Goal: Information Seeking & Learning: Learn about a topic

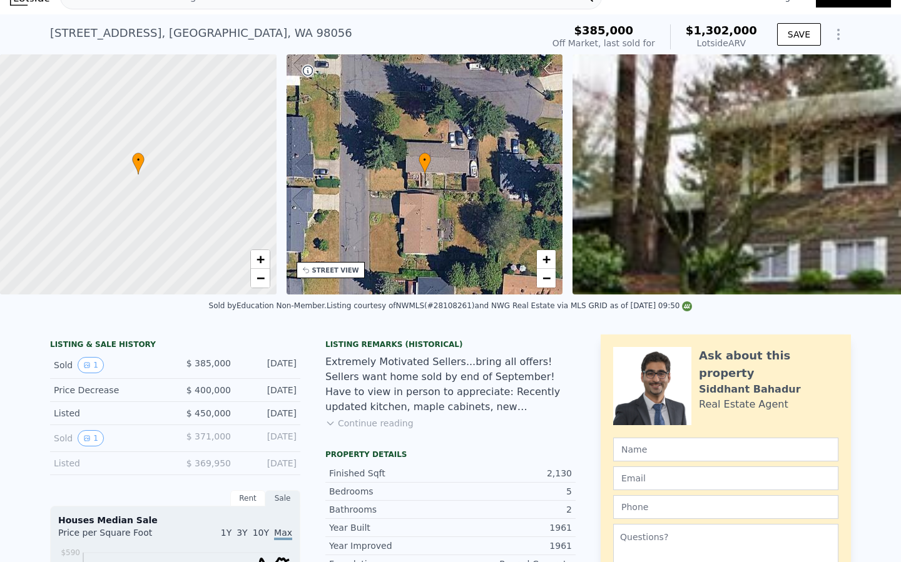
scroll to position [21, 0]
click at [365, 415] on div "Listing Remarks (Historical) Extremely Motivated Sellers...bring all offers! Se…" at bounding box center [450, 391] width 250 height 105
click at [364, 422] on button "Continue reading" at bounding box center [369, 423] width 88 height 13
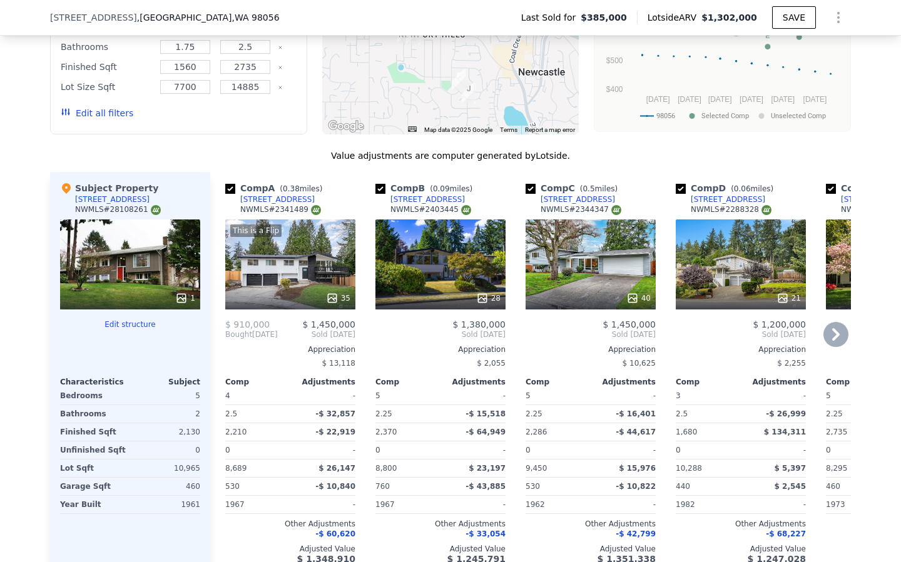
scroll to position [1458, 0]
click at [442, 260] on div "28" at bounding box center [440, 264] width 130 height 90
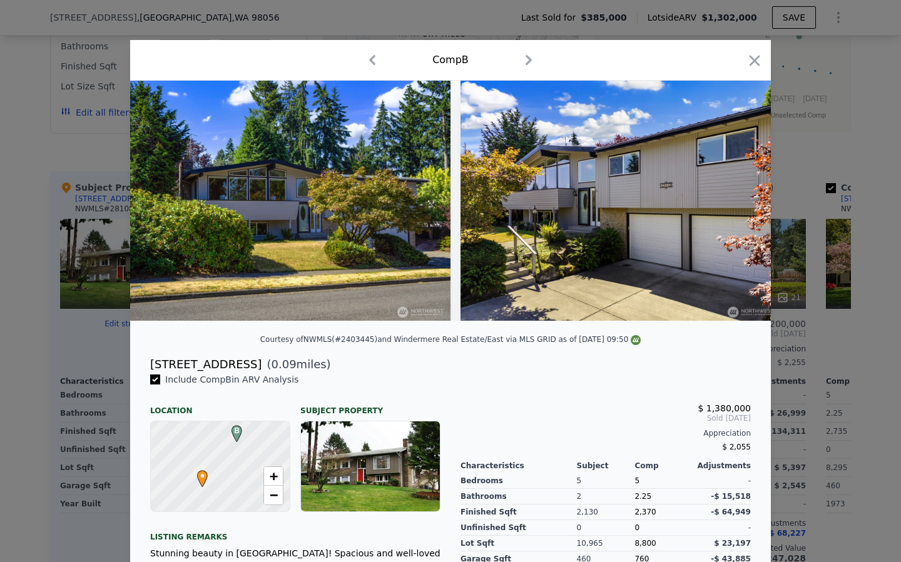
click at [525, 60] on icon "button" at bounding box center [528, 60] width 20 height 20
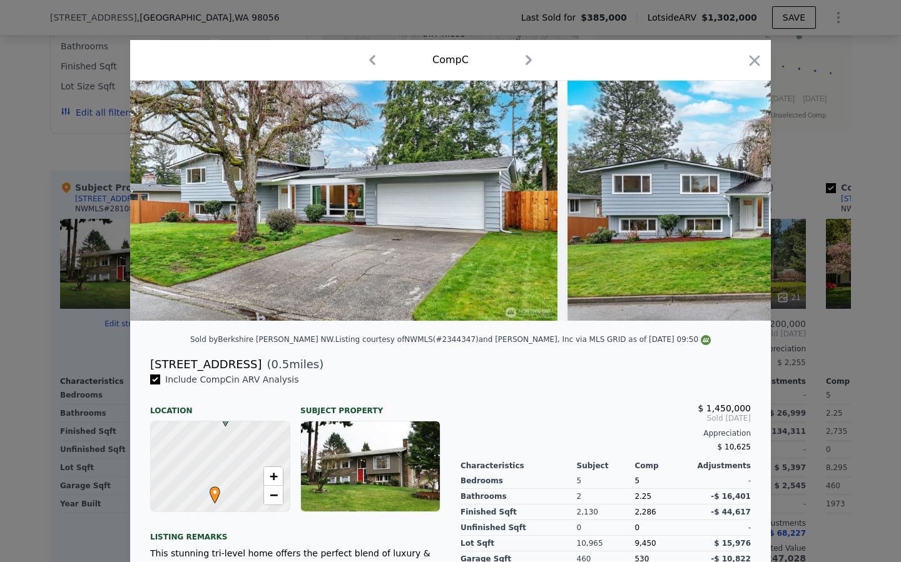
click at [525, 59] on icon "button" at bounding box center [528, 60] width 20 height 20
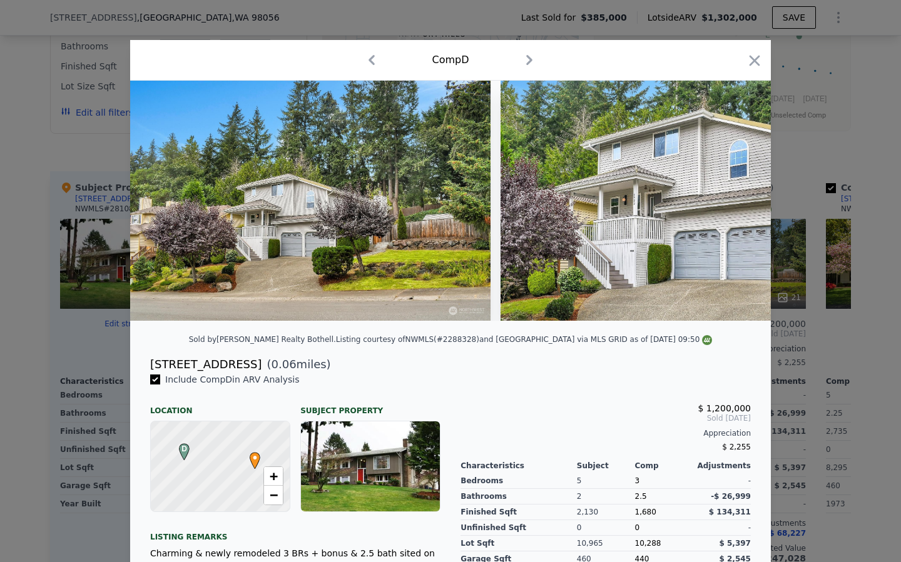
click at [373, 63] on icon "button" at bounding box center [372, 60] width 6 height 10
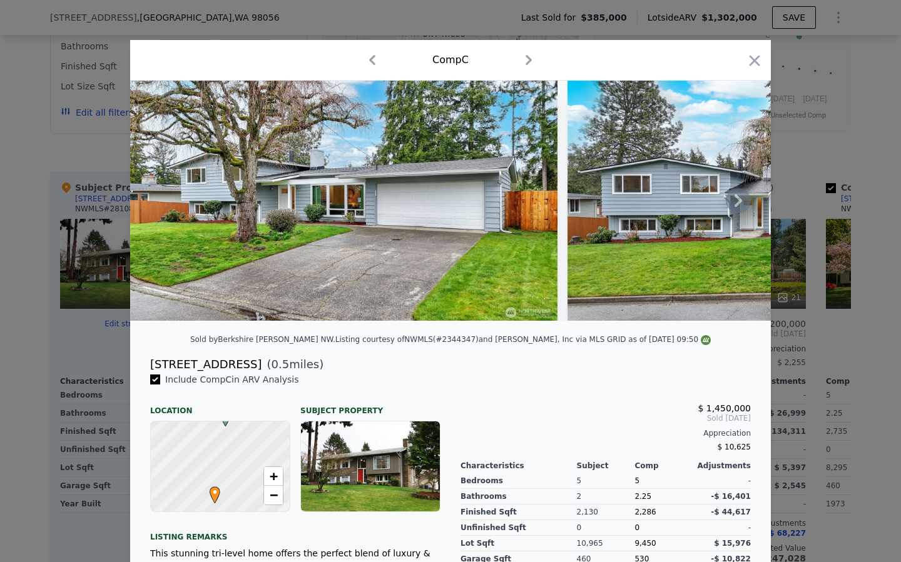
drag, startPoint x: 749, startPoint y: 198, endPoint x: 743, endPoint y: 199, distance: 6.4
click at [744, 198] on icon at bounding box center [737, 200] width 25 height 25
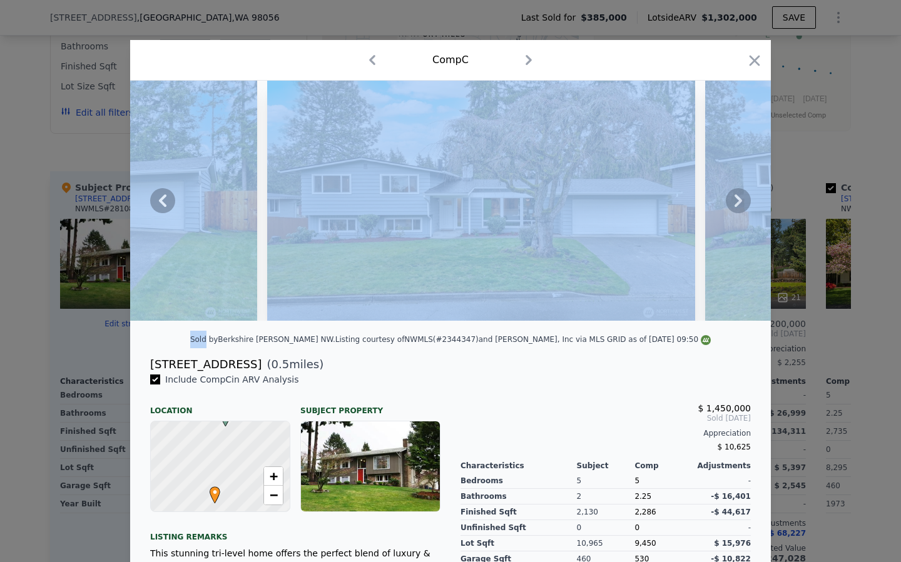
click at [738, 198] on icon at bounding box center [738, 201] width 8 height 13
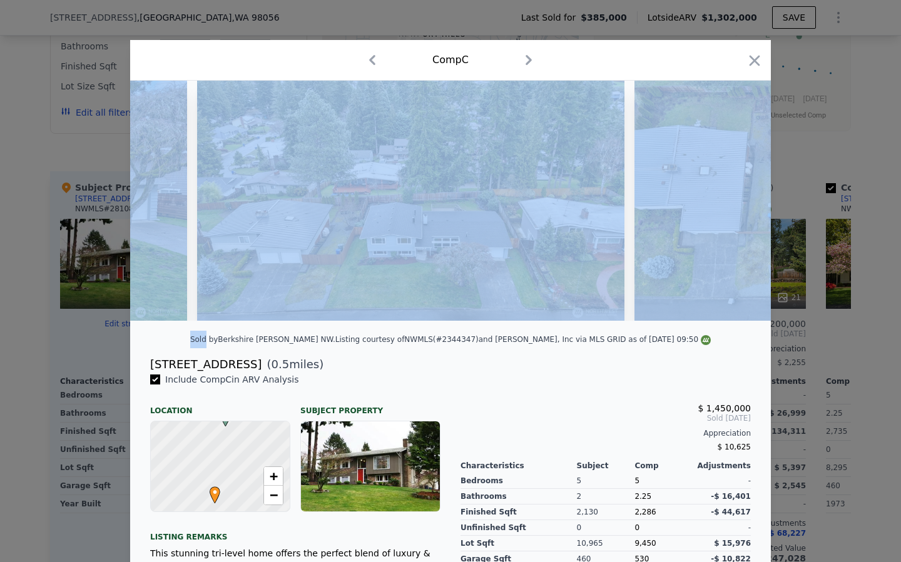
drag, startPoint x: 624, startPoint y: 216, endPoint x: 616, endPoint y: 219, distance: 8.5
click at [624, 216] on div at bounding box center [450, 201] width 640 height 240
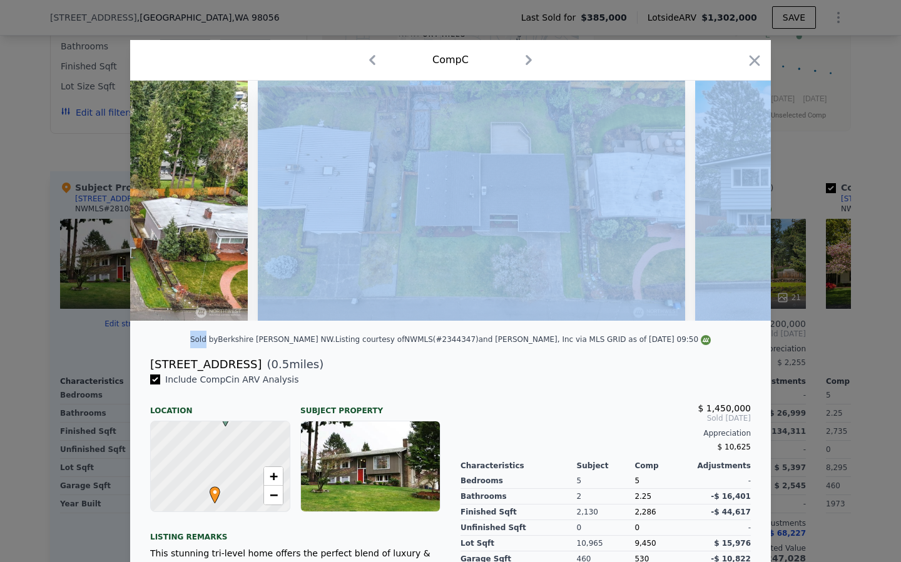
click at [612, 220] on img at bounding box center [471, 201] width 427 height 240
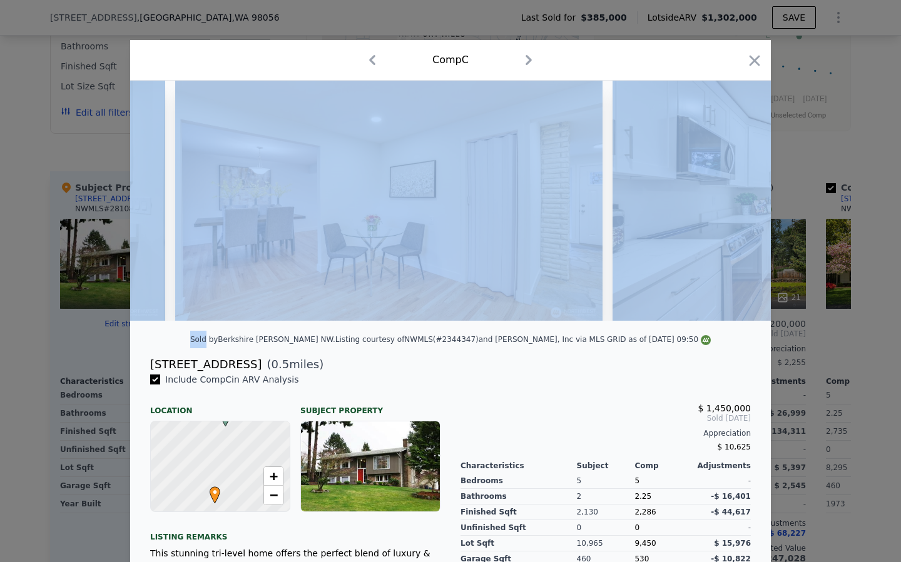
scroll to position [0, 7833]
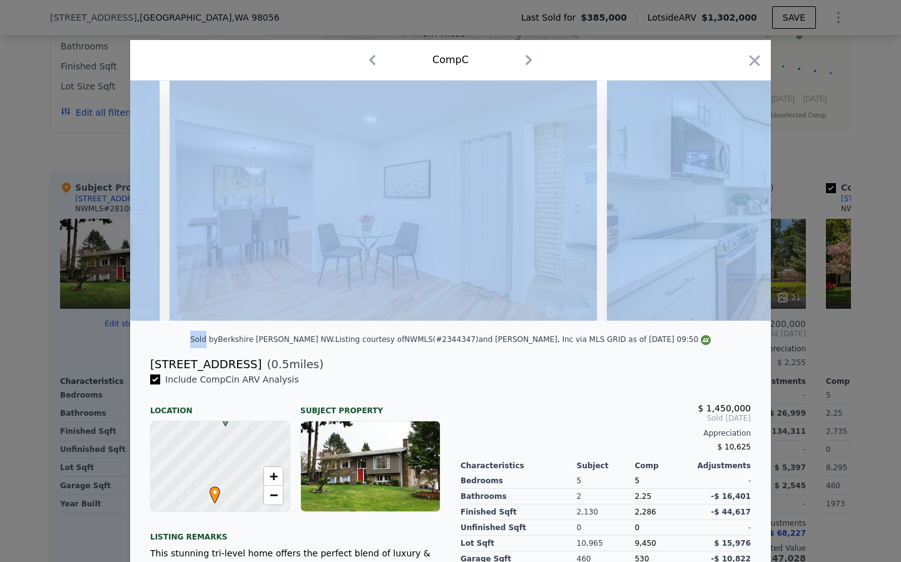
click at [757, 59] on icon "button" at bounding box center [754, 61] width 18 height 18
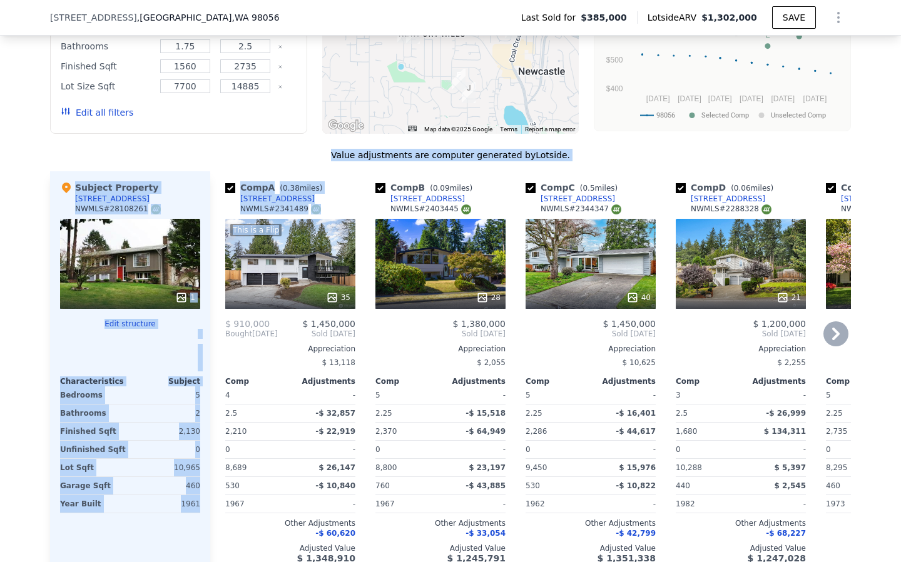
drag, startPoint x: 270, startPoint y: 144, endPoint x: 333, endPoint y: 159, distance: 64.9
click at [274, 214] on div "Value adjustments are computer generated by Lotside . Subject Property 12103 SE…" at bounding box center [450, 372] width 801 height 447
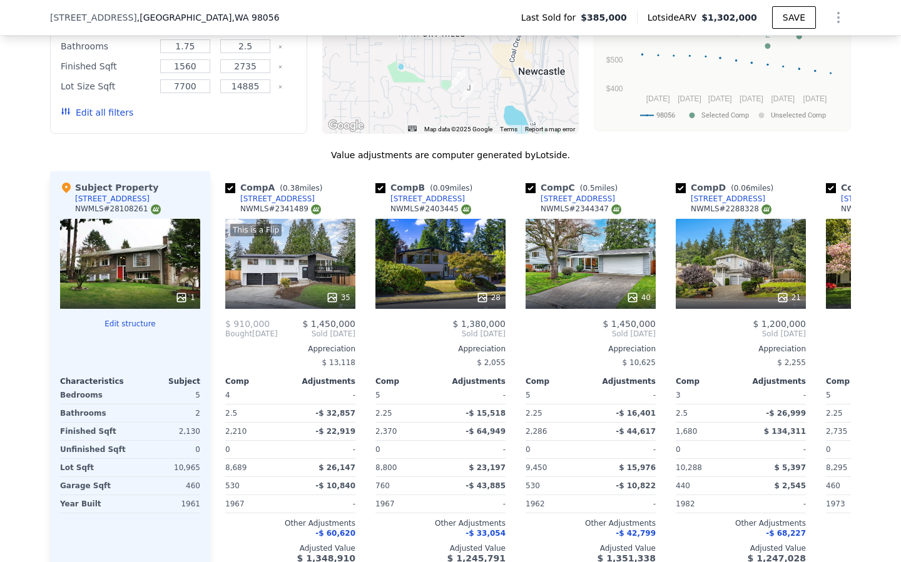
click at [326, 131] on div "We found 12 sales that match your search Listings provided by NWMLS Filters Map…" at bounding box center [450, 245] width 801 height 702
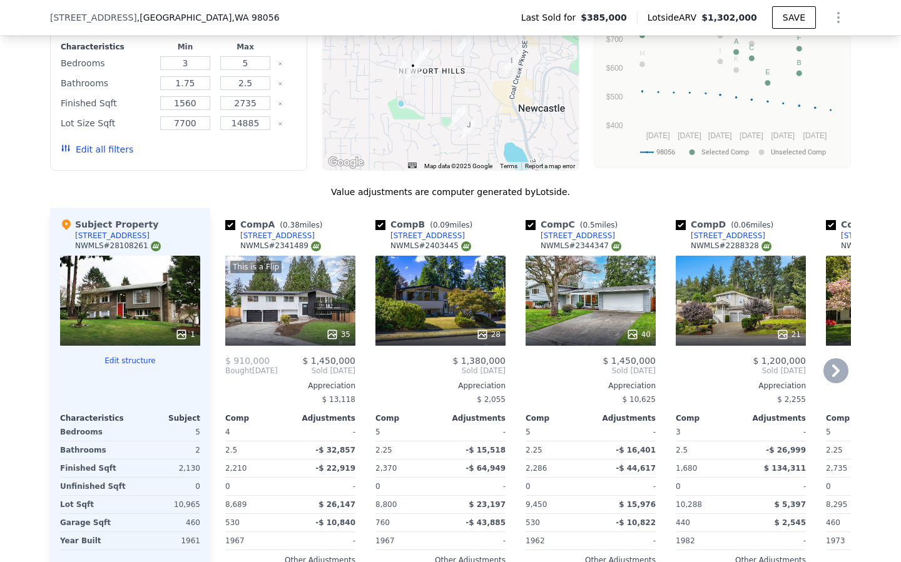
scroll to position [1422, 0]
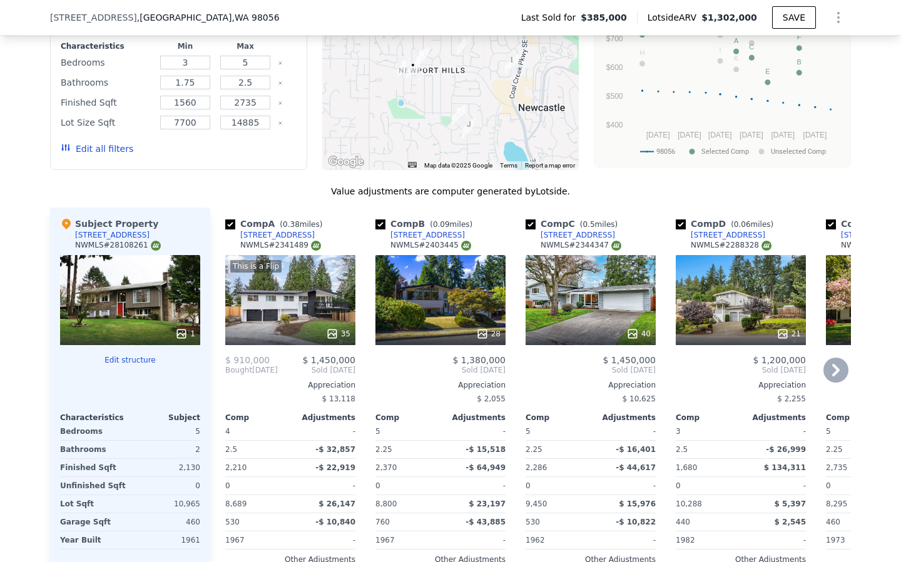
click at [258, 285] on div "This is a Flip 35" at bounding box center [290, 300] width 130 height 90
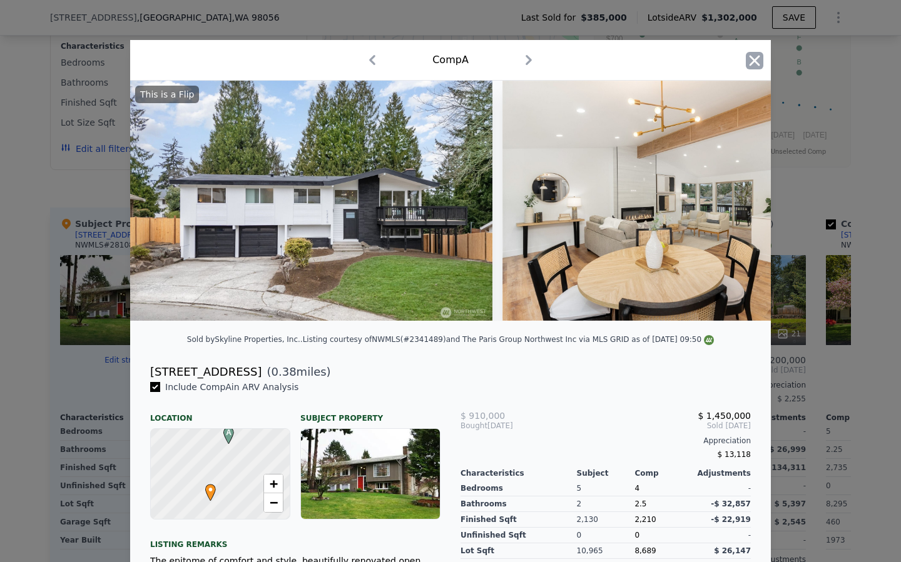
click at [746, 59] on icon "button" at bounding box center [754, 61] width 18 height 18
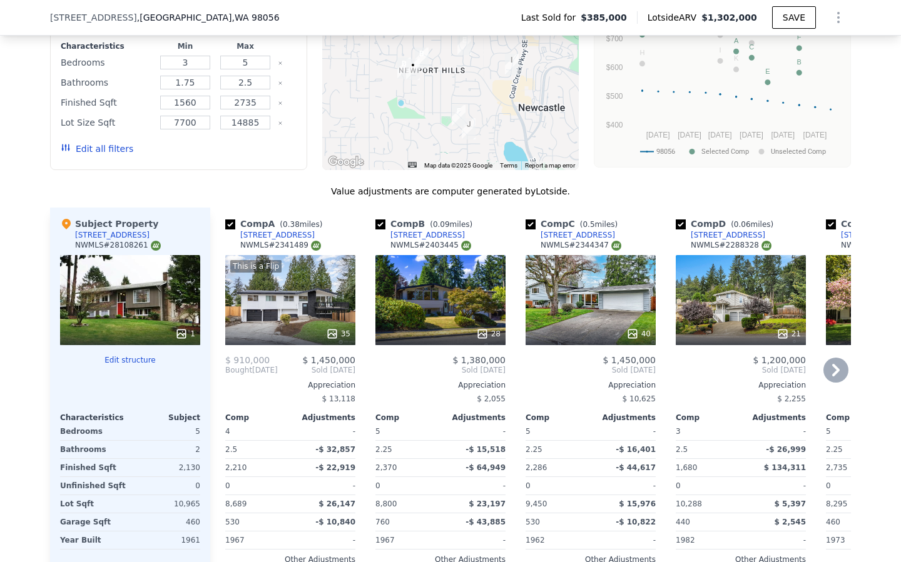
click at [283, 283] on div "This is a Flip 35" at bounding box center [290, 300] width 130 height 90
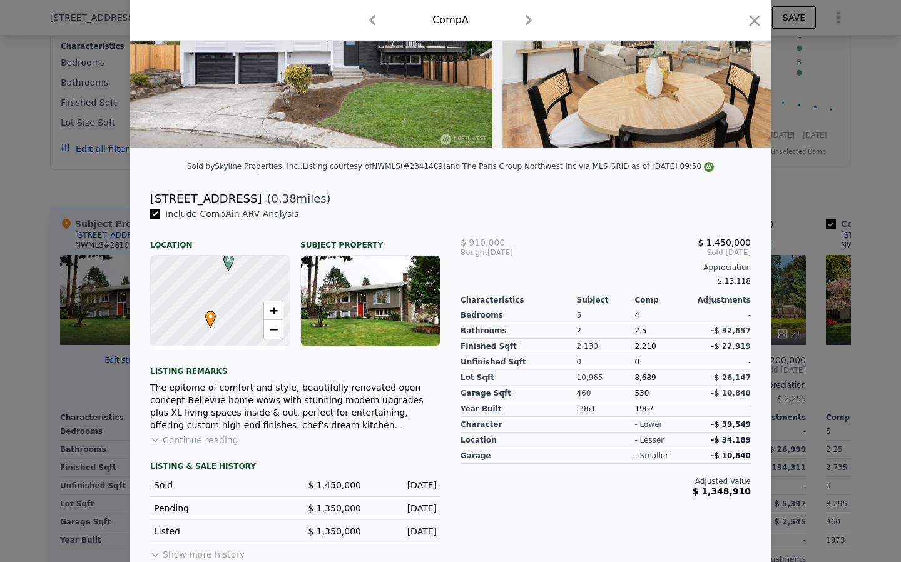
scroll to position [183, 0]
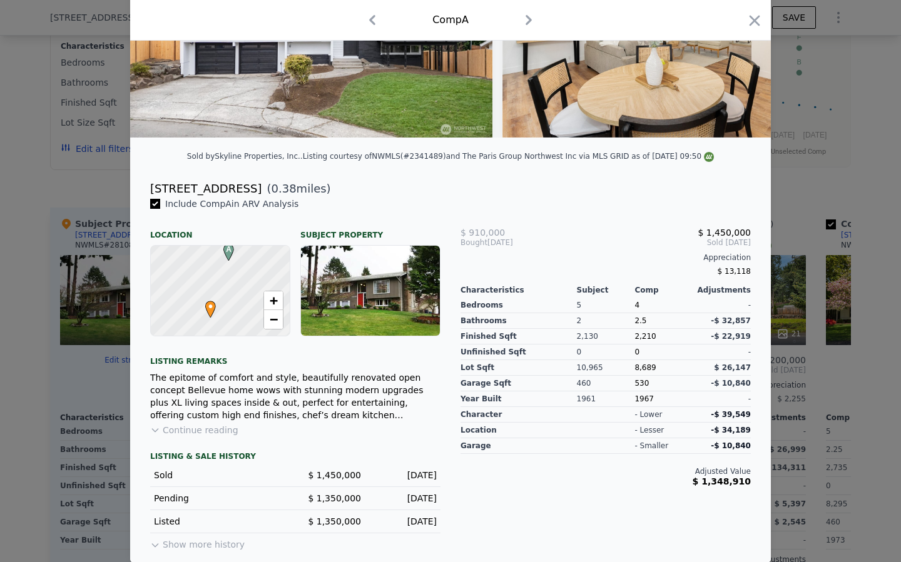
click at [192, 546] on button "Show more history" at bounding box center [197, 542] width 94 height 18
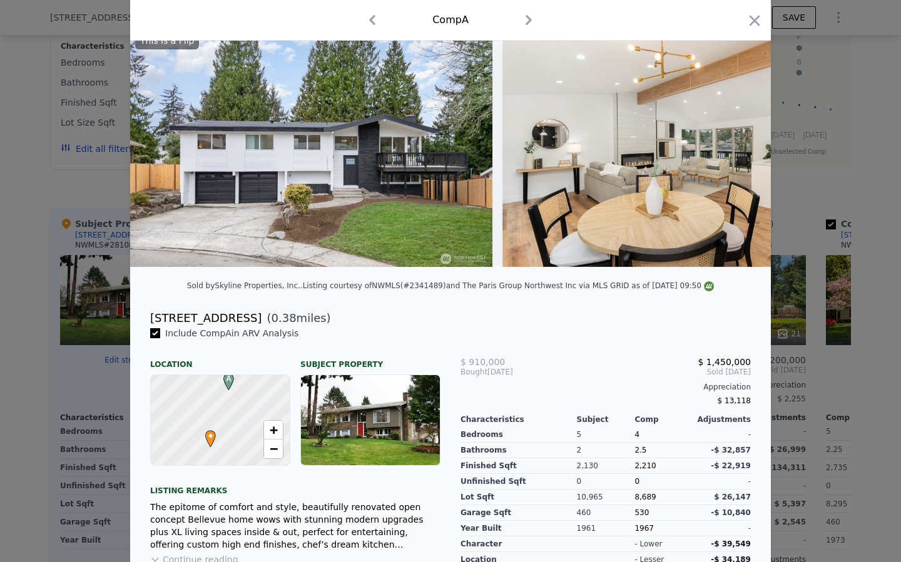
scroll to position [0, 0]
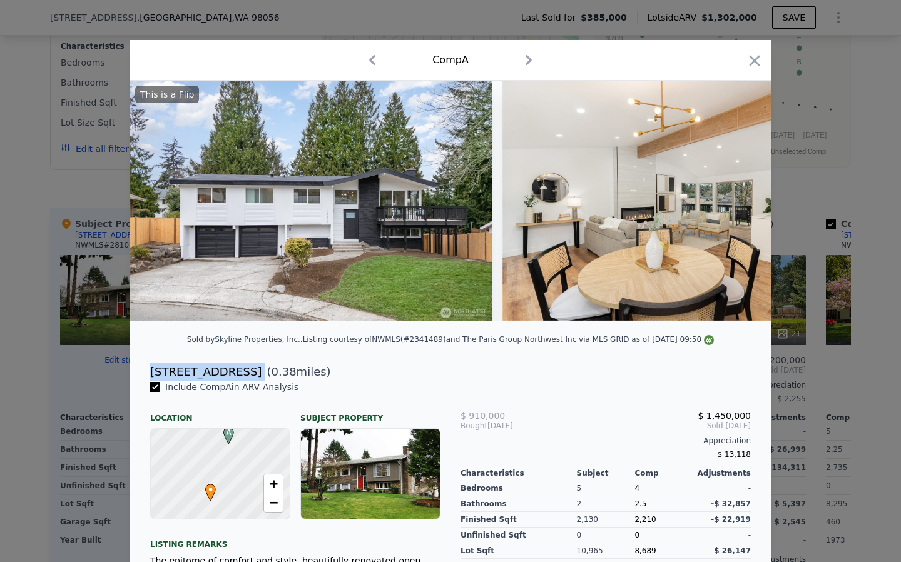
drag, startPoint x: 148, startPoint y: 370, endPoint x: 236, endPoint y: 368, distance: 88.2
click at [236, 368] on div "12210 SE 64th Pl ( 0.38 miles)" at bounding box center [450, 372] width 620 height 18
copy div "[STREET_ADDRESS]"
click at [729, 194] on icon at bounding box center [737, 200] width 25 height 25
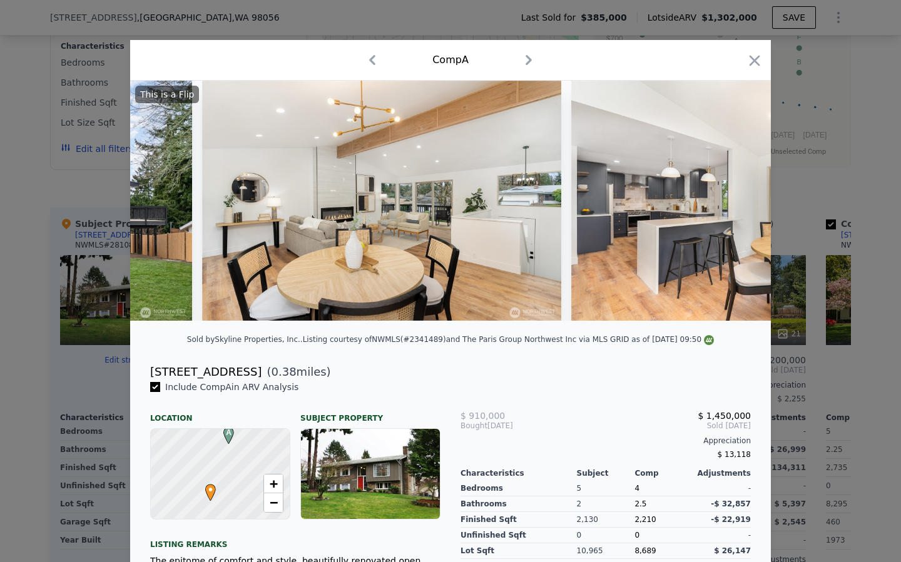
click at [729, 194] on div "This is a Flip" at bounding box center [450, 201] width 640 height 240
click at [729, 194] on icon at bounding box center [737, 200] width 25 height 25
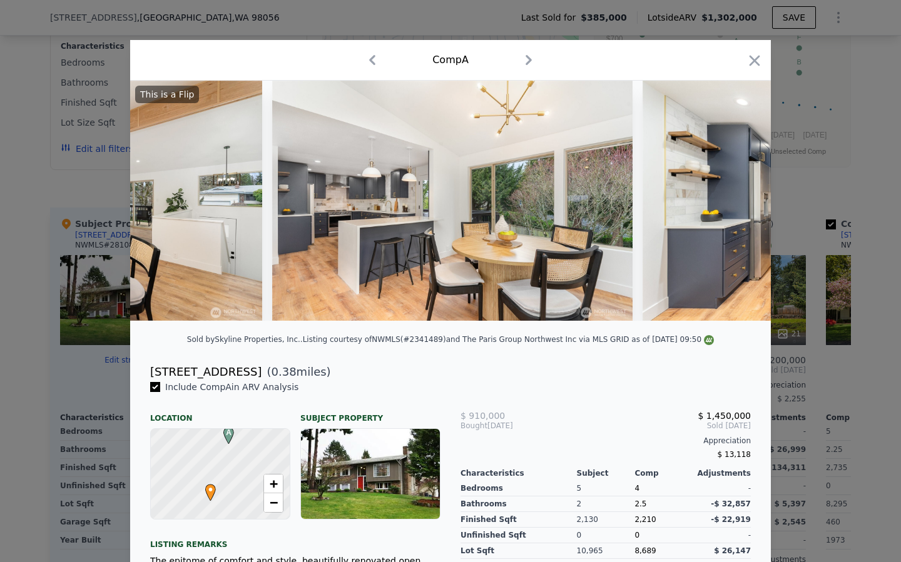
scroll to position [0, 600]
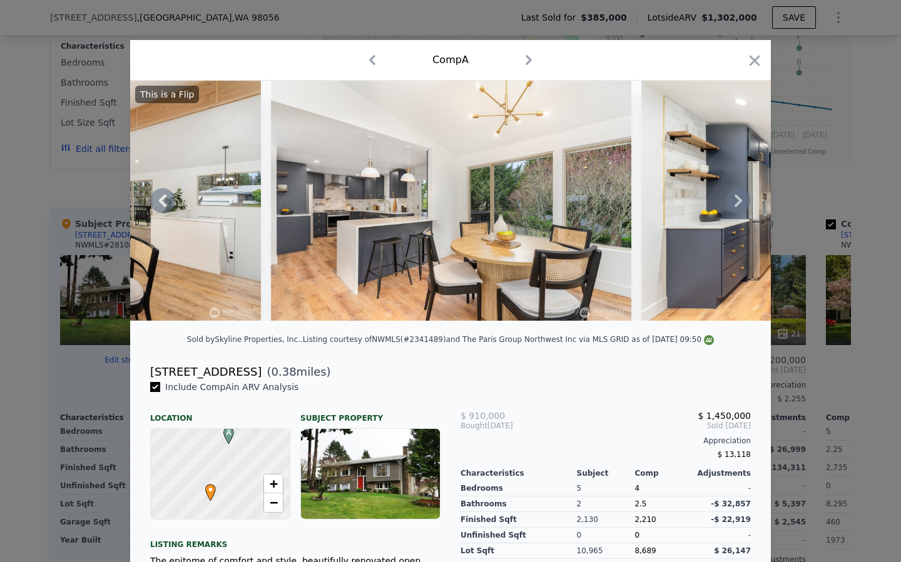
click at [743, 206] on icon at bounding box center [737, 200] width 25 height 25
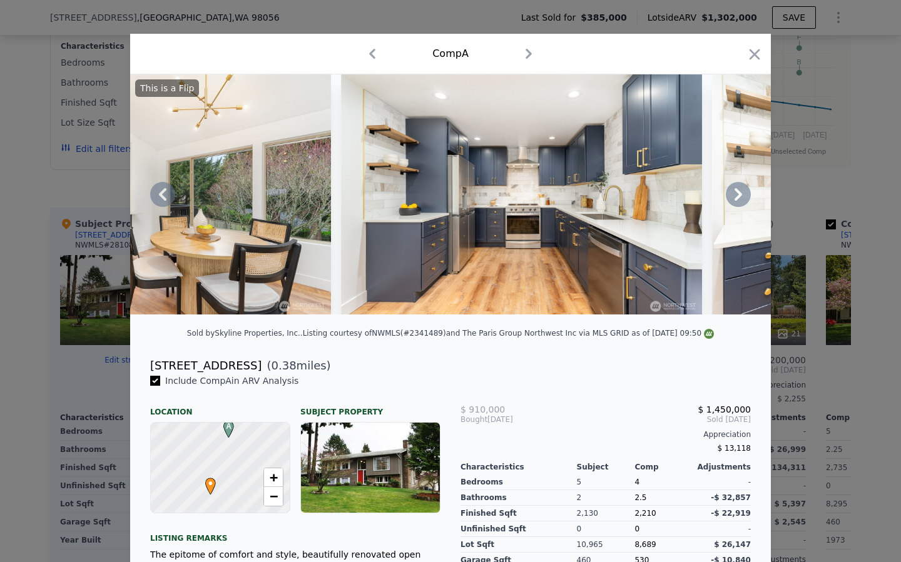
scroll to position [0, 0]
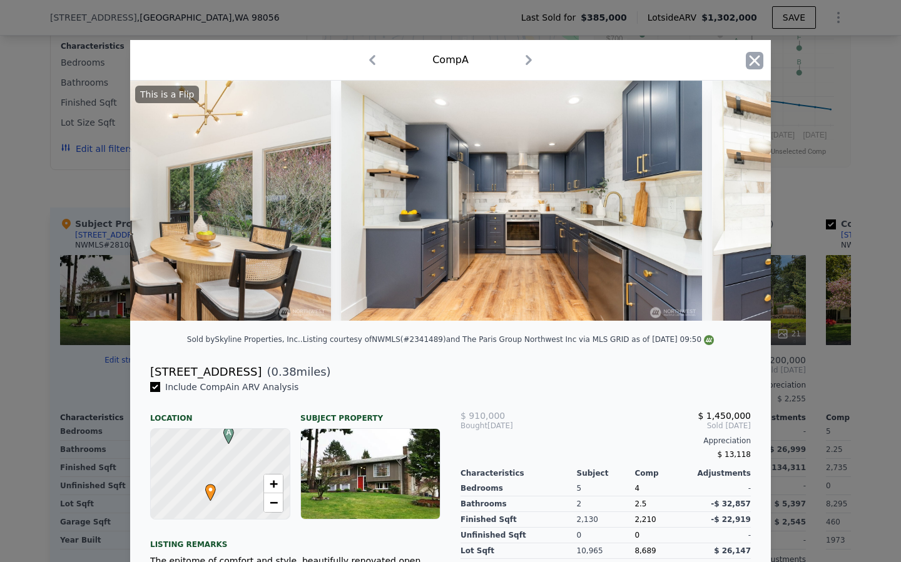
click at [752, 65] on icon "button" at bounding box center [754, 61] width 18 height 18
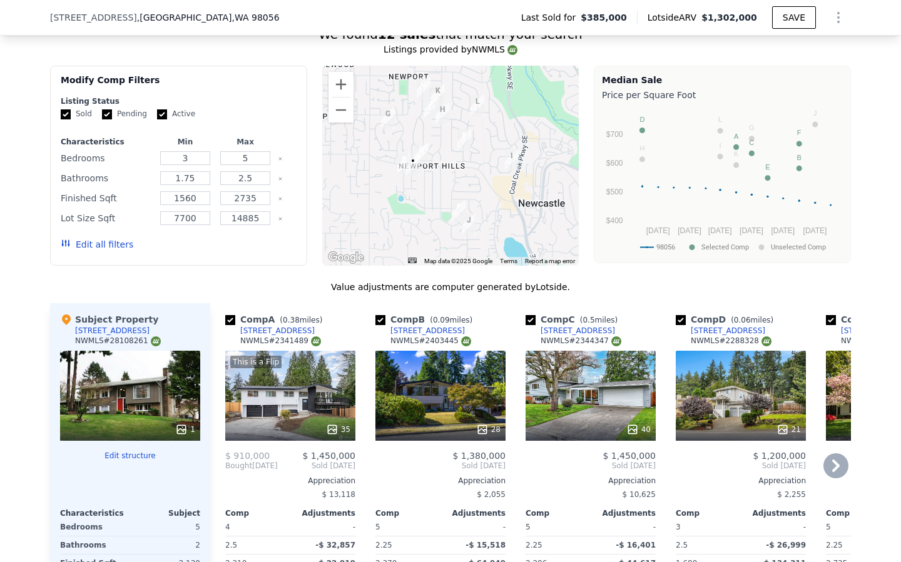
scroll to position [1336, 0]
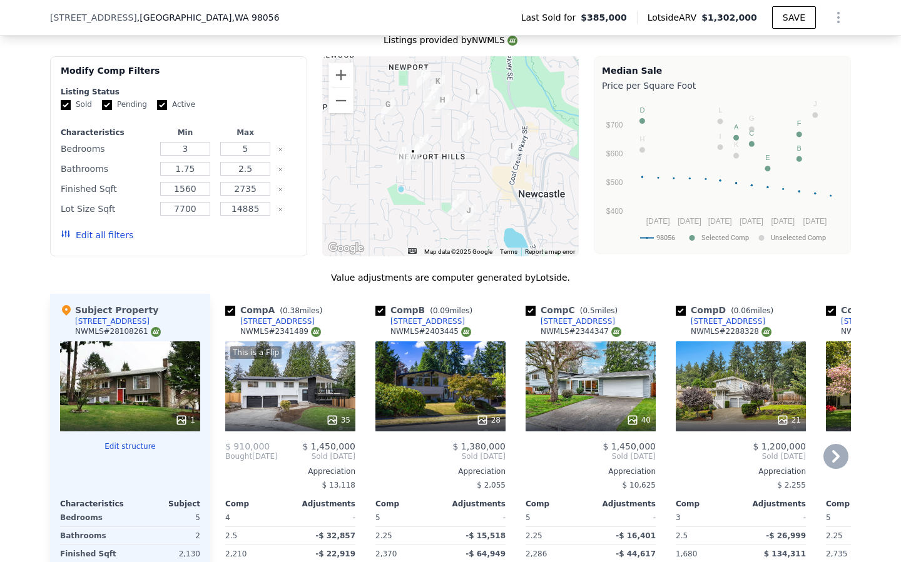
click at [438, 384] on div "28" at bounding box center [440, 386] width 130 height 90
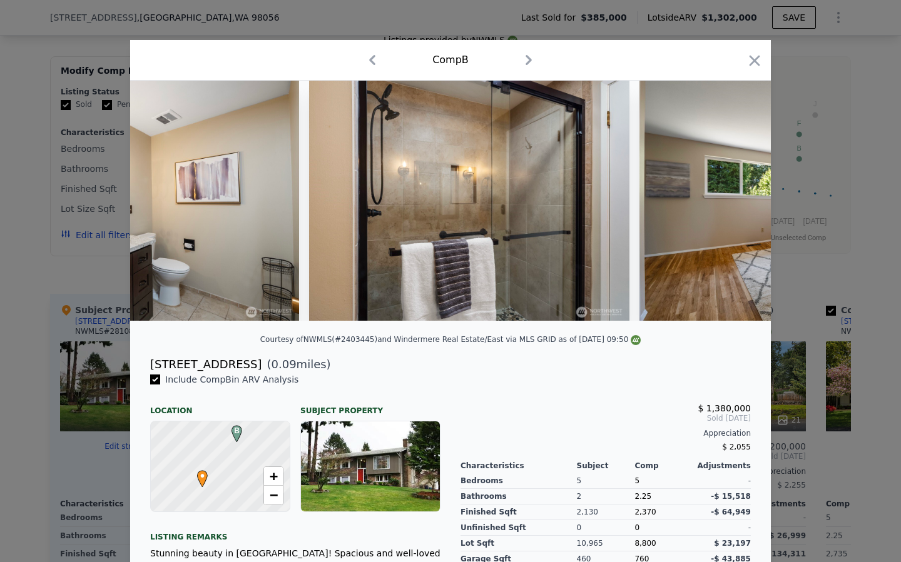
scroll to position [0, 2893]
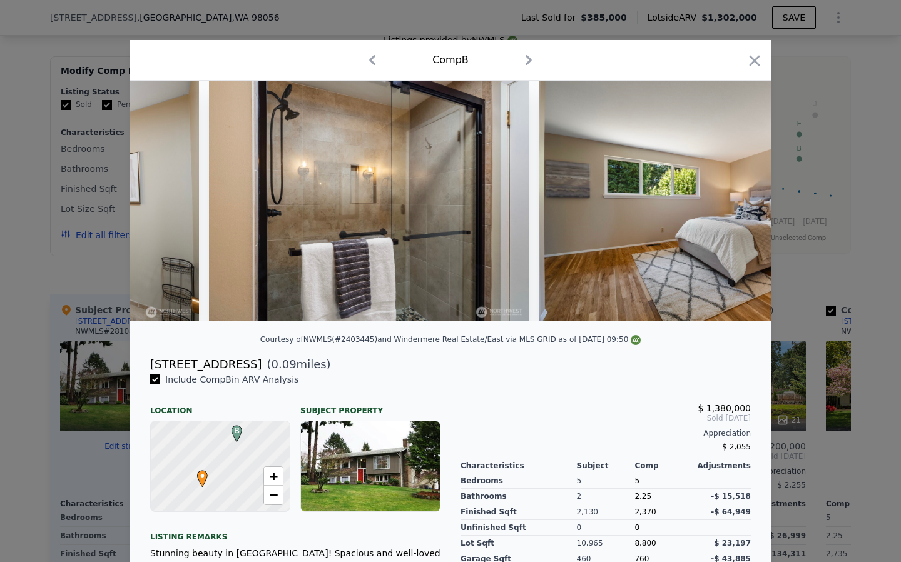
drag, startPoint x: 746, startPoint y: 56, endPoint x: 740, endPoint y: 69, distance: 14.5
click at [746, 56] on icon "button" at bounding box center [754, 61] width 18 height 18
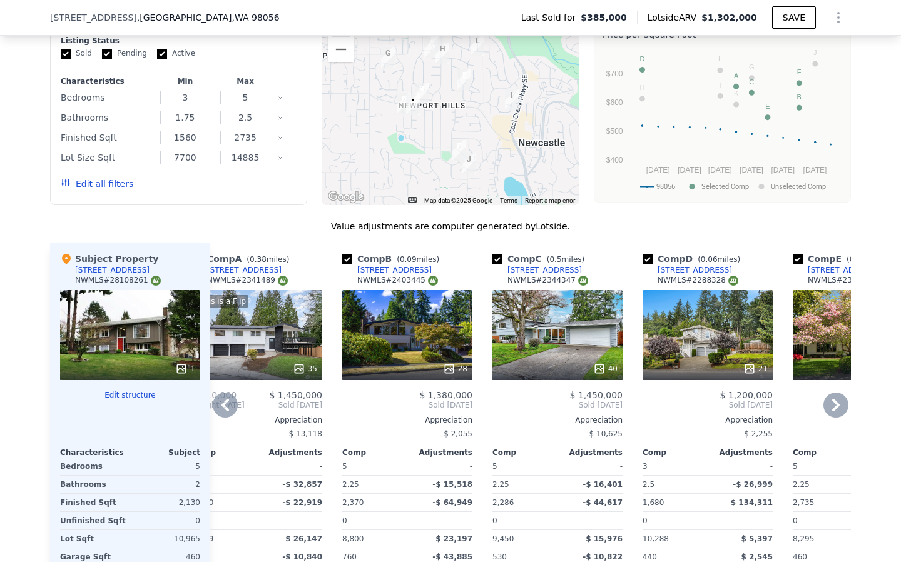
scroll to position [1396, 0]
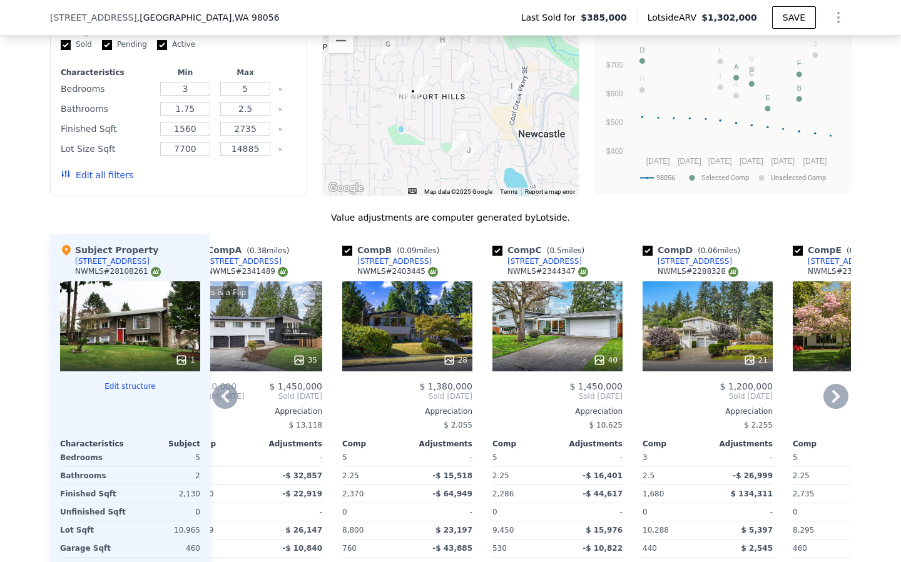
click at [556, 310] on div "40" at bounding box center [557, 326] width 130 height 90
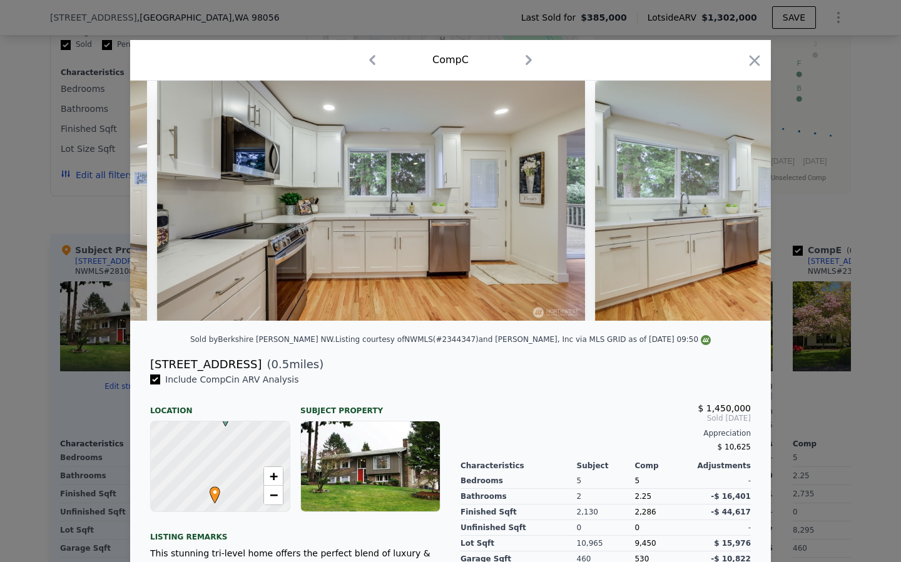
scroll to position [0, 8307]
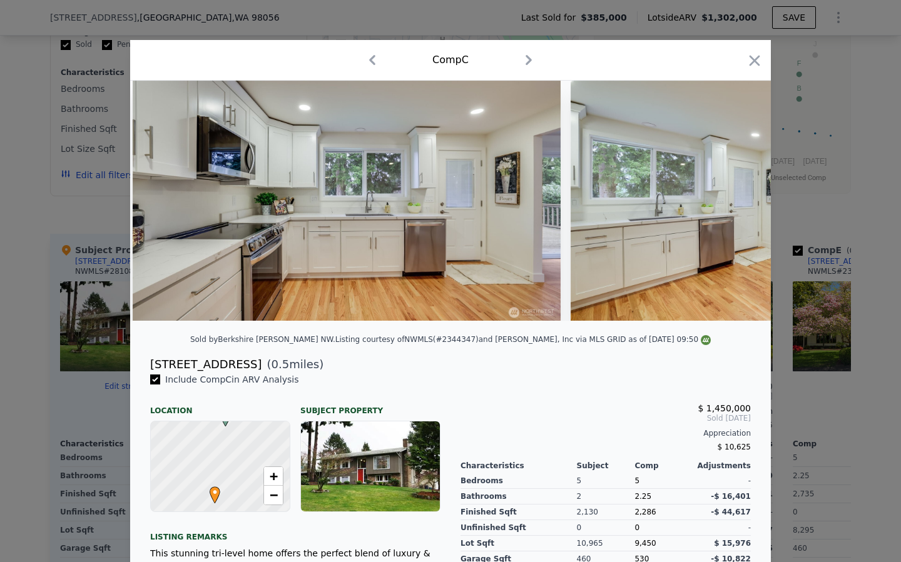
click at [757, 62] on icon "button" at bounding box center [754, 61] width 18 height 18
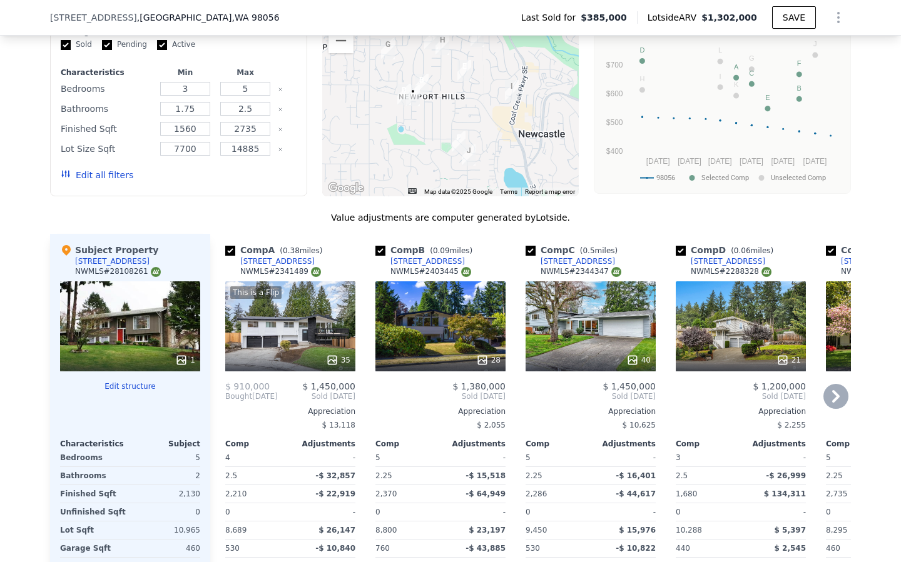
click at [682, 246] on input "checkbox" at bounding box center [680, 251] width 10 height 10
checkbox input "false"
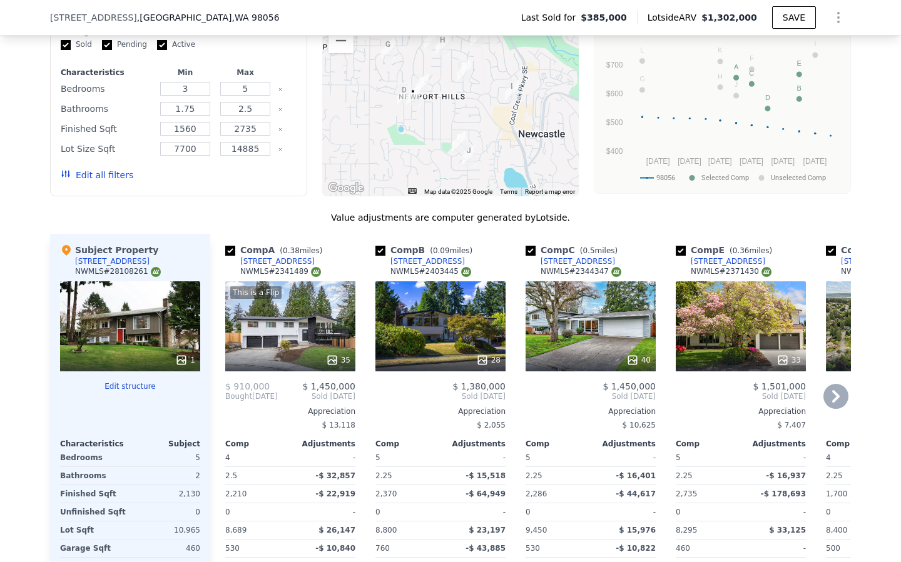
click at [684, 246] on input "checkbox" at bounding box center [680, 251] width 10 height 10
checkbox input "false"
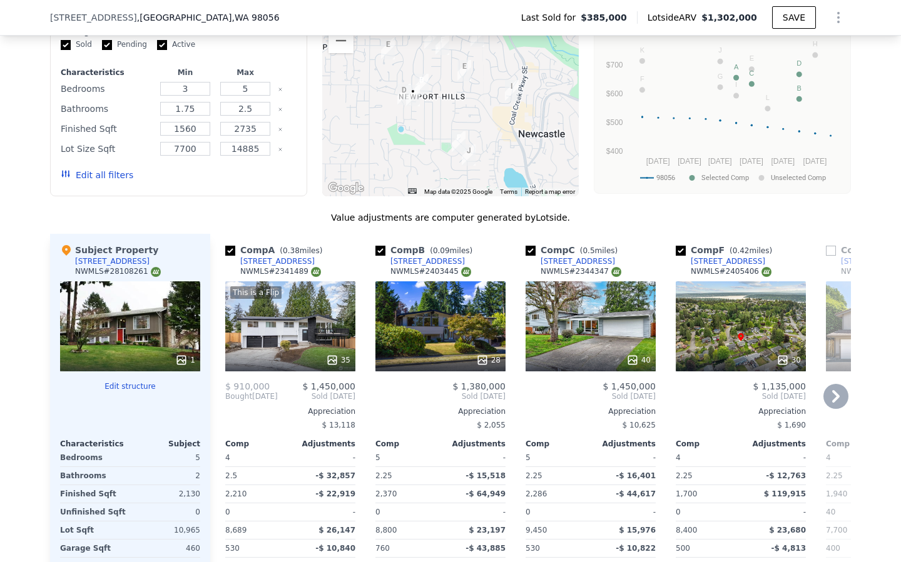
click at [682, 246] on input "checkbox" at bounding box center [680, 251] width 10 height 10
checkbox input "false"
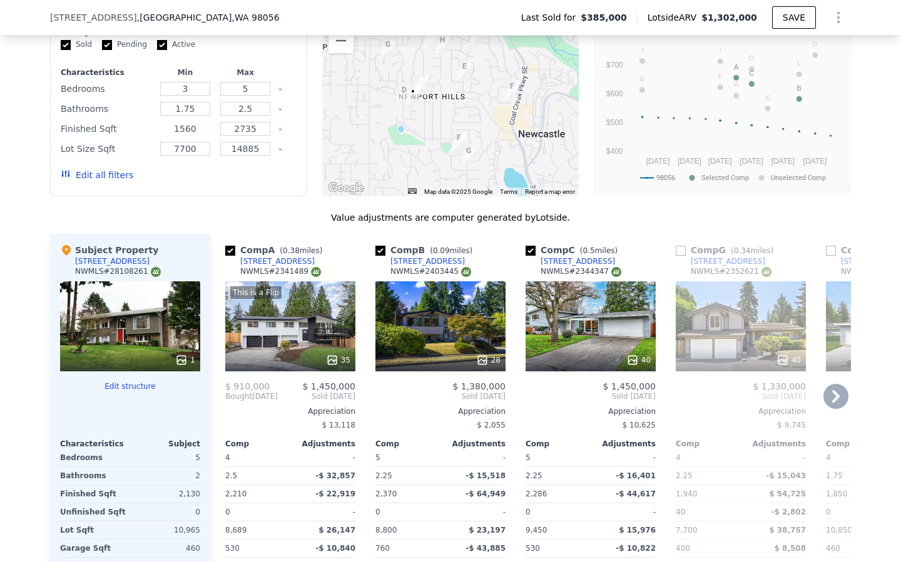
click at [203, 122] on input "1560" at bounding box center [184, 129] width 49 height 14
type input "1800"
click at [261, 122] on input "2735" at bounding box center [244, 129] width 49 height 14
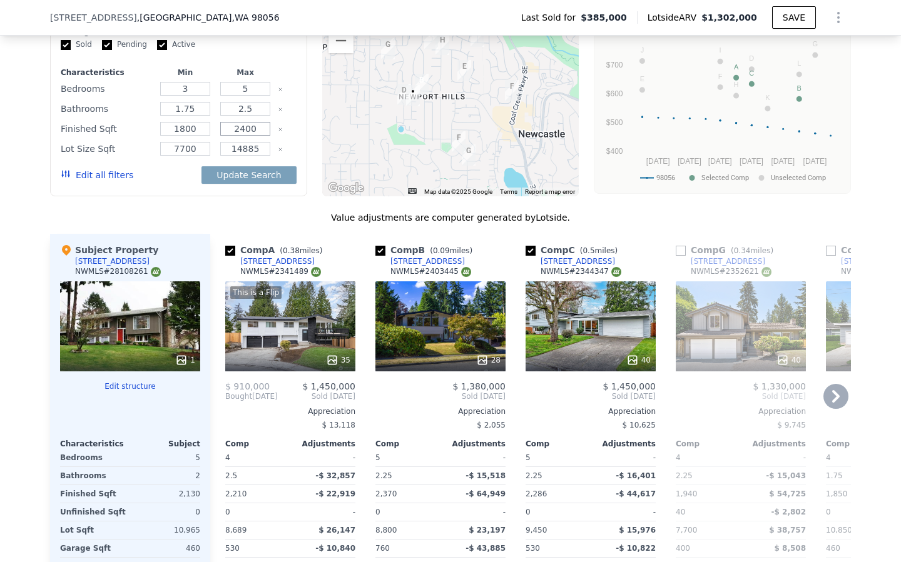
type input "2400"
drag, startPoint x: 263, startPoint y: 134, endPoint x: 236, endPoint y: 137, distance: 27.0
click at [236, 142] on input "14885" at bounding box center [244, 149] width 49 height 14
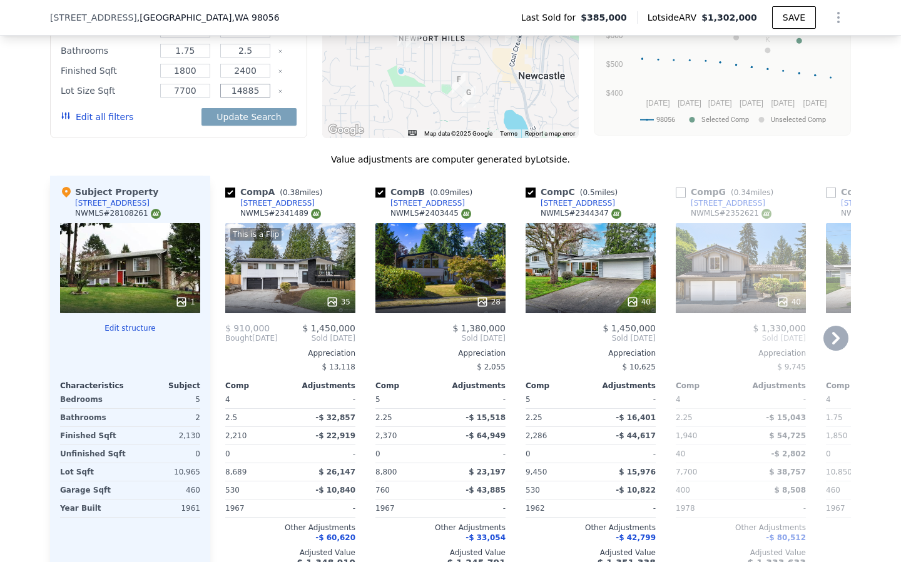
scroll to position [1452, 0]
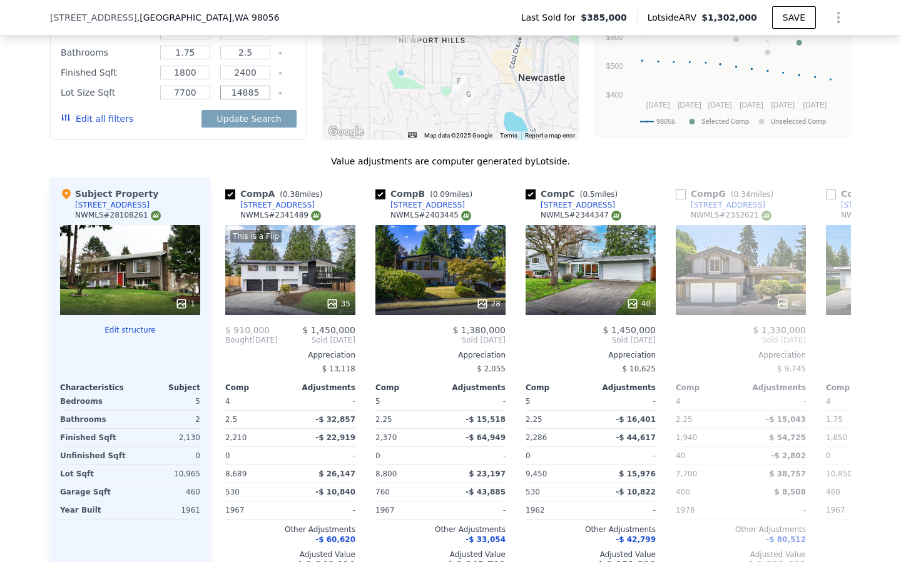
click at [260, 86] on input "14885" at bounding box center [244, 93] width 49 height 14
type input "1400"
click at [199, 128] on div "We found 12 sales that match your search Listings provided by NWMLS Filters Map…" at bounding box center [450, 251] width 801 height 702
click at [229, 101] on div "Update Search" at bounding box center [248, 118] width 94 height 35
click at [227, 110] on button "Update Search" at bounding box center [248, 119] width 94 height 18
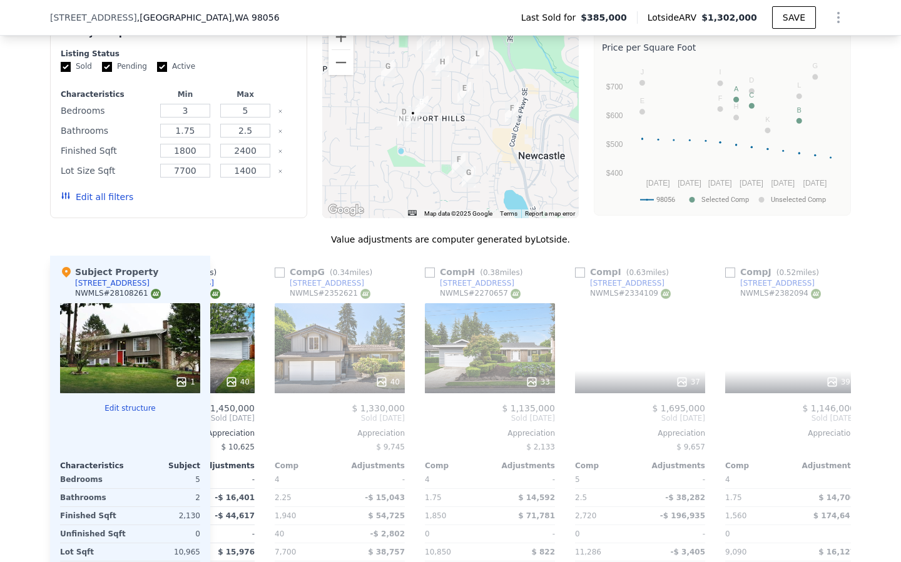
scroll to position [0, 402]
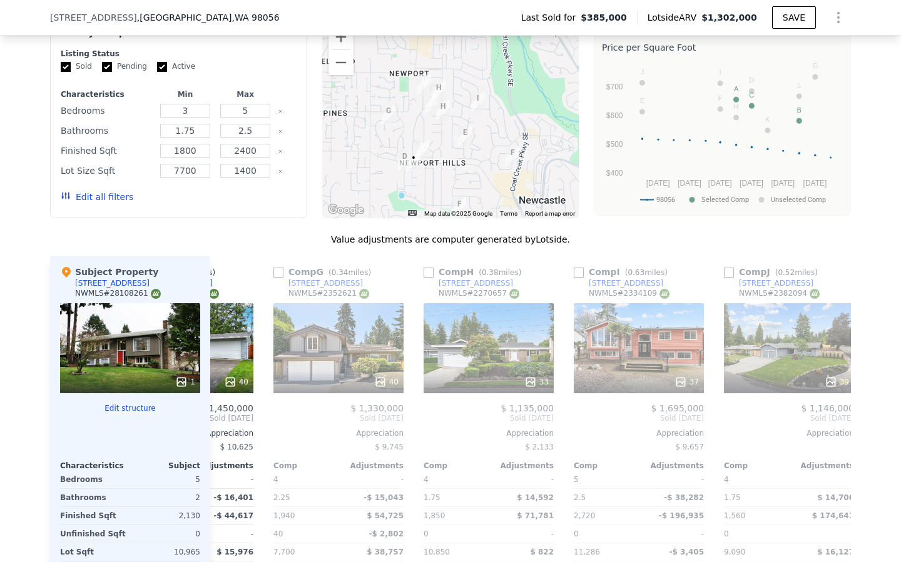
drag, startPoint x: 453, startPoint y: 123, endPoint x: 453, endPoint y: 170, distance: 46.9
click at [453, 170] on div at bounding box center [450, 118] width 257 height 200
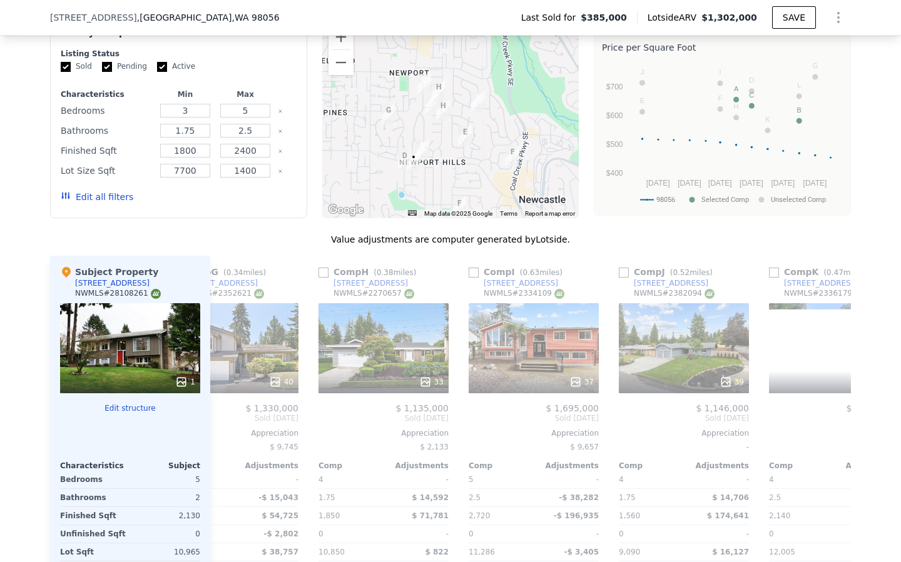
scroll to position [0, 509]
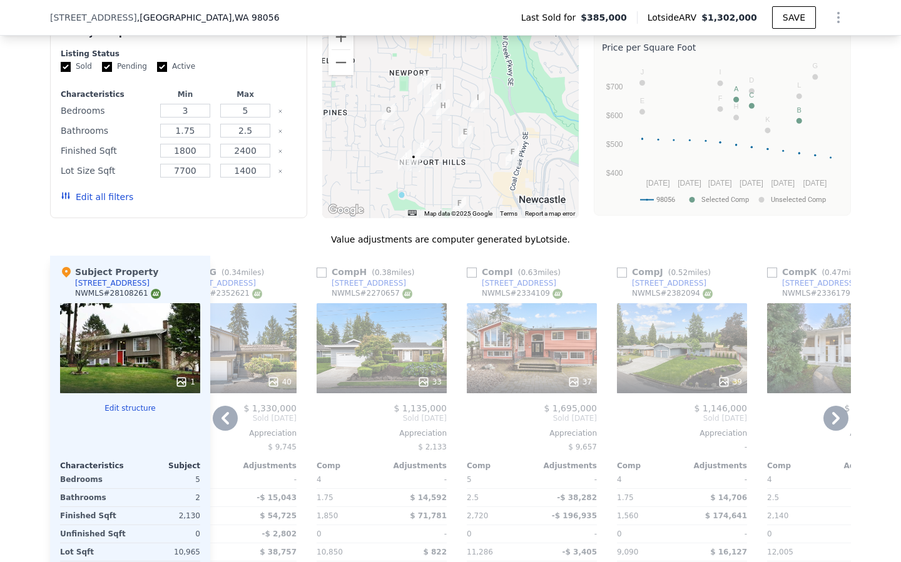
click at [624, 268] on input "checkbox" at bounding box center [622, 273] width 10 height 10
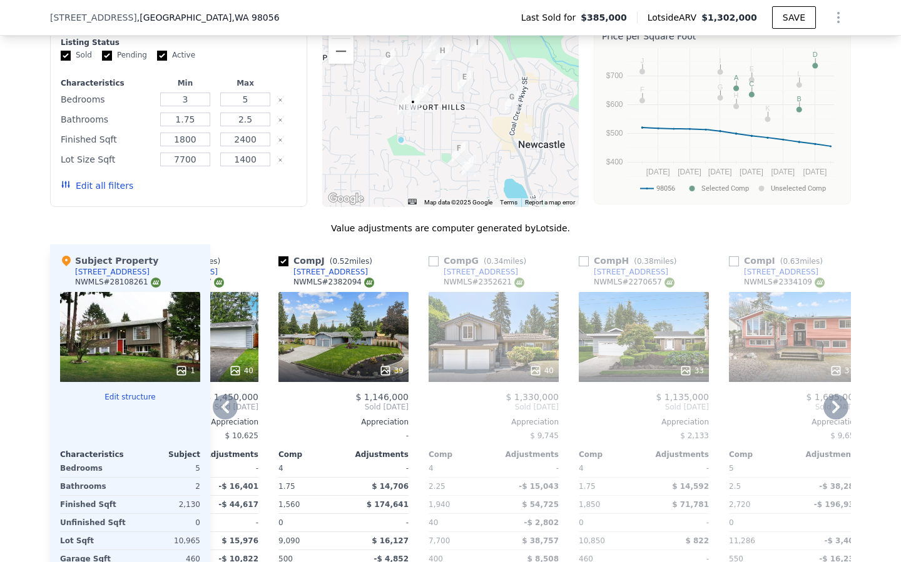
scroll to position [1386, 0]
click at [281, 256] on input "checkbox" at bounding box center [283, 261] width 10 height 10
checkbox input "false"
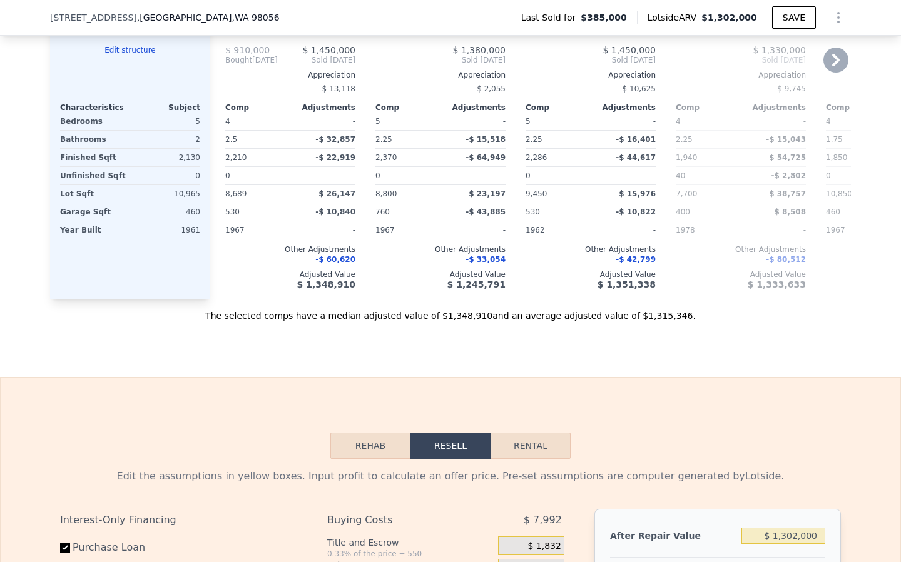
scroll to position [1901, 0]
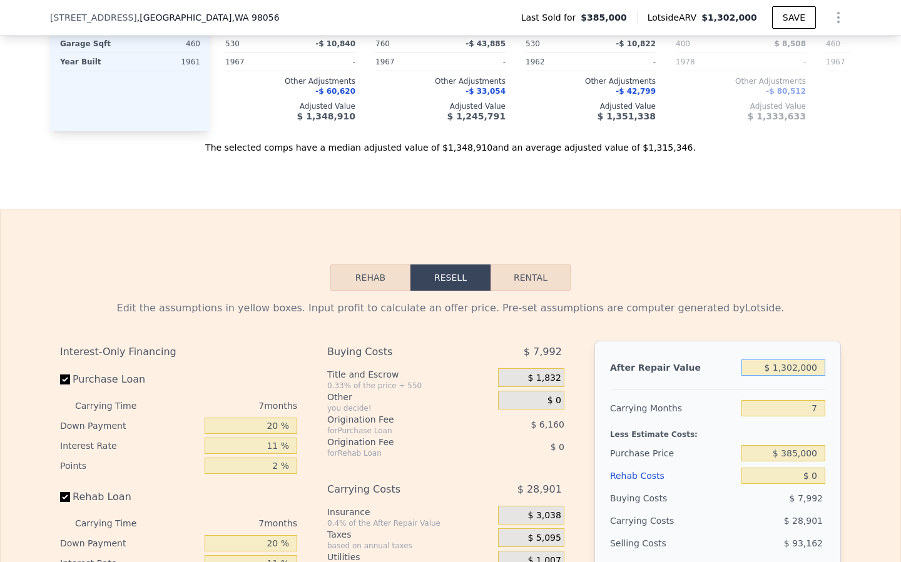
click at [819, 360] on input "$ 1,302,000" at bounding box center [783, 368] width 84 height 16
type input "$ 1"
type input "-$ 419,404"
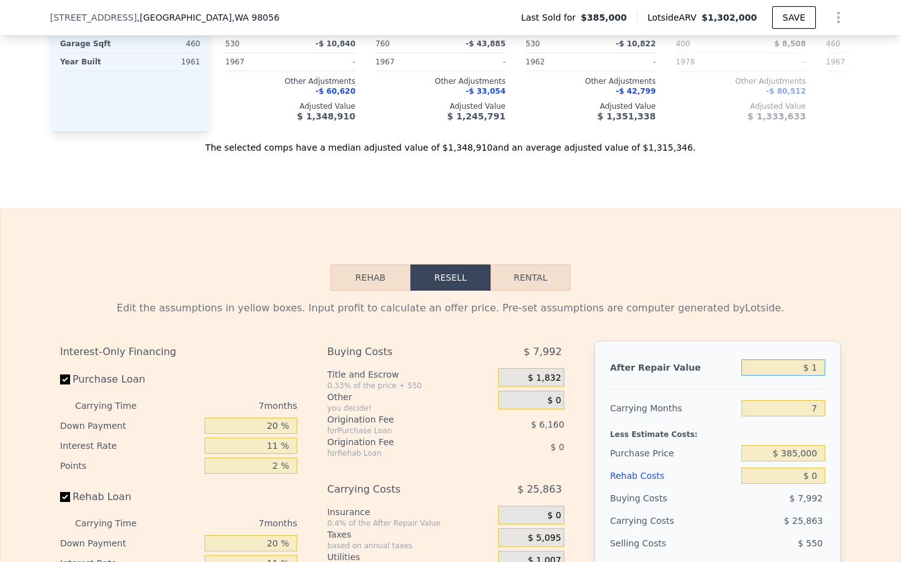
type input "$ 14"
type input "-$ 419,391"
type input "$ 140"
type input "-$ 419,275"
type input "$ 1,400"
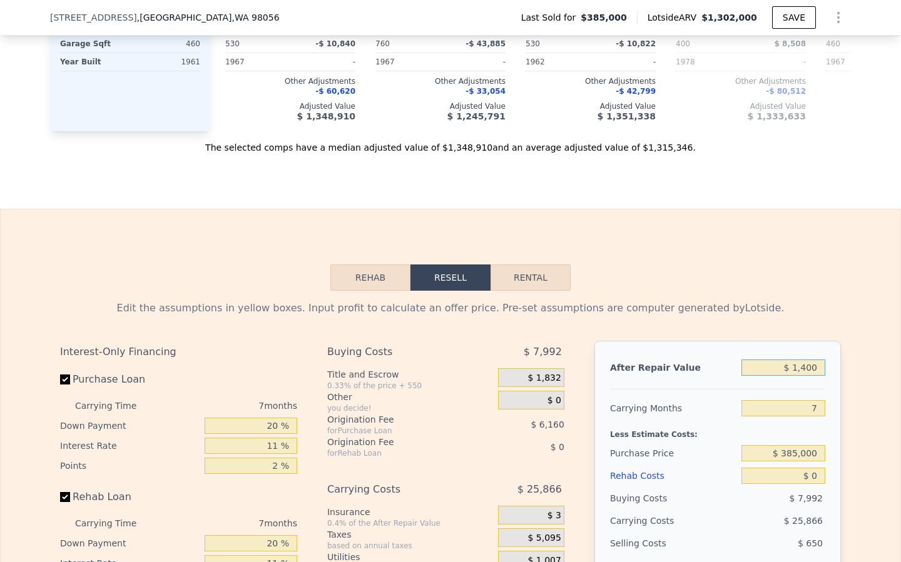
type input "-$ 418,108"
type input "$ 14,000"
type input "-$ 406,434"
type input "$ 140,000"
type input "-$ 289,690"
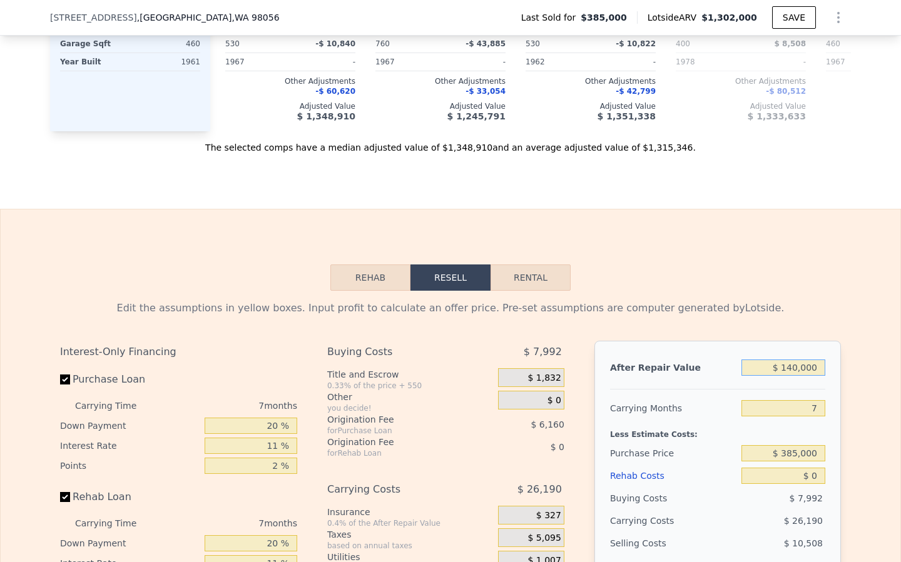
type input "$ 1,400,000"
type input "$ 877,746"
type input "$ 1,400,000"
click at [819, 400] on input "7" at bounding box center [783, 408] width 84 height 16
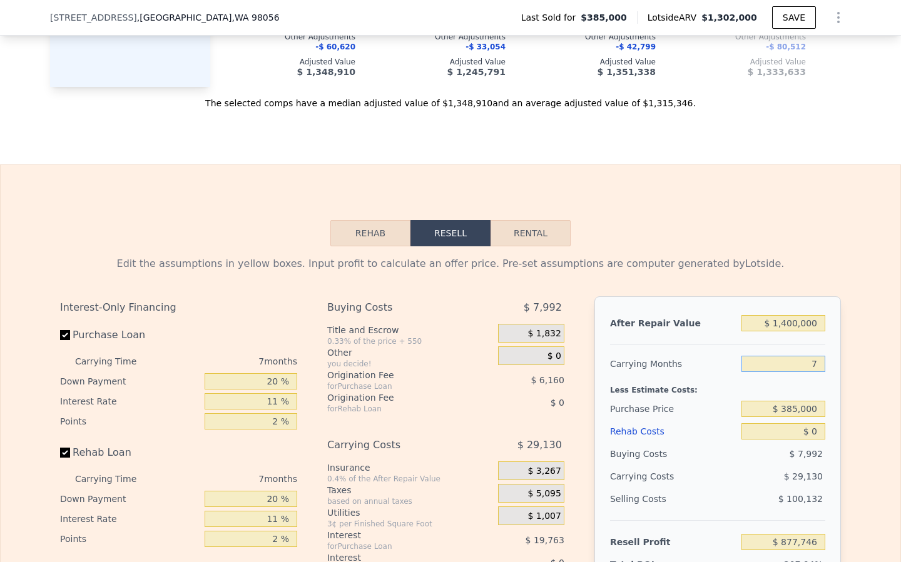
scroll to position [1948, 0]
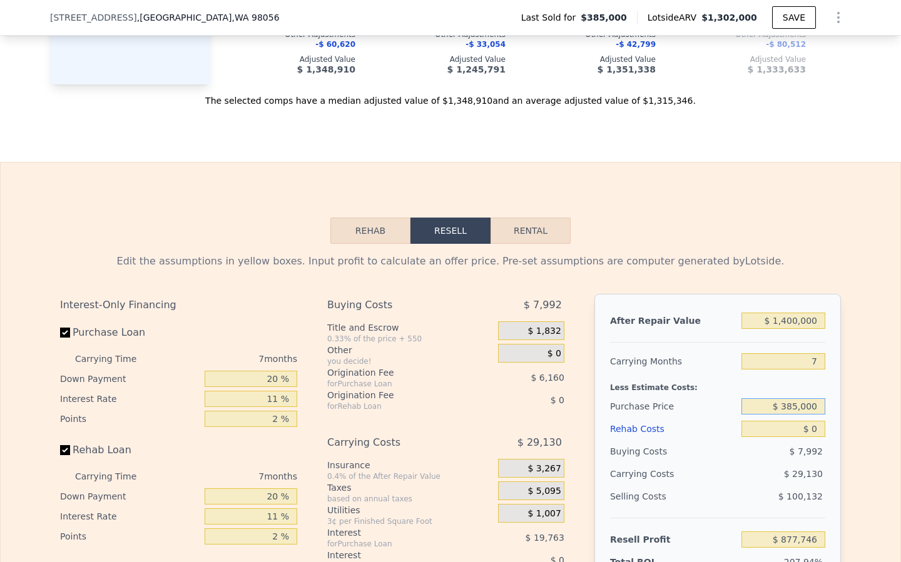
click at [824, 398] on input "$ 385,000" at bounding box center [783, 406] width 84 height 16
type input "$ 925,000"
click at [701, 254] on div "Edit the assumptions in yellow boxes. Input profit to calculate an offer price.…" at bounding box center [450, 261] width 781 height 15
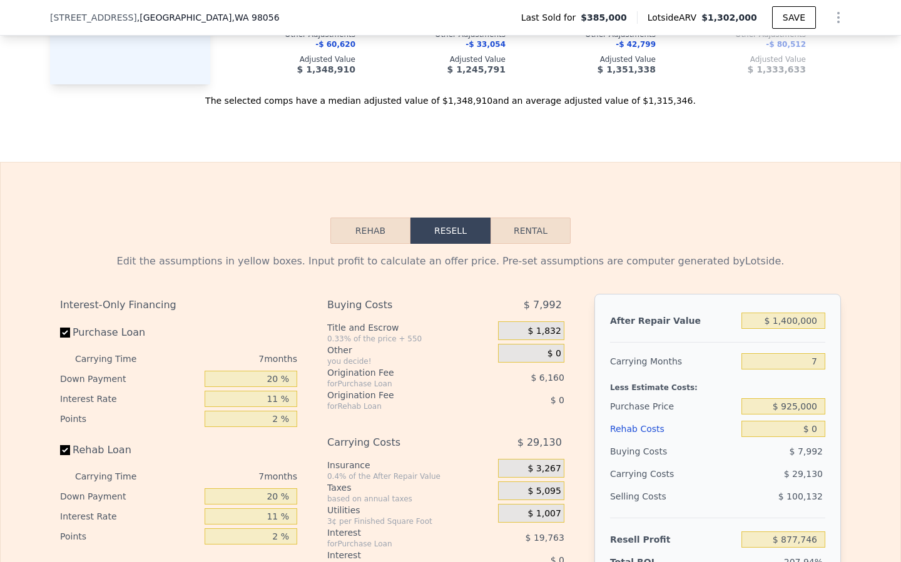
type input "$ 299,588"
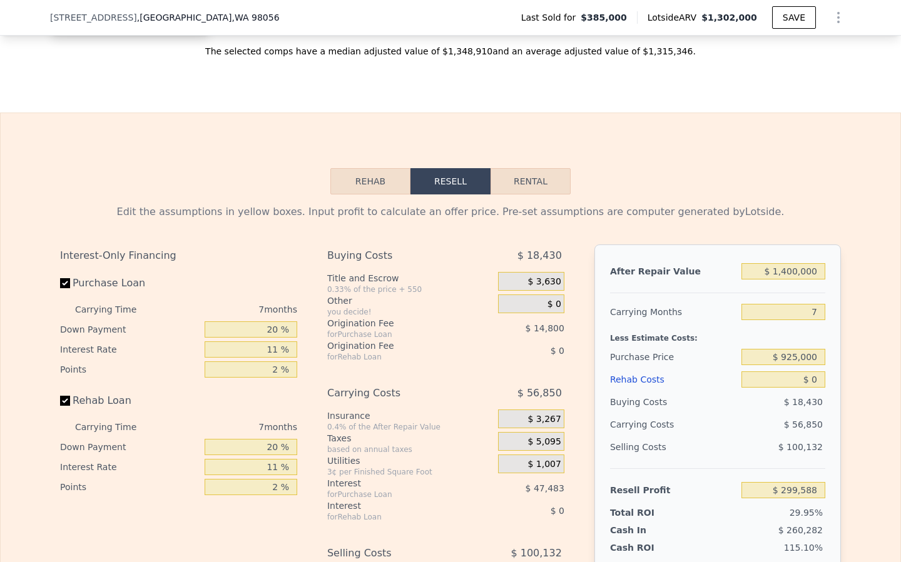
type input "1560"
type input "2735"
type input "14885"
type input "$ 1,302,000"
type input "$ 786,945"
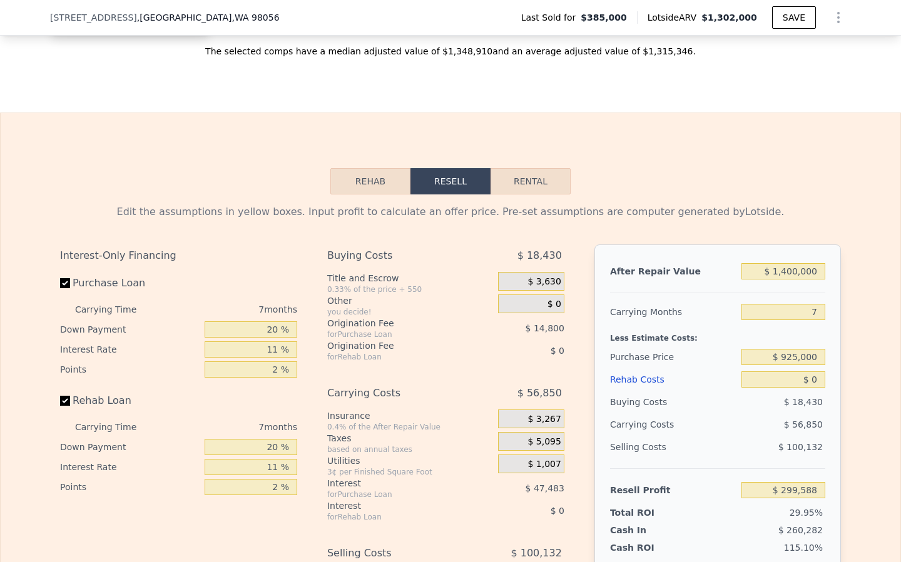
checkbox input "true"
click at [278, 321] on input "20 %" at bounding box center [251, 329] width 93 height 16
type input "2 %"
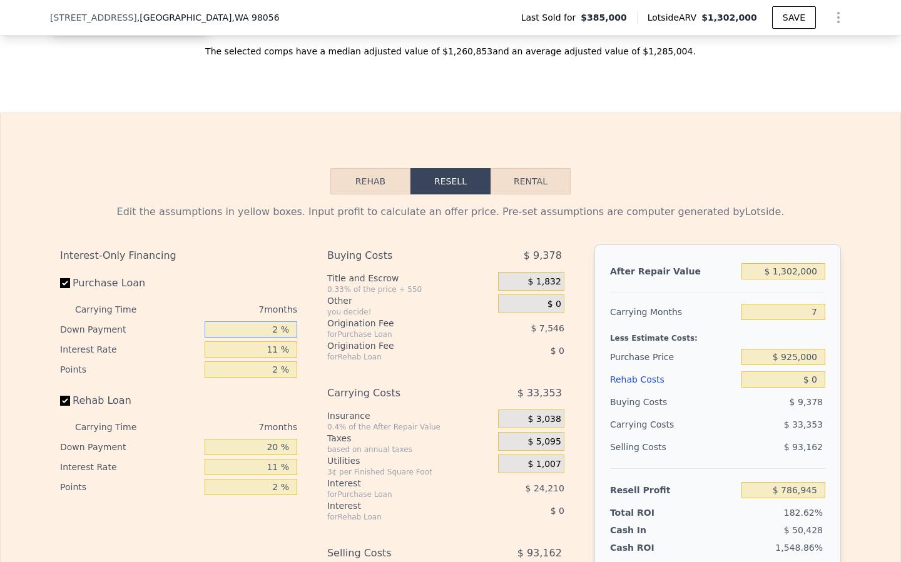
type input "$ 781,107"
type input "1 %"
type input "$ 780,785"
type input "10 %"
type input "$ 783,704"
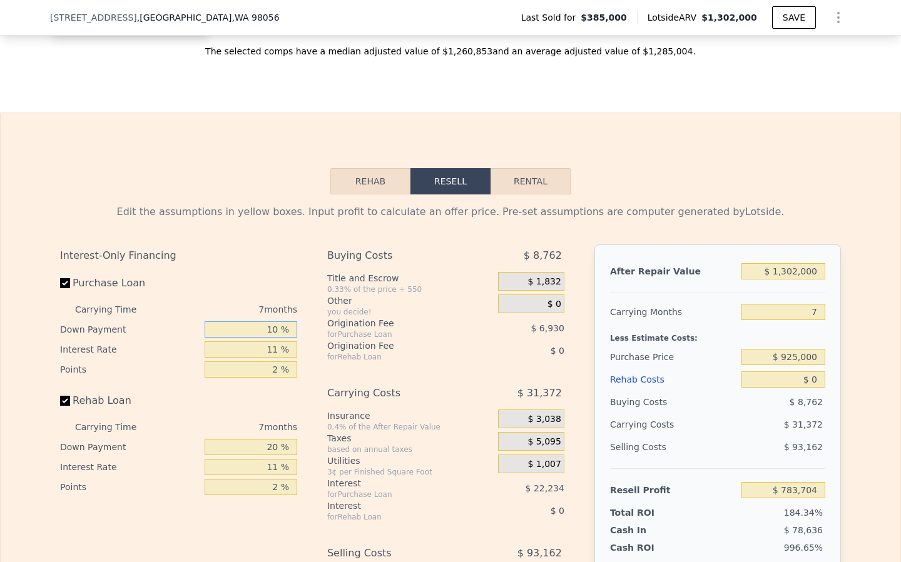
type input "10 %"
click at [280, 341] on input "11 %" at bounding box center [251, 349] width 93 height 16
type input "1 %"
type input "$ 803,913"
type input "10 %"
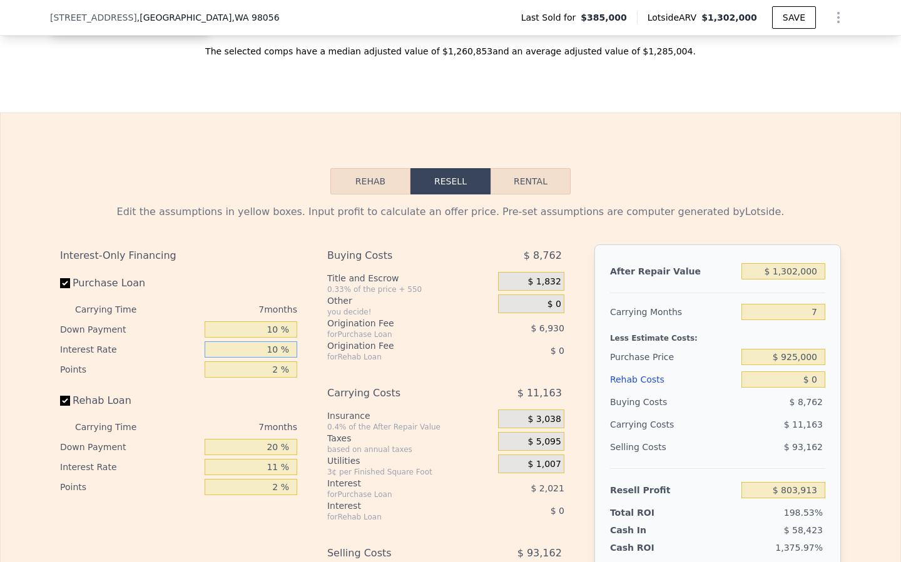
type input "$ 785,720"
type input "10.5 %"
type input "$ 784,712"
type input "10.5 %"
click at [280, 361] on input "2 %" at bounding box center [251, 369] width 93 height 16
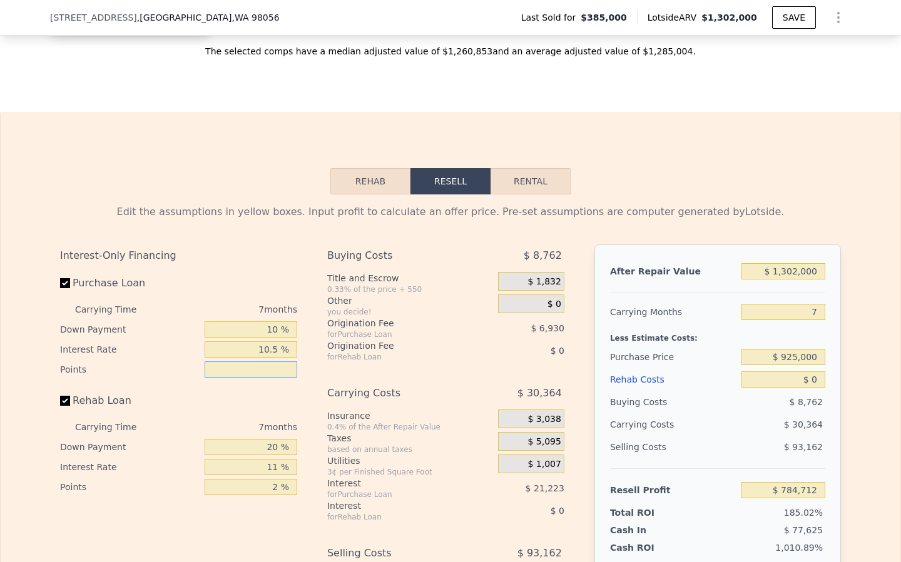
type input "1 %"
type input "$ 788,177"
type input "1.5 %"
type input "$ 786,444"
type input "1.5 %"
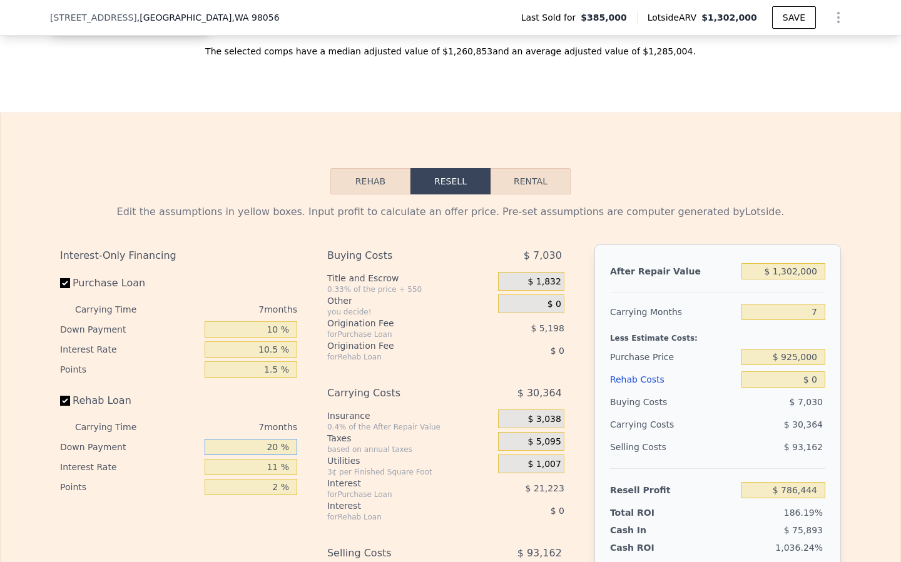
click at [273, 439] on input "20 %" at bounding box center [251, 447] width 93 height 16
type input "10 %"
click at [280, 459] on input "11 %" at bounding box center [251, 467] width 93 height 16
type input "10.5 %"
drag, startPoint x: 278, startPoint y: 470, endPoint x: 278, endPoint y: 479, distance: 9.4
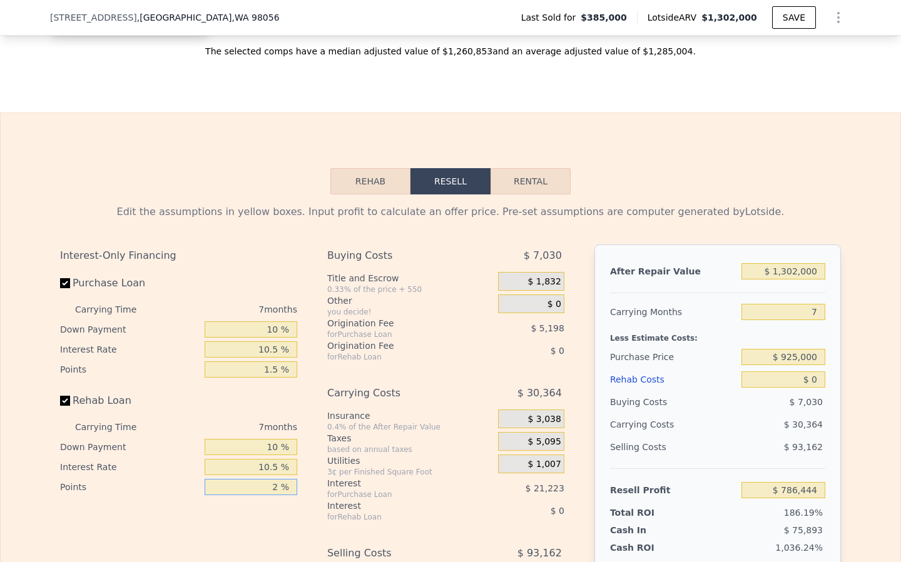
click at [278, 479] on input "2 %" at bounding box center [251, 487] width 93 height 16
type input "1.5 %"
click at [215, 512] on div "Interest-Only Financing Purchase Loan Carrying Time 7 months Down Payment 10 % …" at bounding box center [183, 452] width 247 height 415
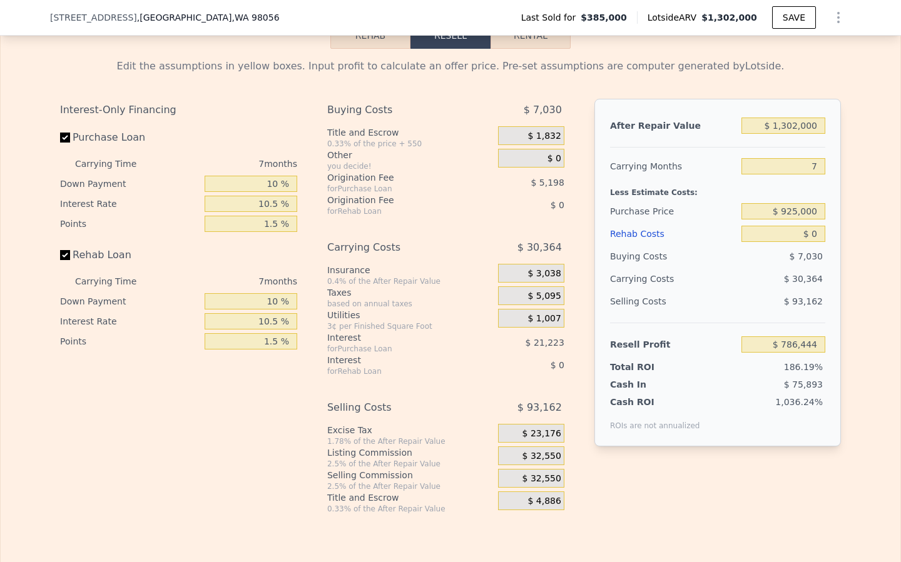
scroll to position [2145, 0]
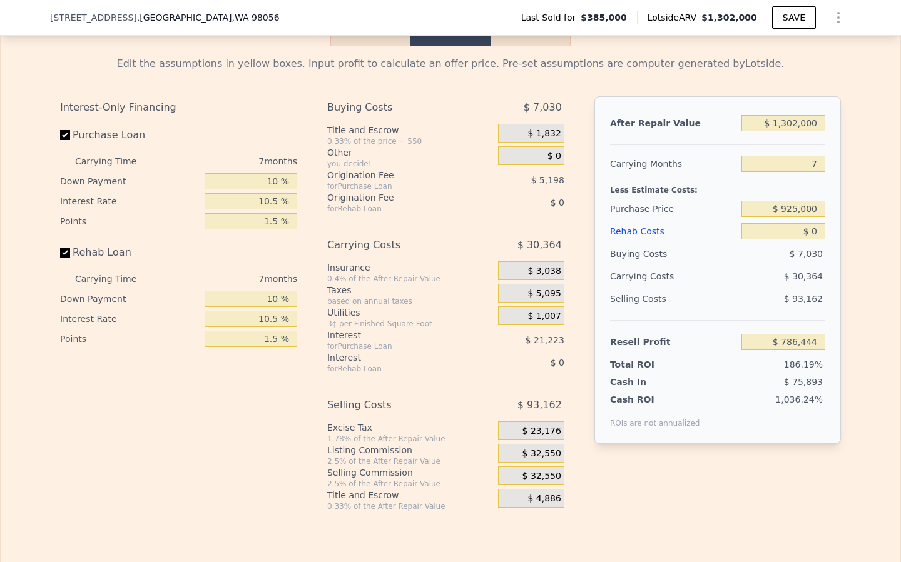
click at [532, 471] on span "$ 32,550" at bounding box center [541, 476] width 39 height 11
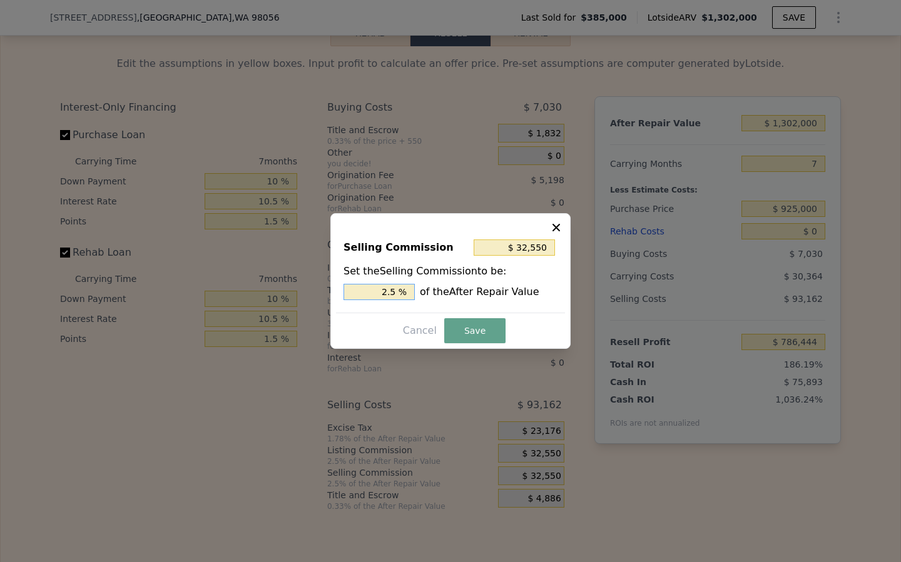
click at [387, 291] on input "2.5 %" at bounding box center [378, 292] width 71 height 16
type input "$ 6,510"
type input ".5 %"
type input "$ 19,530"
type input "1.5 %"
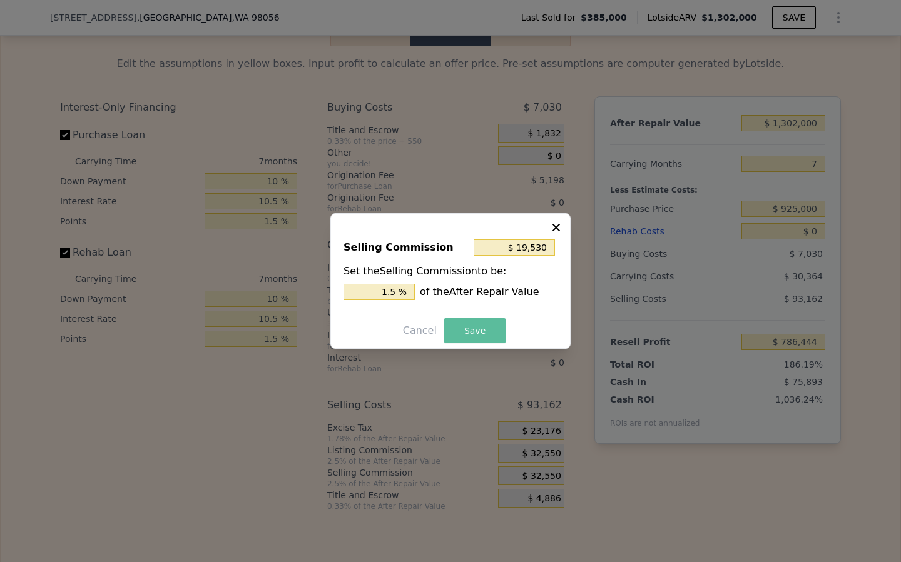
click at [458, 333] on button "Save" at bounding box center [474, 330] width 61 height 25
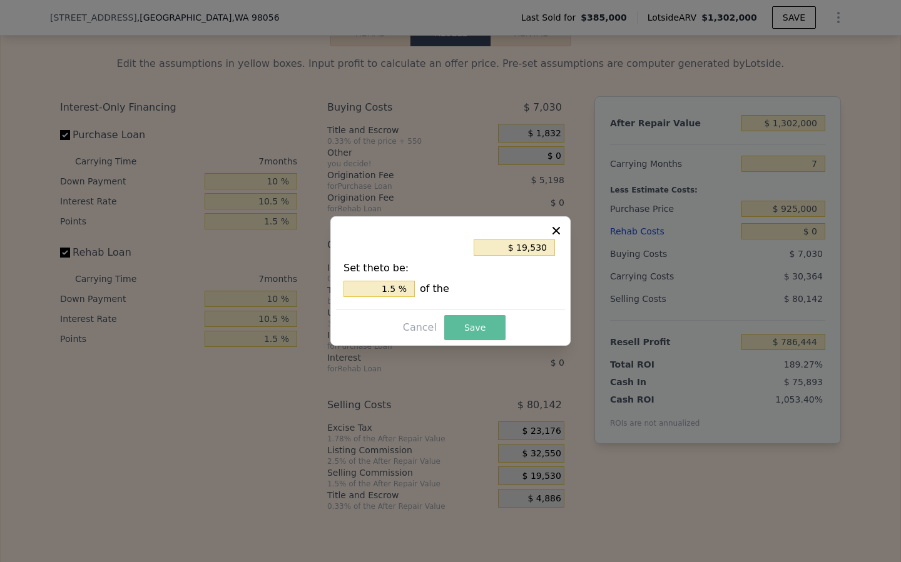
type input "$ 799,464"
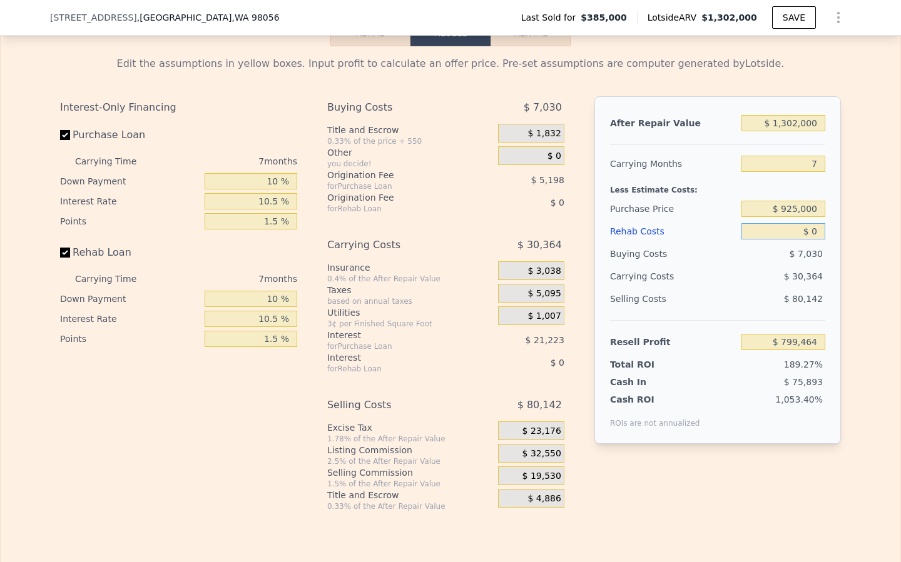
click at [817, 223] on input "$ 0" at bounding box center [783, 231] width 84 height 16
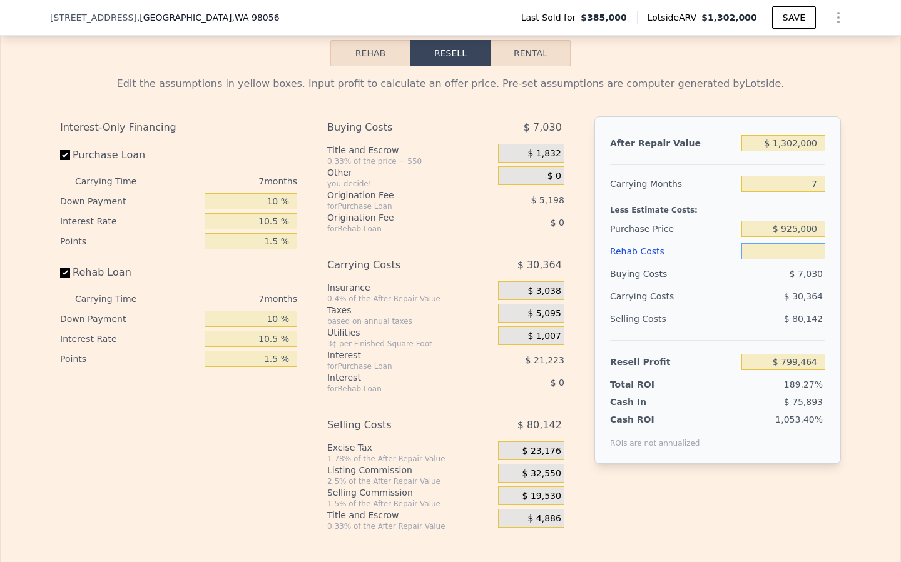
scroll to position [2127, 0]
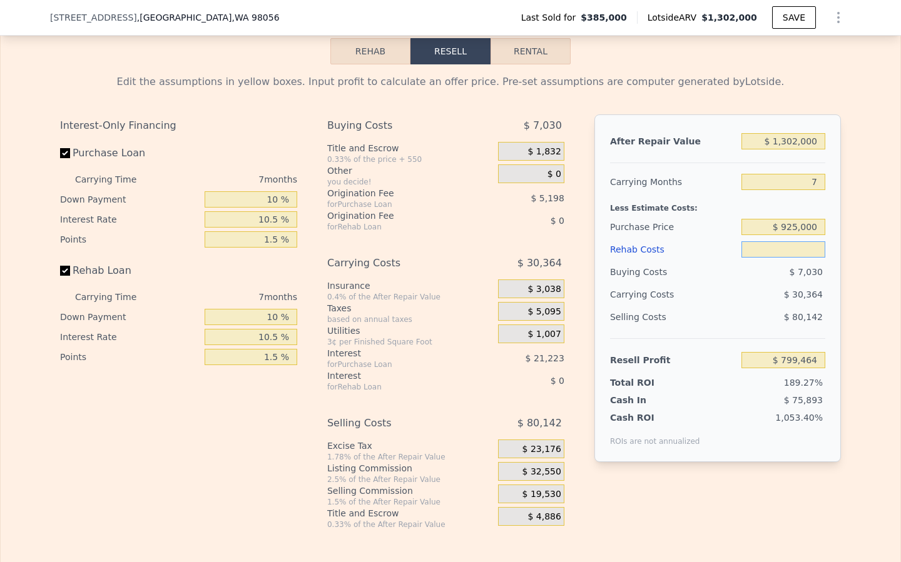
type input "$ 1"
type input "$ 799,463"
type input "$ 12"
type input "$ 799,452"
type input "$ 120"
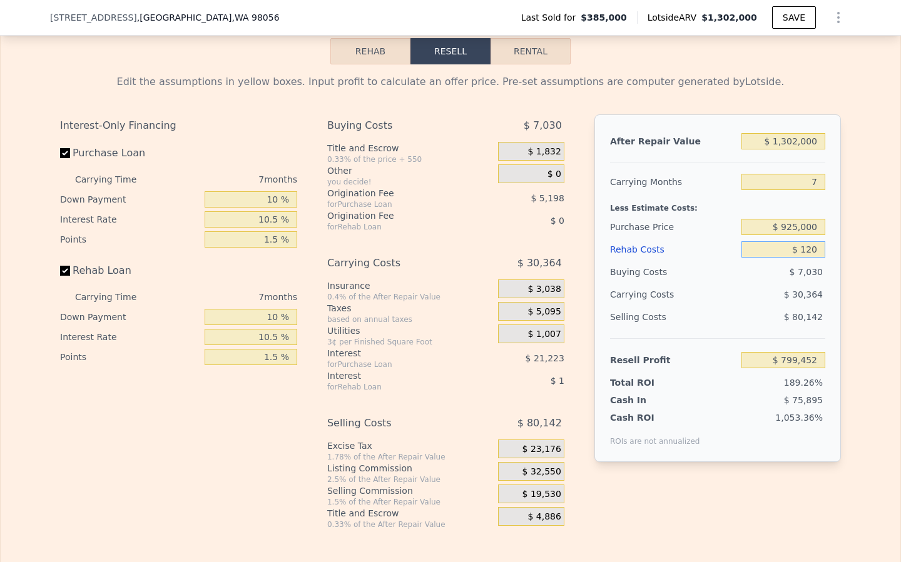
type input "$ 799,335"
type input "$ 1,200"
type input "$ 798,185"
type input "$ 12,000"
type input "$ 786,644"
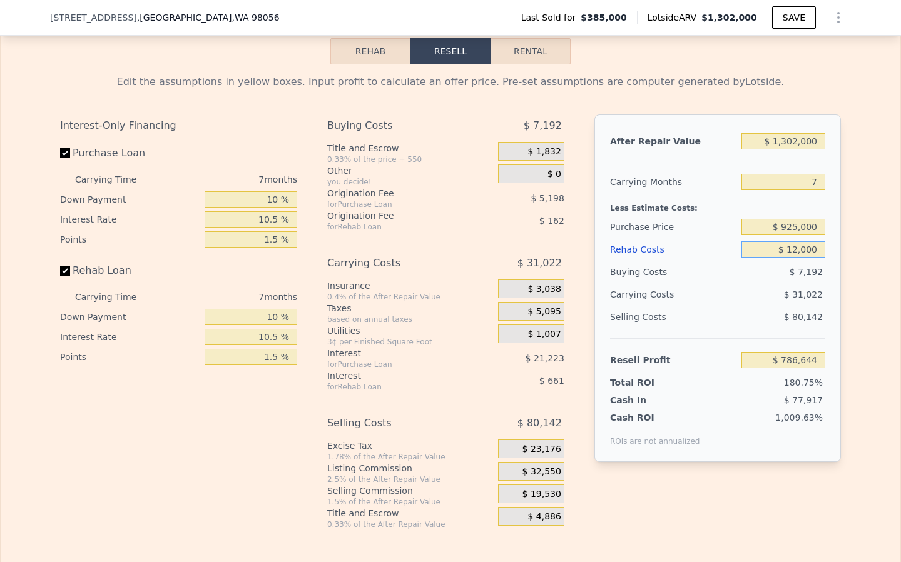
type input "$ 120,000"
type input "$ 671,229"
type input "$ 120,000"
click at [752, 283] on div "$ 36,979" at bounding box center [759, 294] width 132 height 23
click at [715, 307] on div "Selling Costs" at bounding box center [673, 317] width 126 height 23
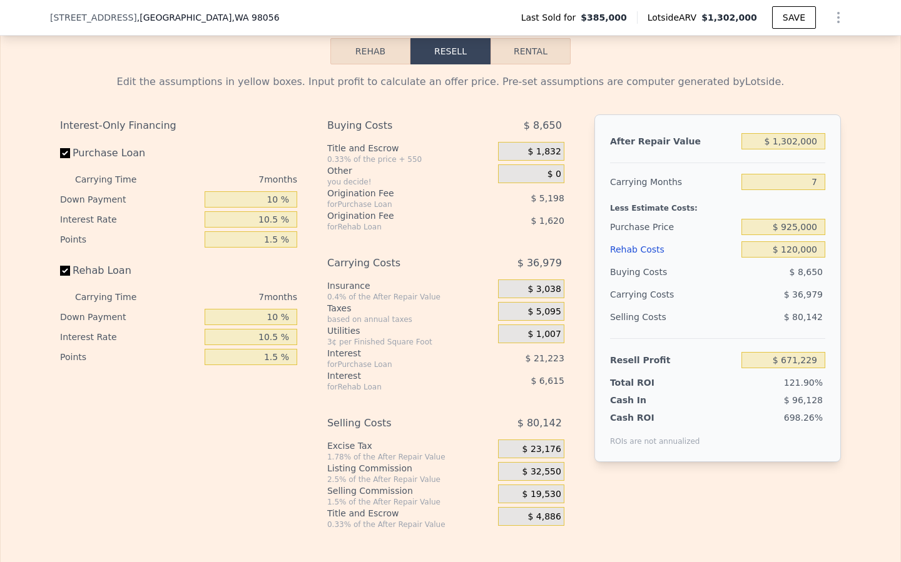
click at [437, 280] on div "Insurance" at bounding box center [410, 286] width 166 height 13
click at [264, 264] on div "Rehab Loan" at bounding box center [178, 274] width 237 height 28
click at [782, 219] on input "$ 925,000" at bounding box center [783, 227] width 84 height 16
click at [819, 219] on input "$ 925,000" at bounding box center [783, 227] width 84 height 16
type input "$ 92,377"
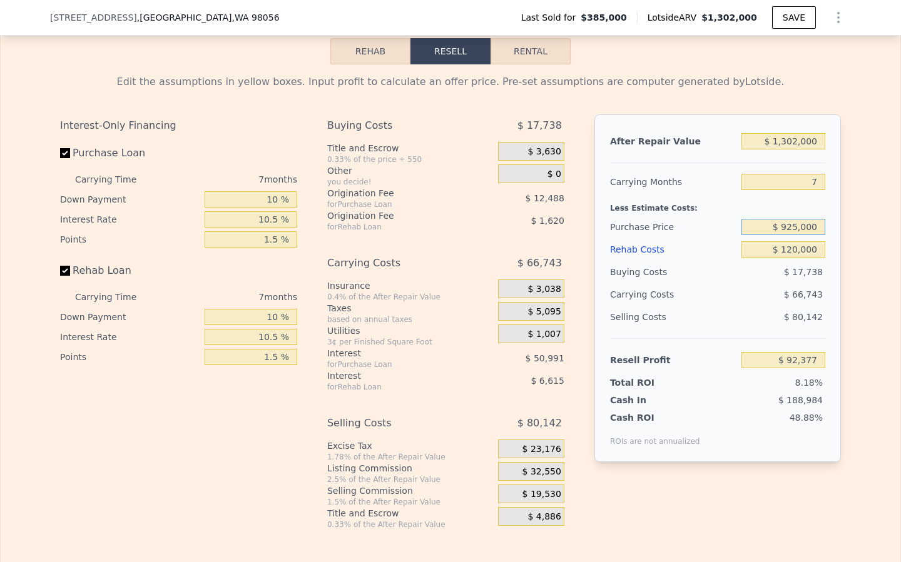
click at [784, 219] on input "$ 925,000" at bounding box center [783, 227] width 84 height 16
drag, startPoint x: 799, startPoint y: 124, endPoint x: 786, endPoint y: 124, distance: 13.1
click at [786, 133] on input "$ 1,302,000" at bounding box center [783, 141] width 84 height 16
drag, startPoint x: 784, startPoint y: 126, endPoint x: 831, endPoint y: 127, distance: 46.3
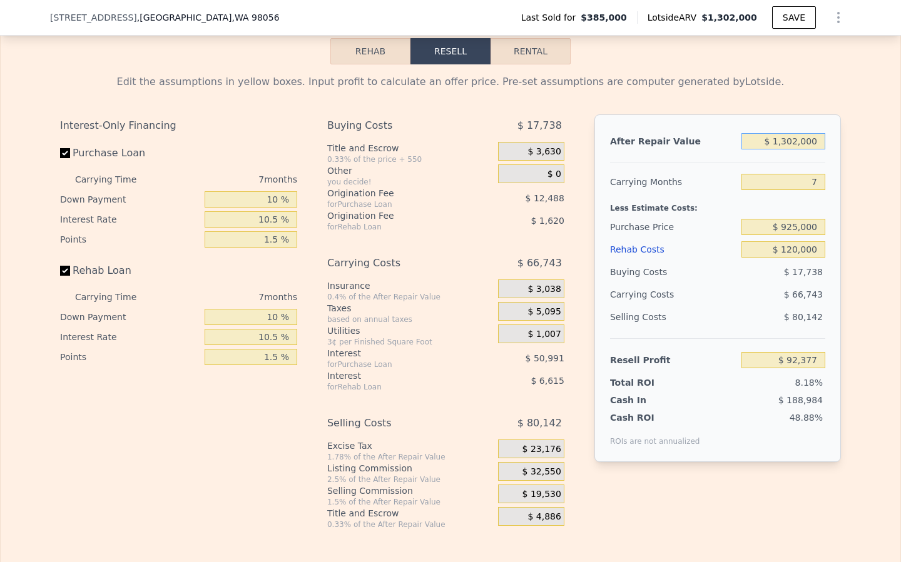
click at [831, 127] on div "After Repair Value $ 1,302,000 Carrying Months 7 Less Estimate Costs: Purchase …" at bounding box center [717, 288] width 246 height 348
type input "$ 13"
type input "-$ 1,126,980"
type input "$ 135"
type input "-$ 1,126,865"
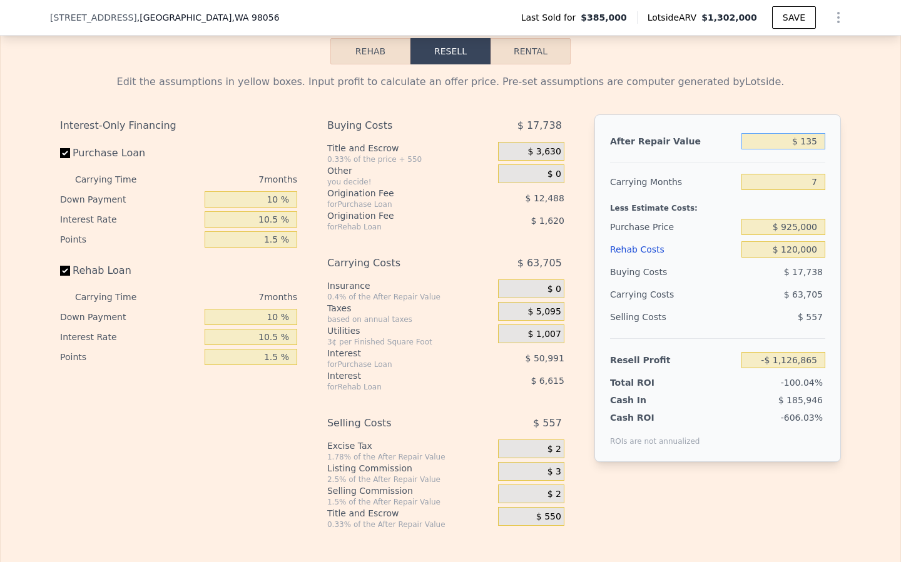
type input "$ 1,350"
type input "-$ 1,125,728"
type input "$ 13,500"
type input "-$ 1,114,351"
type input "$ 135,000"
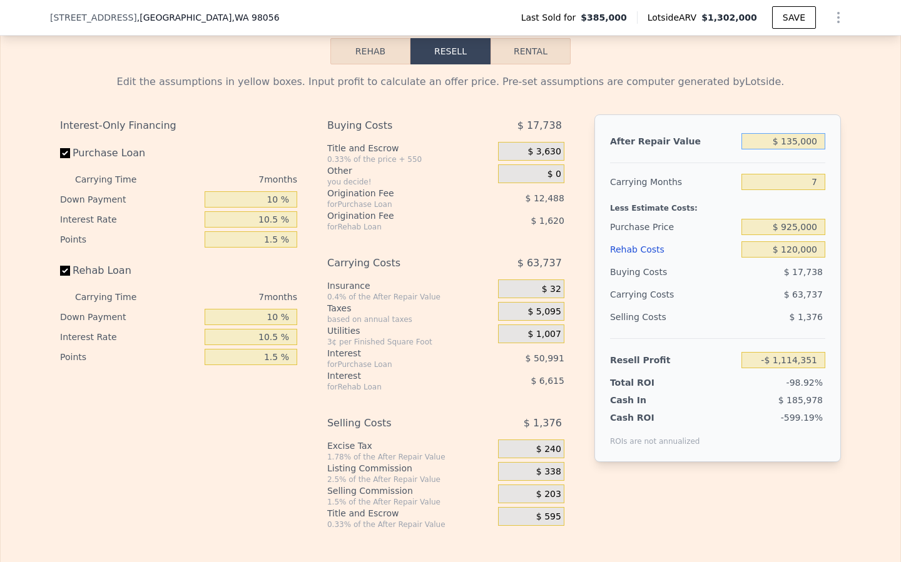
type input "-$ 1,000,561"
type input "$ 1,350,000"
type input "$ 137,331"
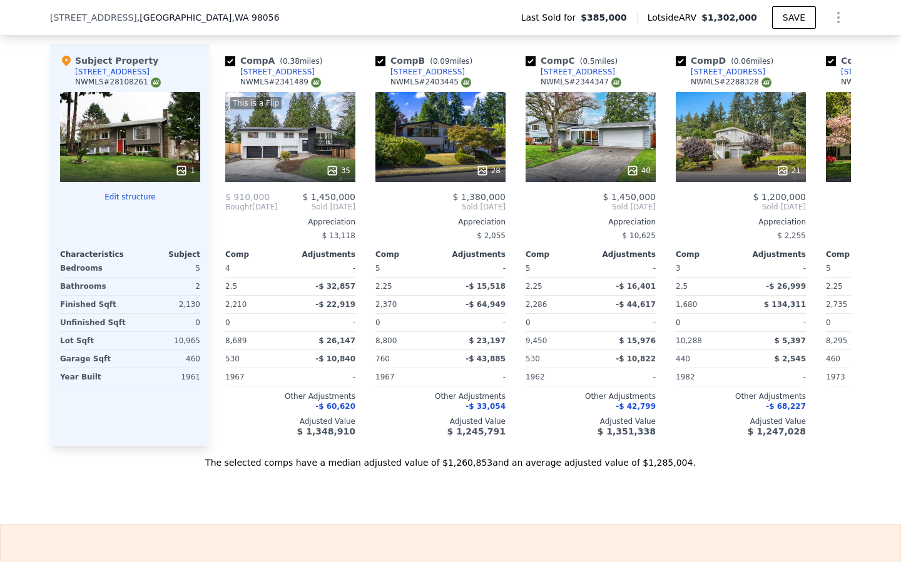
scroll to position [1488, 0]
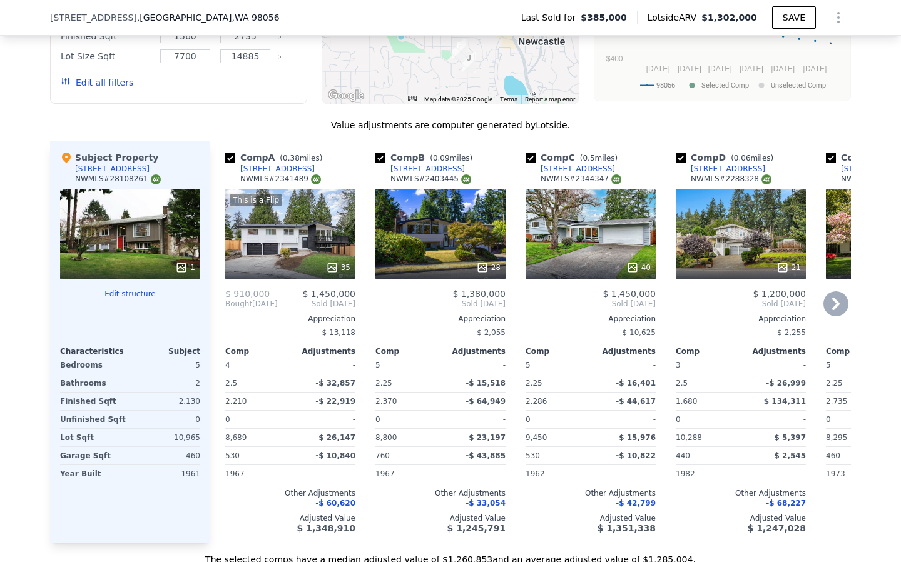
click at [418, 223] on div "28" at bounding box center [440, 234] width 130 height 90
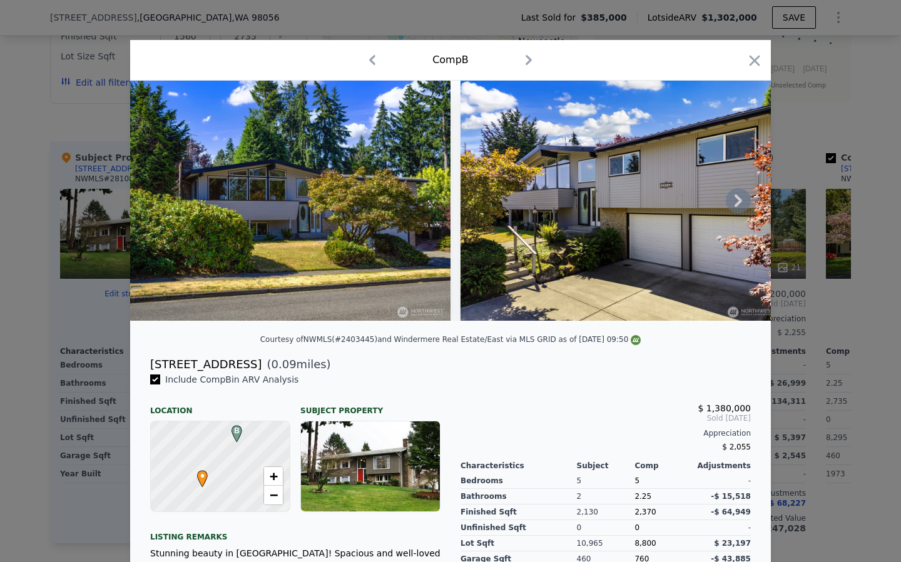
click at [737, 206] on icon at bounding box center [737, 200] width 25 height 25
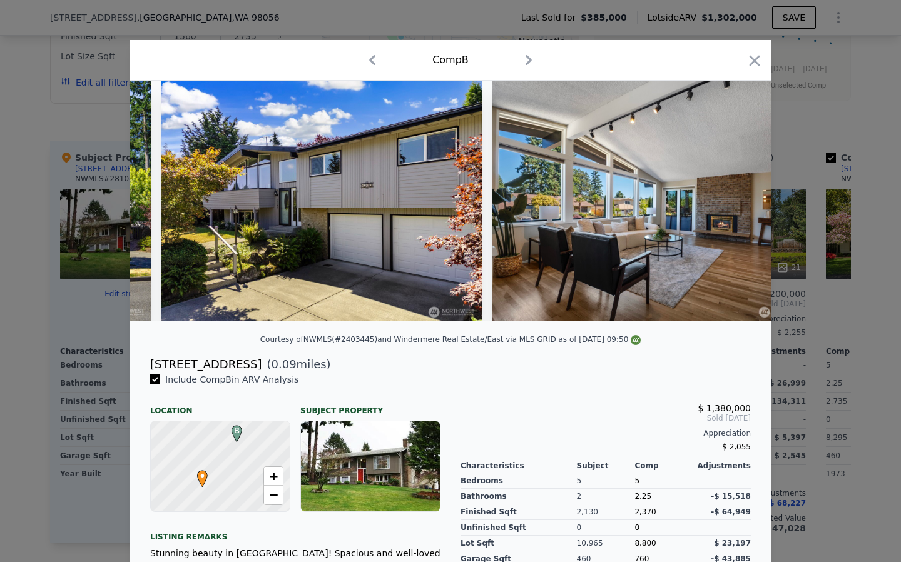
click at [737, 206] on img at bounding box center [652, 201] width 320 height 240
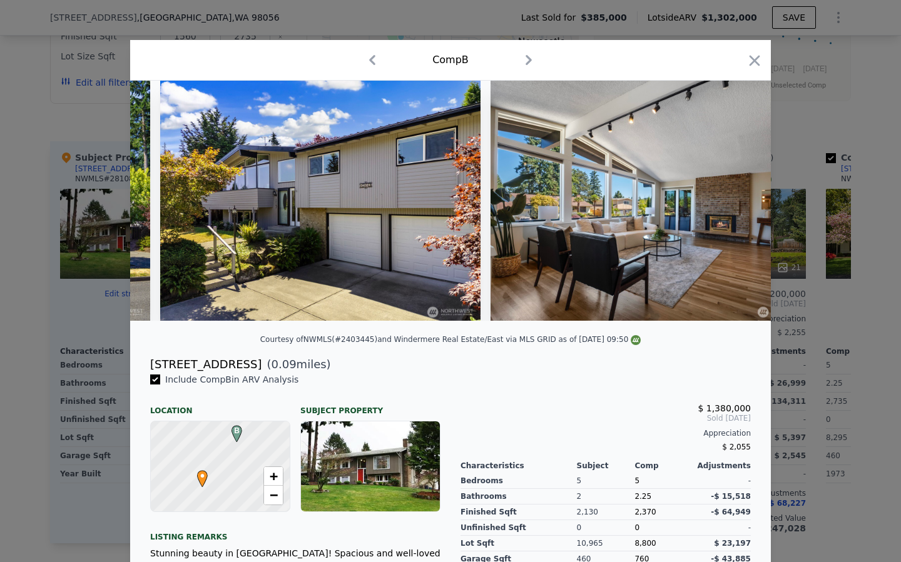
click at [737, 206] on img at bounding box center [650, 201] width 320 height 240
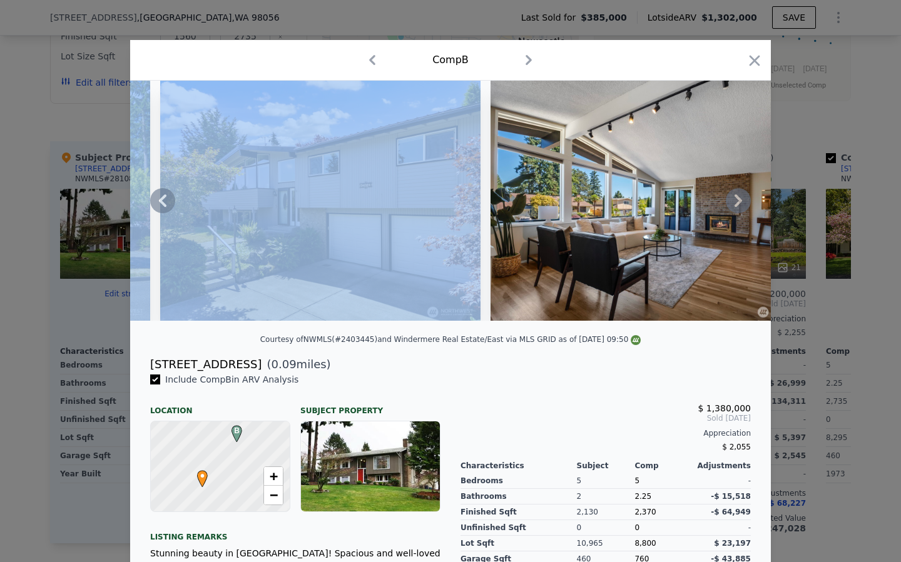
click at [737, 206] on icon at bounding box center [737, 200] width 25 height 25
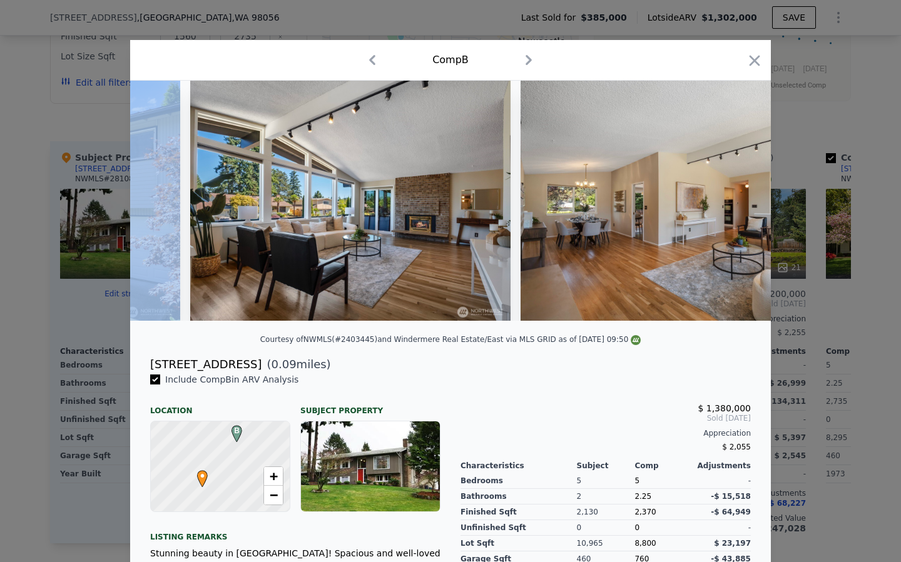
click at [737, 206] on img at bounding box center [680, 201] width 320 height 240
click at [737, 206] on icon at bounding box center [737, 200] width 25 height 25
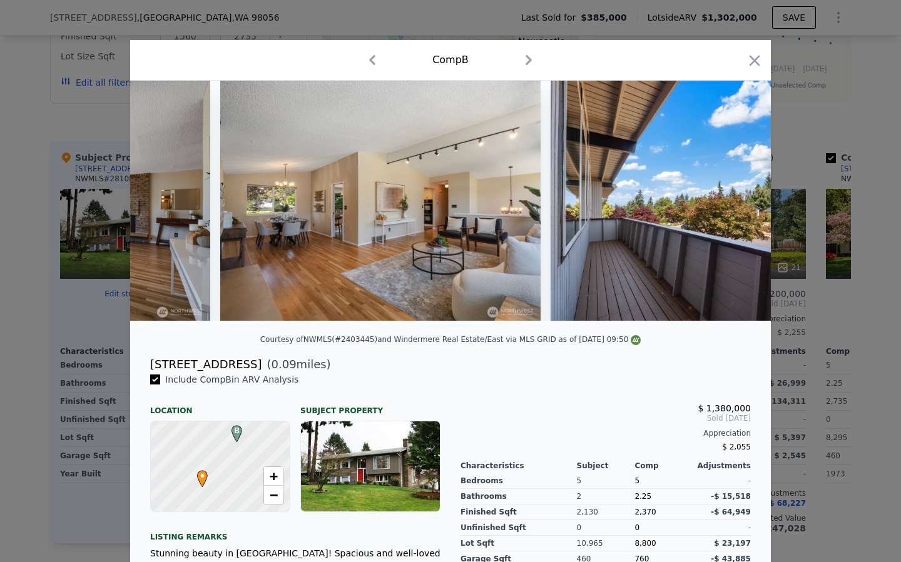
click at [737, 206] on img at bounding box center [710, 201] width 320 height 240
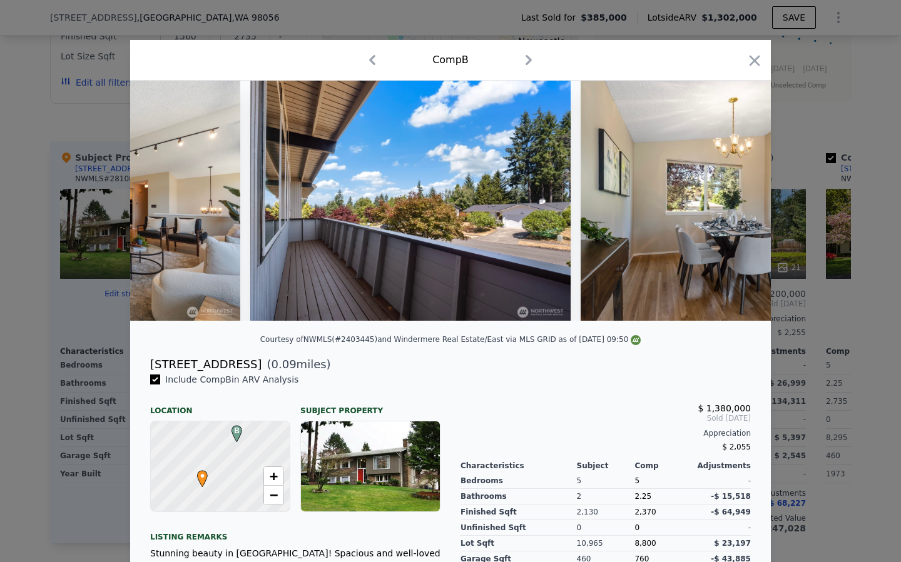
click at [737, 206] on img at bounding box center [740, 201] width 320 height 240
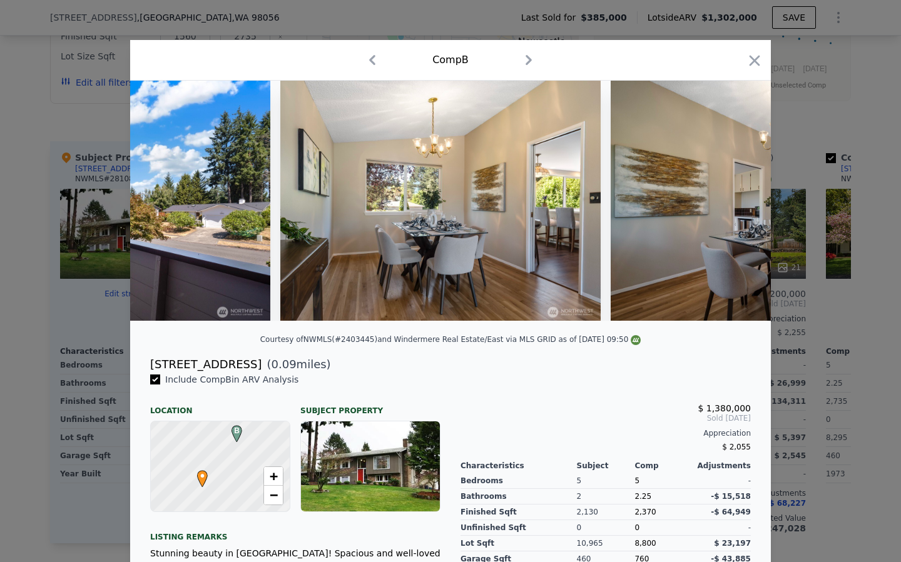
click at [737, 206] on img at bounding box center [770, 201] width 320 height 240
click at [737, 206] on div at bounding box center [450, 201] width 640 height 240
click at [737, 206] on icon at bounding box center [737, 200] width 25 height 25
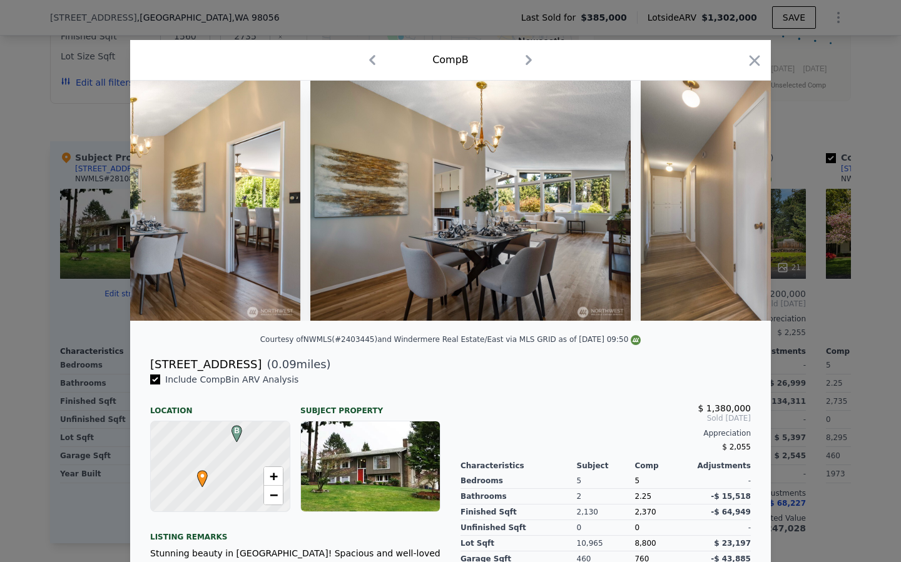
click at [737, 206] on img at bounding box center [800, 201] width 320 height 240
click at [737, 206] on div at bounding box center [450, 201] width 640 height 240
click at [737, 206] on icon at bounding box center [737, 200] width 25 height 25
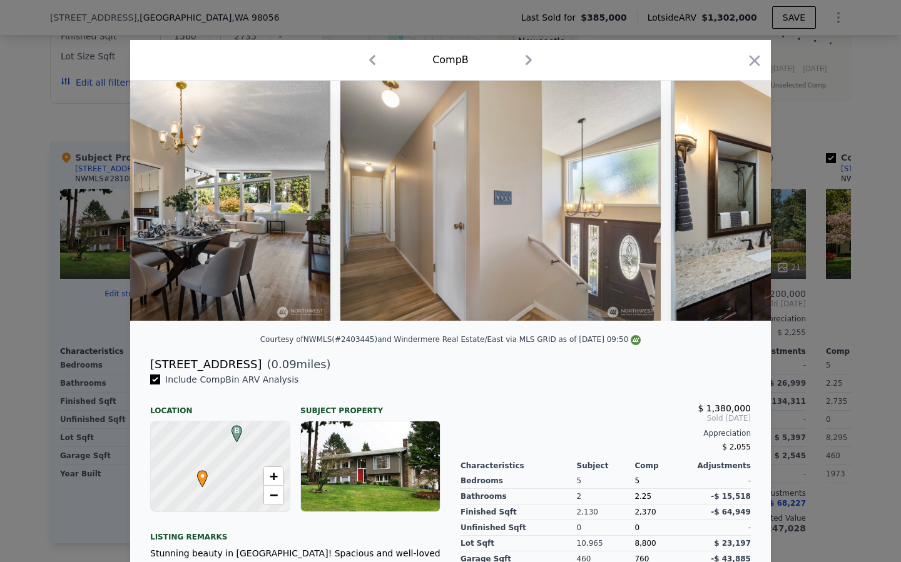
click at [737, 206] on img at bounding box center [830, 201] width 320 height 240
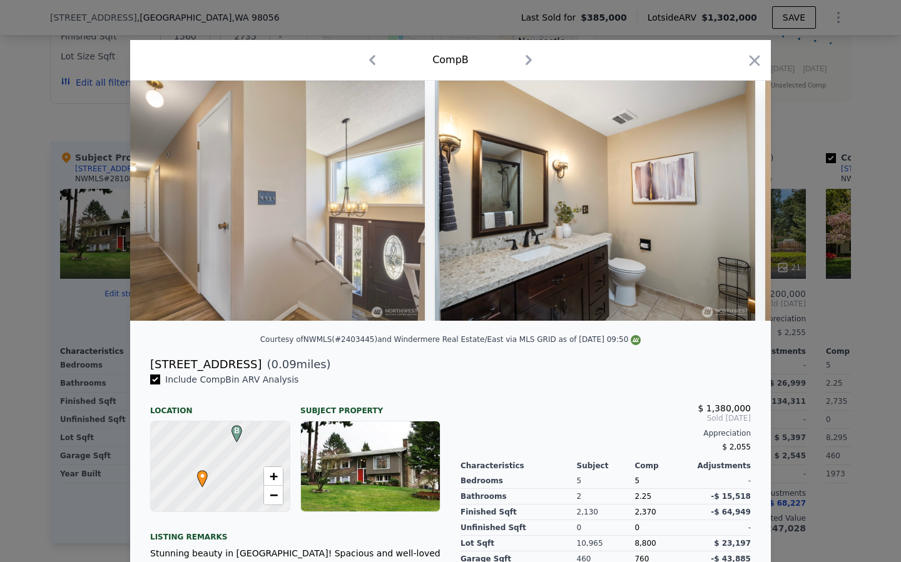
click at [737, 206] on img at bounding box center [595, 201] width 320 height 240
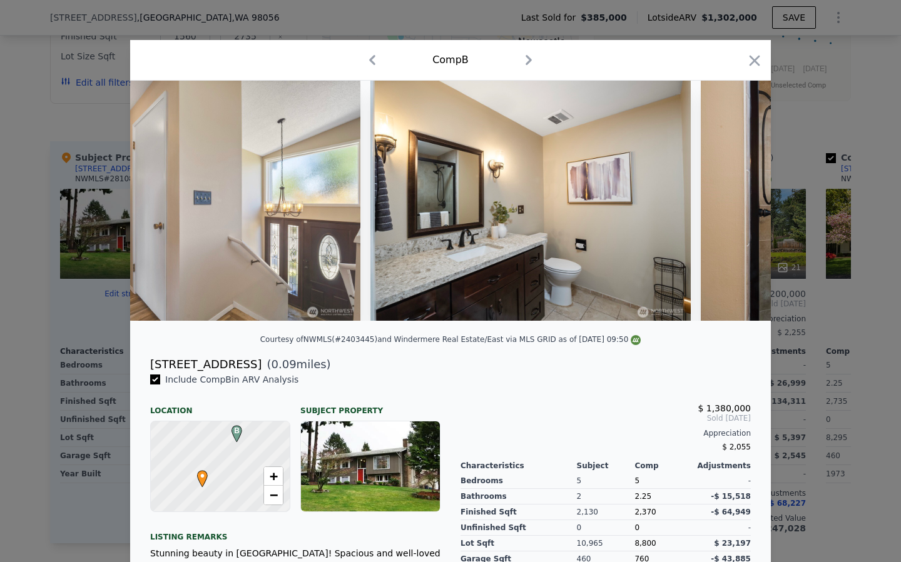
click at [737, 206] on img at bounding box center [860, 201] width 320 height 240
click at [737, 206] on icon at bounding box center [737, 200] width 25 height 25
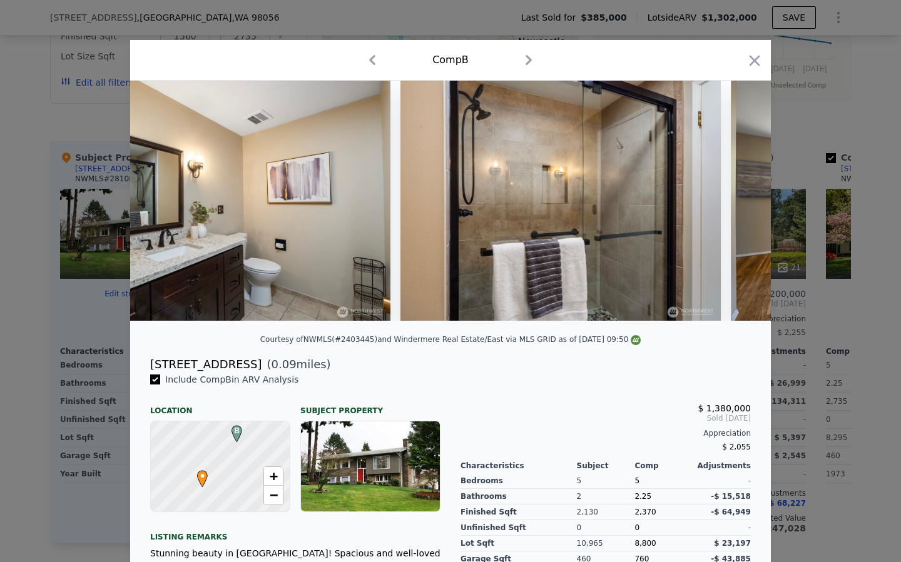
click at [737, 206] on img at bounding box center [890, 201] width 320 height 240
click at [737, 206] on icon at bounding box center [737, 200] width 25 height 25
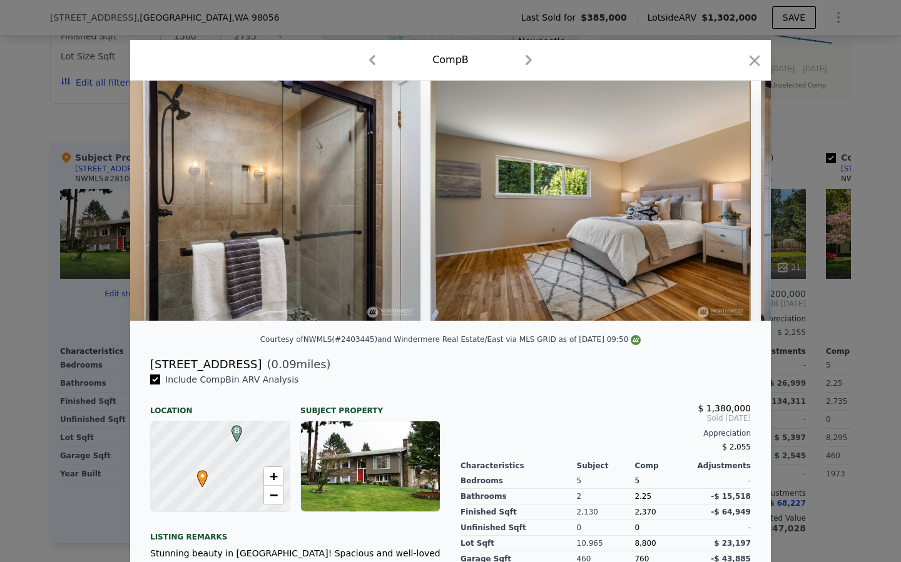
click at [737, 206] on img at bounding box center [590, 201] width 320 height 240
click at [737, 206] on icon at bounding box center [737, 200] width 25 height 25
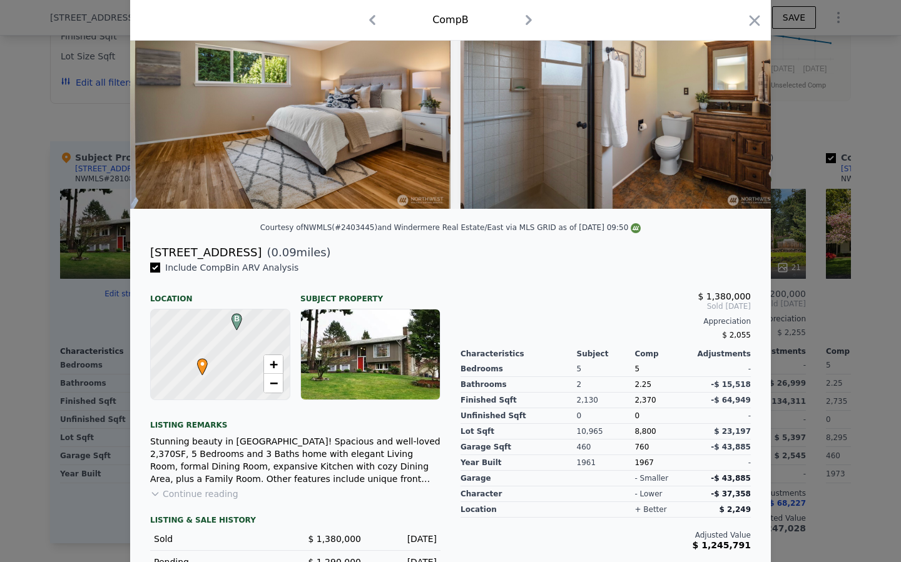
scroll to position [157, 0]
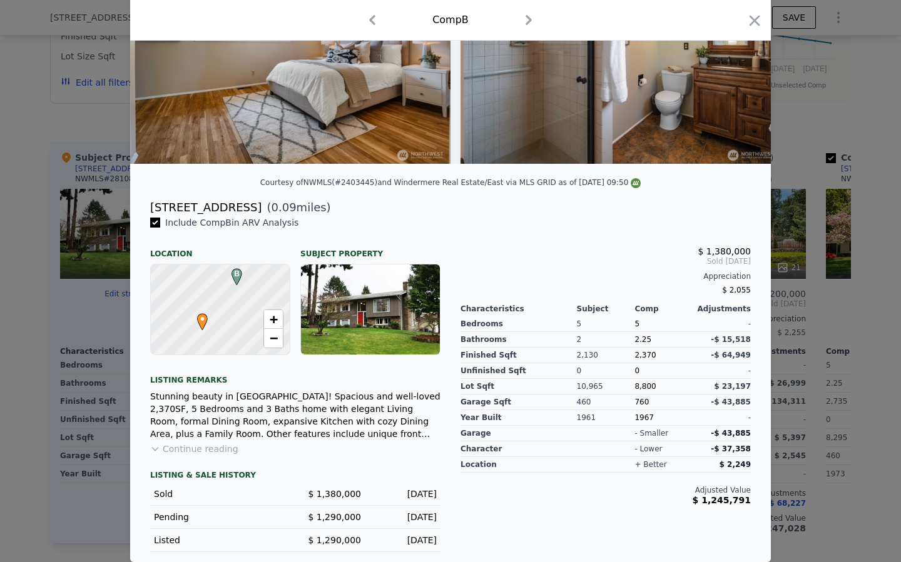
click at [182, 456] on div "LISTING & SALE HISTORY Sold $ 1,380,000 Aug 14, 2025 Pending $ 1,290,000 Jul 10…" at bounding box center [295, 503] width 290 height 97
click at [184, 450] on button "Continue reading" at bounding box center [194, 449] width 88 height 13
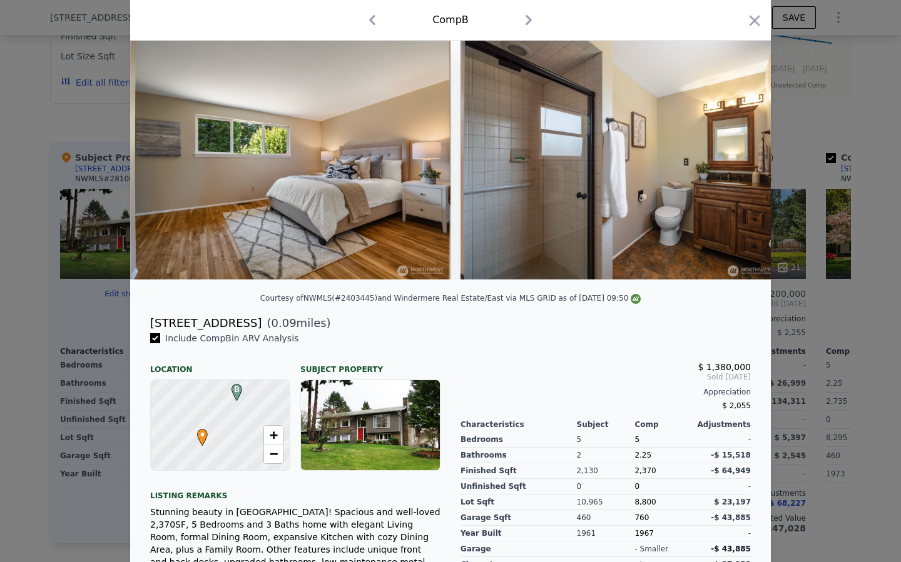
scroll to position [0, 0]
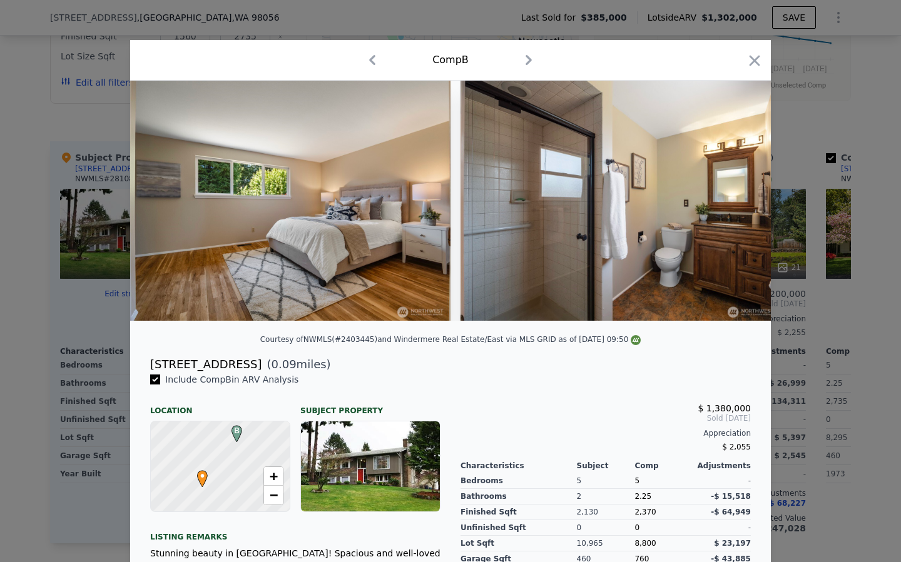
click at [380, 63] on icon "button" at bounding box center [372, 60] width 20 height 20
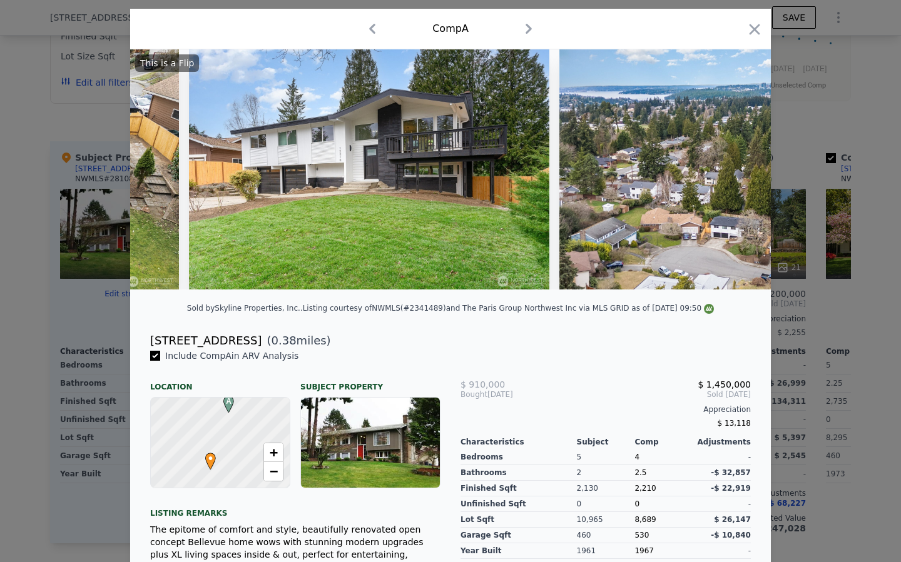
scroll to position [0, 12234]
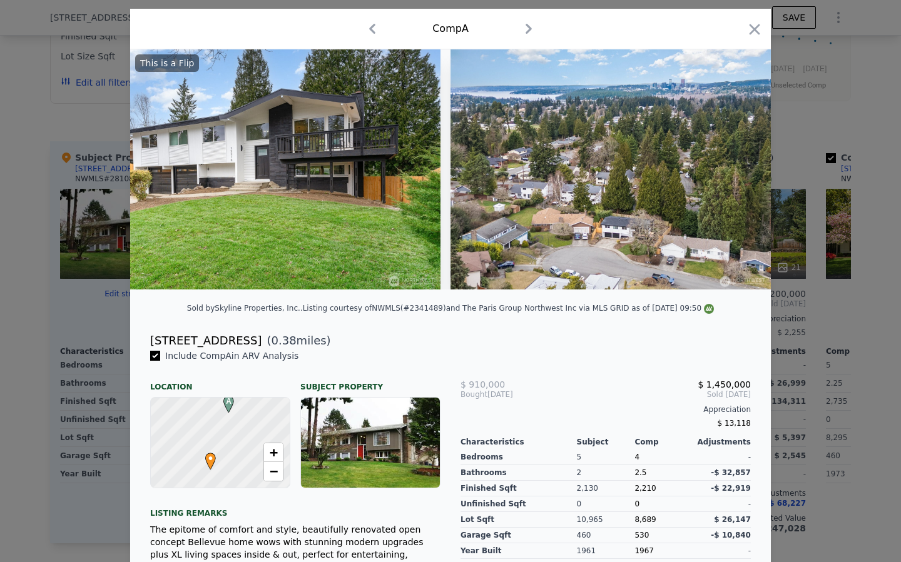
click at [760, 31] on icon "button" at bounding box center [754, 30] width 18 height 18
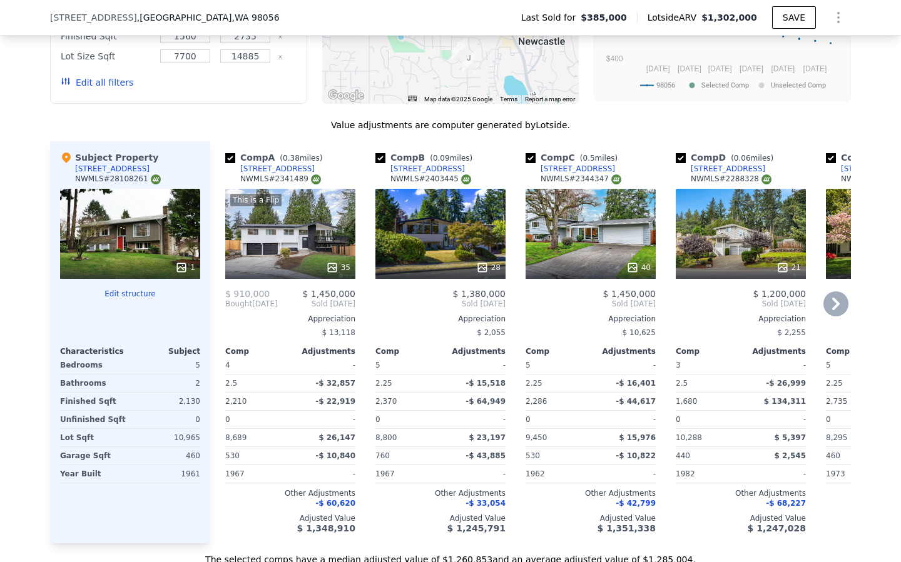
click at [578, 231] on div "40" at bounding box center [590, 234] width 130 height 90
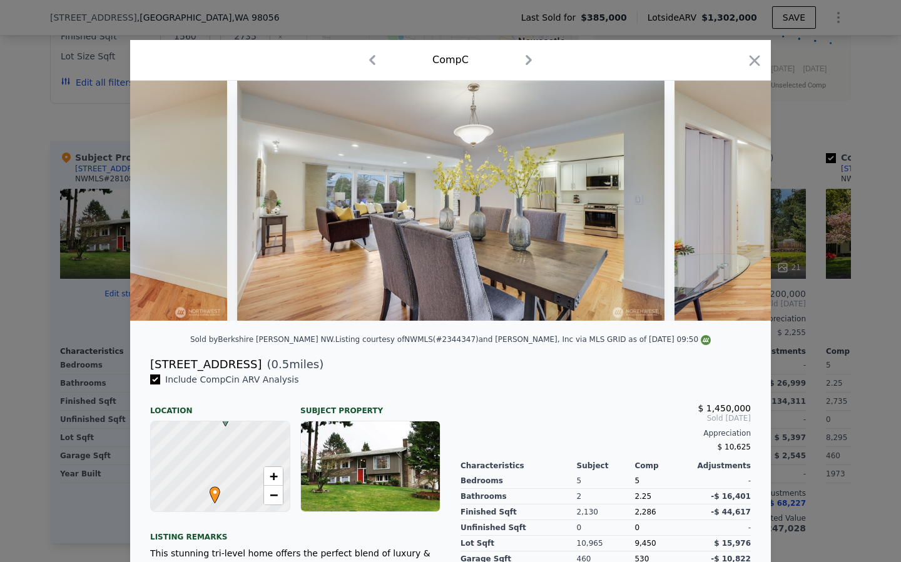
scroll to position [0, 6898]
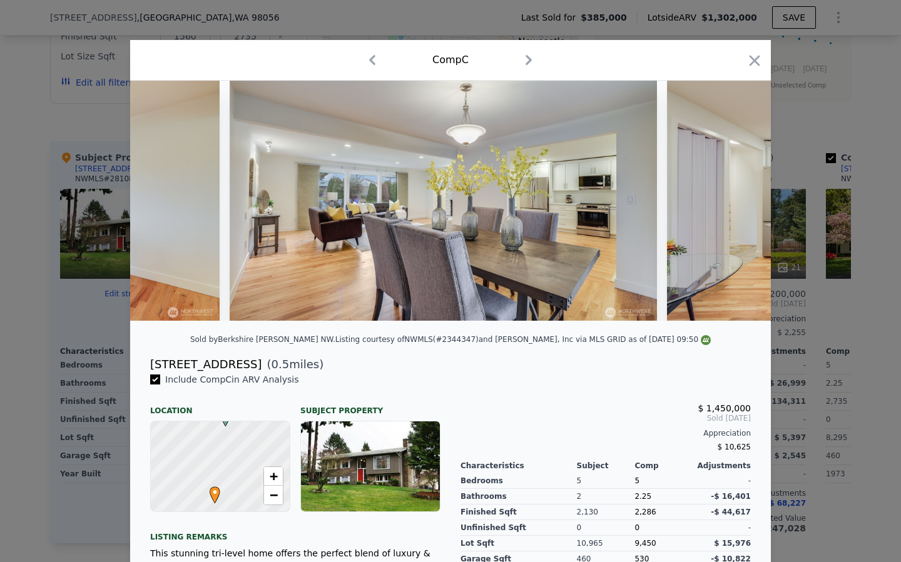
click at [751, 60] on icon "button" at bounding box center [754, 61] width 18 height 18
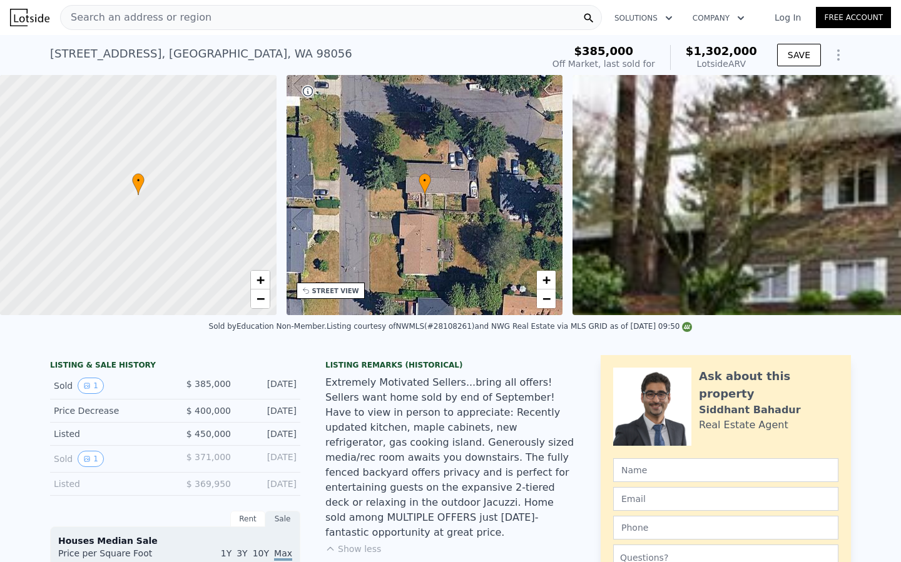
type input "$ 1,302,000"
type input "$ 0"
type input "$ 786,945"
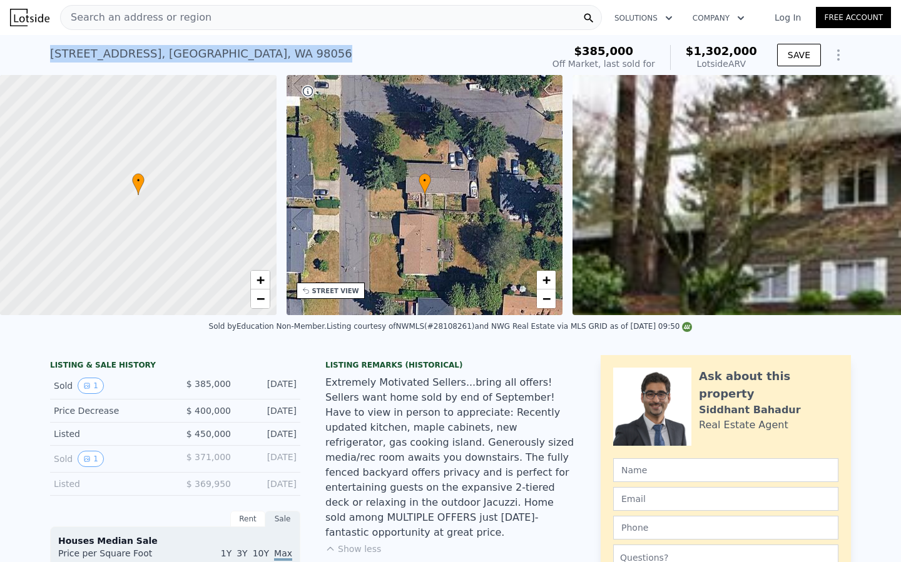
drag, startPoint x: 268, startPoint y: 48, endPoint x: 73, endPoint y: 57, distance: 195.4
click at [22, 48] on div "12103 SE 70th St , Newcastle , WA 98056 Sold Oct 2008 for $385k (~ARV $1.302m )…" at bounding box center [450, 55] width 901 height 40
copy div "12103 SE 70th St , Newcastle , WA 98056"
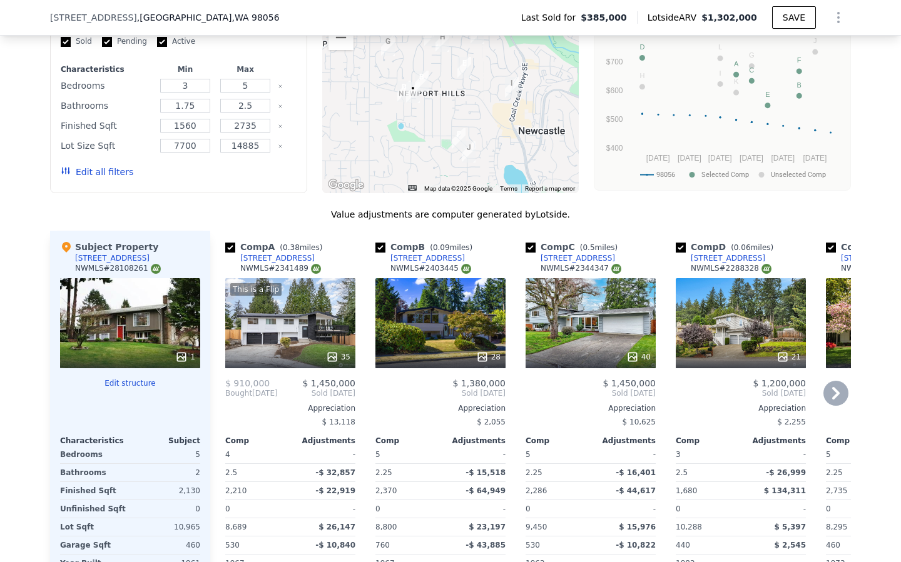
scroll to position [1407, 0]
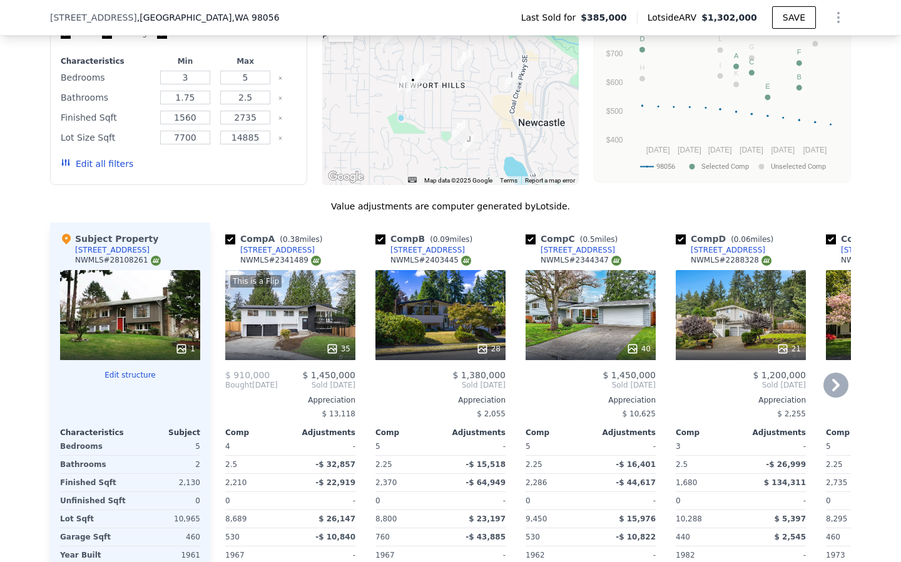
click at [416, 297] on div "28" at bounding box center [440, 315] width 130 height 90
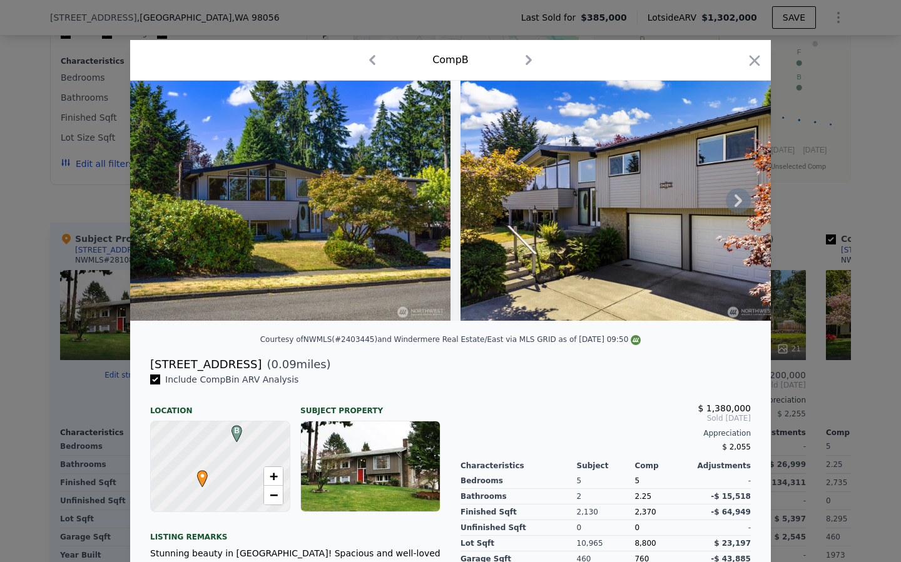
click at [730, 210] on icon at bounding box center [737, 200] width 25 height 25
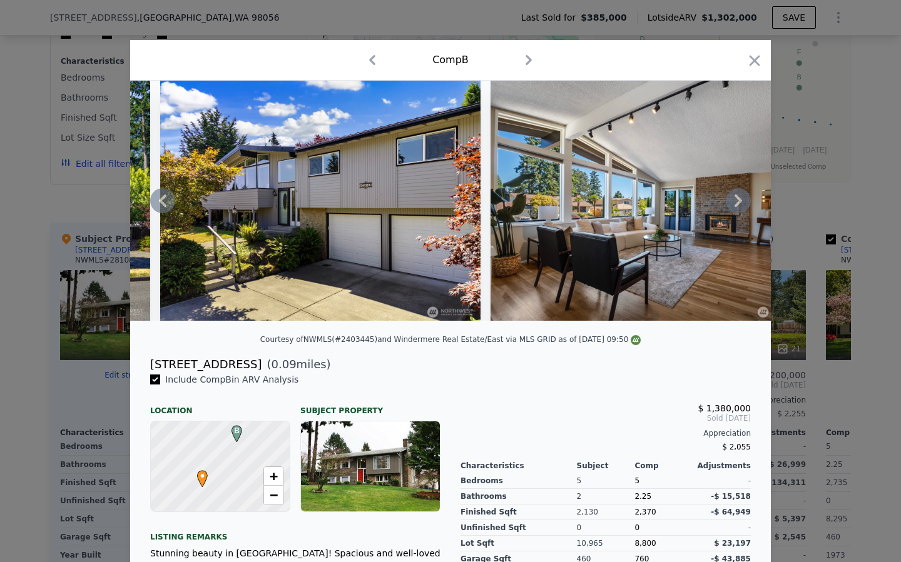
click at [730, 210] on icon at bounding box center [737, 200] width 25 height 25
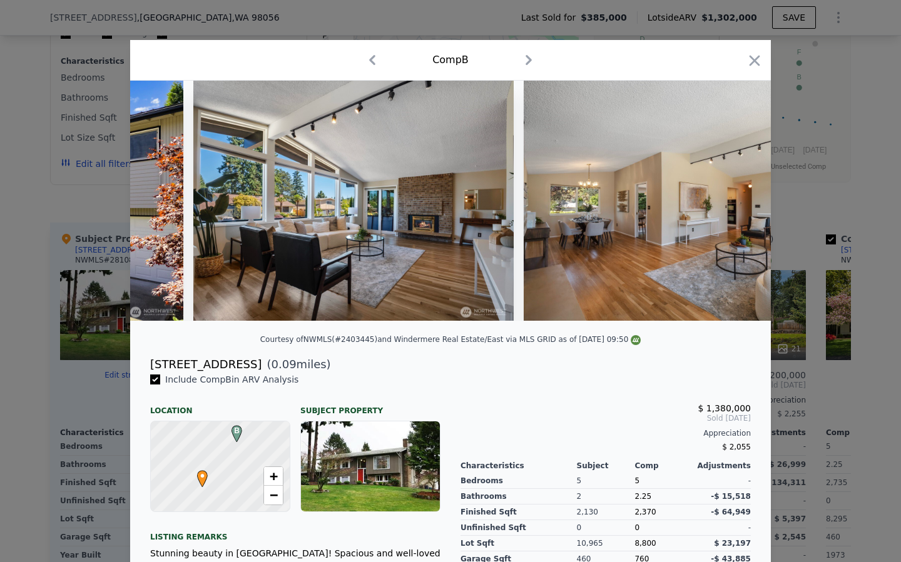
scroll to position [0, 600]
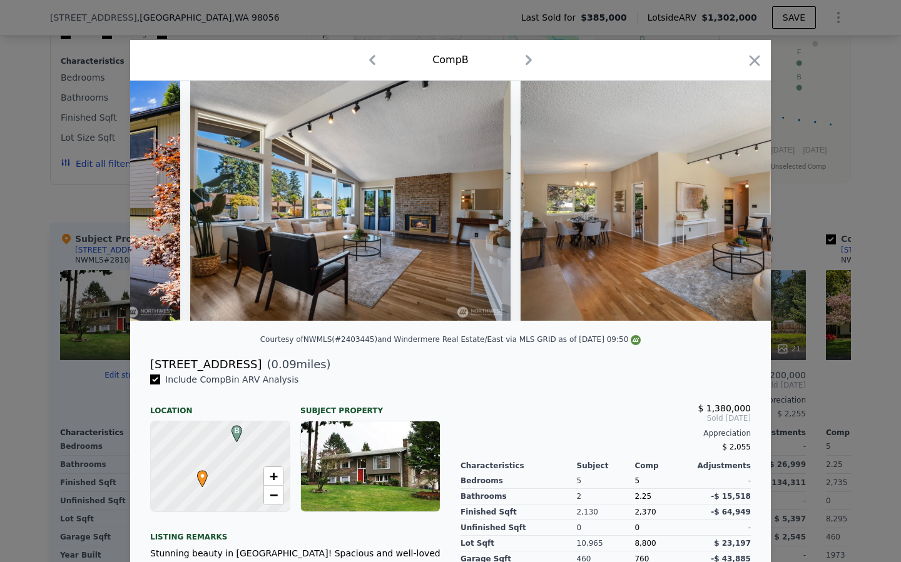
click at [754, 60] on icon "button" at bounding box center [754, 60] width 11 height 11
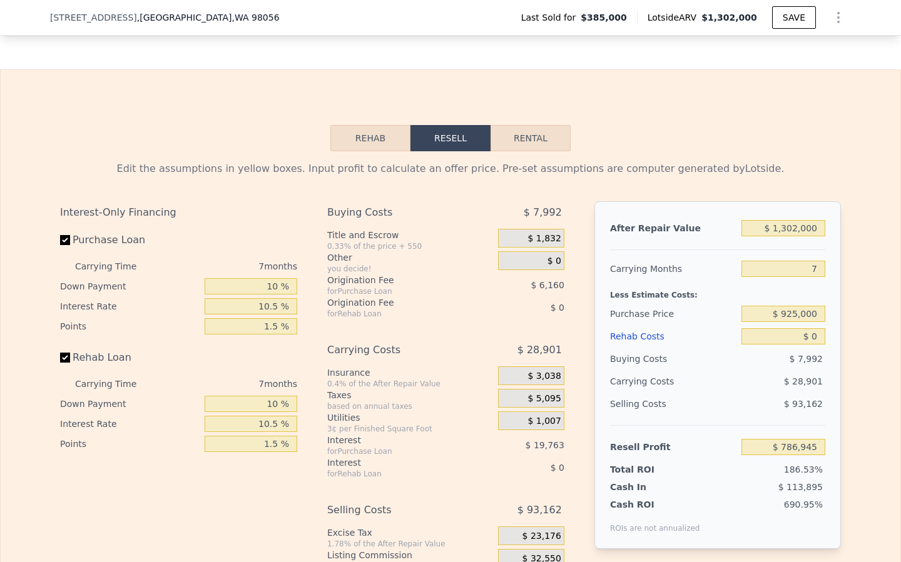
scroll to position [1991, 0]
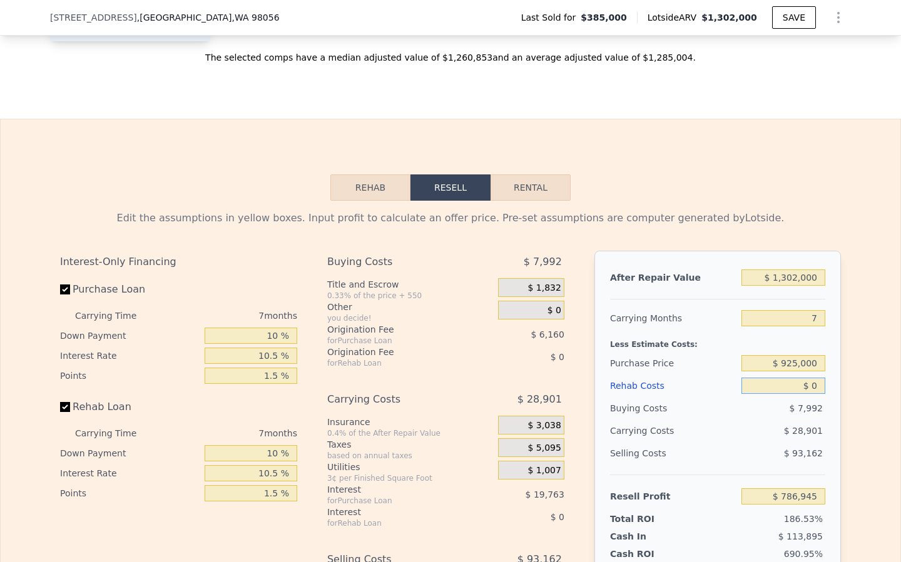
click at [817, 378] on input "$ 0" at bounding box center [783, 386] width 84 height 16
type input "$ 12"
type input "$ 786,933"
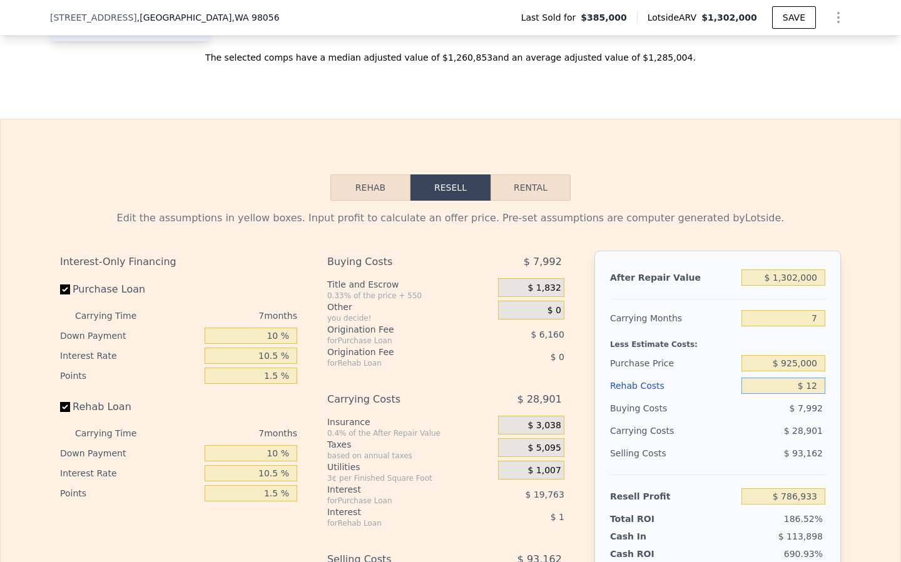
type input "$ 120"
type input "$ 786,816"
type input "$ 1,200"
type input "$ 785,663"
type input "$ 12,000"
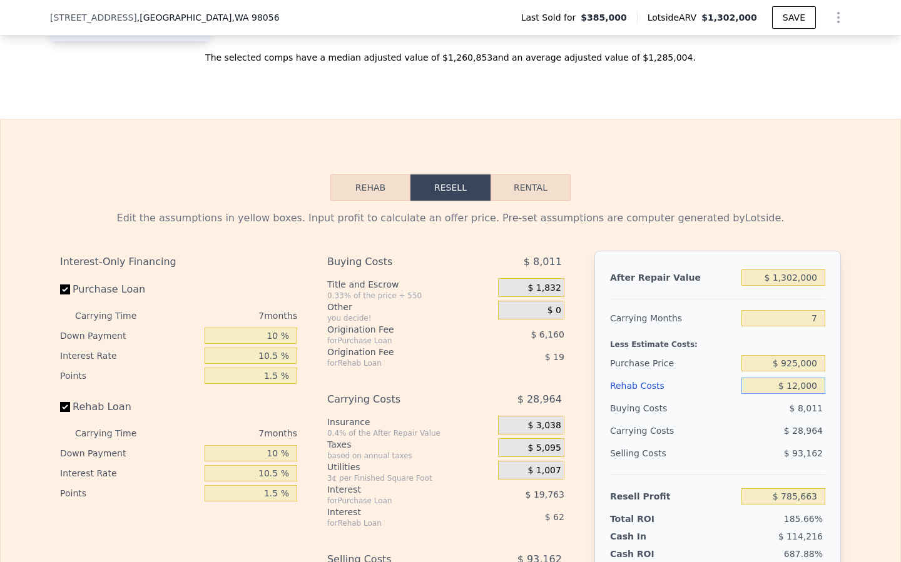
type input "$ 774,137"
type input "$ 120,000"
type input "$ 658,865"
type input "$ 120,000"
click at [717, 266] on div "After Repair Value" at bounding box center [673, 277] width 126 height 23
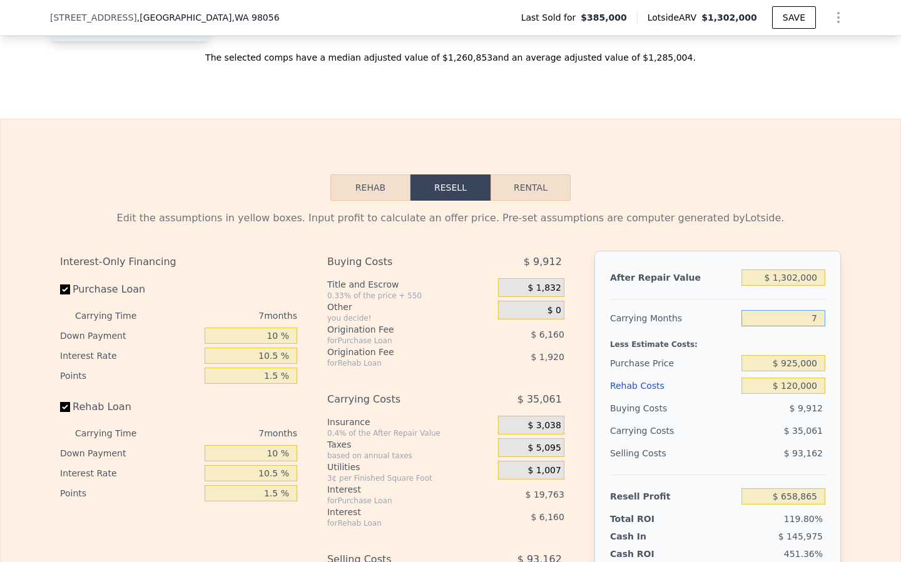
click at [812, 310] on input "7" at bounding box center [783, 318] width 84 height 16
click at [803, 270] on input "$ 1,302,000" at bounding box center [783, 278] width 84 height 16
click at [821, 270] on input "$ 1,302,000" at bounding box center [783, 278] width 84 height 16
click at [777, 488] on input "$ 658,865" at bounding box center [783, 496] width 84 height 16
click at [793, 355] on input "$ 925,000" at bounding box center [783, 363] width 84 height 16
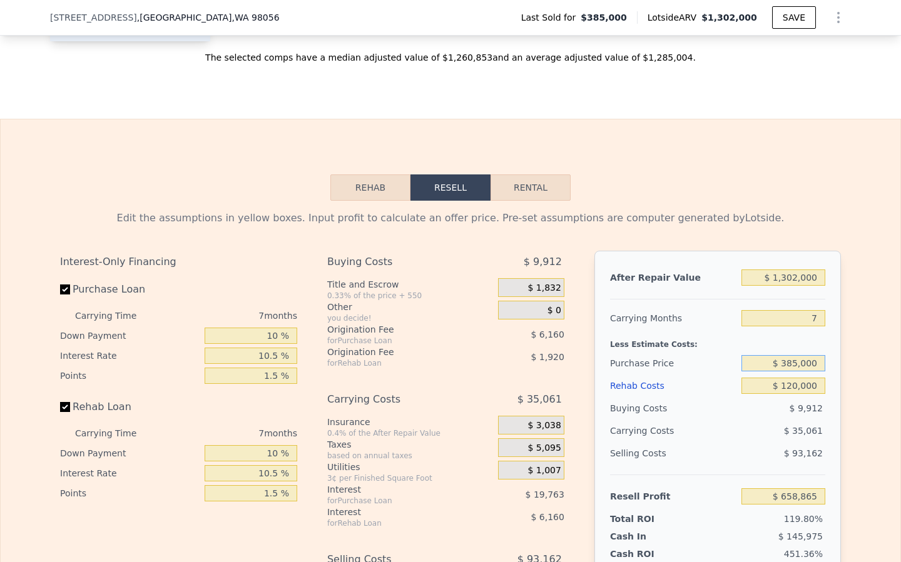
click at [787, 355] on input "$ 385,000" at bounding box center [783, 363] width 84 height 16
click at [823, 348] on div "After Repair Value $ 1,302,000 Carrying Months 7 Less Estimate Costs: Purchase …" at bounding box center [717, 425] width 246 height 348
drag, startPoint x: 810, startPoint y: 347, endPoint x: 772, endPoint y: 346, distance: 38.2
click at [772, 355] on input "$ 385,000" at bounding box center [783, 363] width 84 height 16
type input "$ 900,000"
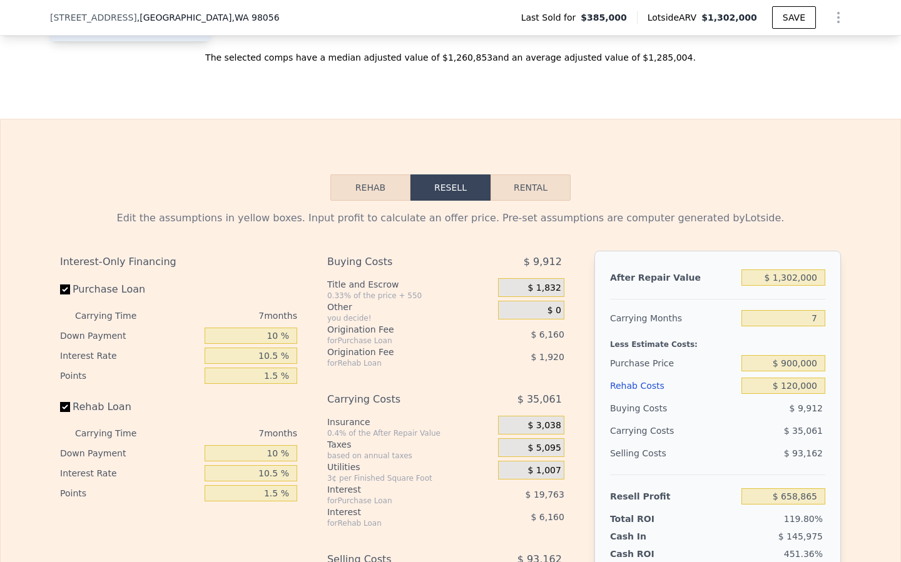
click at [731, 380] on div "Rehab Costs" at bounding box center [673, 386] width 126 height 23
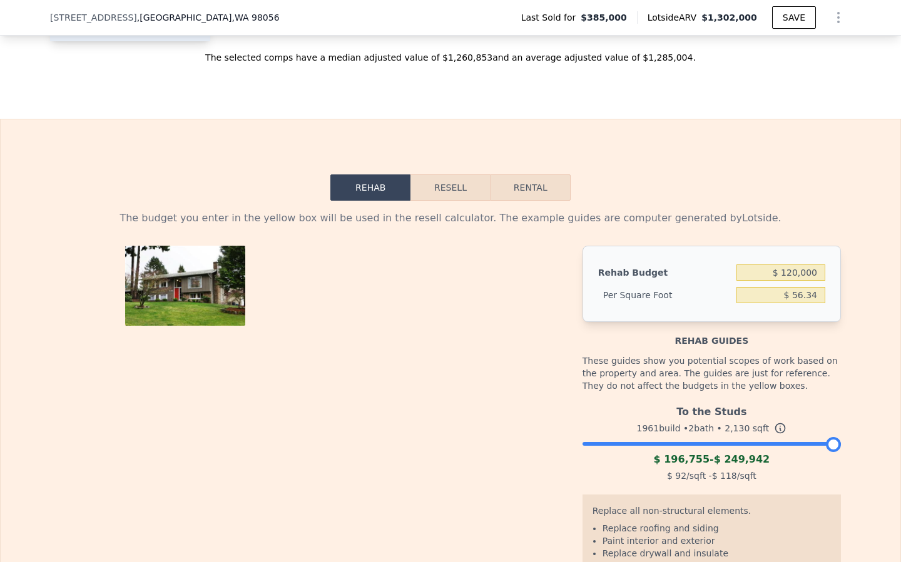
click at [453, 174] on button "Resell" at bounding box center [449, 187] width 79 height 26
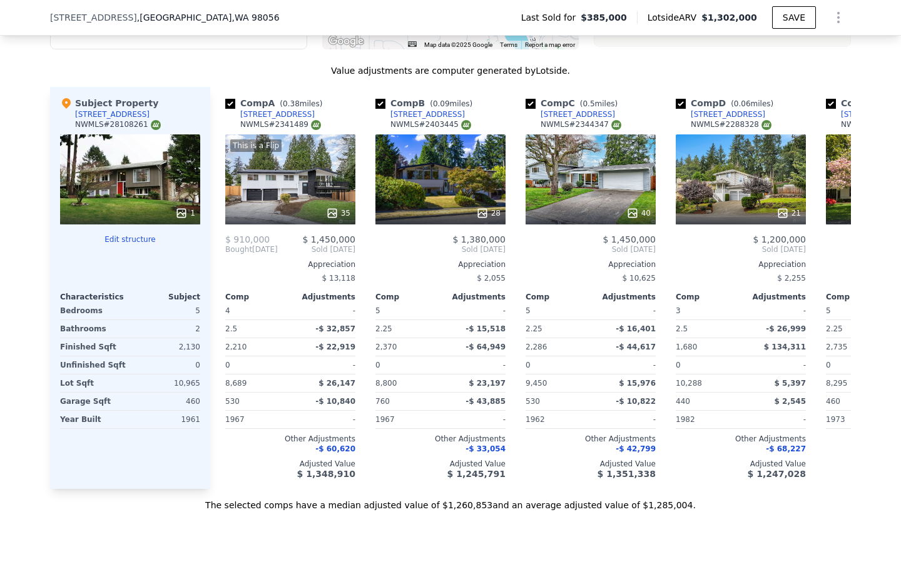
scroll to position [1540, 0]
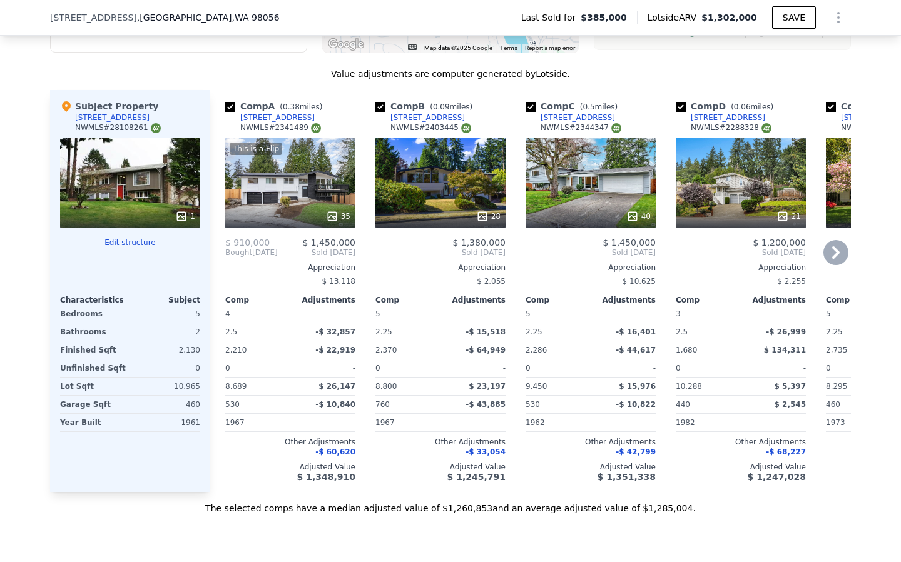
click at [680, 102] on input "checkbox" at bounding box center [680, 107] width 10 height 10
checkbox input "false"
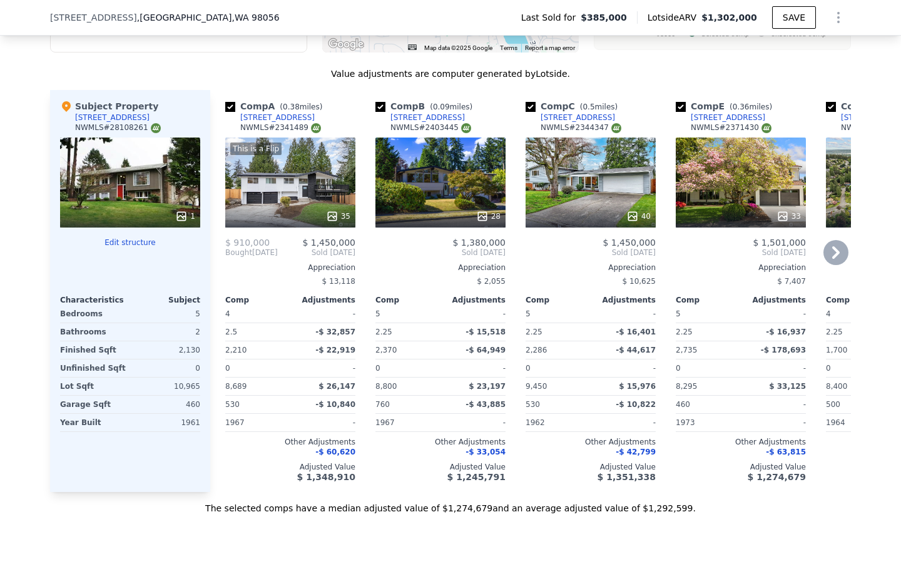
type input "$ 0"
type input "$ 786,945"
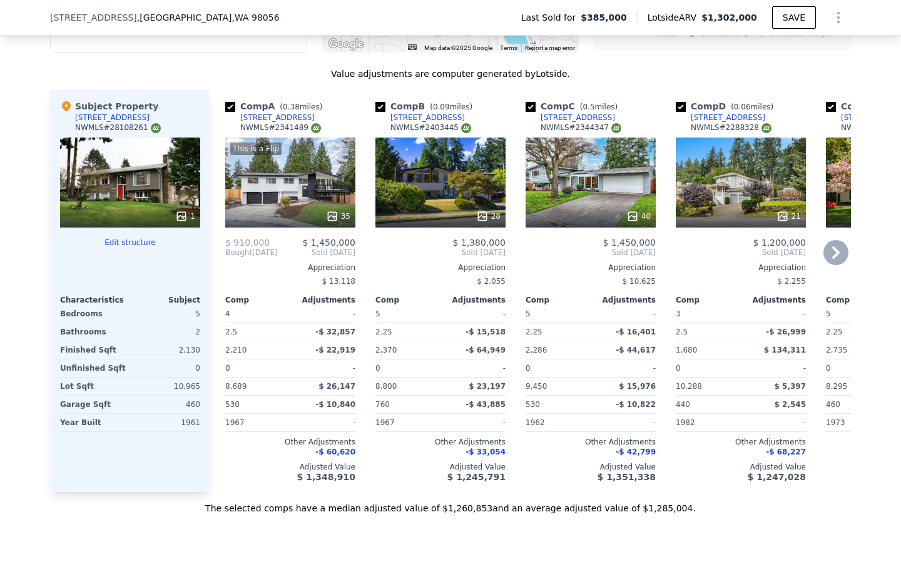
click at [680, 102] on input "checkbox" at bounding box center [680, 107] width 10 height 10
checkbox input "false"
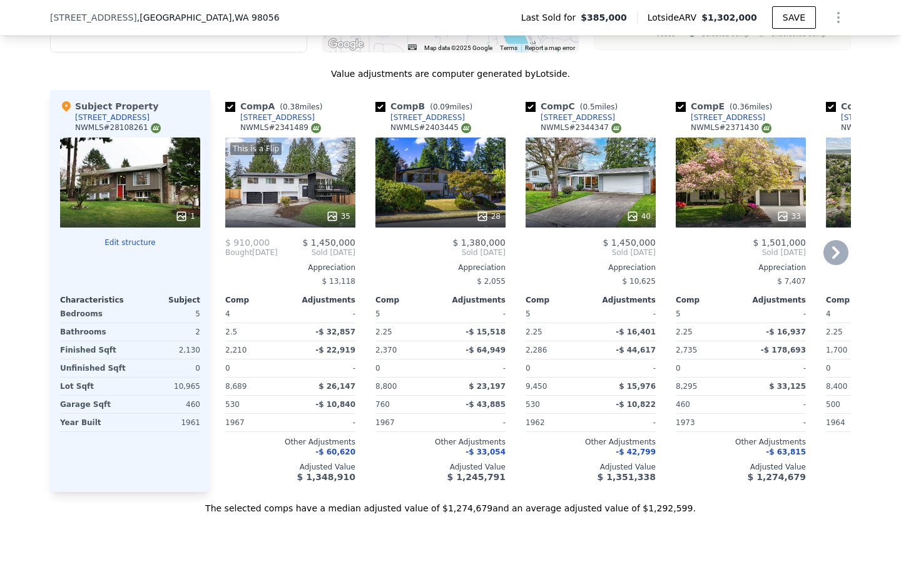
click at [681, 102] on input "checkbox" at bounding box center [680, 107] width 10 height 10
checkbox input "false"
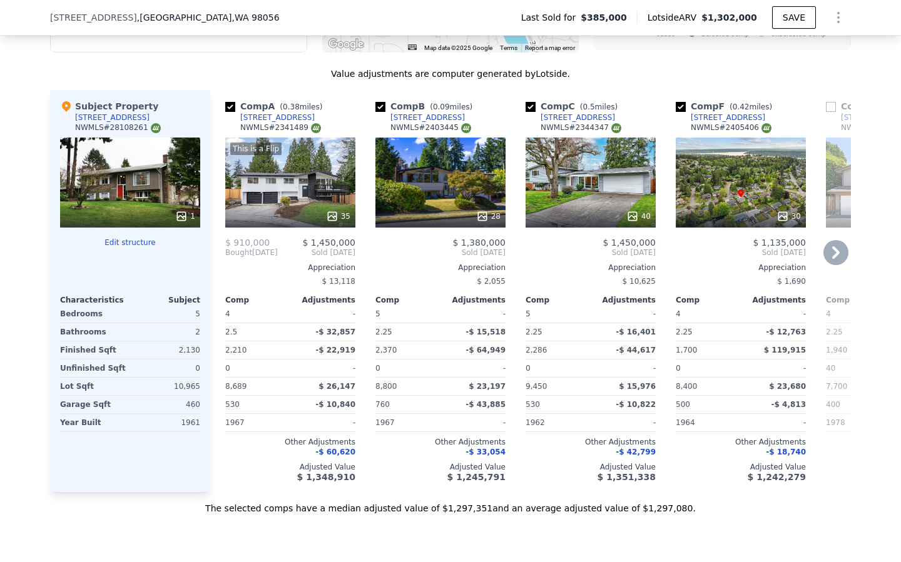
click at [759, 161] on div "30" at bounding box center [740, 183] width 130 height 90
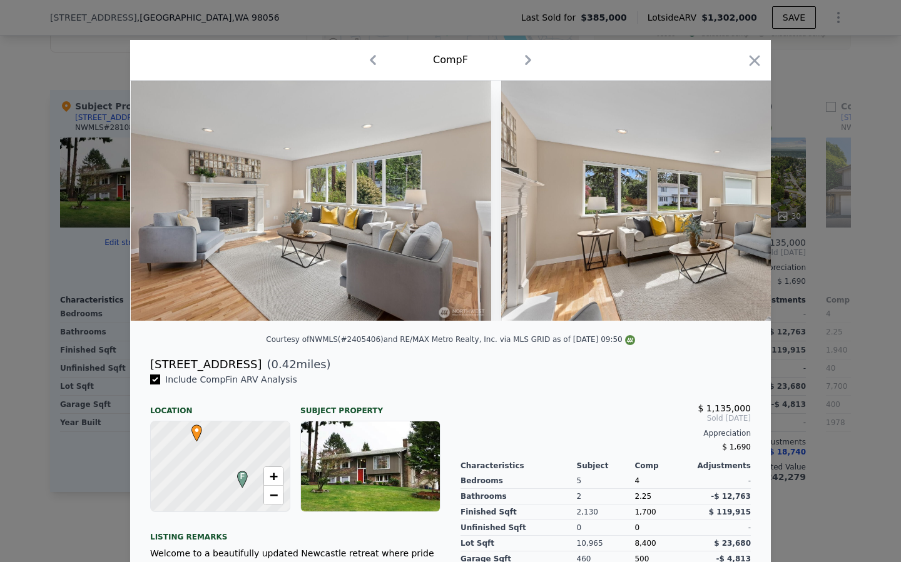
scroll to position [0, 756]
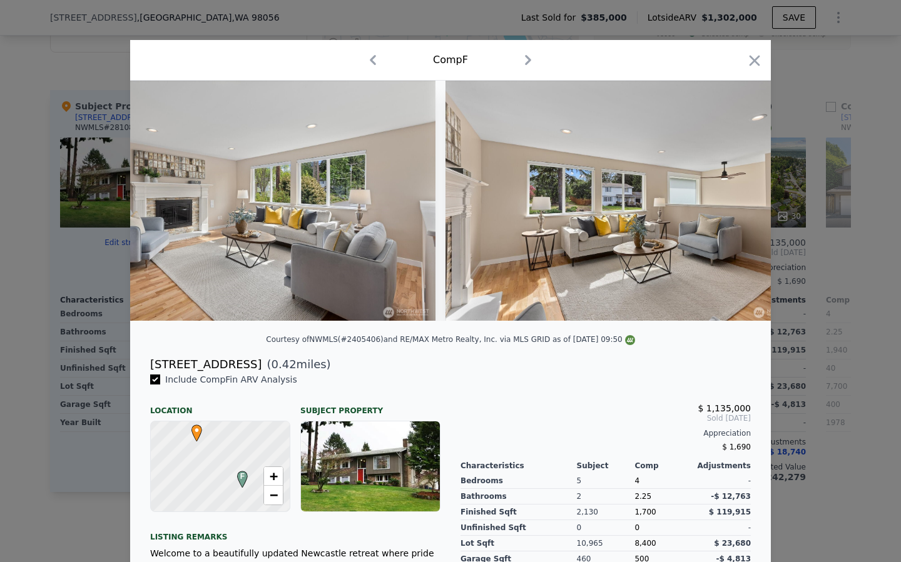
click at [752, 57] on icon "button" at bounding box center [754, 61] width 18 height 18
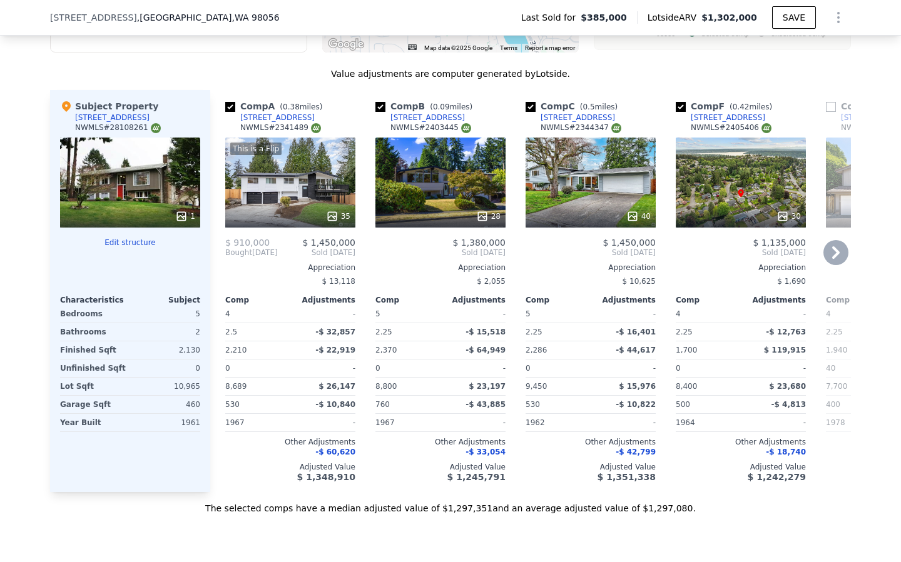
click at [679, 102] on input "checkbox" at bounding box center [680, 107] width 10 height 10
checkbox input "false"
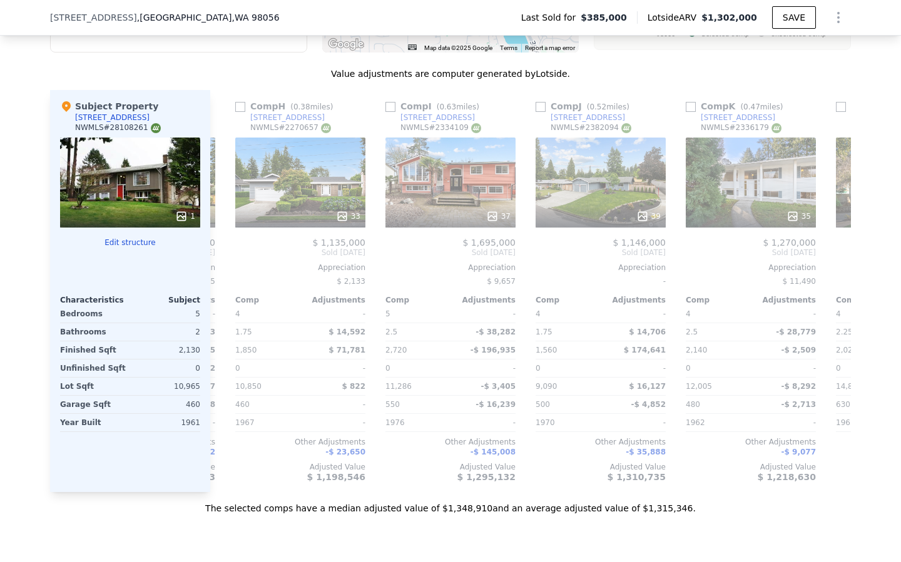
scroll to position [0, 652]
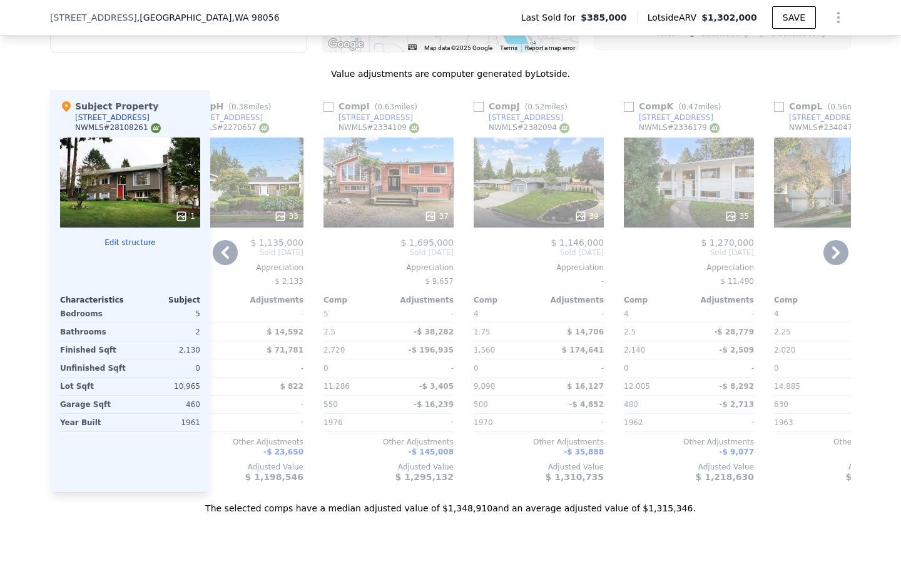
click at [665, 180] on div "35" at bounding box center [689, 183] width 130 height 90
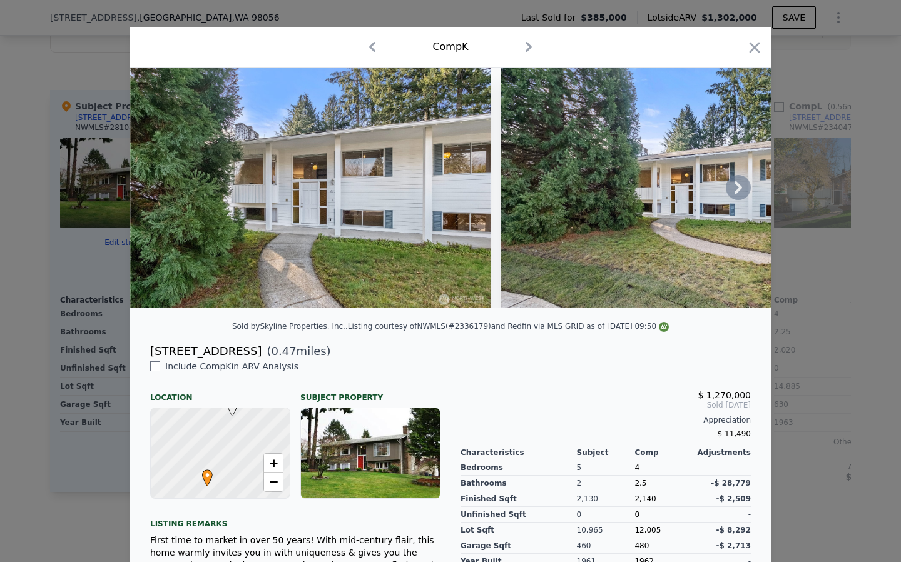
scroll to position [12, 0]
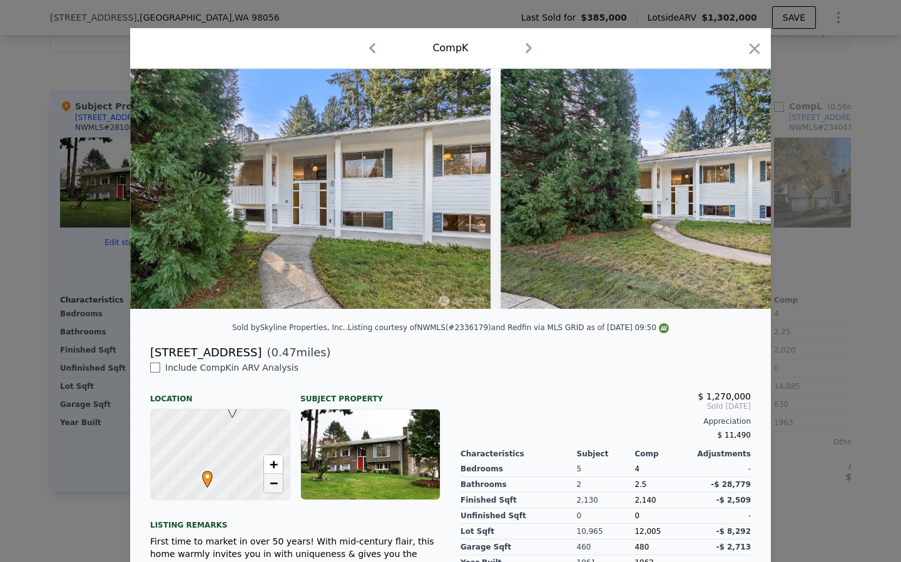
click at [270, 486] on span "−" at bounding box center [274, 483] width 8 height 16
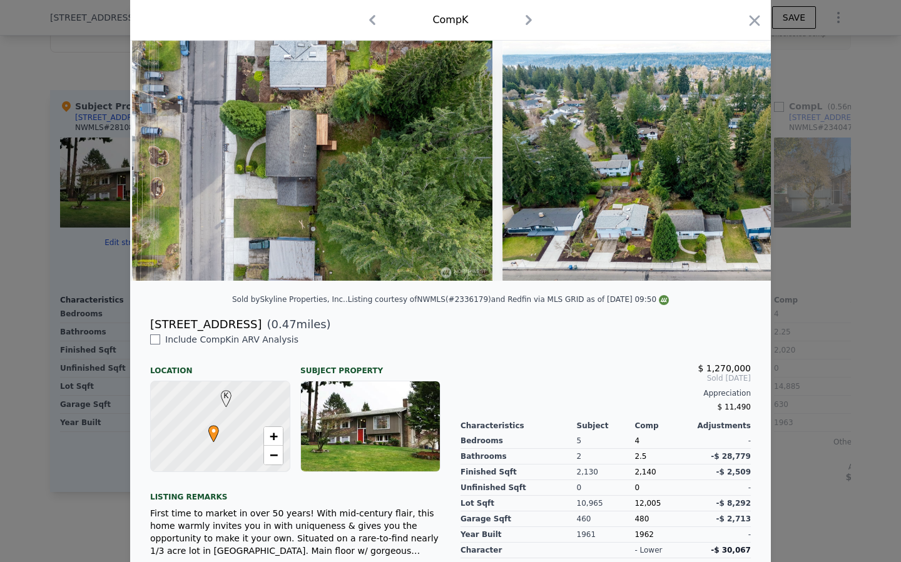
scroll to position [0, 11439]
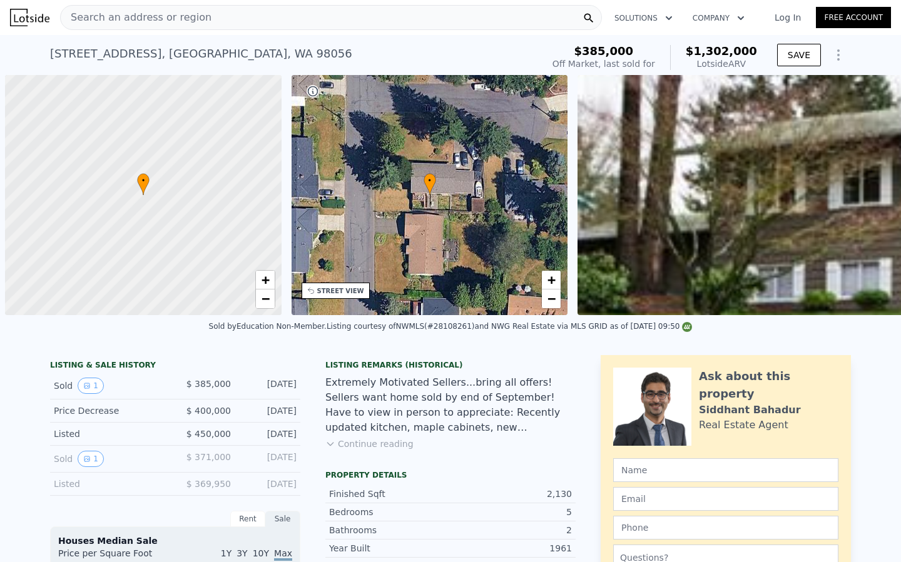
scroll to position [0, 5]
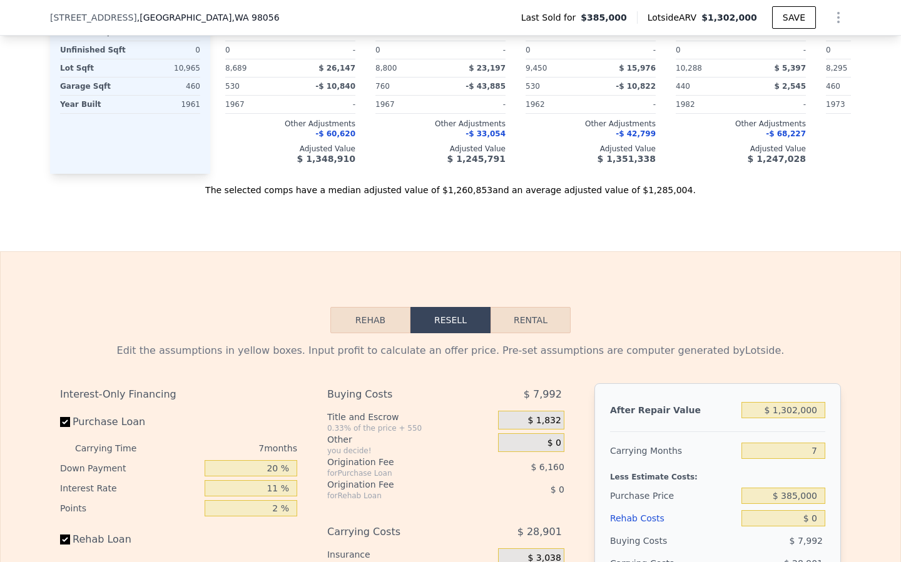
scroll to position [1788, 0]
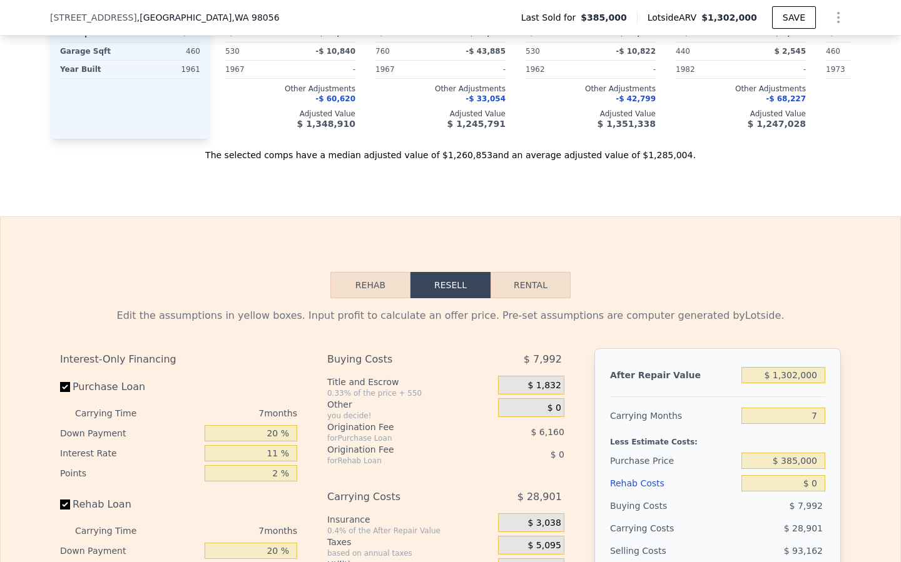
click at [363, 293] on button "Rehab" at bounding box center [370, 285] width 80 height 26
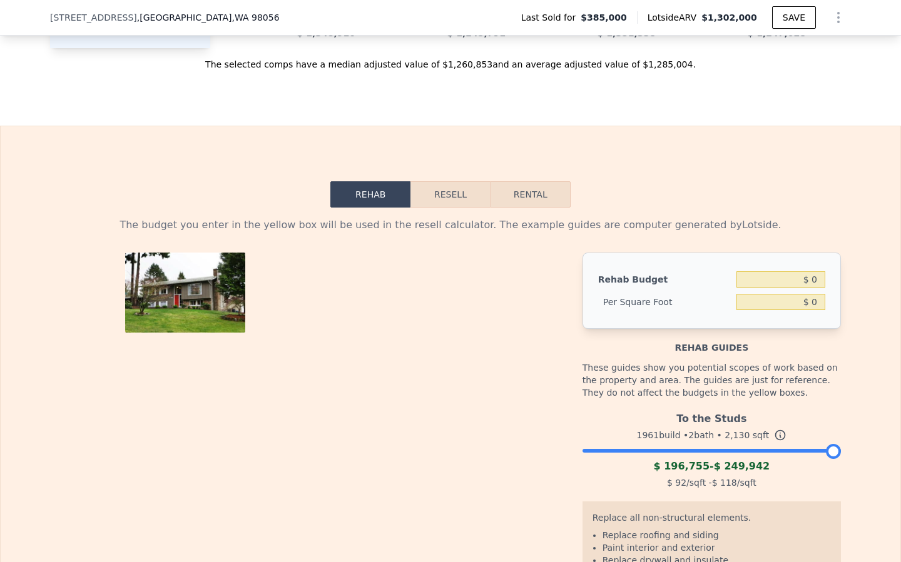
scroll to position [1879, 0]
click at [816, 303] on input "$ 0" at bounding box center [780, 301] width 89 height 16
type input "$ 50"
click at [518, 370] on div at bounding box center [318, 479] width 517 height 454
type input "$ 106,500"
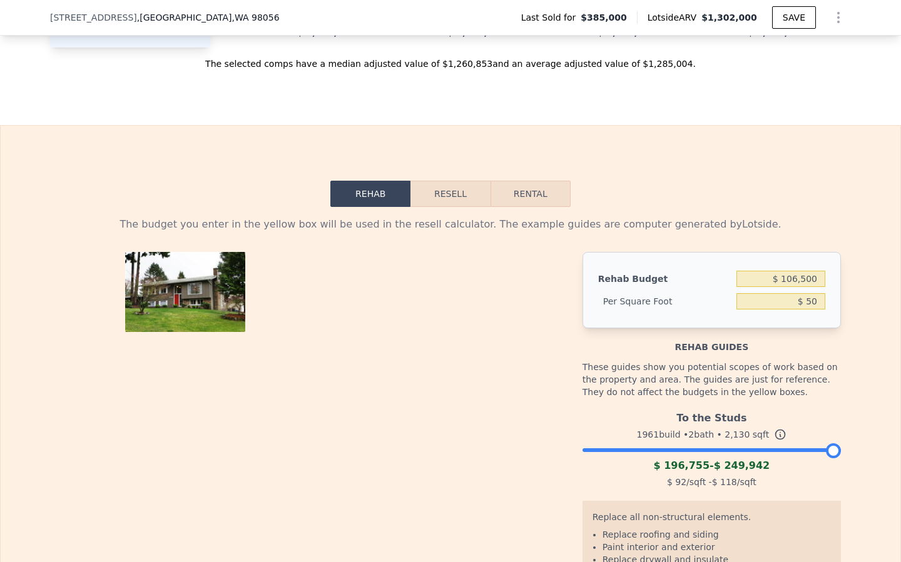
click at [450, 192] on button "Resell" at bounding box center [449, 194] width 79 height 26
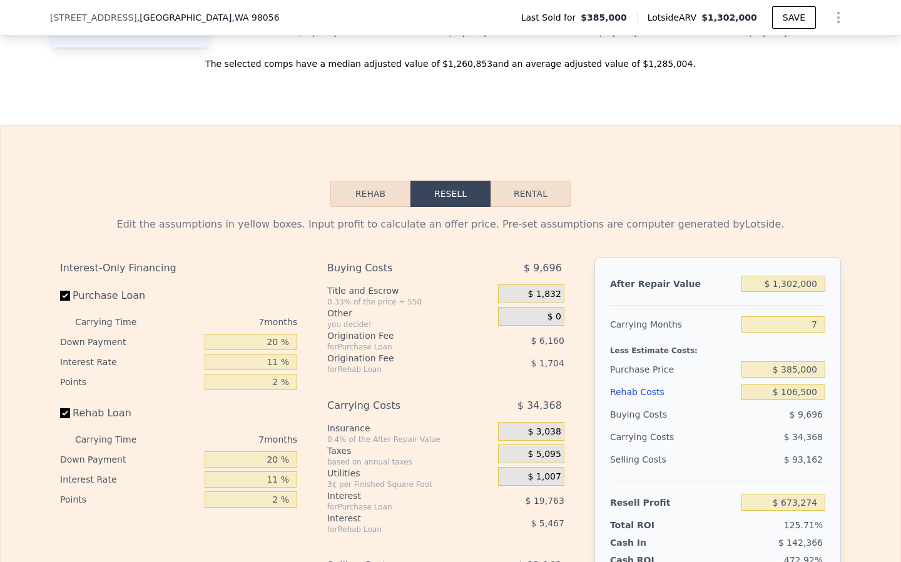
type input "$ 0"
type input "$ 786,945"
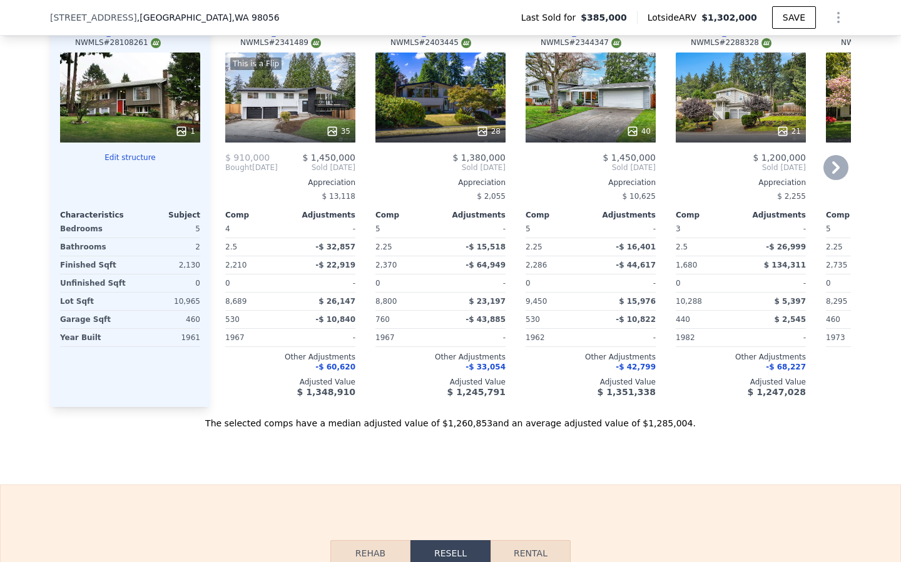
scroll to position [1413, 0]
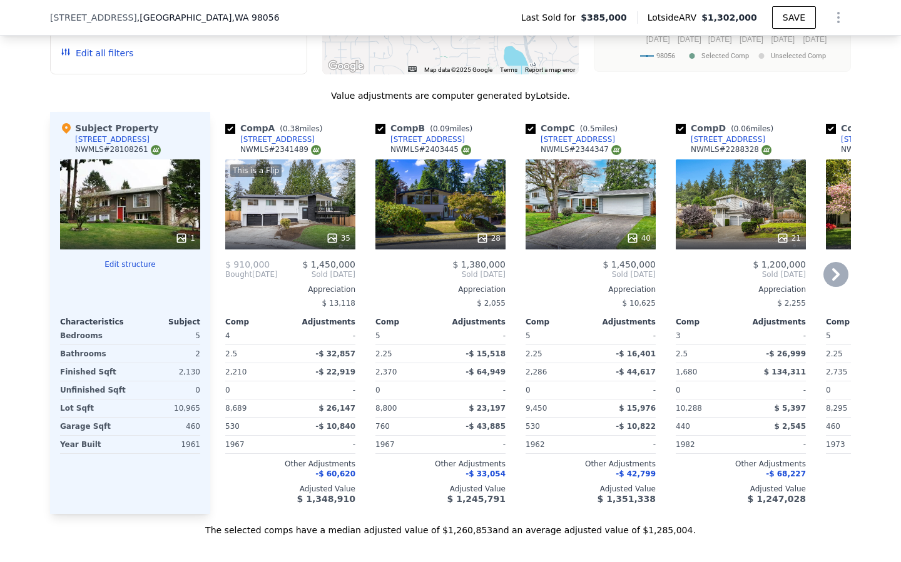
click at [287, 214] on div "This is a Flip 35" at bounding box center [290, 204] width 130 height 90
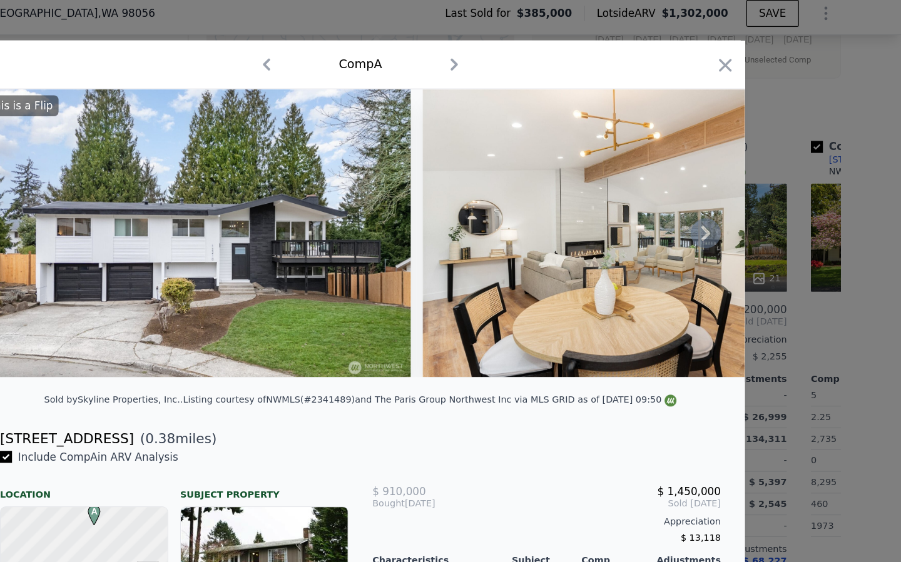
click at [744, 198] on icon at bounding box center [737, 200] width 25 height 25
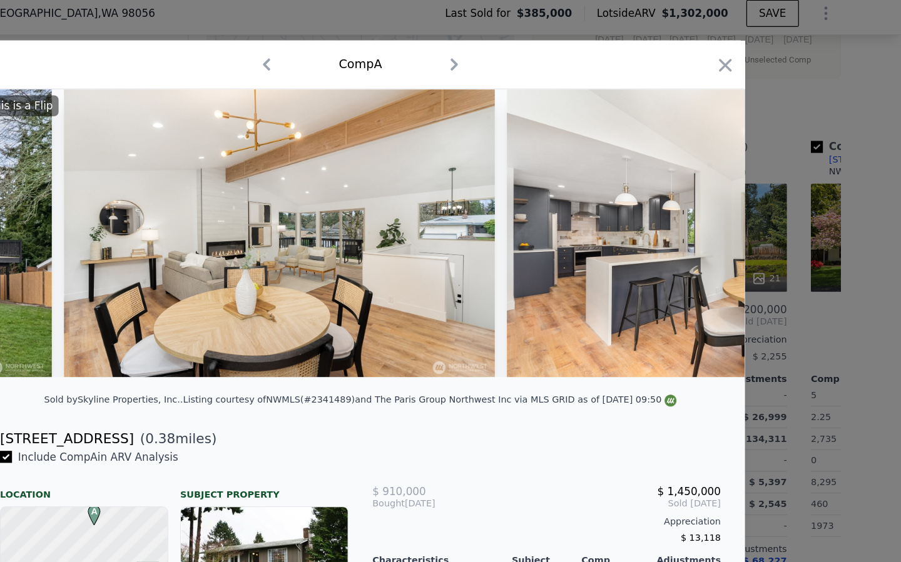
scroll to position [0, 300]
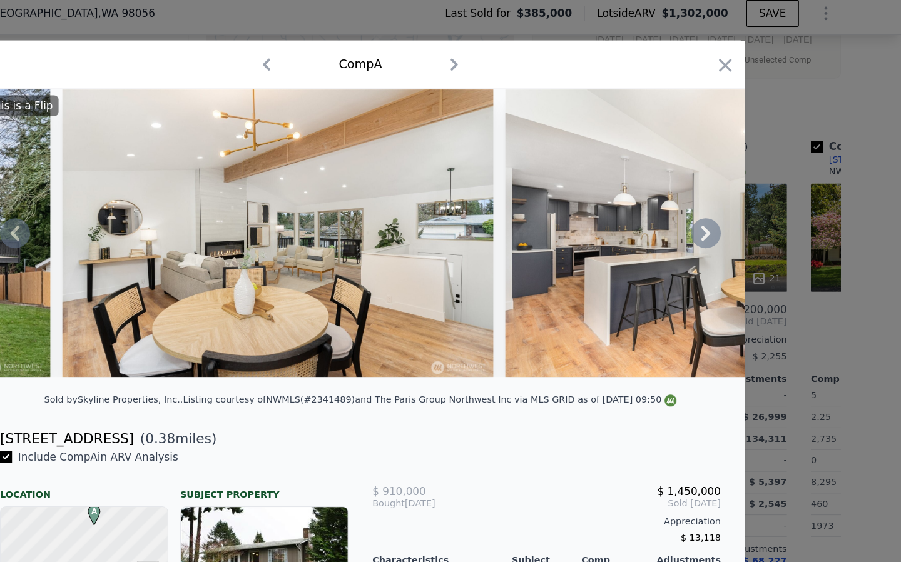
click at [734, 206] on icon at bounding box center [738, 201] width 8 height 13
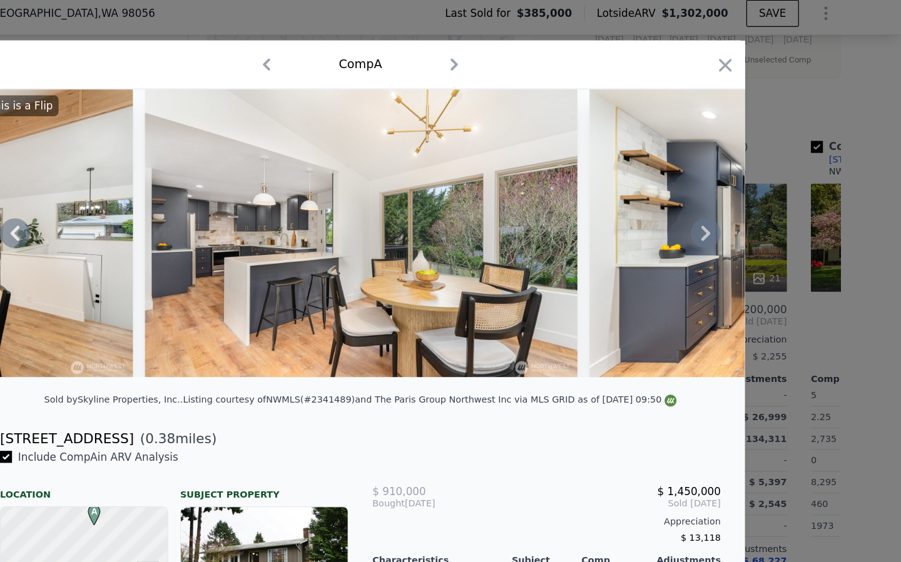
click at [734, 206] on icon at bounding box center [738, 201] width 8 height 13
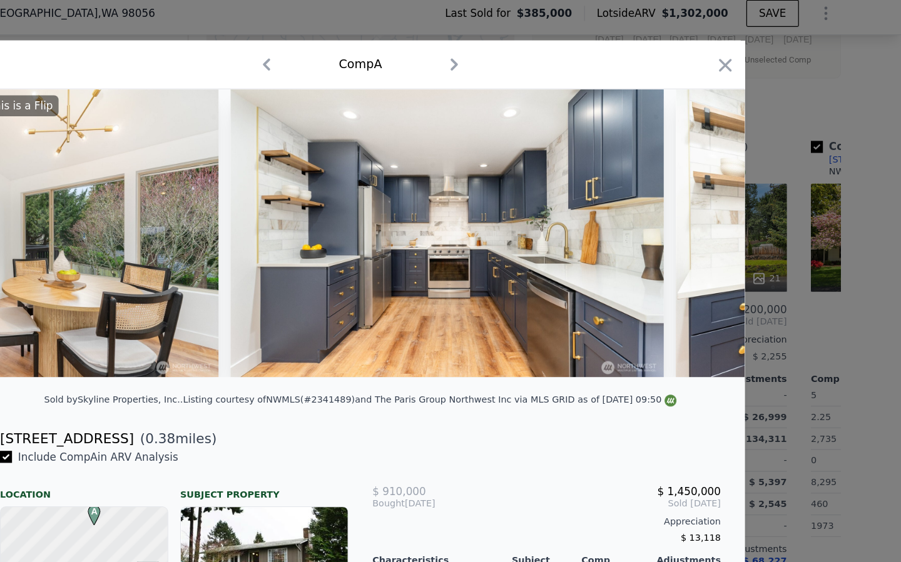
scroll to position [0, 901]
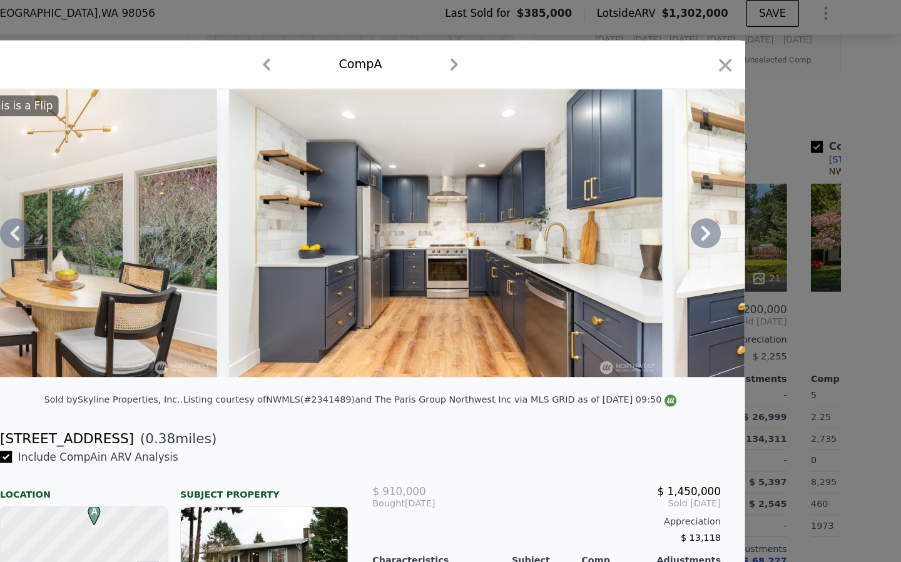
click at [165, 197] on icon at bounding box center [162, 200] width 25 height 25
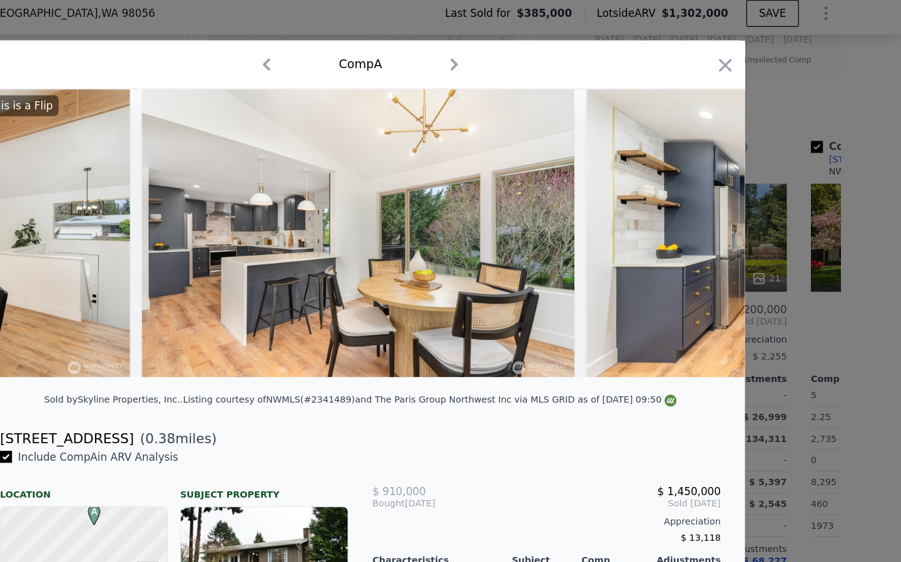
scroll to position [0, 600]
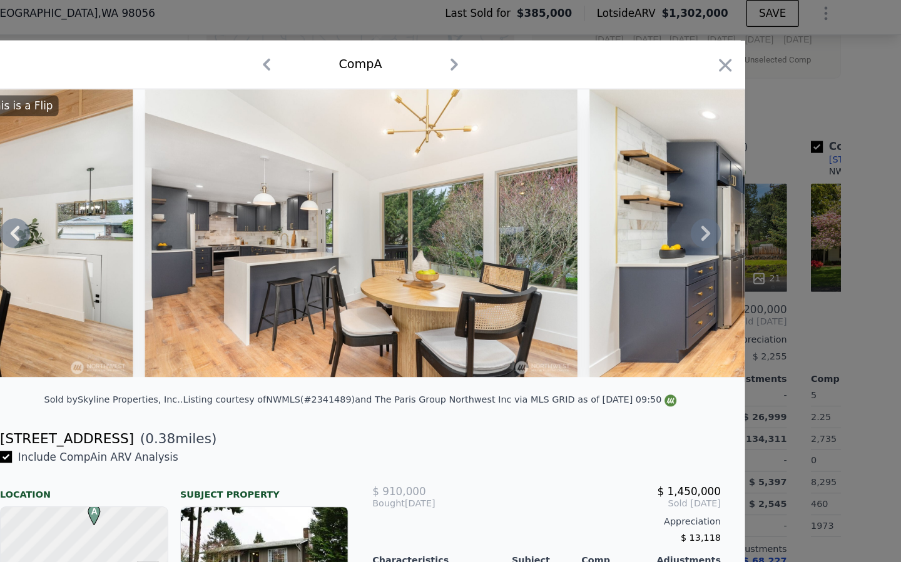
click at [165, 197] on icon at bounding box center [162, 200] width 25 height 25
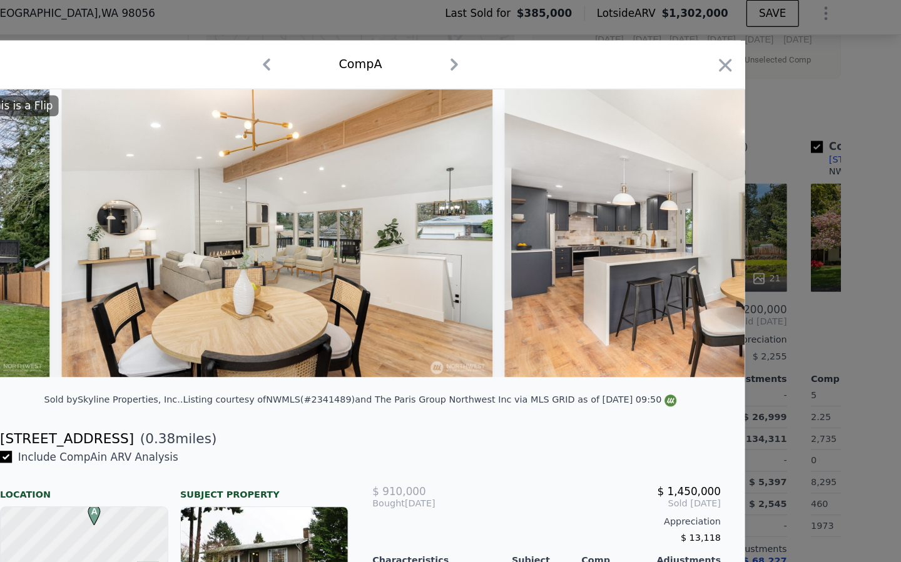
scroll to position [0, 300]
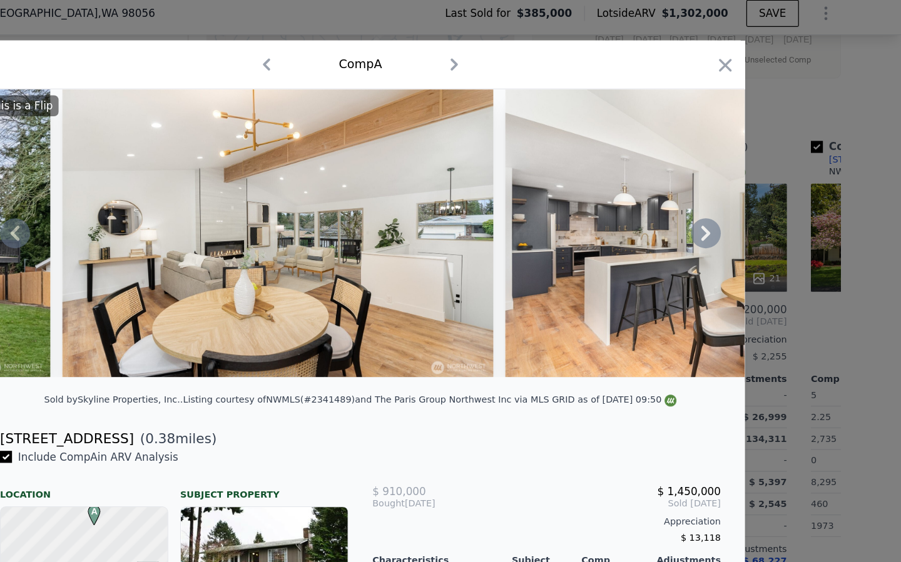
click at [738, 198] on icon at bounding box center [738, 201] width 8 height 13
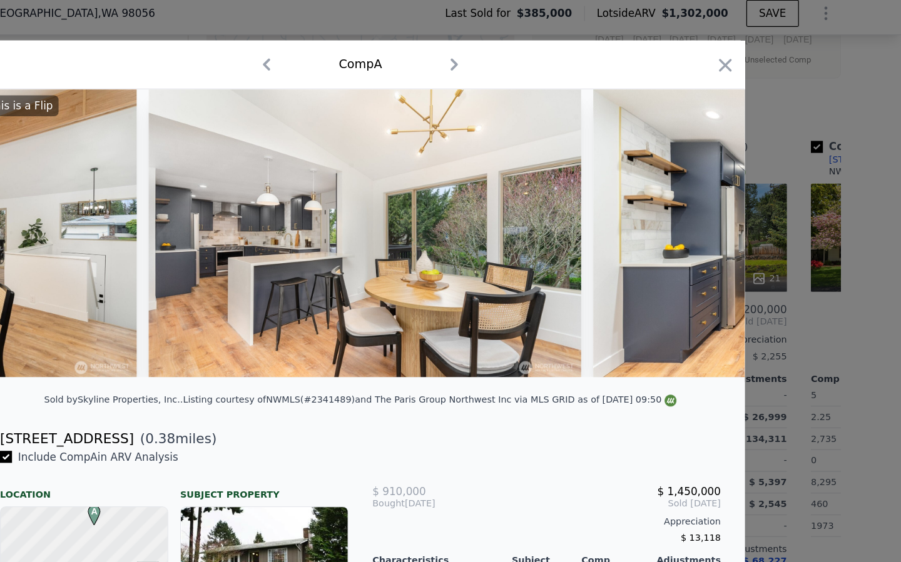
scroll to position [0, 600]
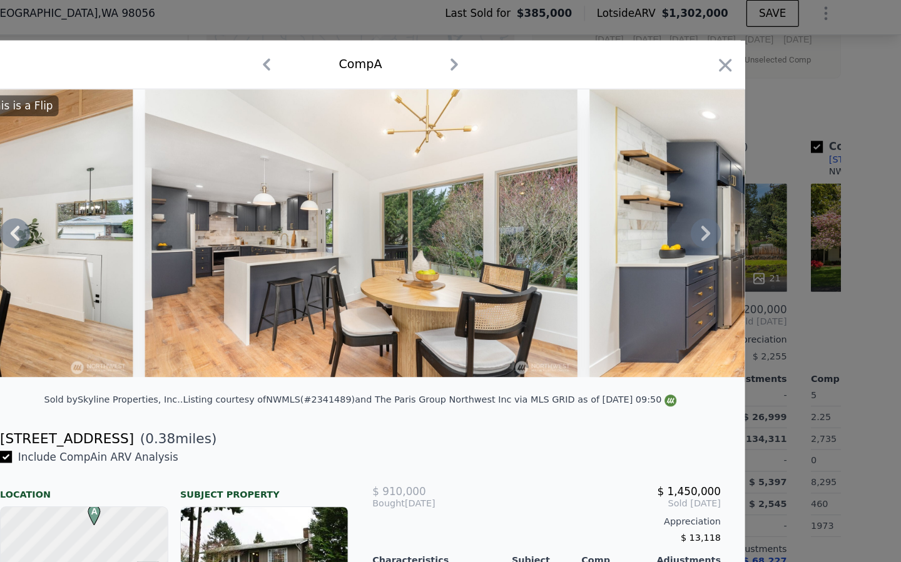
click at [738, 198] on icon at bounding box center [738, 201] width 8 height 13
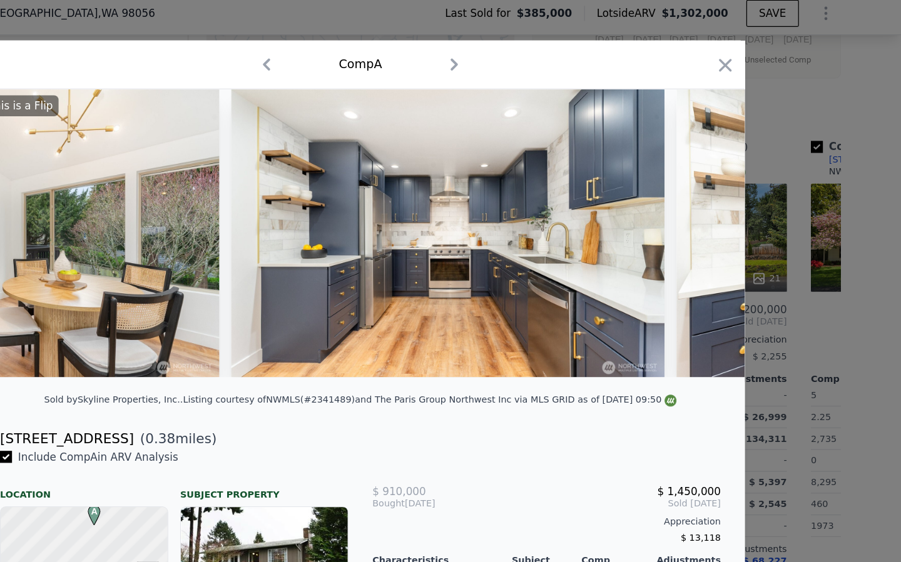
scroll to position [0, 901]
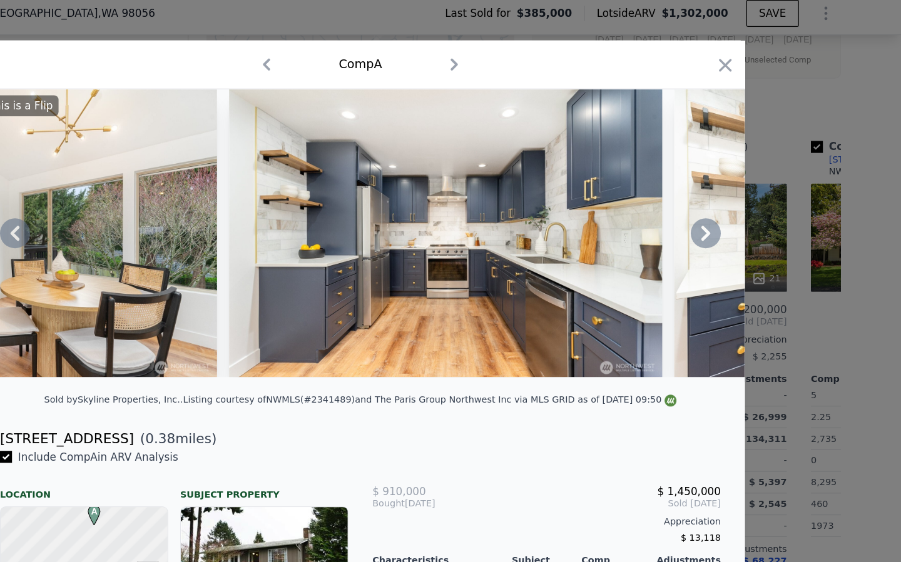
click at [168, 200] on icon at bounding box center [162, 200] width 25 height 25
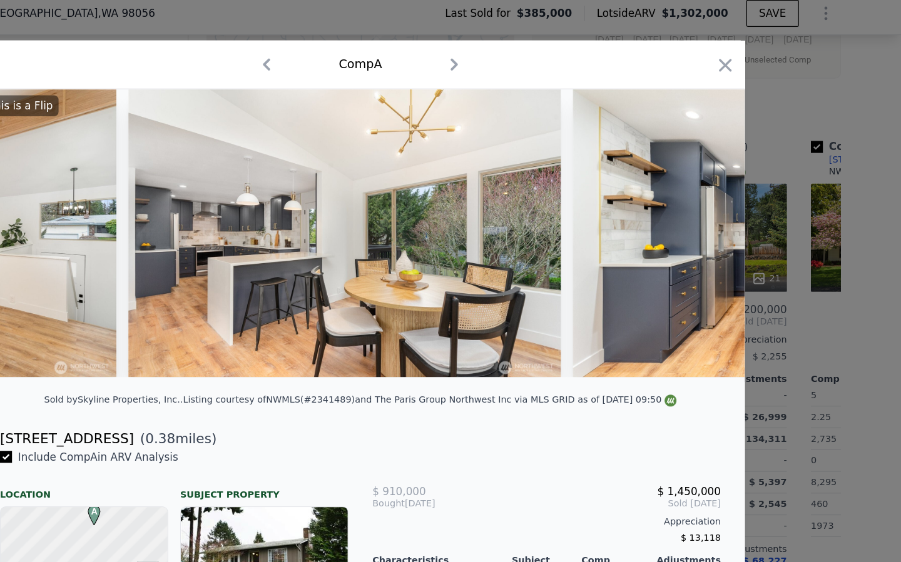
scroll to position [0, 600]
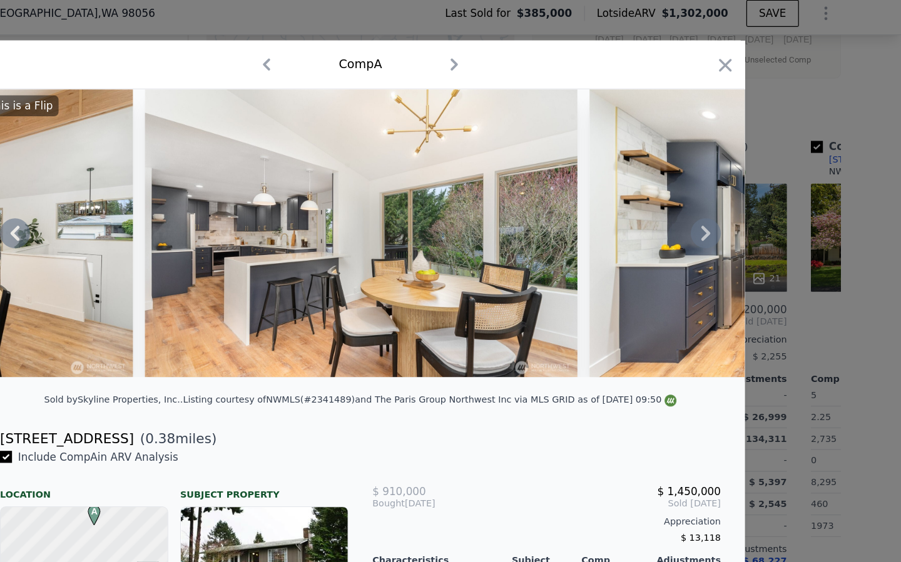
click at [740, 203] on icon at bounding box center [737, 200] width 25 height 25
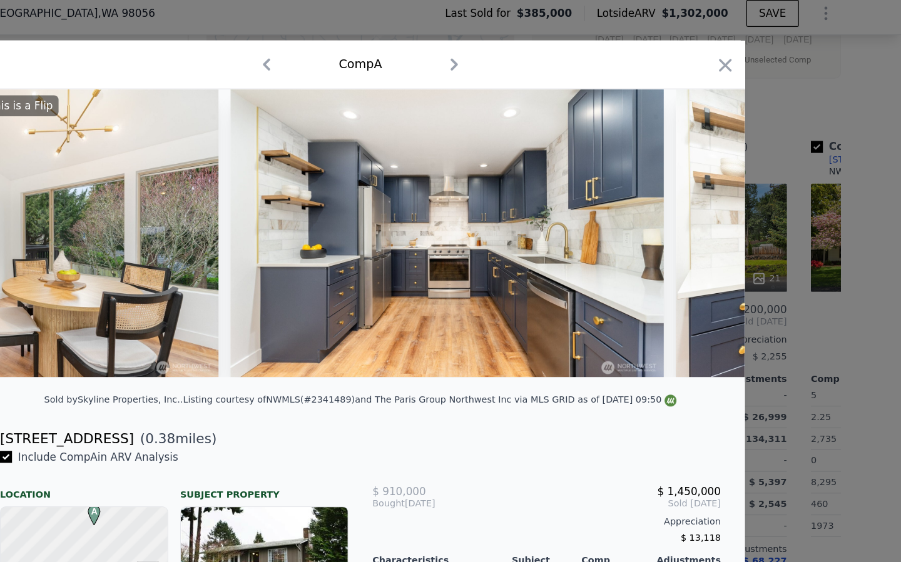
scroll to position [0, 901]
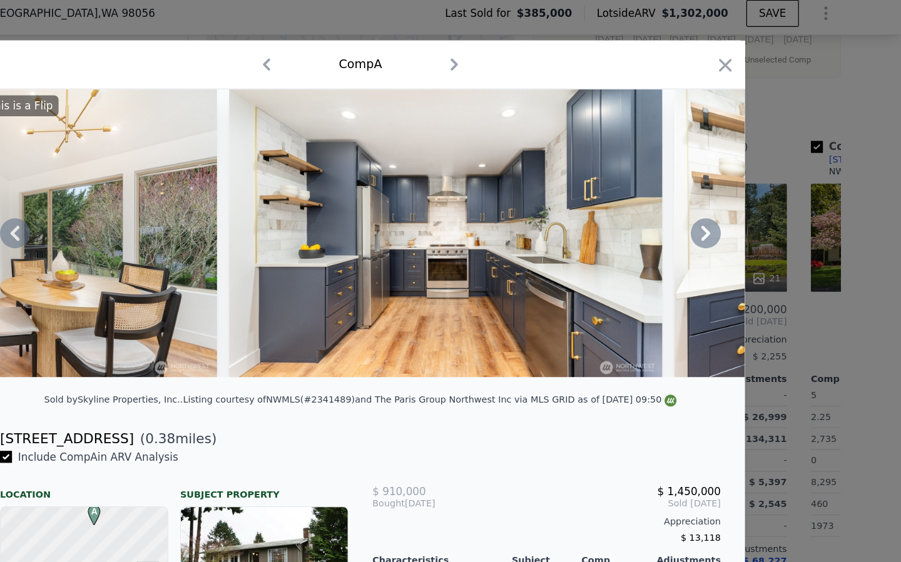
click at [160, 203] on icon at bounding box center [162, 200] width 25 height 25
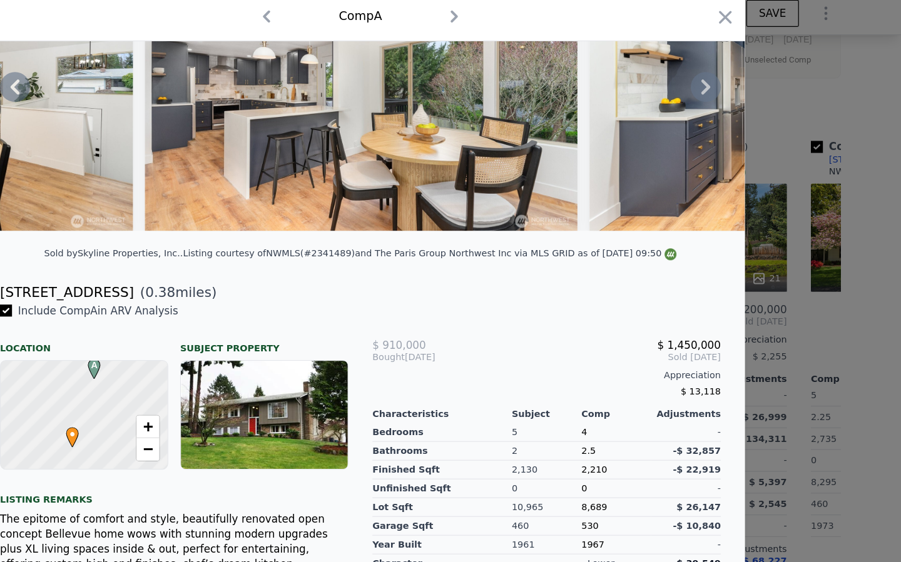
scroll to position [183, 0]
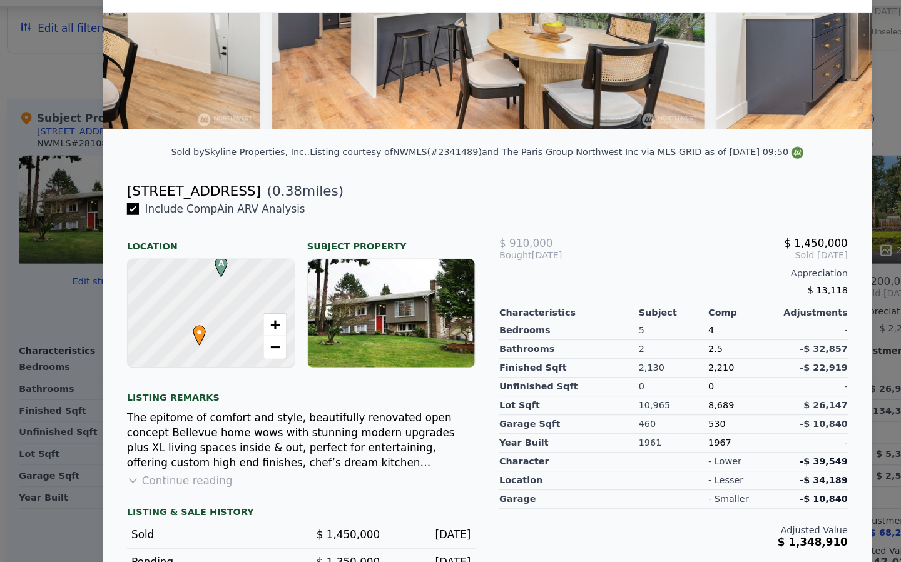
click at [174, 430] on button "Continue reading" at bounding box center [194, 430] width 88 height 13
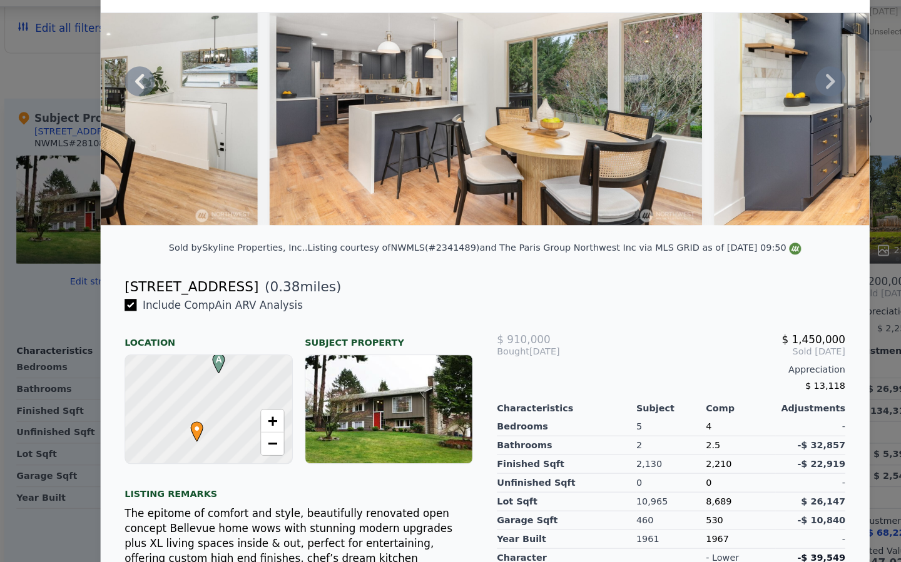
scroll to position [0, 0]
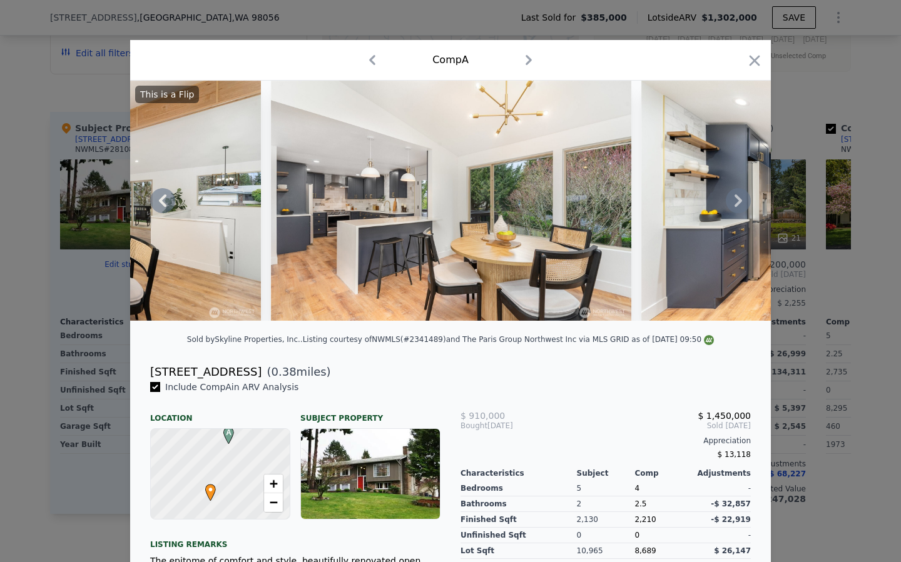
click at [739, 204] on icon at bounding box center [737, 200] width 25 height 25
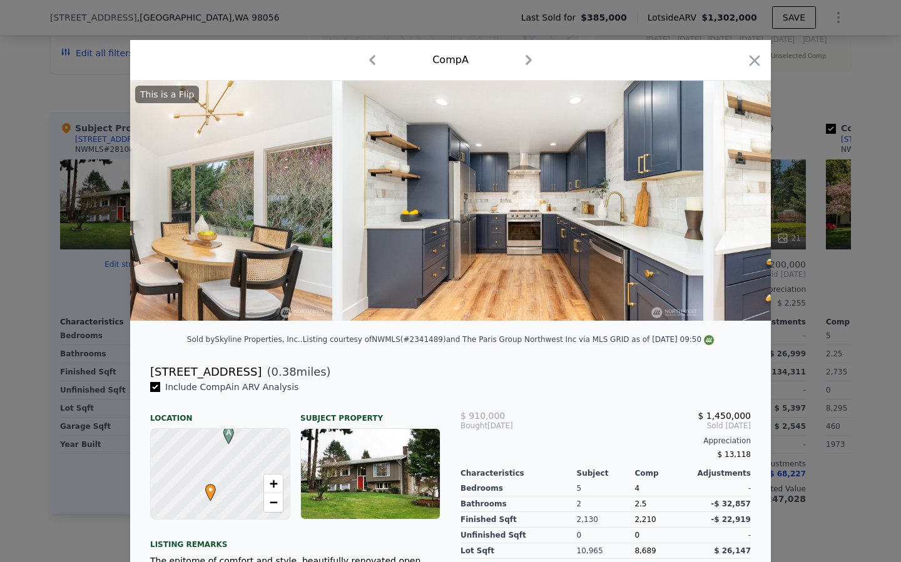
scroll to position [0, 901]
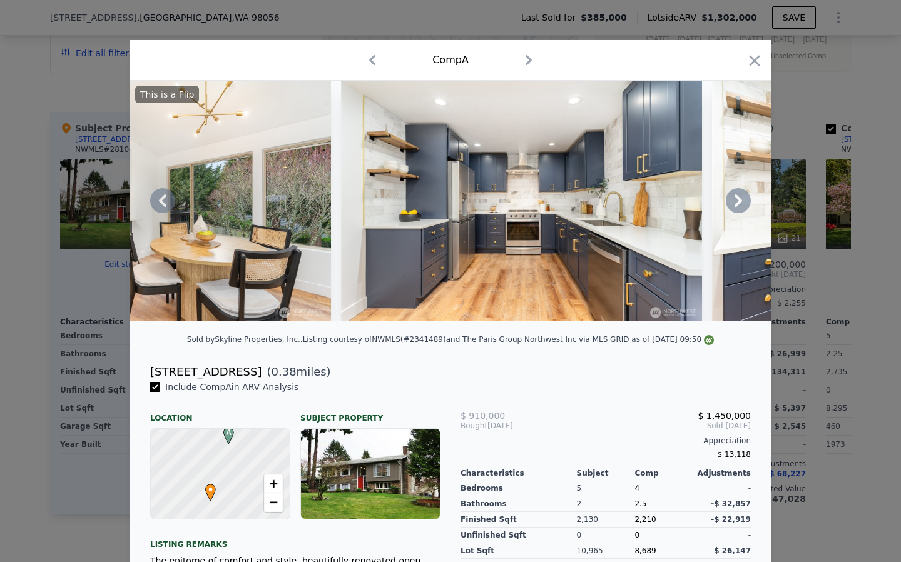
click at [739, 204] on div "This is a Flip" at bounding box center [450, 201] width 640 height 240
click at [737, 203] on icon at bounding box center [738, 201] width 8 height 13
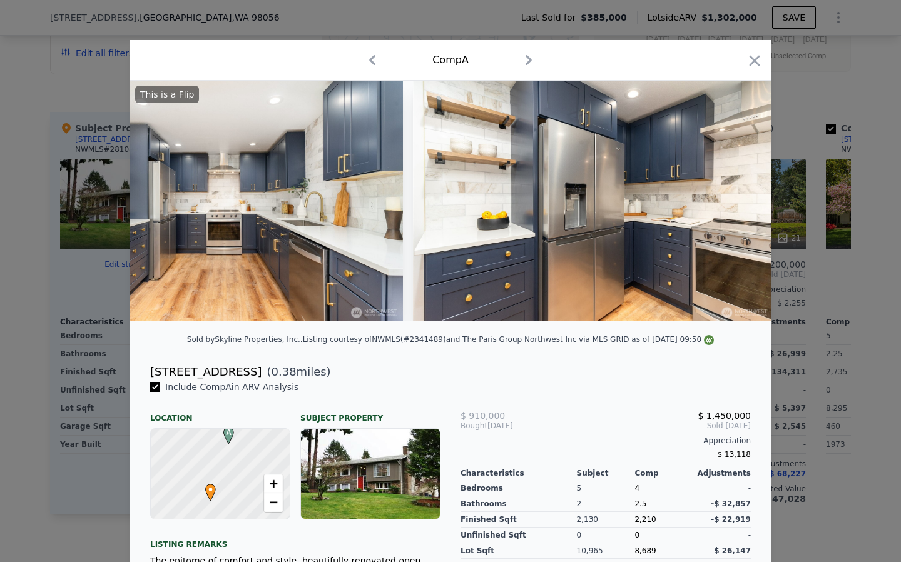
scroll to position [0, 1201]
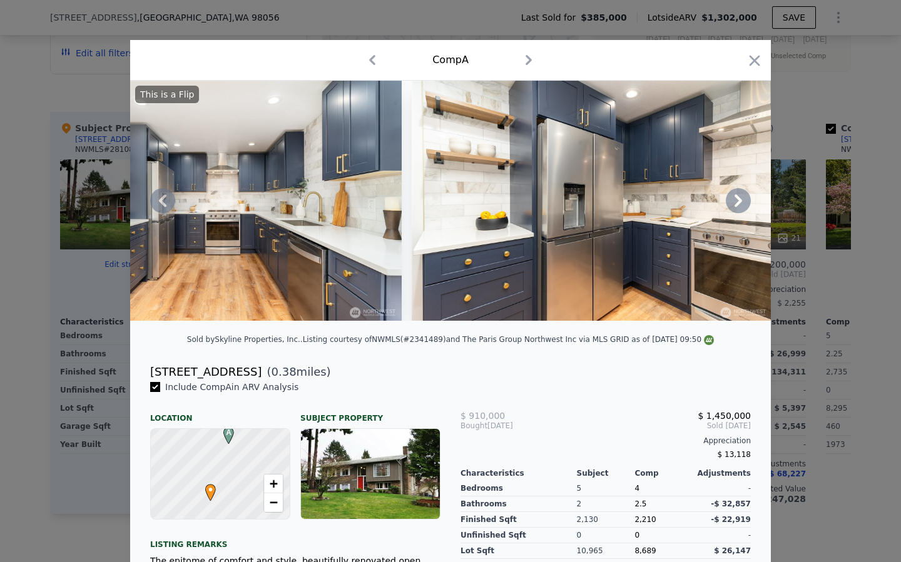
click at [733, 204] on icon at bounding box center [737, 200] width 25 height 25
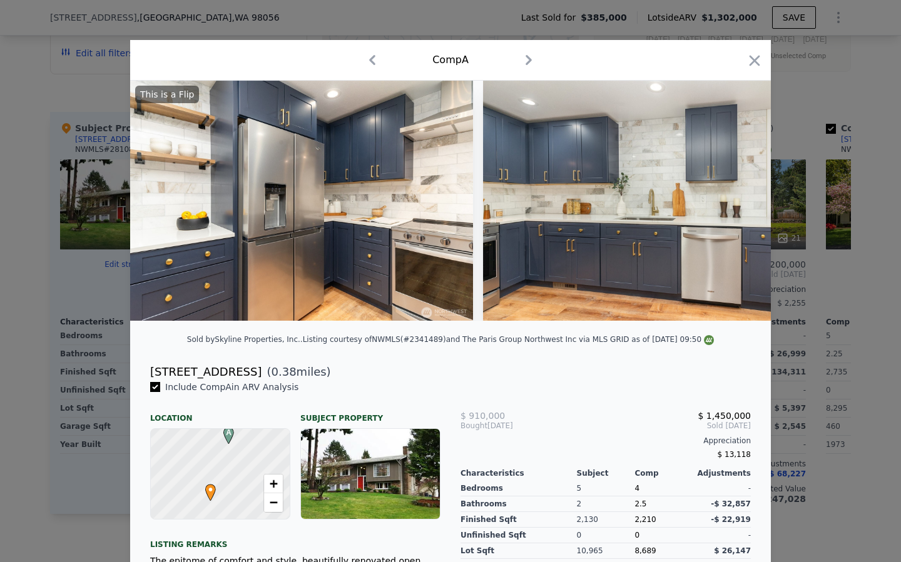
scroll to position [0, 1501]
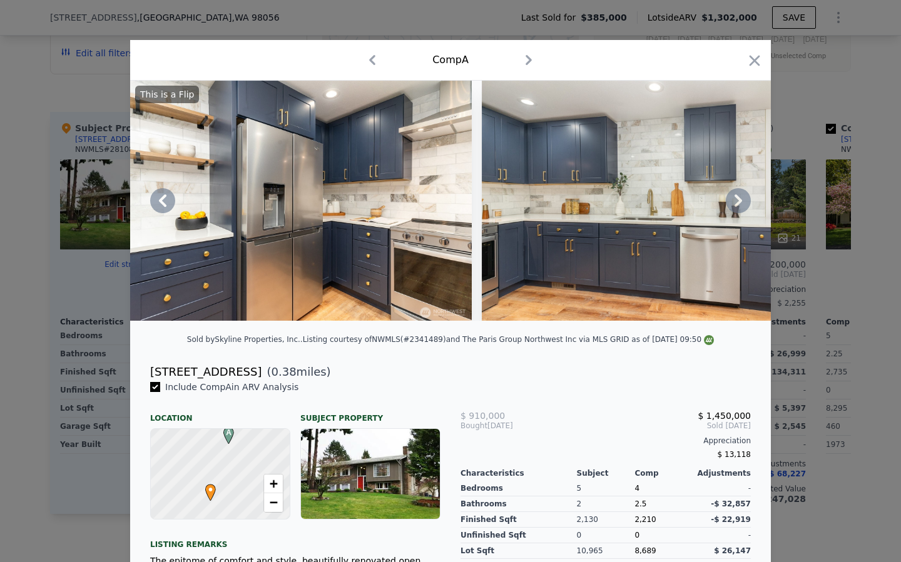
click at [740, 204] on icon at bounding box center [737, 200] width 25 height 25
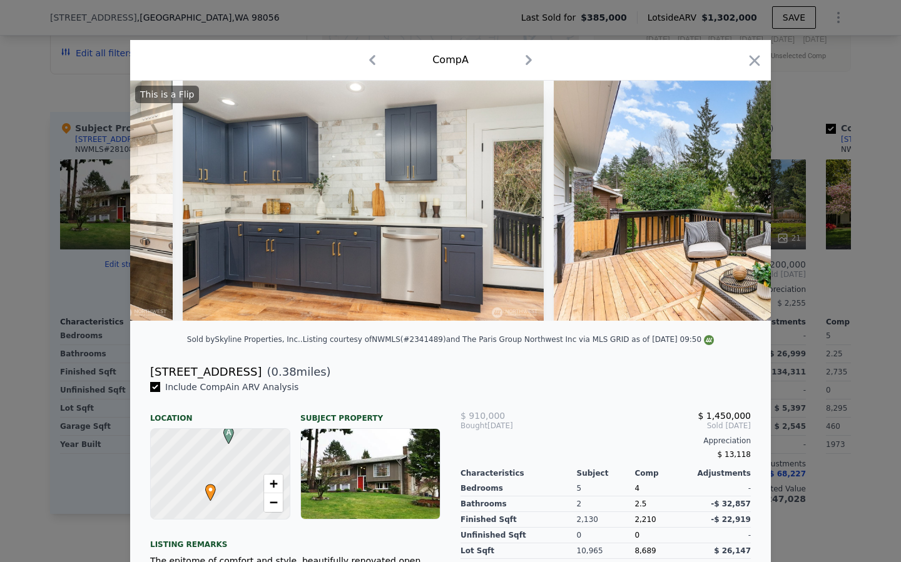
scroll to position [0, 1801]
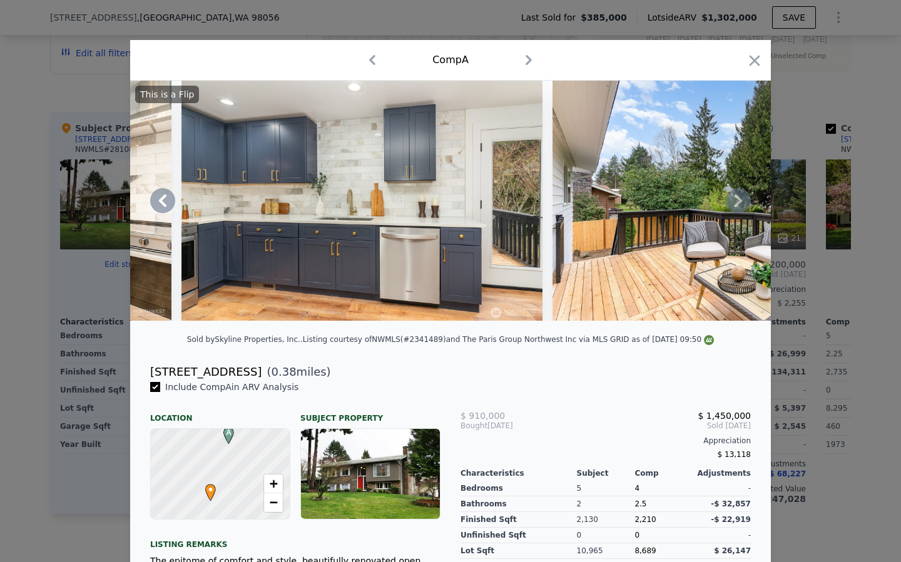
click at [173, 204] on icon at bounding box center [162, 200] width 25 height 25
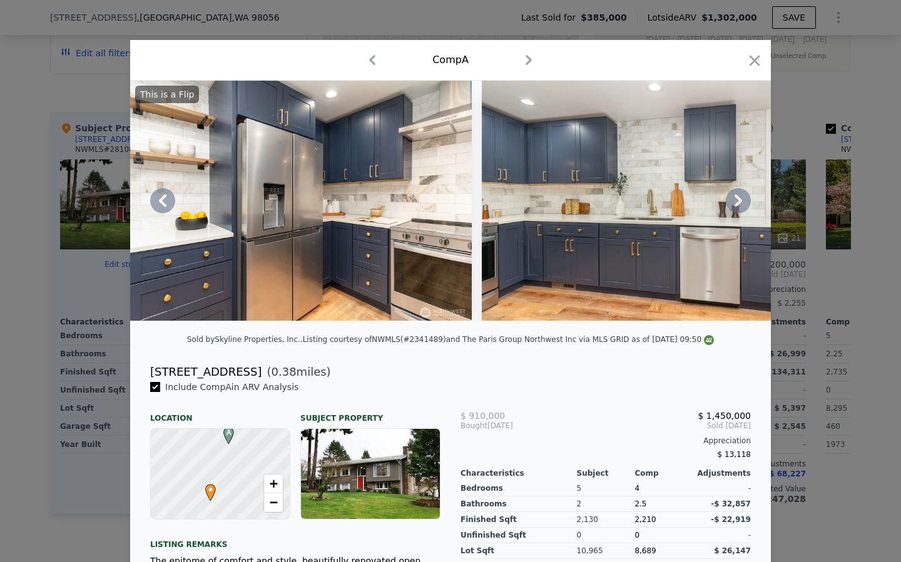
click at [167, 203] on icon at bounding box center [162, 200] width 25 height 25
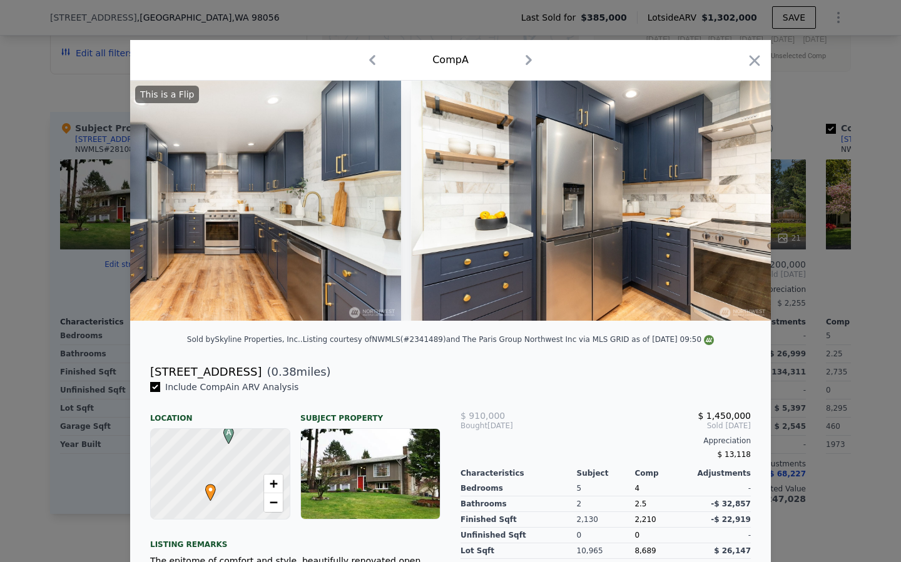
scroll to position [0, 1201]
click at [164, 203] on icon at bounding box center [162, 200] width 25 height 25
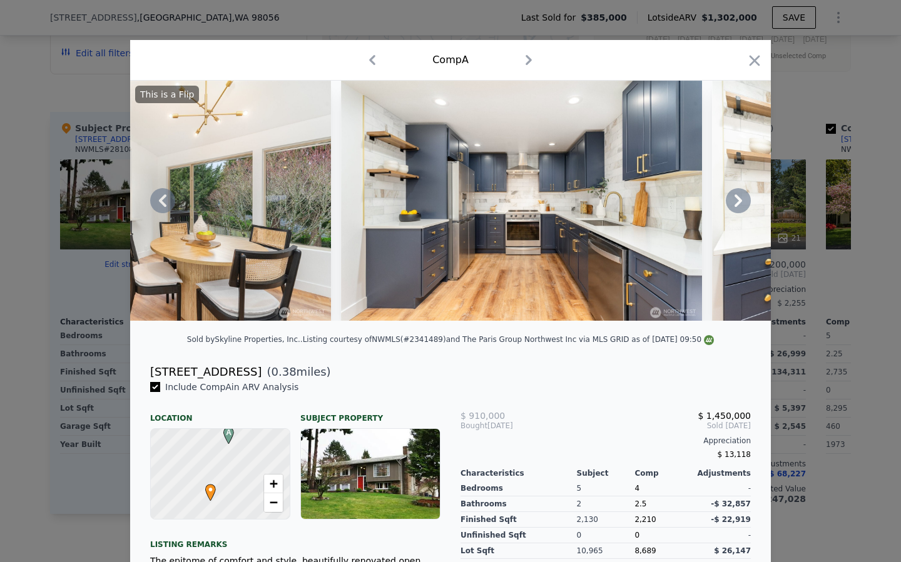
click at [164, 203] on icon at bounding box center [162, 200] width 25 height 25
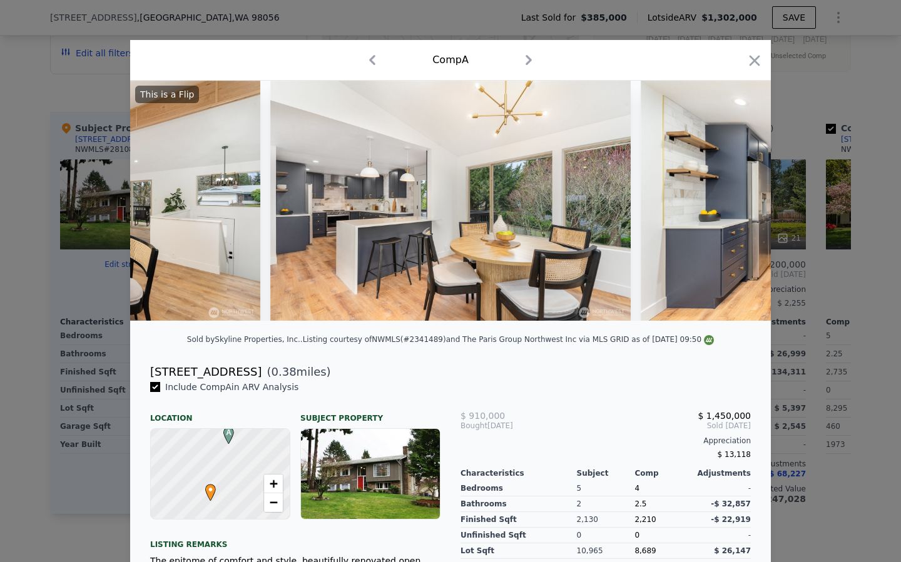
scroll to position [0, 600]
click at [742, 203] on icon at bounding box center [737, 200] width 25 height 25
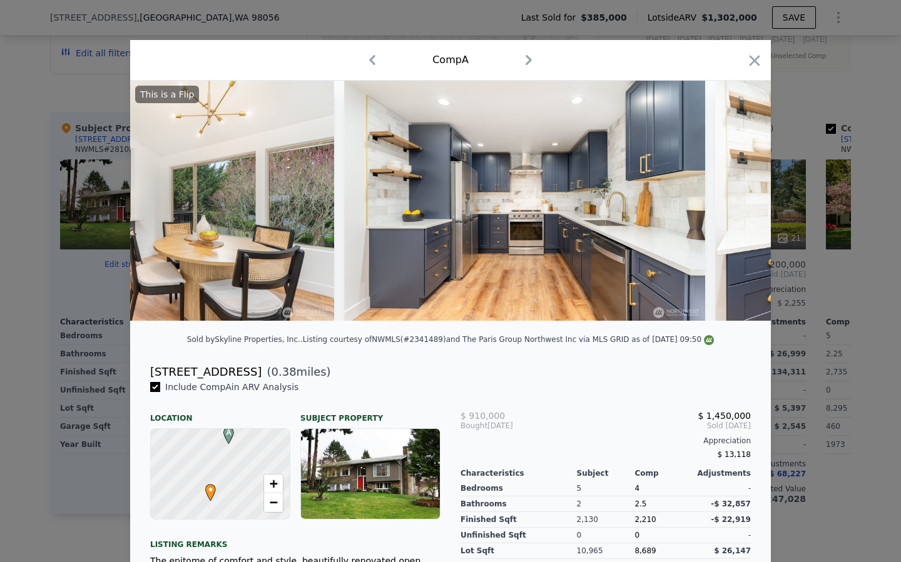
scroll to position [0, 901]
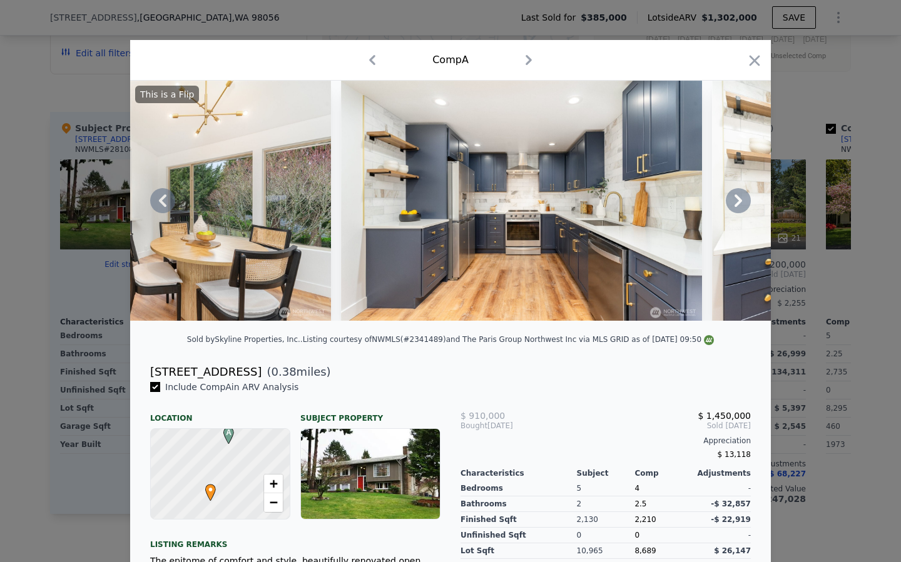
click at [147, 205] on img at bounding box center [151, 201] width 360 height 240
click at [156, 205] on icon at bounding box center [162, 200] width 25 height 25
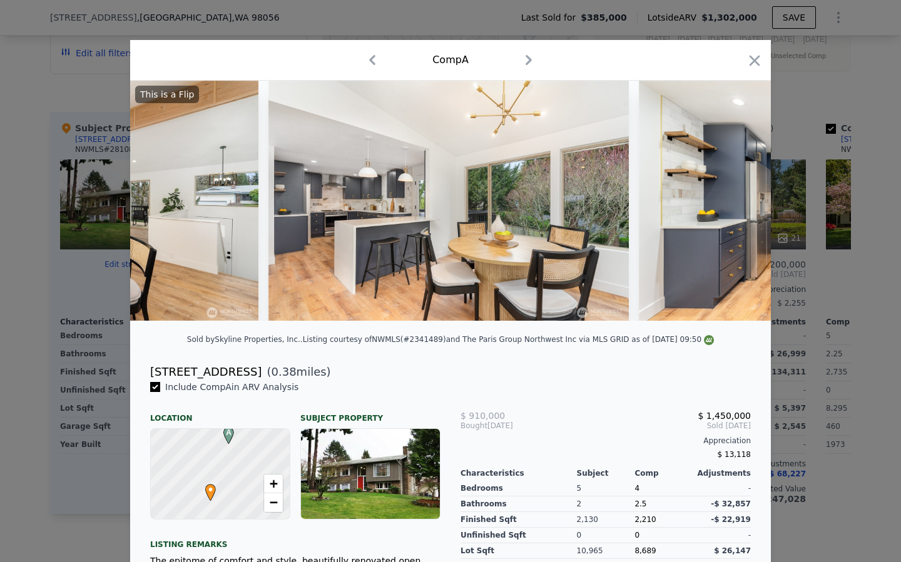
scroll to position [0, 600]
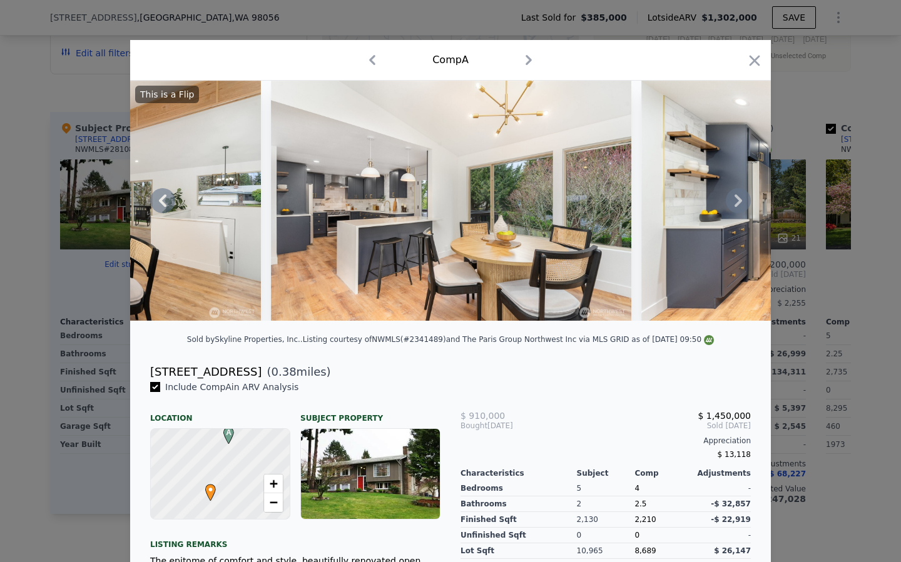
click at [734, 203] on icon at bounding box center [737, 200] width 25 height 25
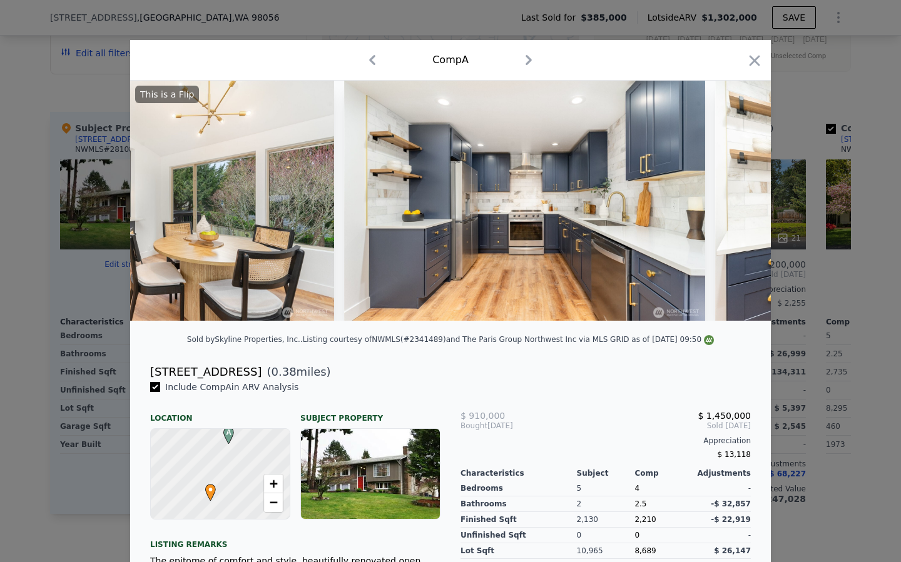
scroll to position [0, 901]
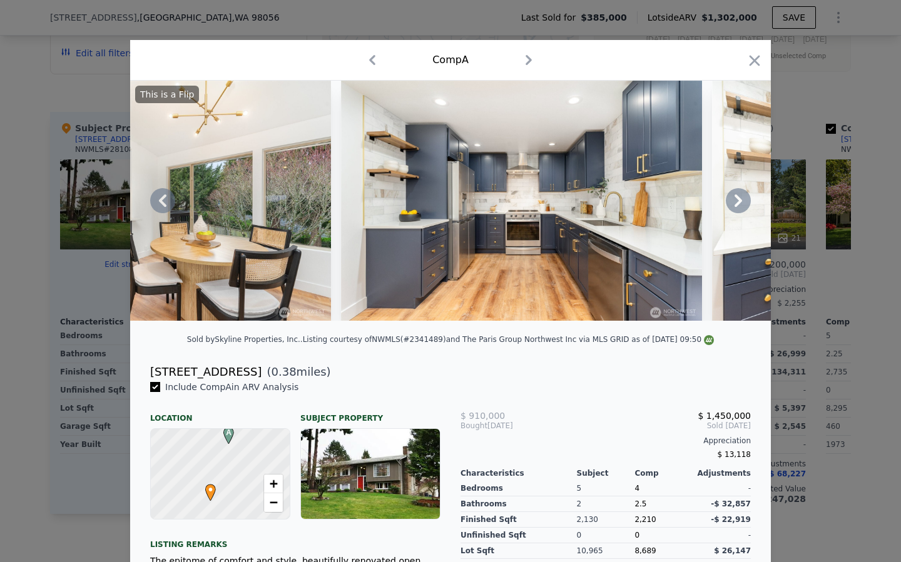
click at [158, 201] on icon at bounding box center [162, 200] width 25 height 25
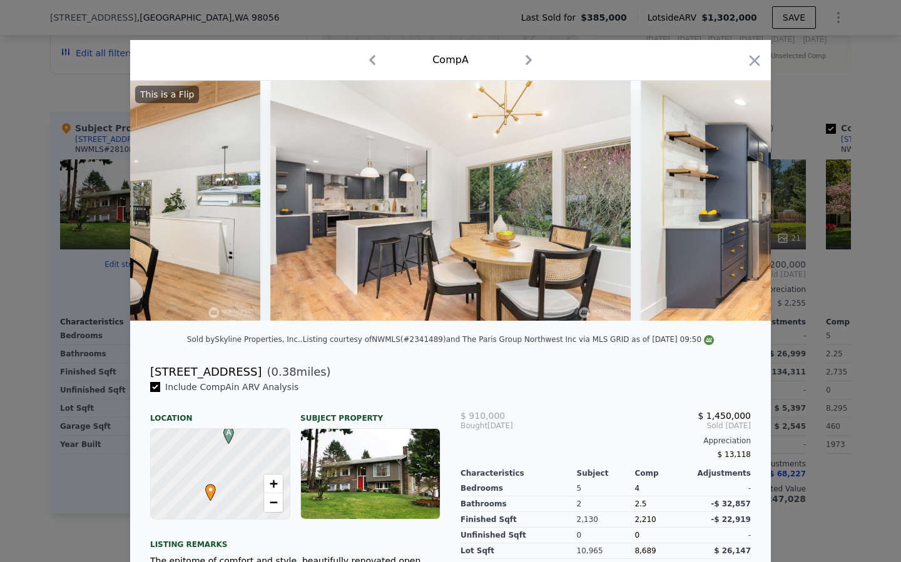
scroll to position [0, 600]
click at [736, 205] on icon at bounding box center [738, 201] width 8 height 13
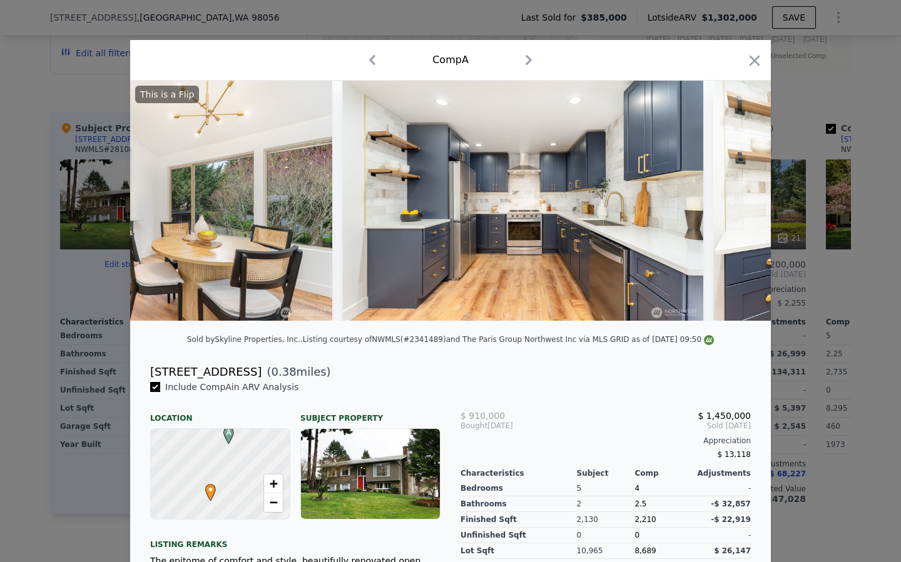
scroll to position [0, 901]
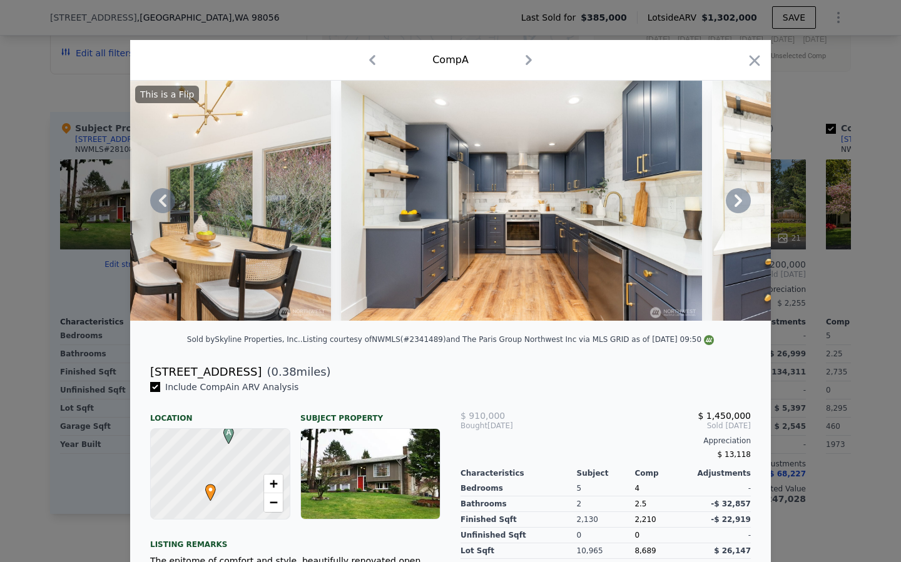
click at [736, 205] on icon at bounding box center [738, 201] width 8 height 13
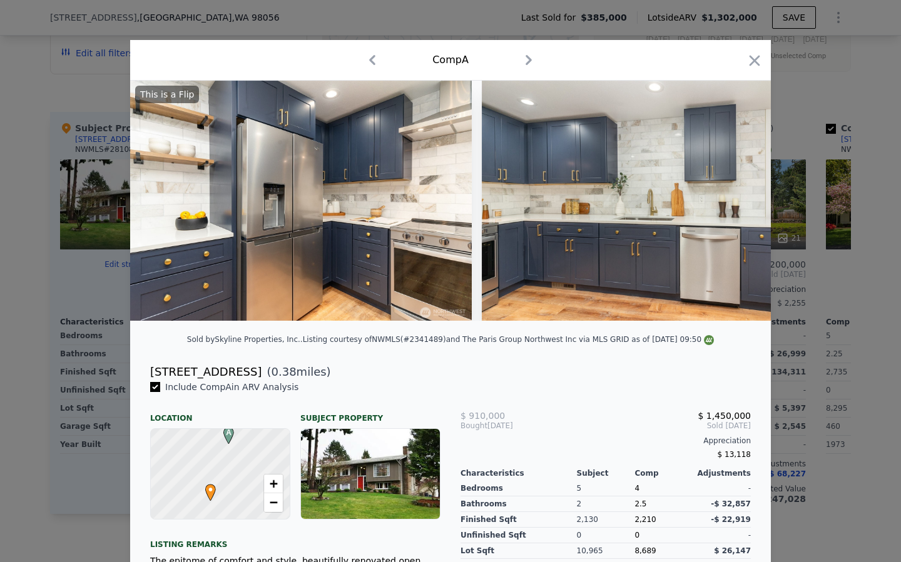
click at [736, 205] on img at bounding box center [662, 201] width 360 height 240
click at [736, 205] on icon at bounding box center [738, 201] width 8 height 13
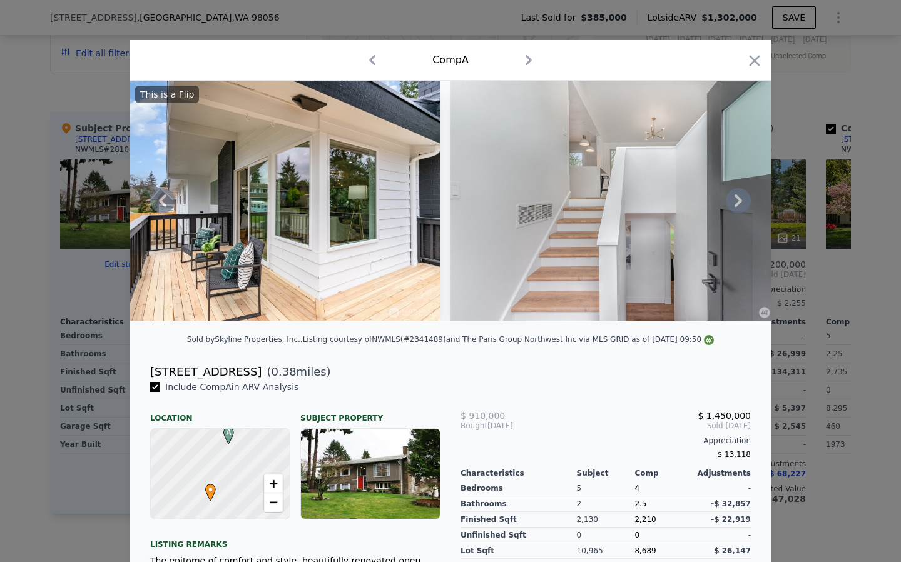
scroll to position [3, 0]
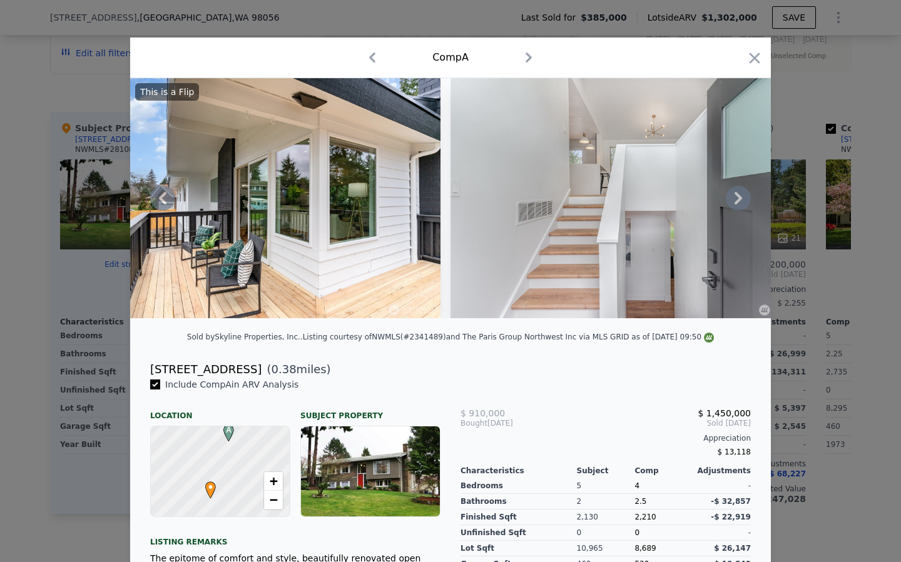
click at [740, 199] on icon at bounding box center [738, 198] width 8 height 13
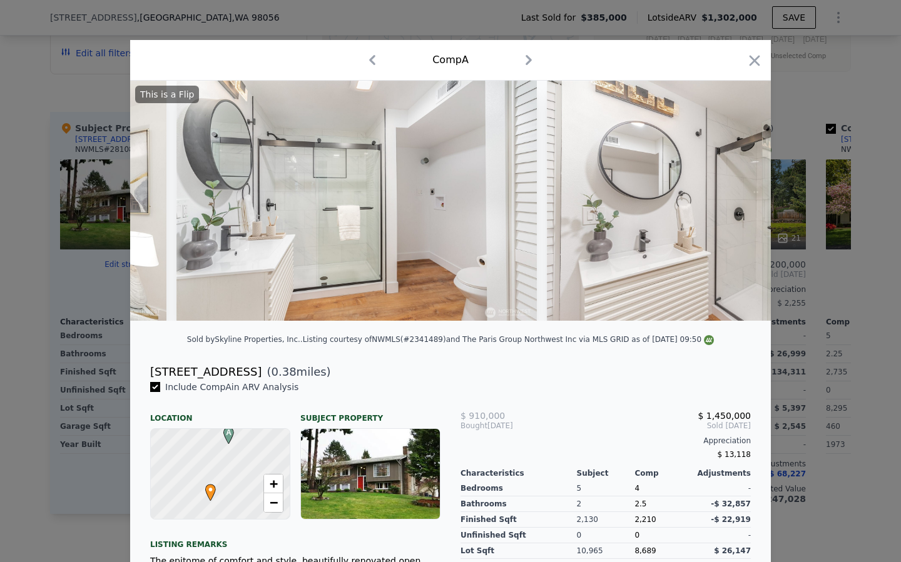
scroll to position [0, 10329]
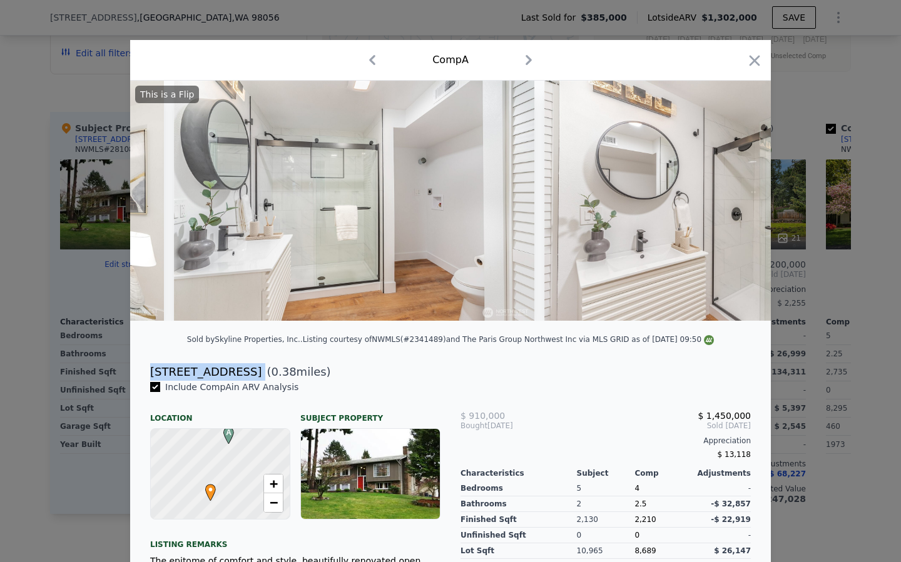
drag, startPoint x: 148, startPoint y: 369, endPoint x: 238, endPoint y: 371, distance: 89.5
click at [238, 371] on div "[STREET_ADDRESS] ( 0.38 miles)" at bounding box center [450, 372] width 620 height 18
copy div "[STREET_ADDRESS]"
click at [214, 352] on div "Sold by Skyline Properties, Inc. . Listing courtesy of NWMLS (#2341489) and The…" at bounding box center [450, 343] width 640 height 25
drag, startPoint x: 152, startPoint y: 370, endPoint x: 236, endPoint y: 370, distance: 83.8
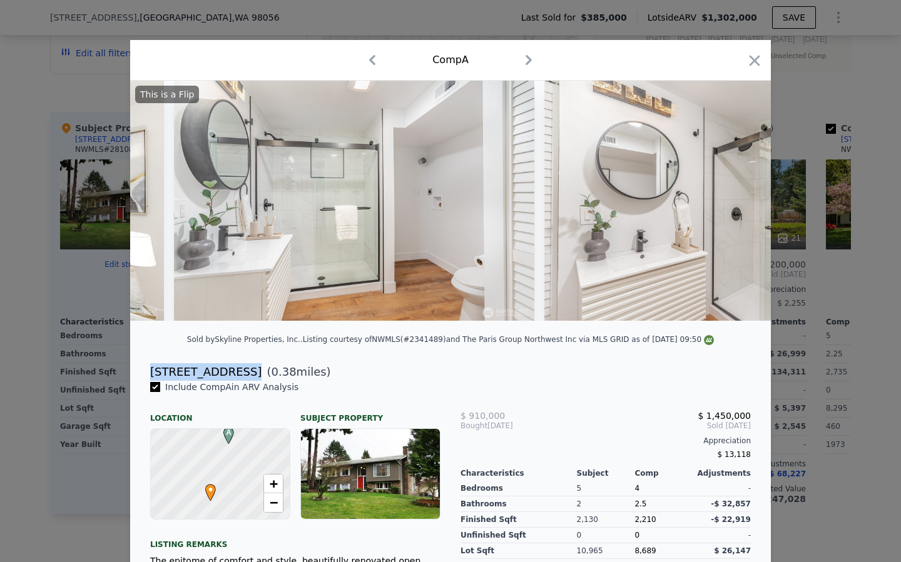
click at [236, 370] on div "[STREET_ADDRESS]" at bounding box center [205, 372] width 111 height 18
copy div "[STREET_ADDRESS]"
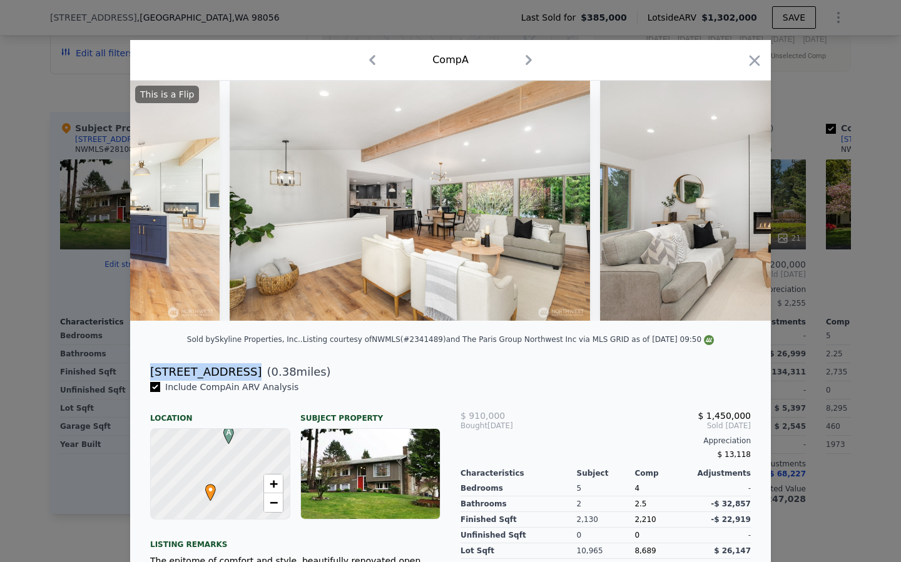
scroll to position [0, 2862]
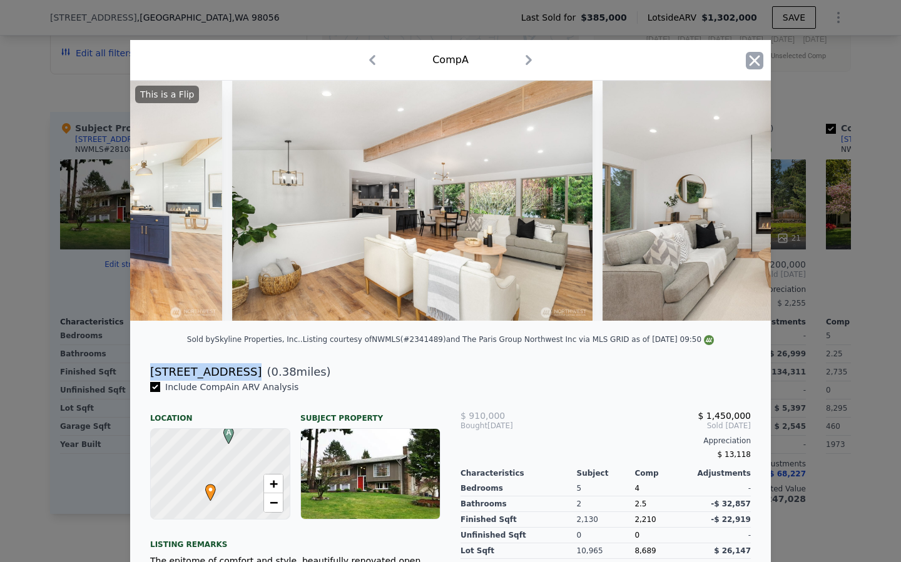
click at [748, 59] on icon "button" at bounding box center [754, 61] width 18 height 18
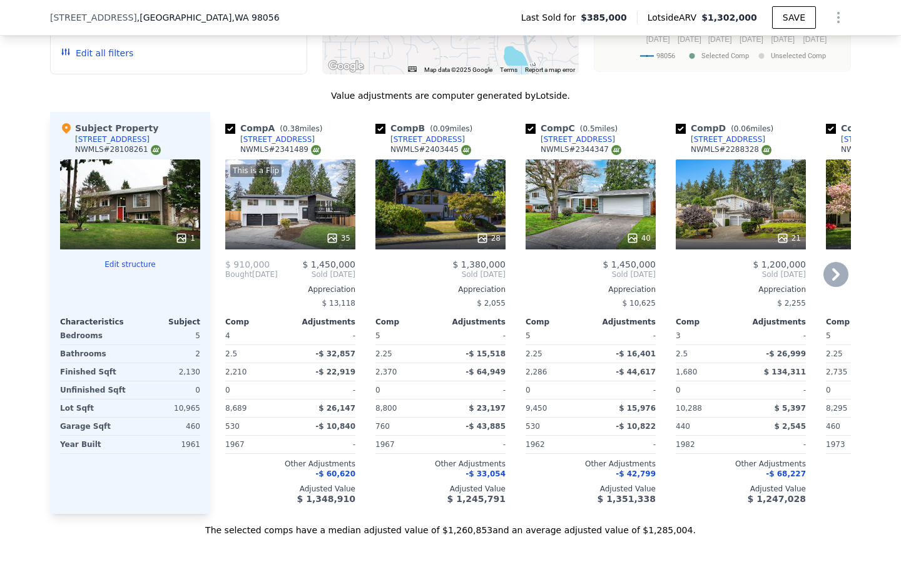
click at [430, 216] on div "28" at bounding box center [440, 204] width 130 height 90
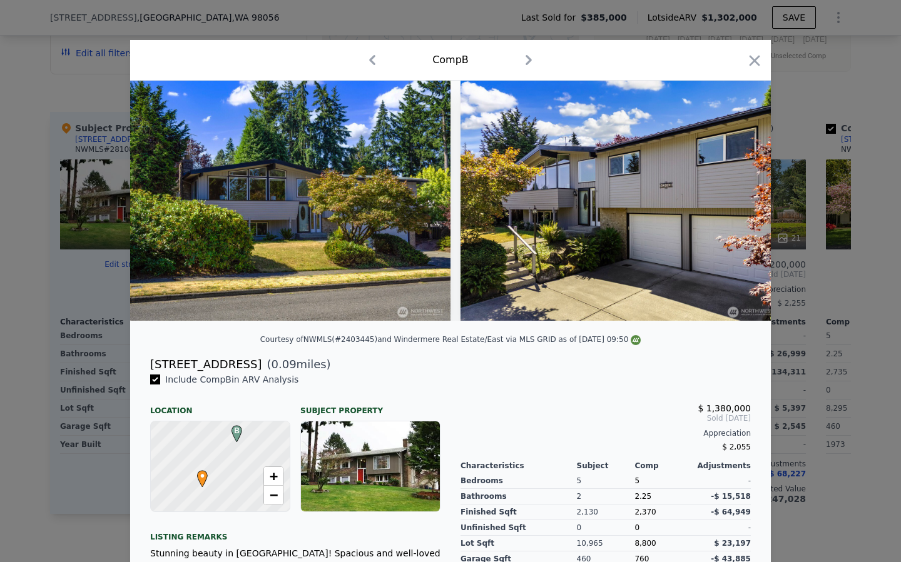
click at [758, 60] on icon "button" at bounding box center [754, 61] width 18 height 18
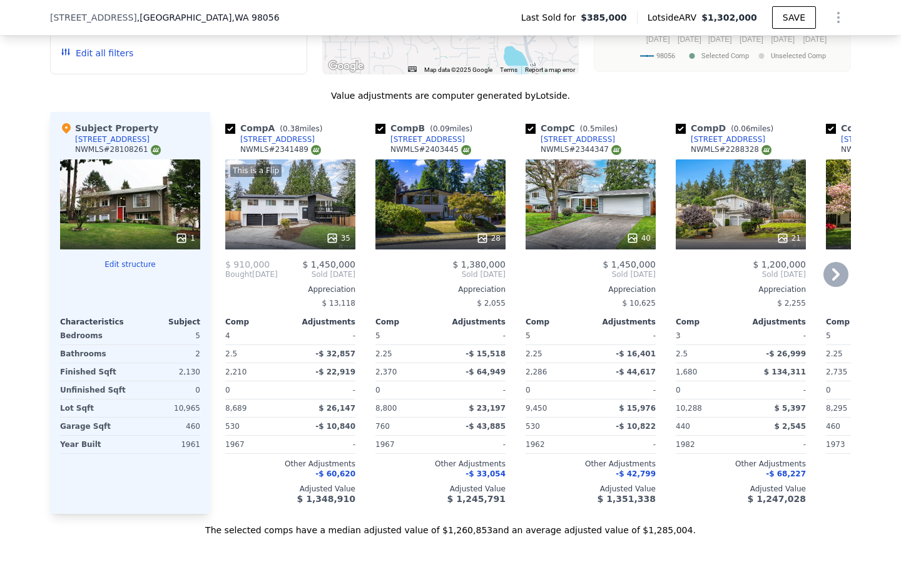
click at [465, 209] on div "28" at bounding box center [440, 204] width 130 height 90
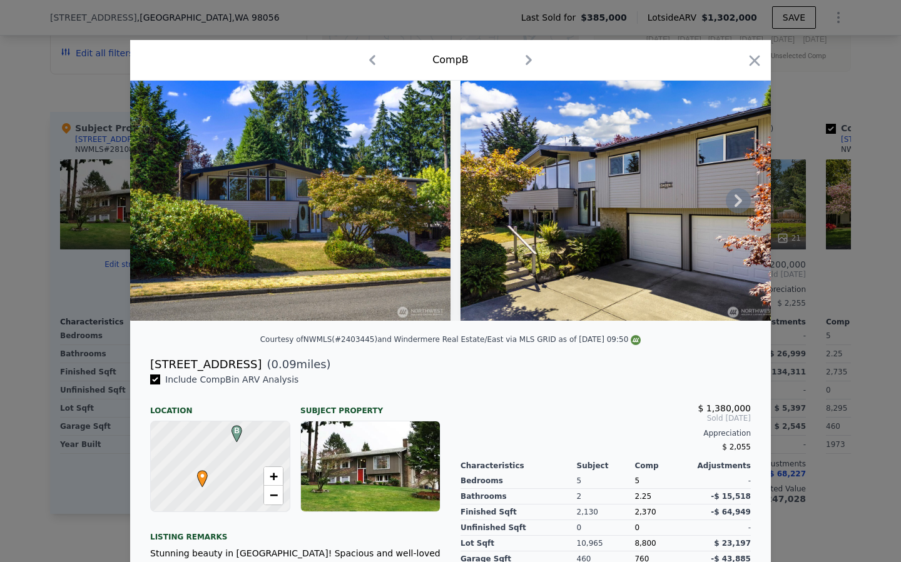
click at [744, 205] on icon at bounding box center [737, 200] width 25 height 25
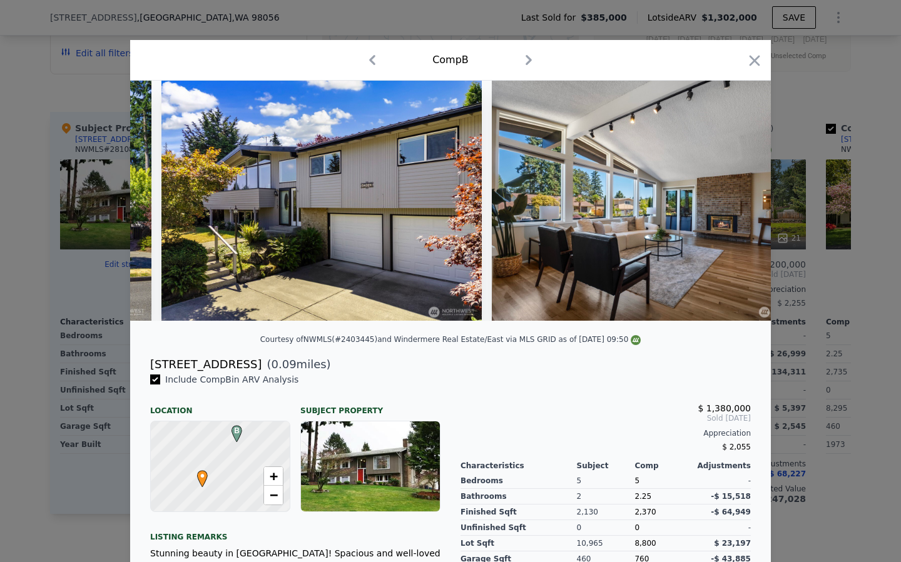
scroll to position [0, 300]
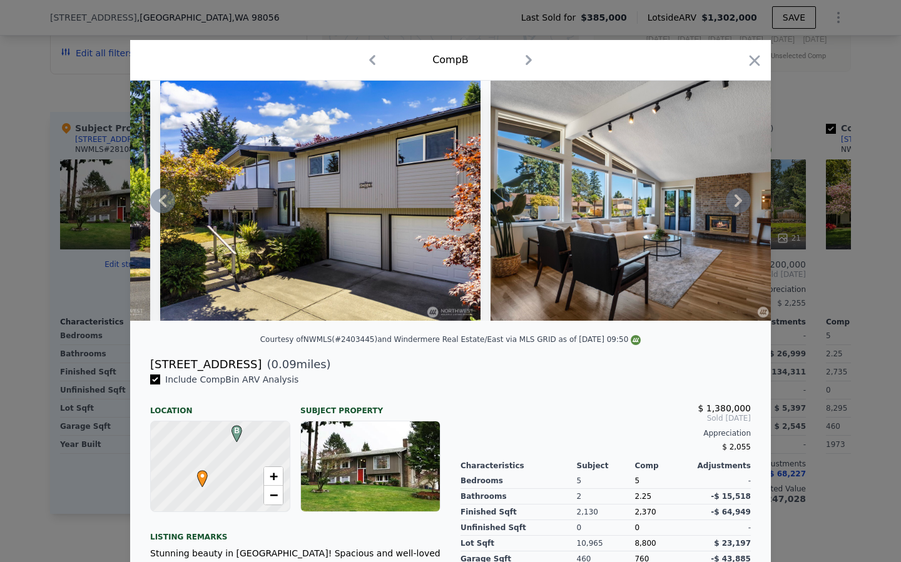
click at [745, 204] on icon at bounding box center [737, 200] width 25 height 25
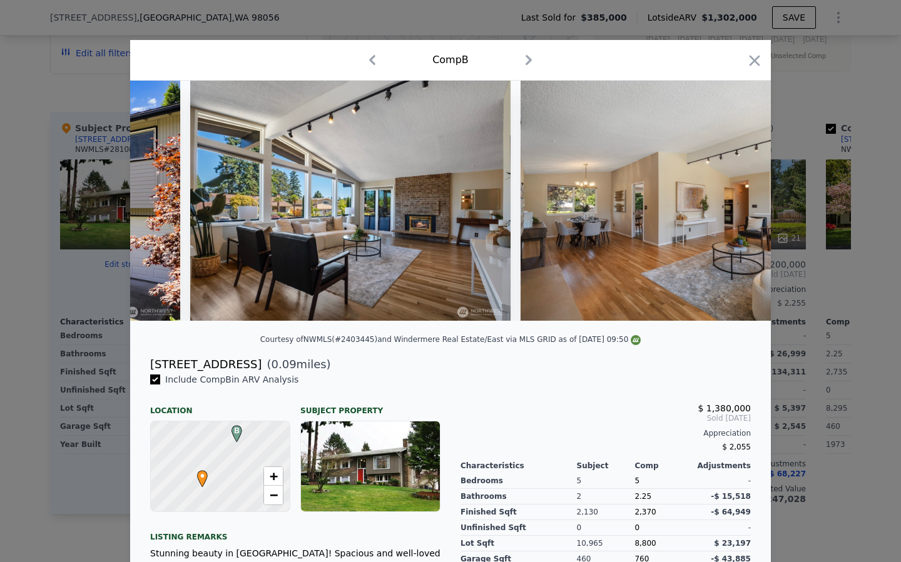
click at [744, 205] on img at bounding box center [680, 201] width 320 height 240
click at [740, 204] on icon at bounding box center [737, 200] width 25 height 25
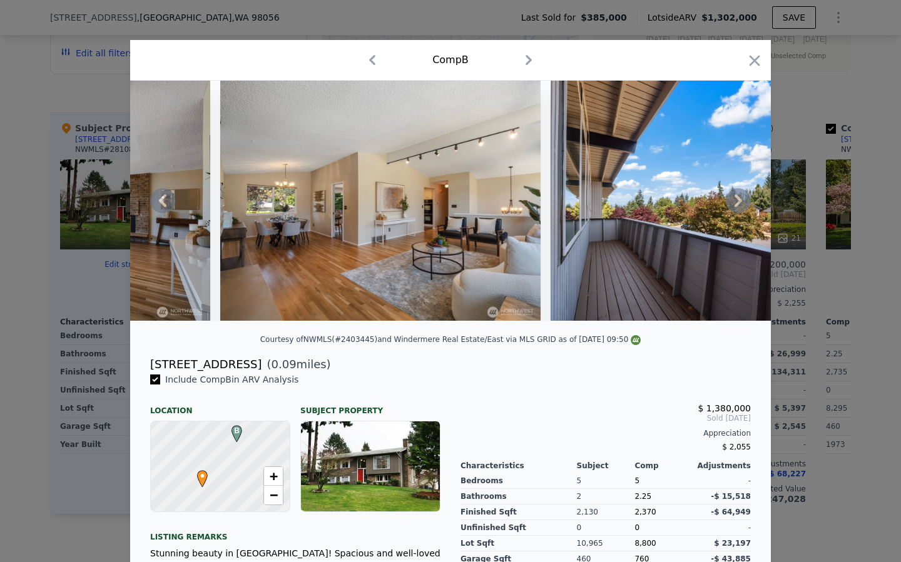
click at [740, 204] on icon at bounding box center [737, 200] width 25 height 25
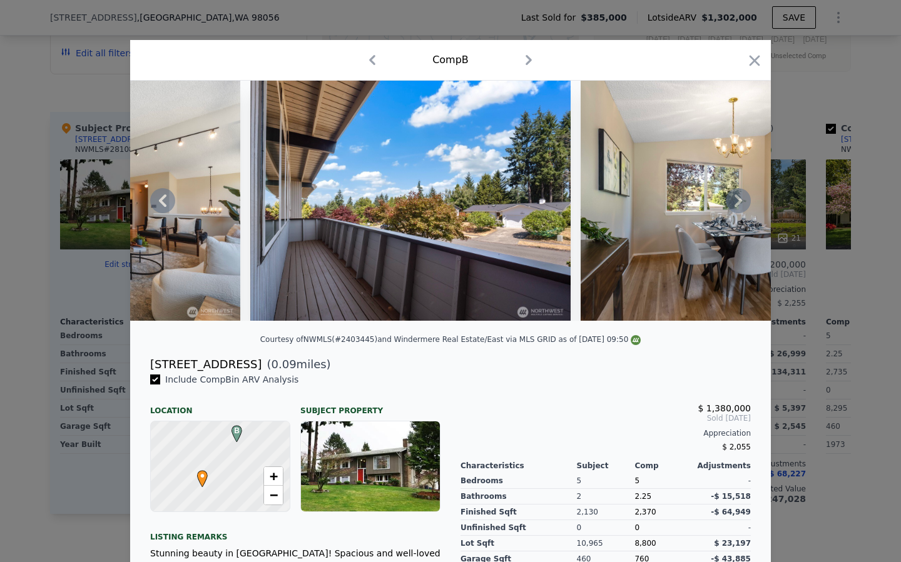
click at [740, 204] on icon at bounding box center [737, 200] width 25 height 25
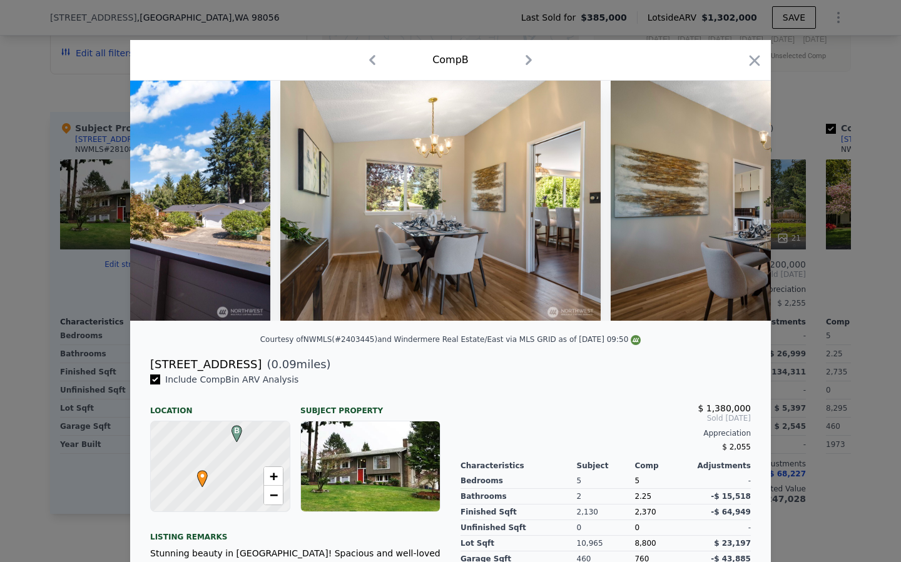
click at [740, 204] on img at bounding box center [770, 201] width 320 height 240
click at [740, 204] on icon at bounding box center [737, 200] width 25 height 25
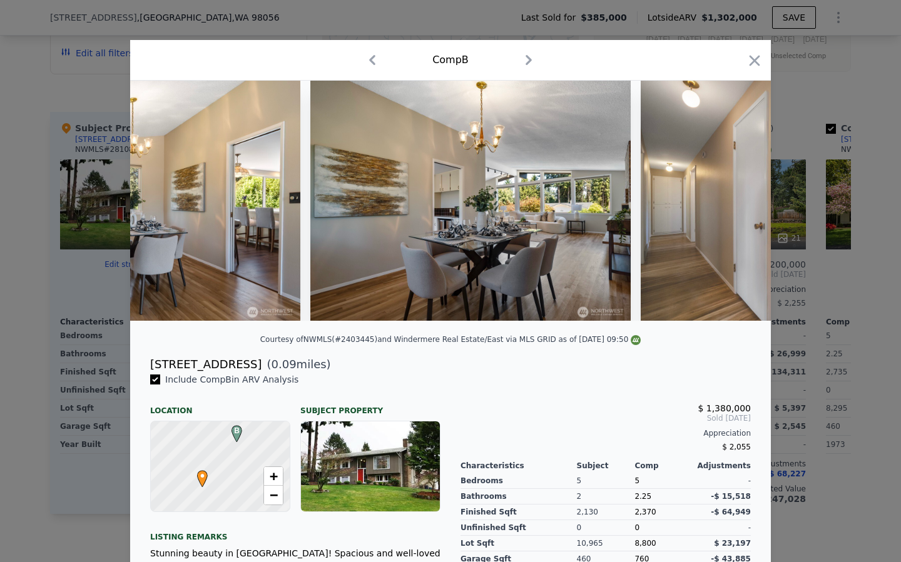
click at [740, 204] on img at bounding box center [800, 201] width 320 height 240
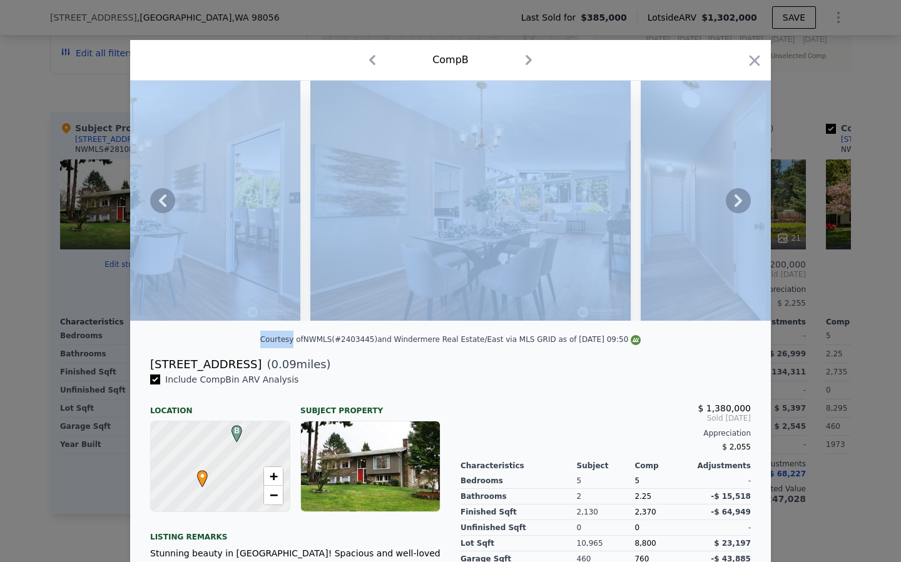
click at [740, 204] on icon at bounding box center [737, 200] width 25 height 25
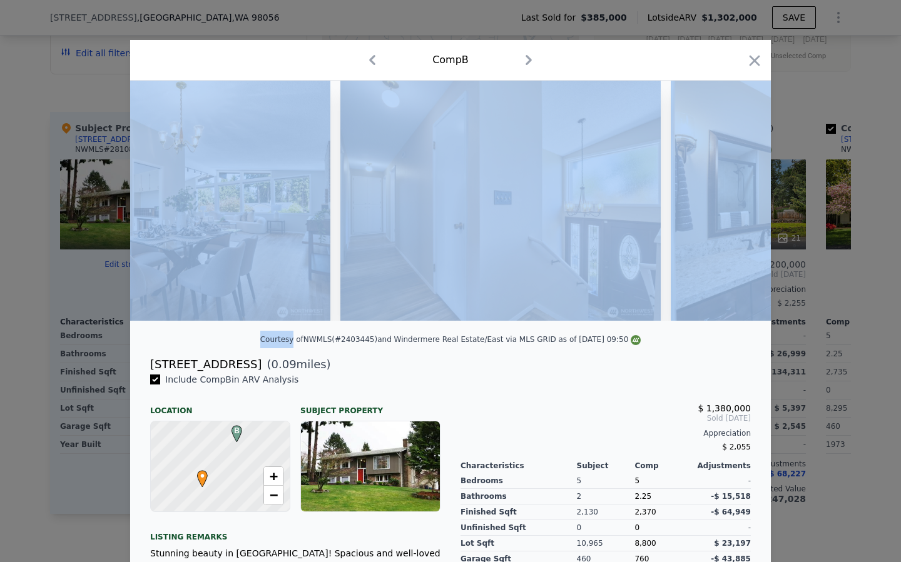
click at [740, 204] on img at bounding box center [830, 201] width 320 height 240
click at [739, 203] on icon at bounding box center [737, 200] width 25 height 25
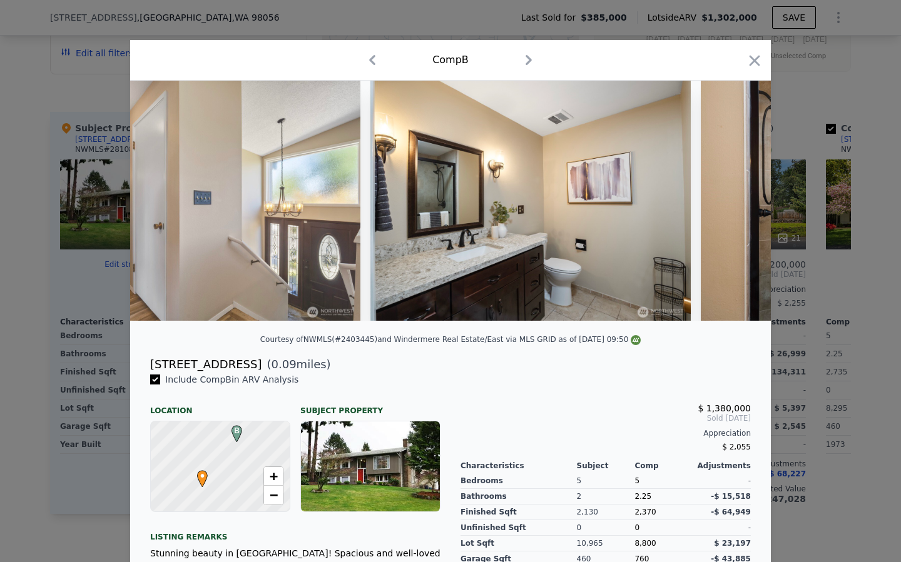
click at [739, 203] on img at bounding box center [860, 201] width 320 height 240
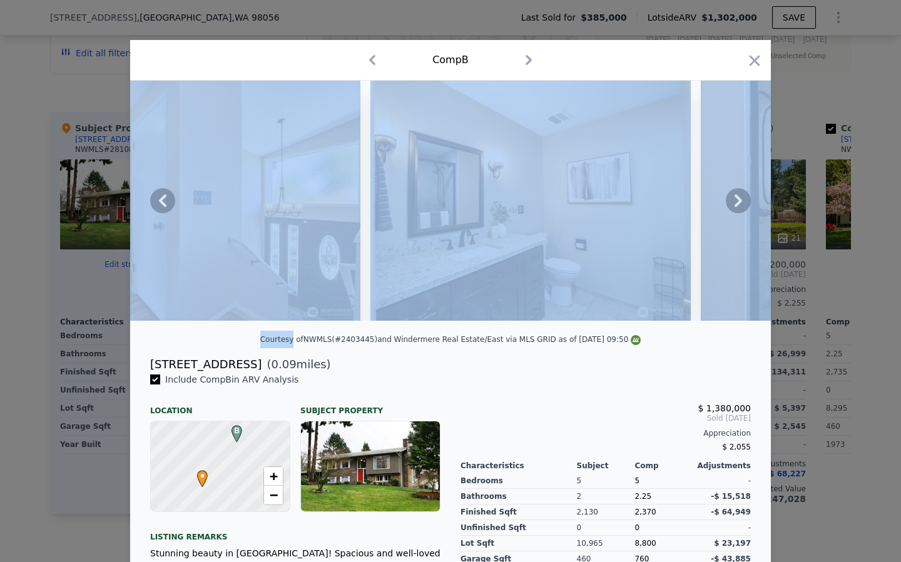
click at [739, 203] on icon at bounding box center [737, 200] width 25 height 25
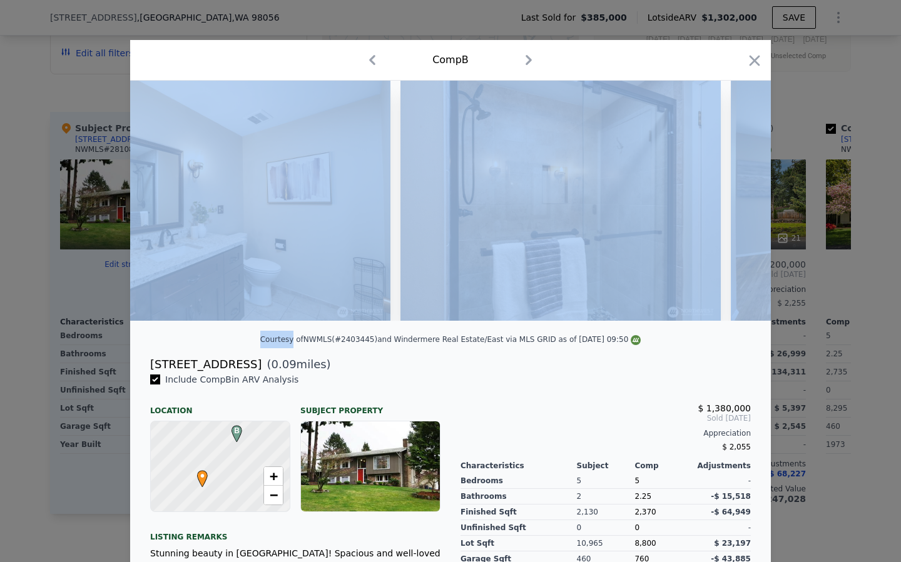
click at [739, 203] on img at bounding box center [890, 201] width 320 height 240
click at [739, 203] on icon at bounding box center [737, 200] width 25 height 25
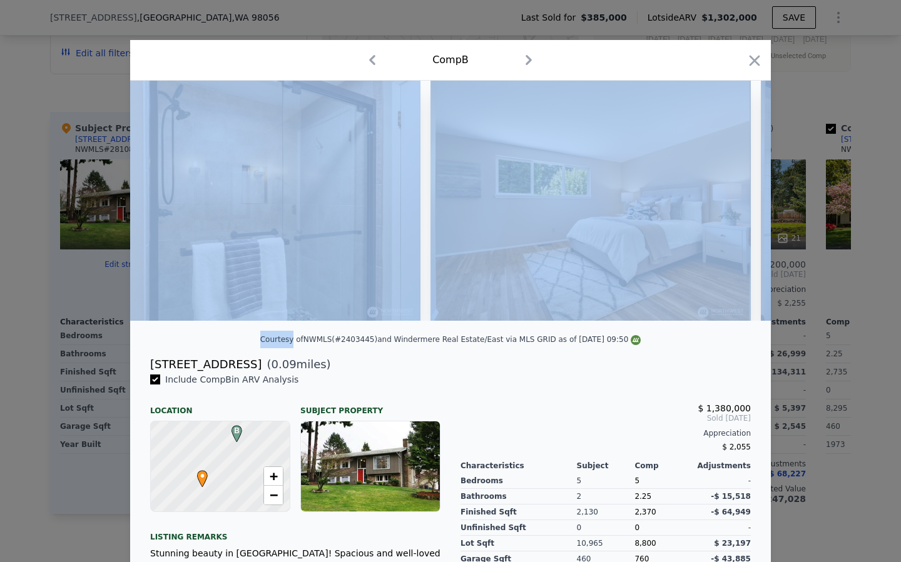
click at [739, 203] on img at bounding box center [590, 201] width 320 height 240
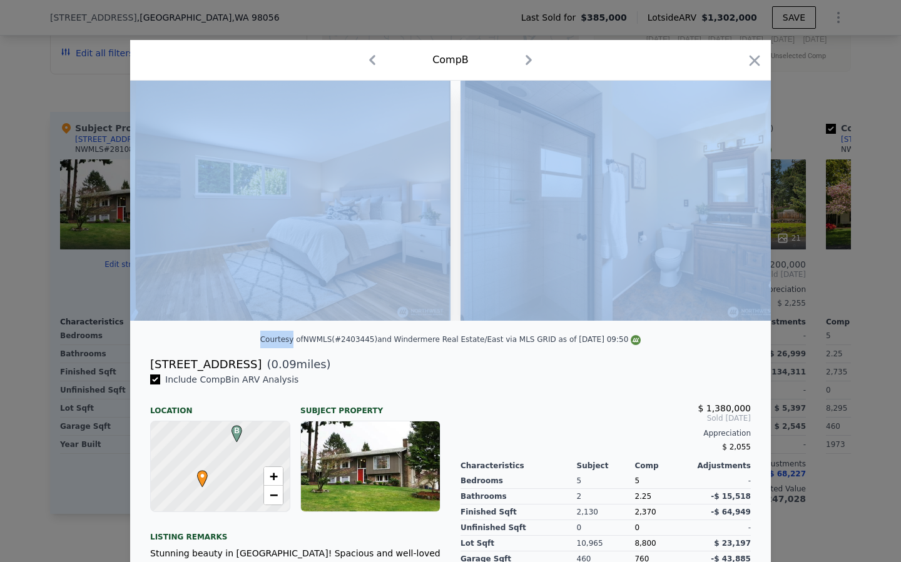
click at [739, 203] on img at bounding box center [620, 201] width 320 height 240
click at [739, 203] on icon at bounding box center [738, 201] width 8 height 13
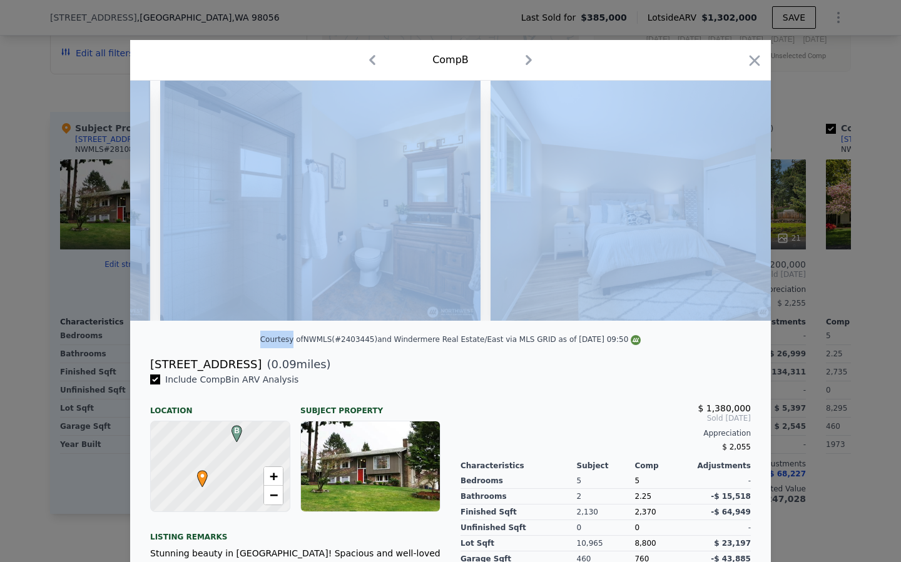
click at [739, 203] on img at bounding box center [650, 201] width 320 height 240
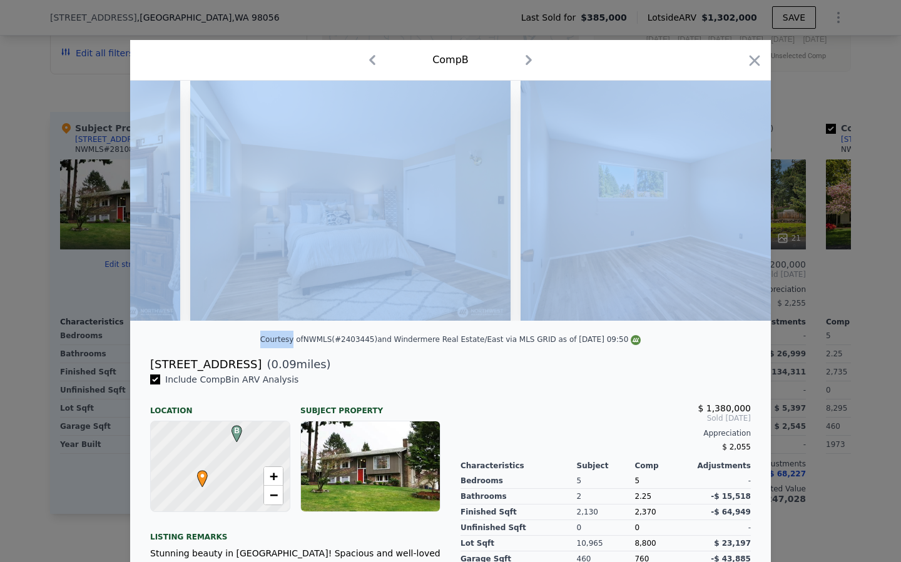
click at [739, 203] on img at bounding box center [680, 201] width 320 height 240
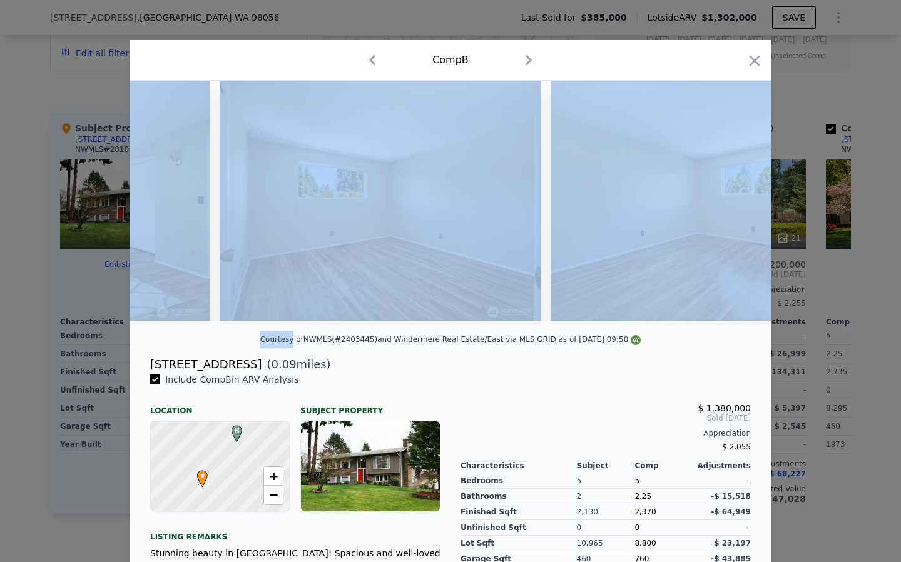
click at [739, 203] on img at bounding box center [710, 201] width 320 height 240
click at [738, 203] on icon at bounding box center [738, 201] width 8 height 13
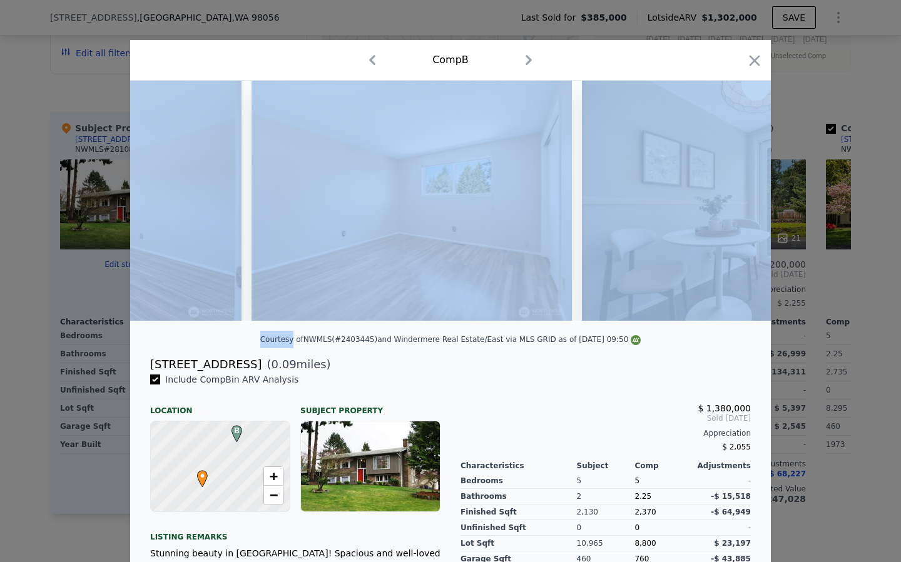
scroll to position [0, 4503]
click at [732, 198] on icon at bounding box center [737, 200] width 25 height 25
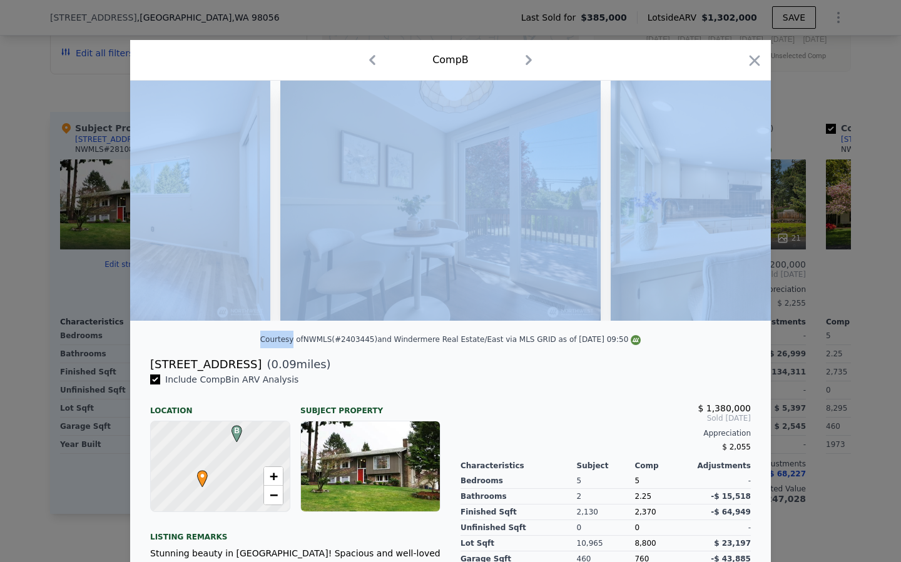
click at [732, 198] on img at bounding box center [770, 201] width 320 height 240
click at [732, 198] on icon at bounding box center [737, 200] width 25 height 25
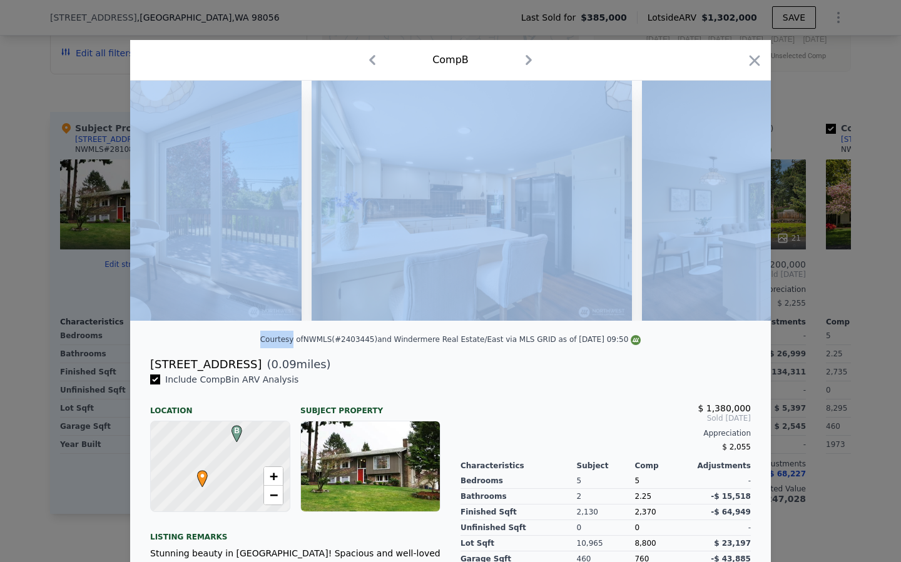
scroll to position [0, 5103]
click at [638, 200] on div at bounding box center [450, 201] width 640 height 240
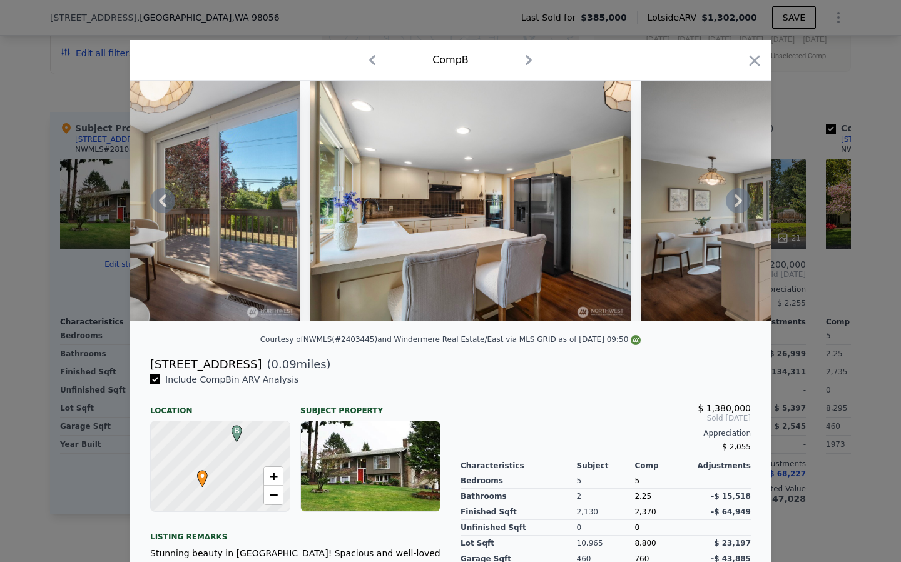
click at [738, 203] on icon at bounding box center [738, 201] width 8 height 13
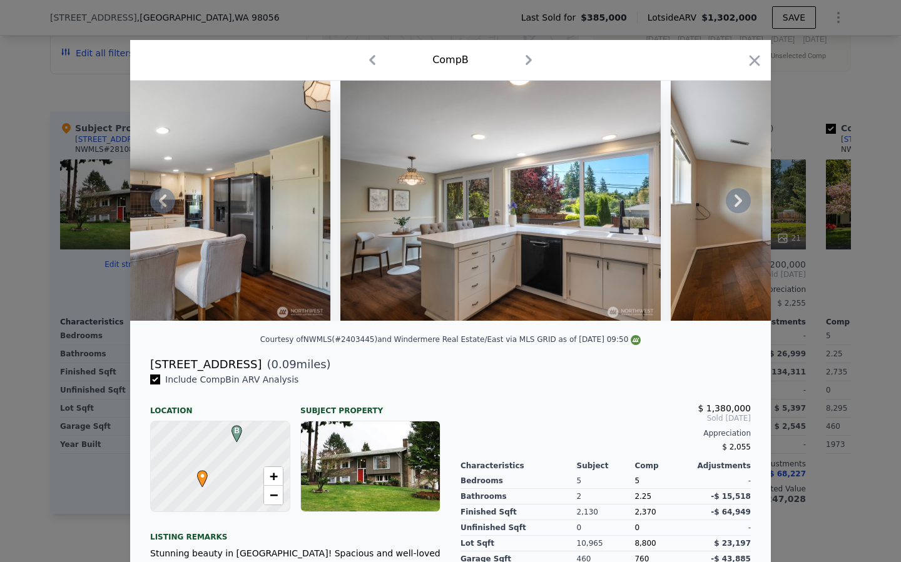
click at [738, 203] on icon at bounding box center [738, 201] width 8 height 13
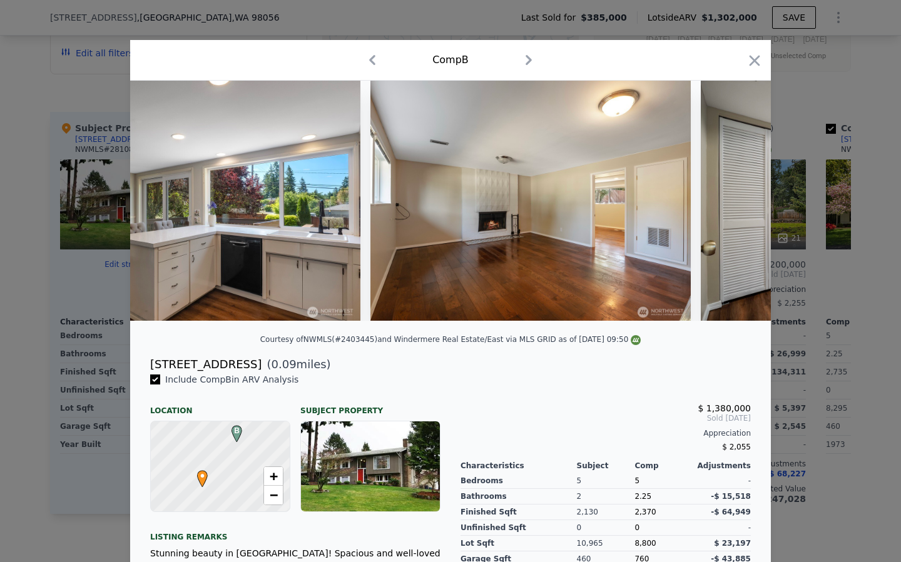
click at [738, 203] on img at bounding box center [860, 201] width 320 height 240
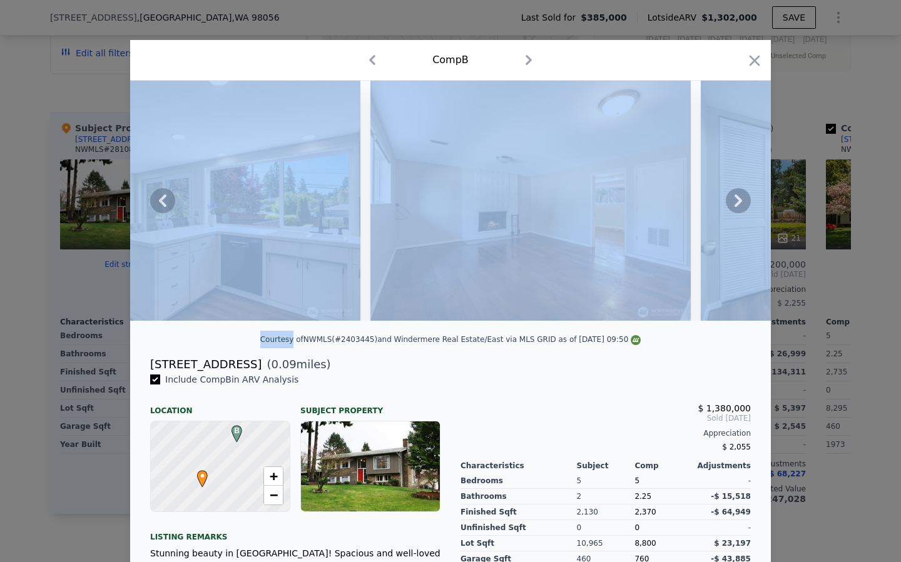
click at [738, 203] on icon at bounding box center [738, 201] width 8 height 13
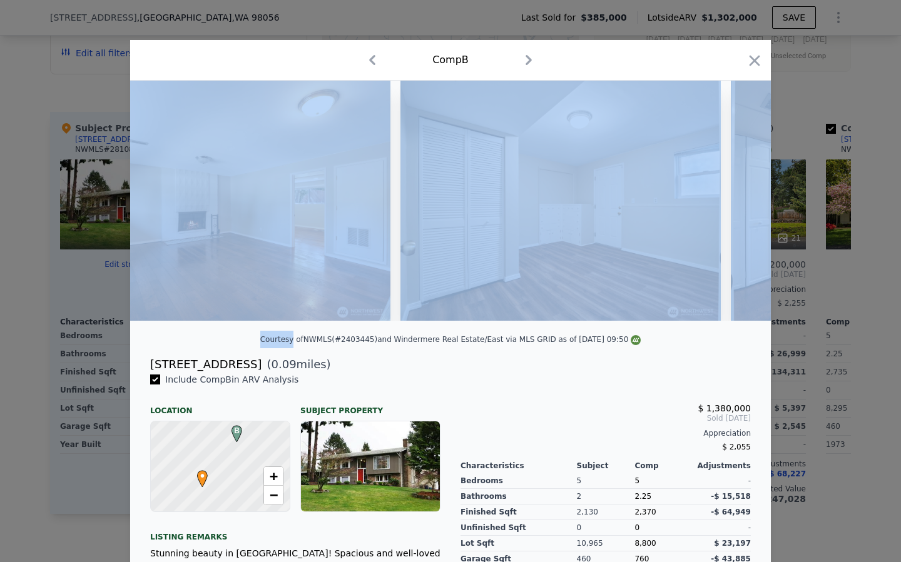
click at [738, 203] on img at bounding box center [890, 201] width 320 height 240
click at [738, 203] on icon at bounding box center [738, 201] width 8 height 13
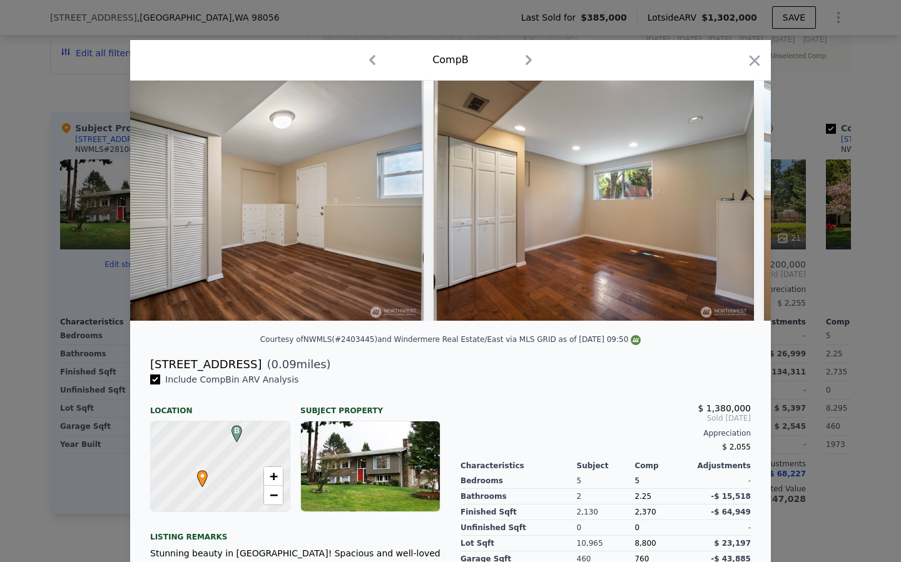
scroll to position [0, 6304]
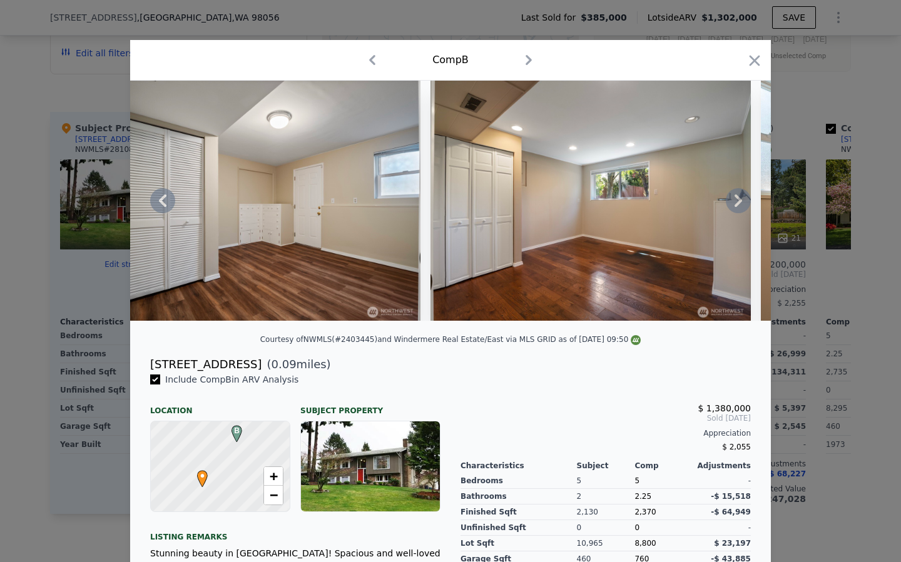
click at [738, 203] on icon at bounding box center [738, 201] width 8 height 13
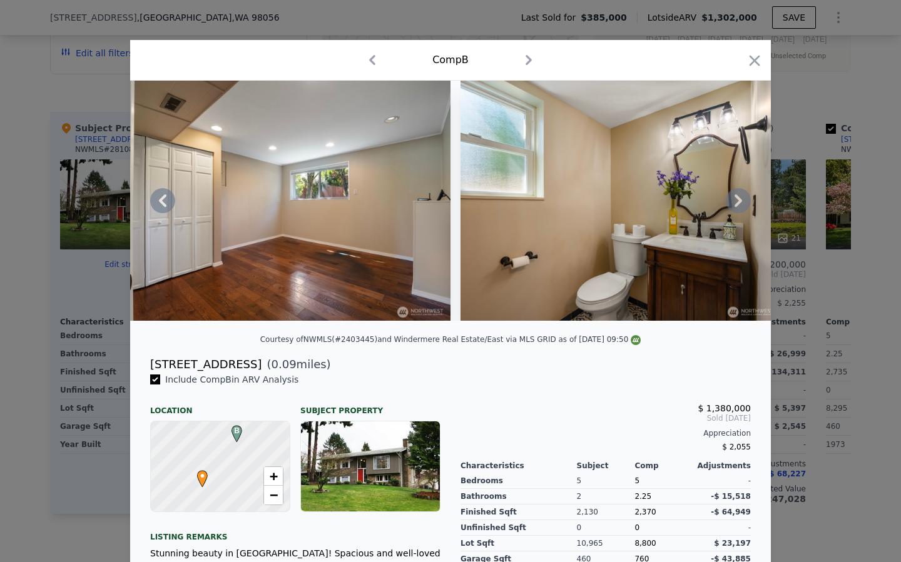
click at [738, 203] on icon at bounding box center [738, 201] width 8 height 13
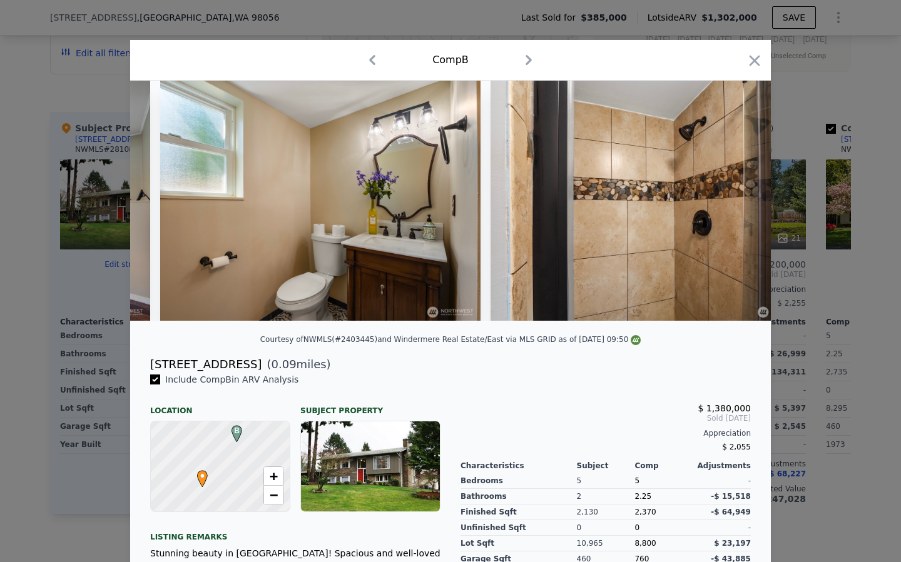
click at [738, 203] on img at bounding box center [650, 201] width 320 height 240
click at [738, 203] on icon at bounding box center [738, 201] width 8 height 13
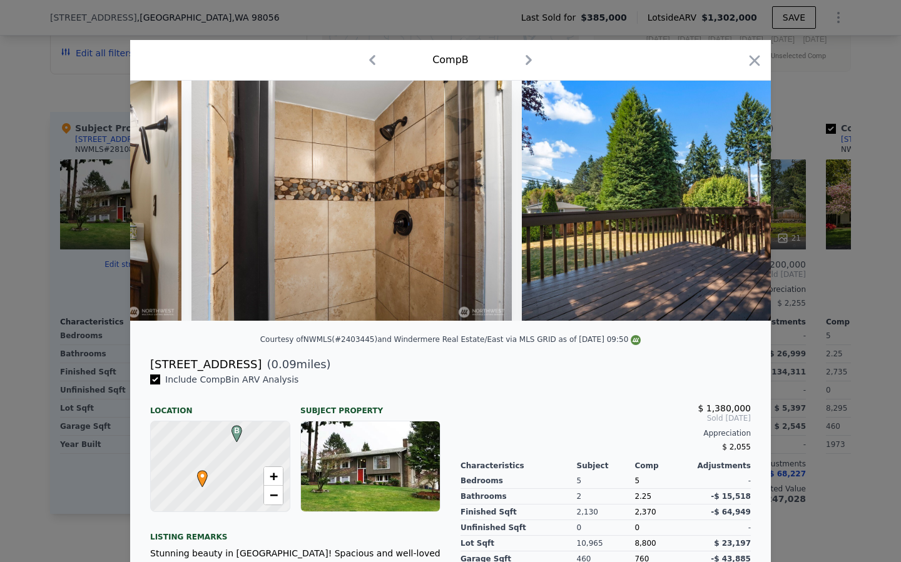
scroll to position [0, 7205]
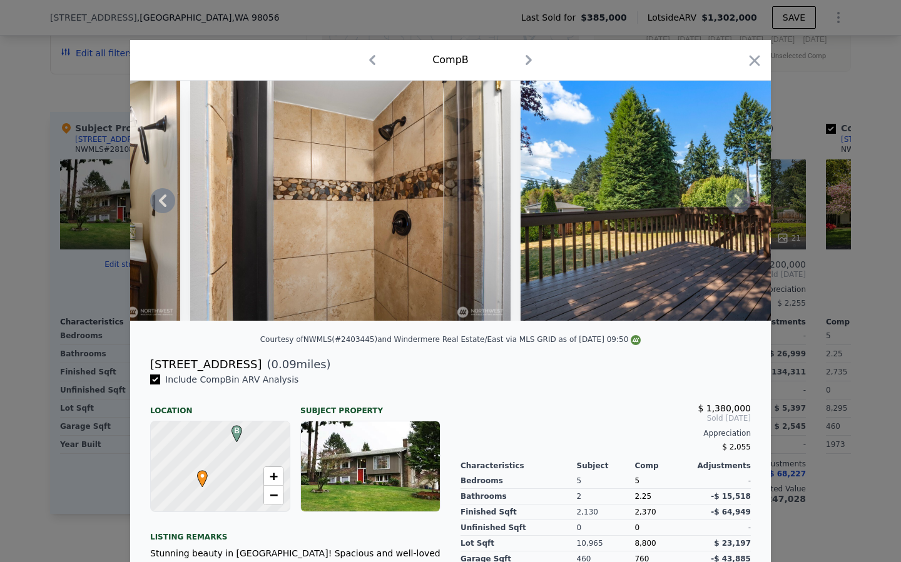
click at [738, 203] on div at bounding box center [450, 201] width 640 height 240
click at [738, 203] on icon at bounding box center [738, 201] width 8 height 13
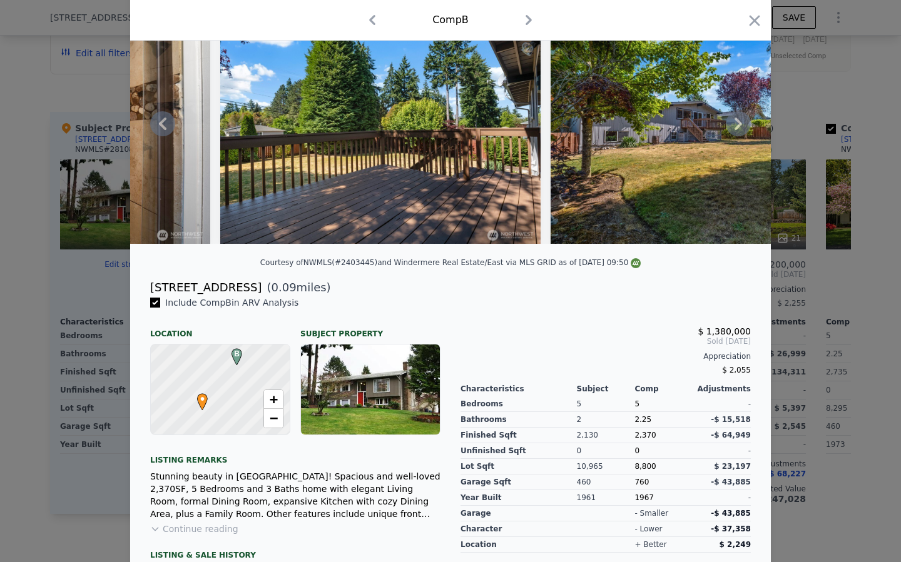
scroll to position [0, 0]
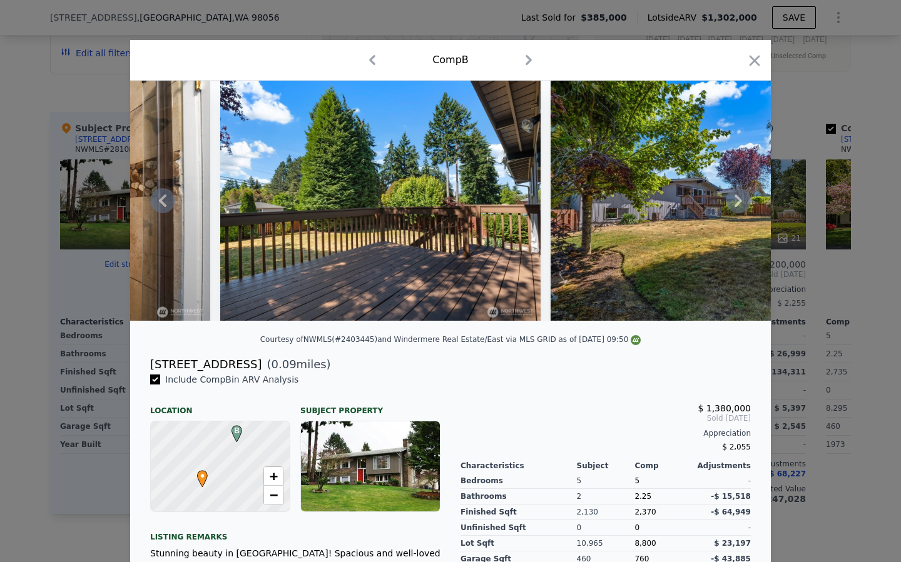
click at [739, 203] on icon at bounding box center [737, 200] width 25 height 25
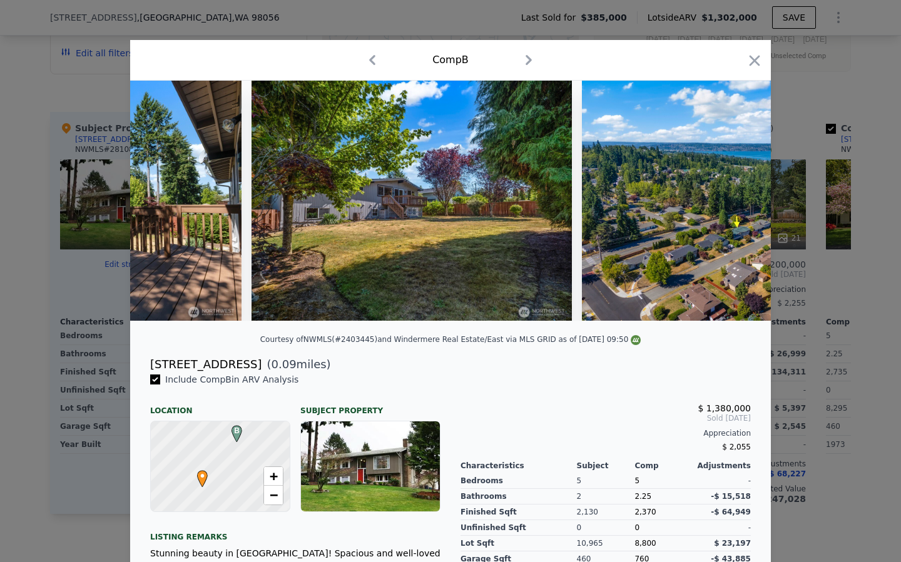
scroll to position [0, 7805]
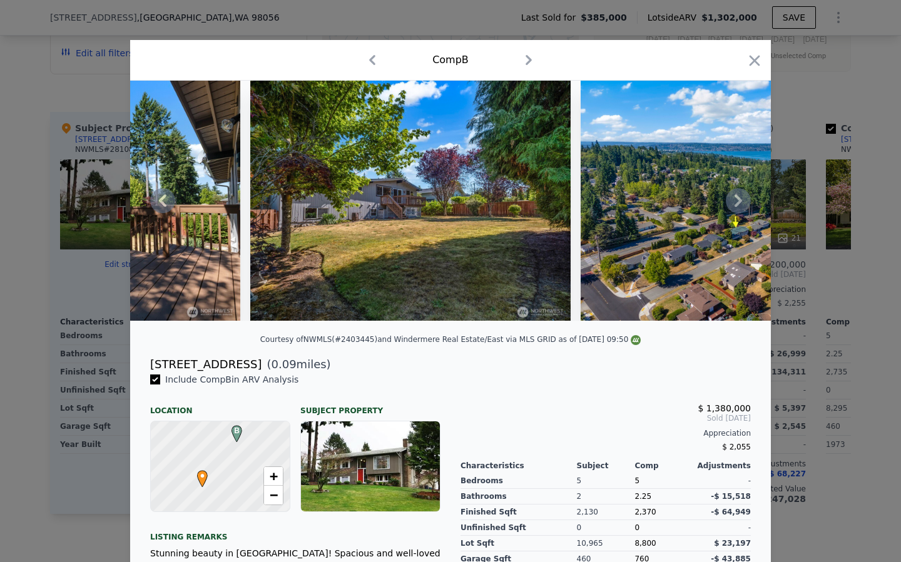
click at [482, 235] on img at bounding box center [410, 201] width 320 height 240
click at [458, 239] on img at bounding box center [410, 201] width 320 height 240
click at [740, 206] on icon at bounding box center [737, 200] width 25 height 25
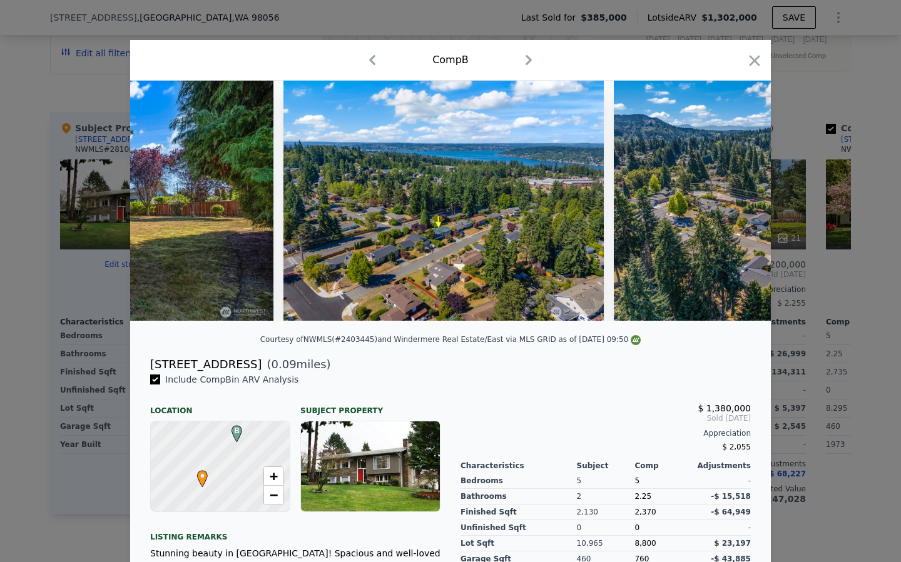
scroll to position [0, 8105]
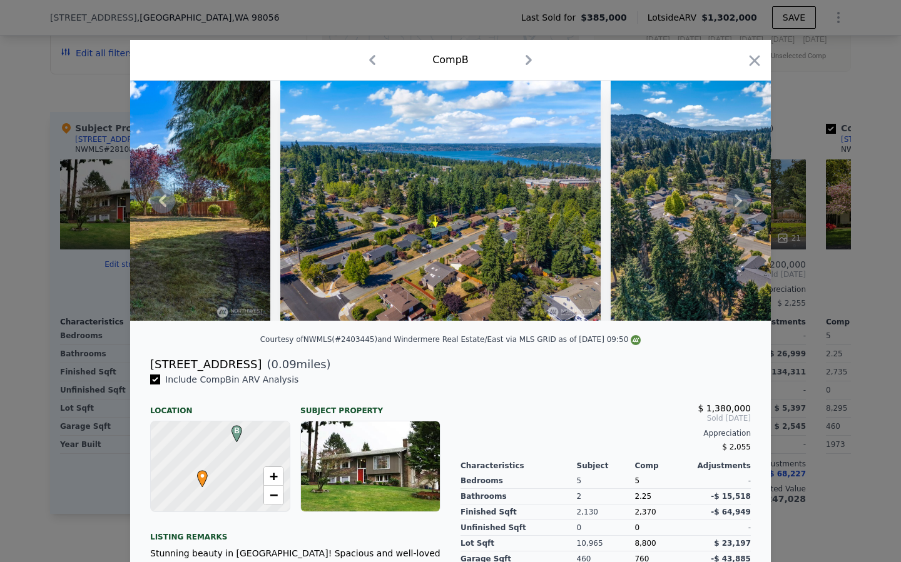
click at [741, 206] on icon at bounding box center [737, 200] width 25 height 25
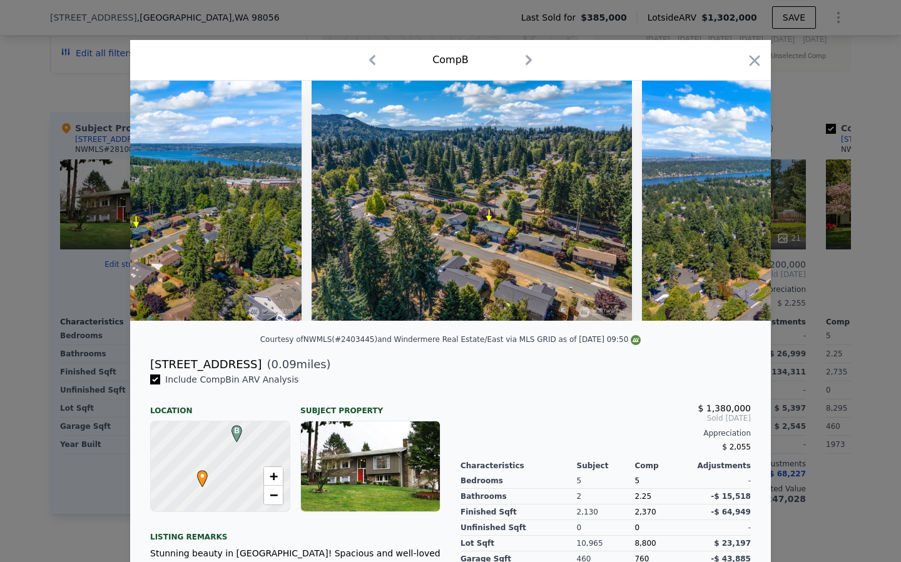
scroll to position [0, 8406]
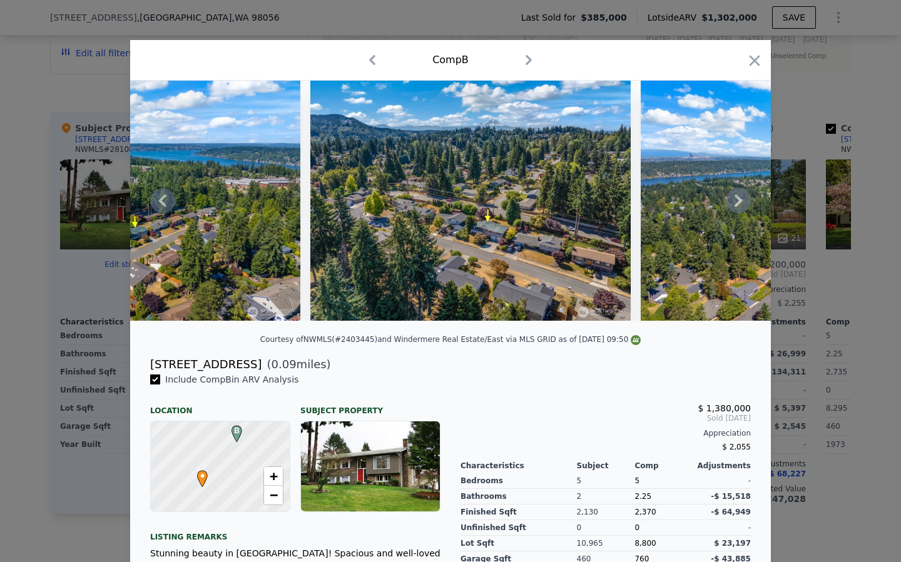
click at [740, 203] on icon at bounding box center [737, 200] width 25 height 25
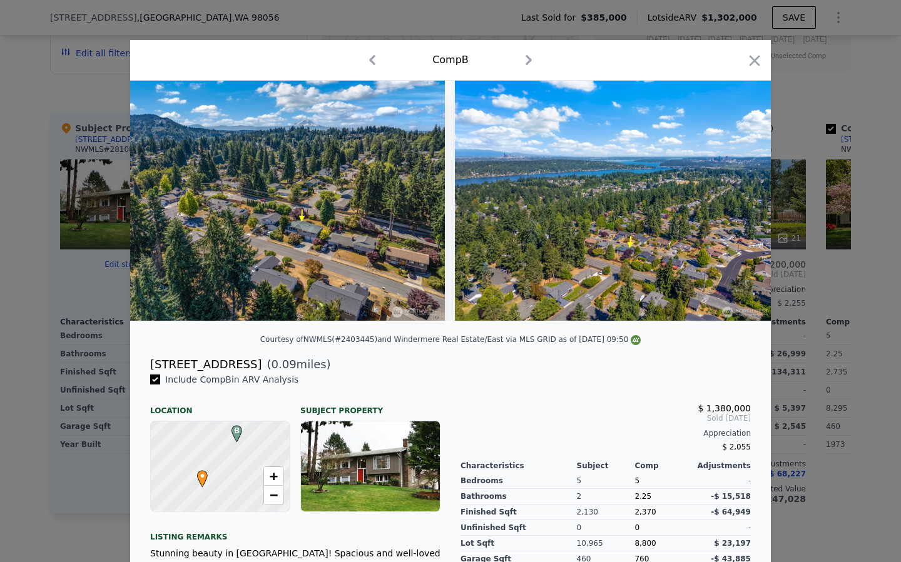
scroll to position [0, 8596]
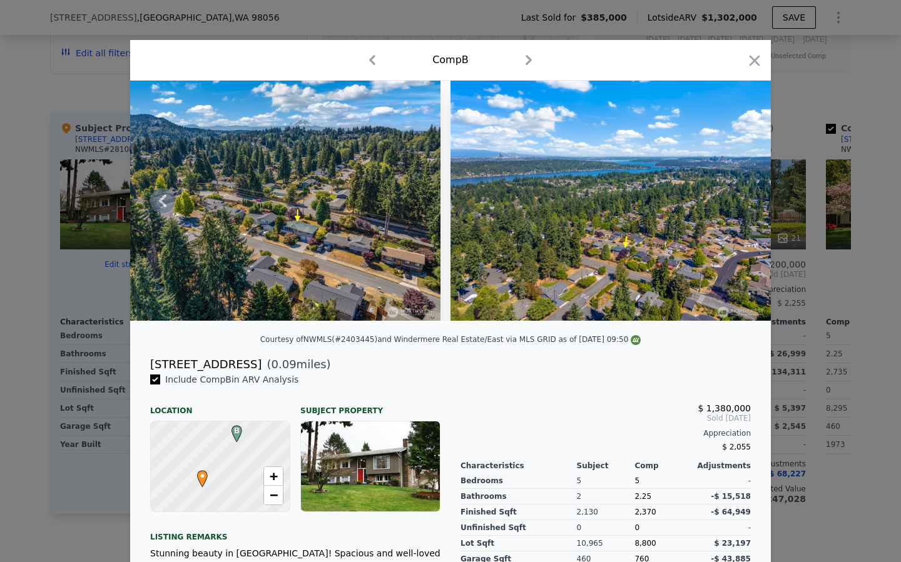
click at [630, 201] on img at bounding box center [610, 201] width 320 height 240
drag, startPoint x: 754, startPoint y: 62, endPoint x: 654, endPoint y: 91, distance: 104.3
click at [754, 62] on icon "button" at bounding box center [754, 61] width 18 height 18
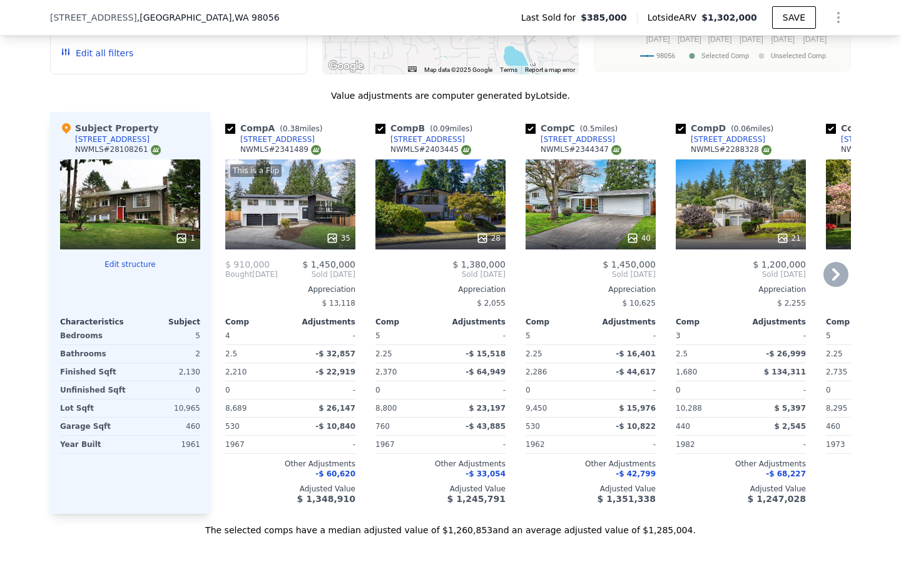
click at [556, 228] on div at bounding box center [590, 238] width 130 height 23
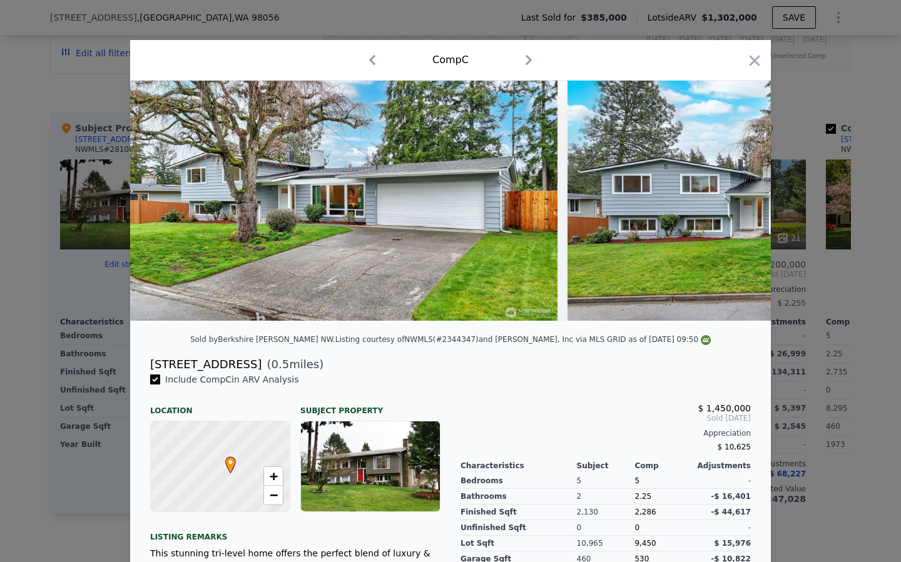
drag, startPoint x: 223, startPoint y: 465, endPoint x: 239, endPoint y: 435, distance: 33.8
click at [239, 435] on div at bounding box center [220, 467] width 166 height 108
click at [216, 473] on div at bounding box center [220, 467] width 166 height 108
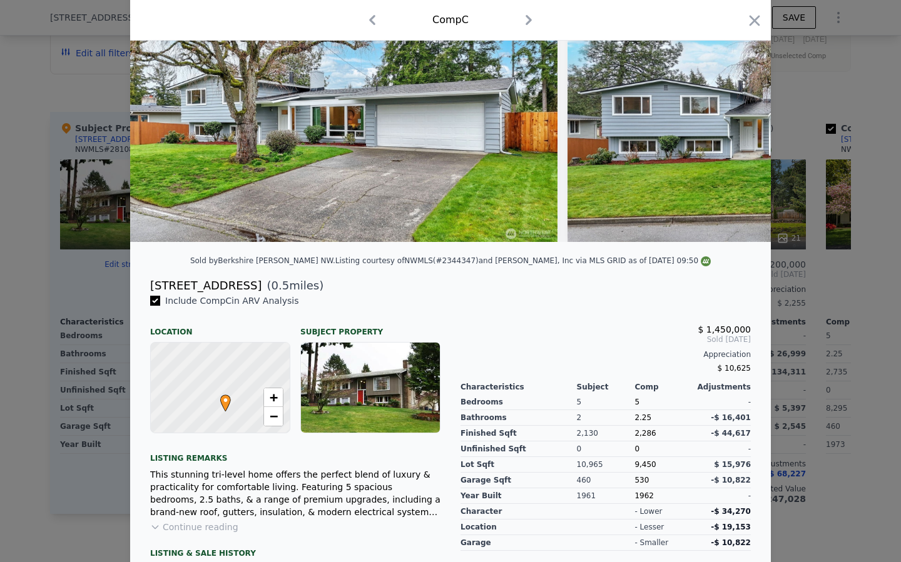
scroll to position [49, 0]
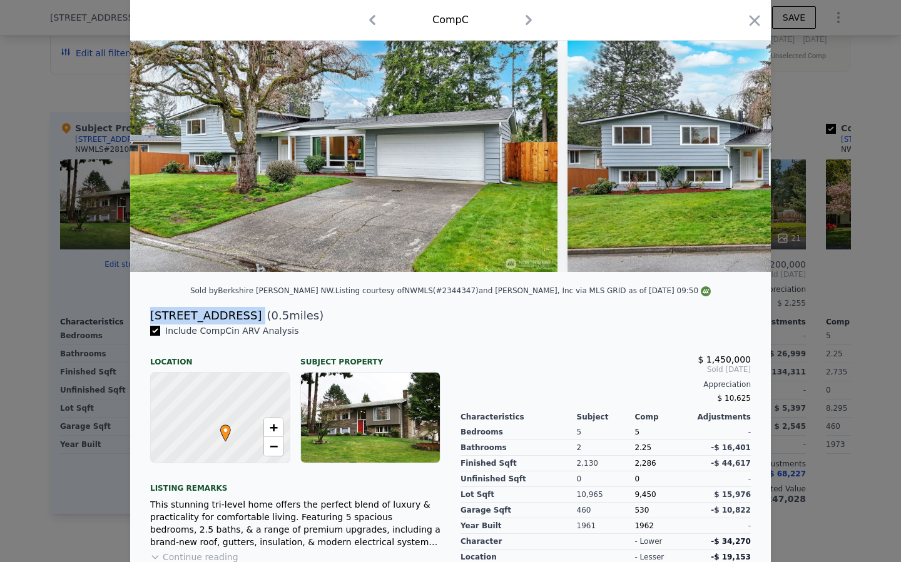
drag, startPoint x: 245, startPoint y: 315, endPoint x: 151, endPoint y: 315, distance: 93.8
click at [151, 315] on div "6212 121st Ave SE ( 0.5 miles)" at bounding box center [450, 316] width 620 height 18
copy div "6212 121st Ave SE"
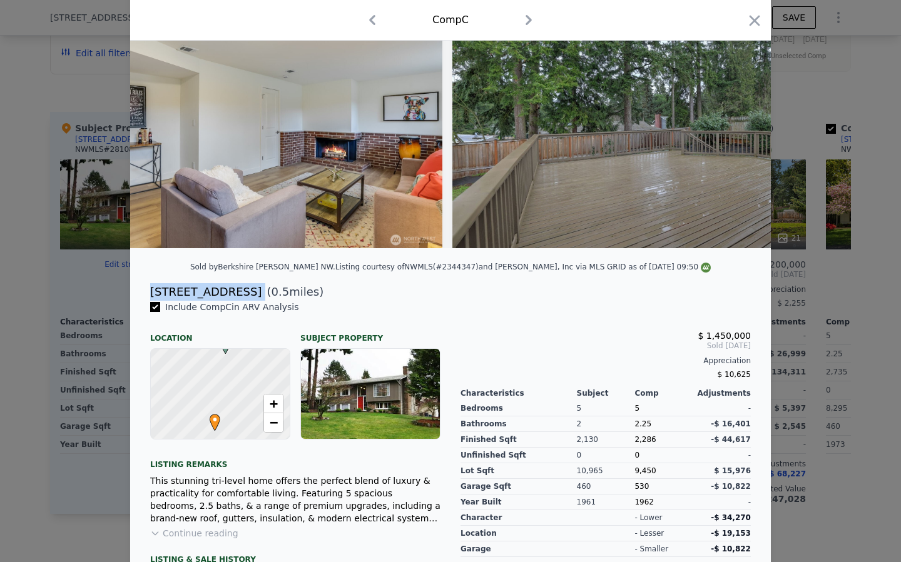
scroll to position [0, 14578]
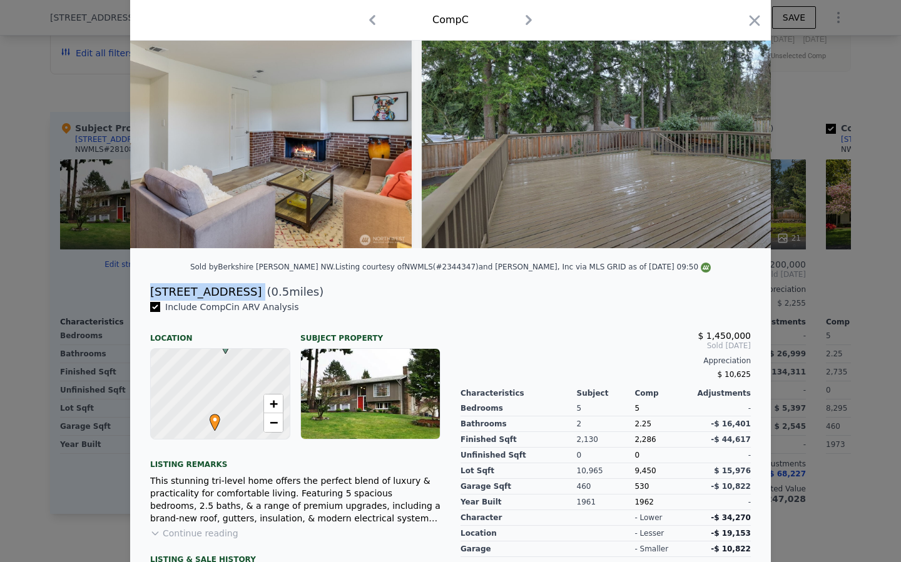
copy div "6212 121st Ave SE"
click at [752, 23] on icon "button" at bounding box center [754, 20] width 11 height 11
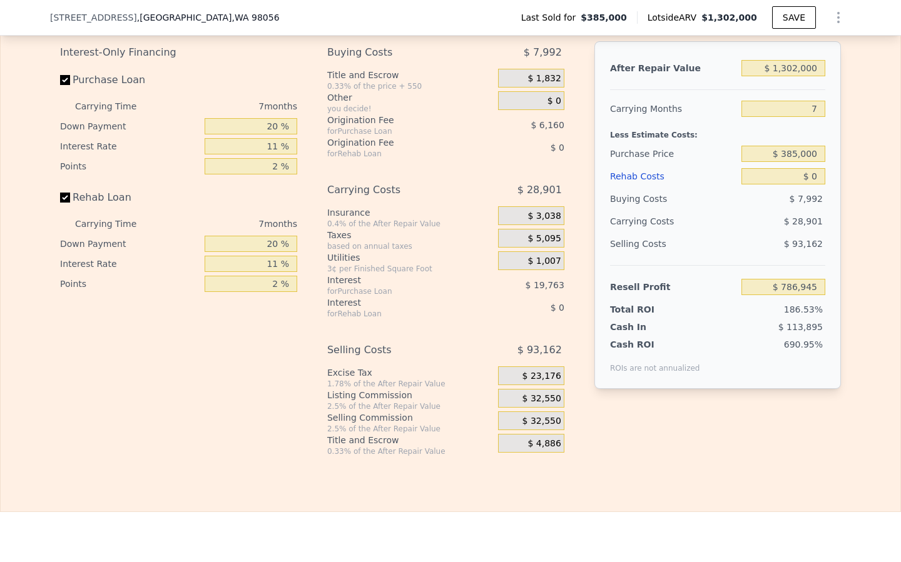
scroll to position [2016, 0]
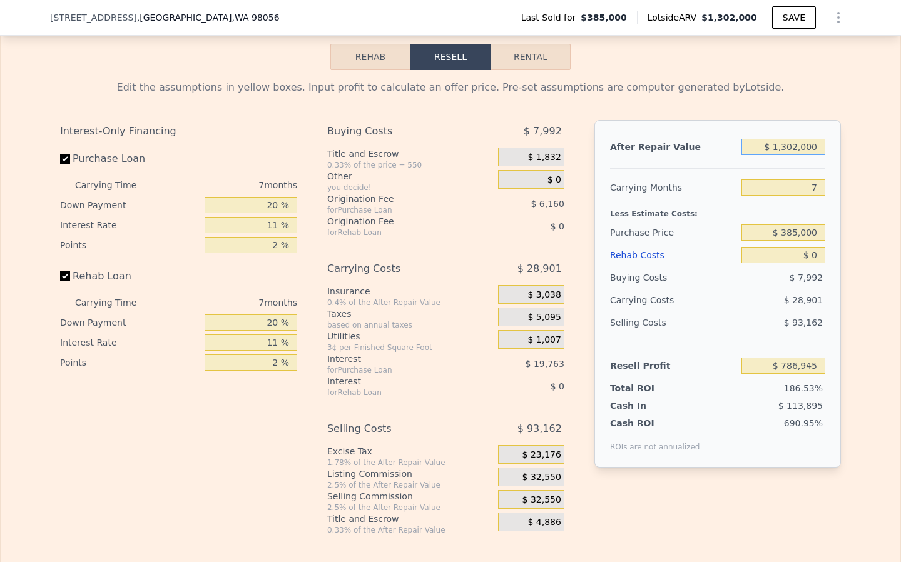
drag, startPoint x: 821, startPoint y: 149, endPoint x: 725, endPoint y: 141, distance: 96.0
click at [725, 141] on div "After Repair Value $ 1,302,000" at bounding box center [717, 147] width 215 height 23
type input "$ 1"
type input "-$ 419,404"
type input "$ 12"
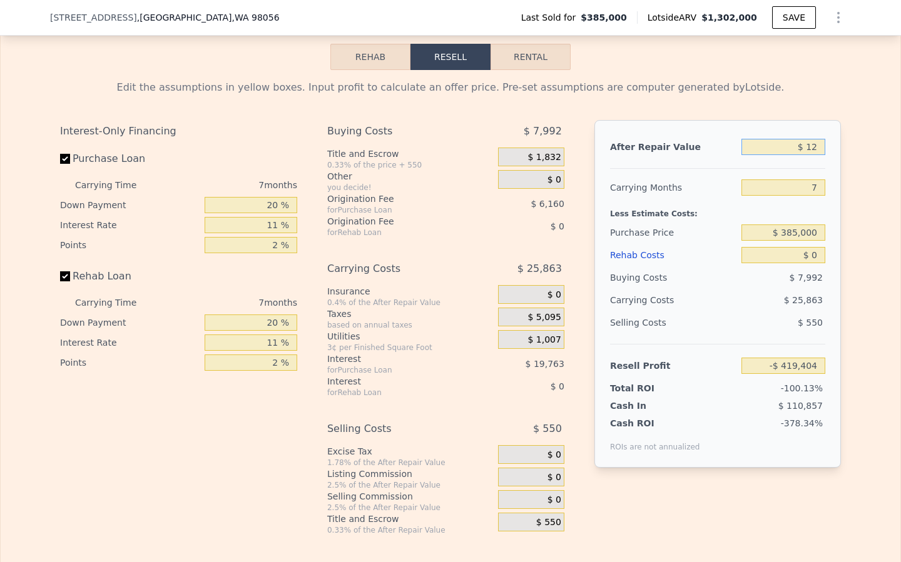
type input "-$ 419,393"
type input "$ 120"
type input "-$ 419,293"
type input "$ 1,200"
type input "-$ 418,293"
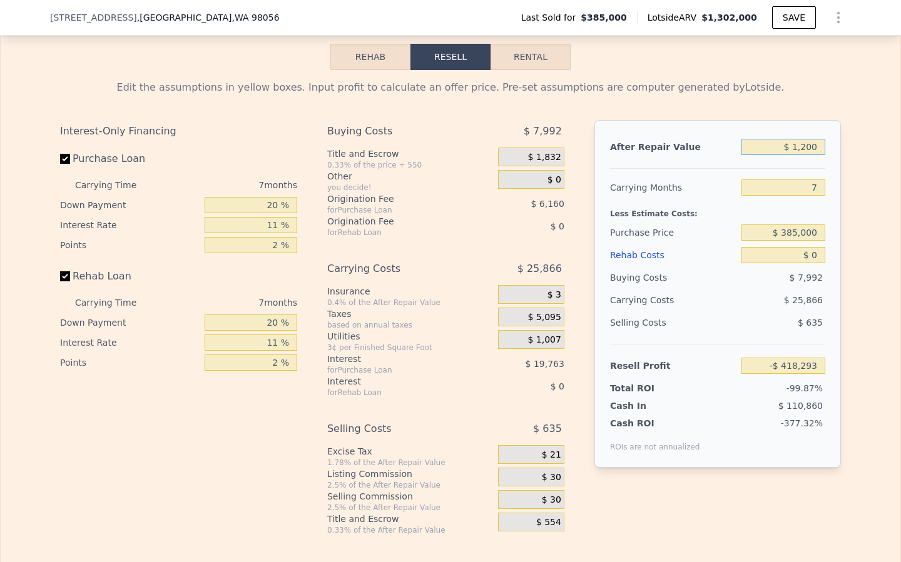
type input "$ 12,000"
type input "-$ 408,287"
type input "$ 120,000"
type input "-$ 308,221"
type input "$ 1,200,000"
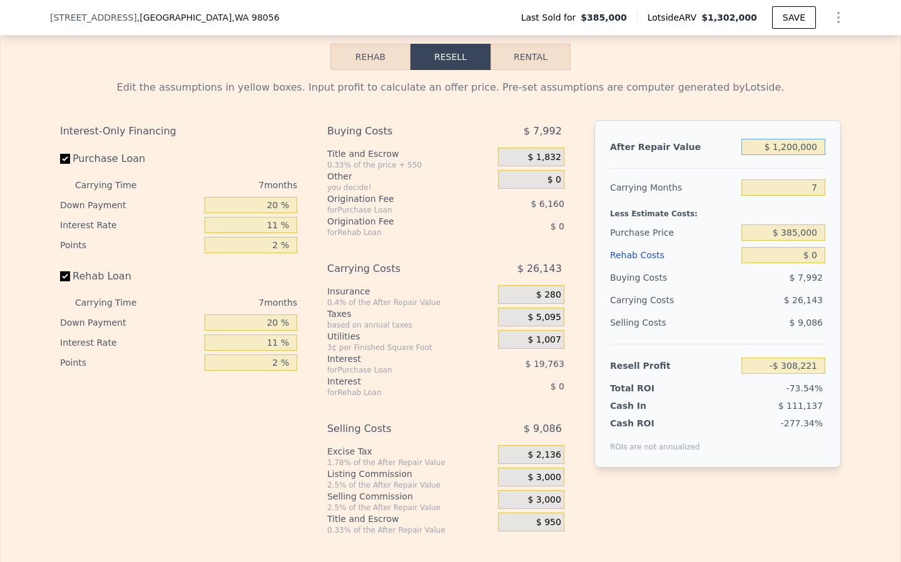
type input "$ 692,439"
type input "$ 1,200,000"
click at [821, 191] on input "7" at bounding box center [783, 187] width 84 height 16
drag, startPoint x: 824, startPoint y: 232, endPoint x: 751, endPoint y: 231, distance: 73.2
click at [751, 231] on input "$ 385,000" at bounding box center [783, 233] width 84 height 16
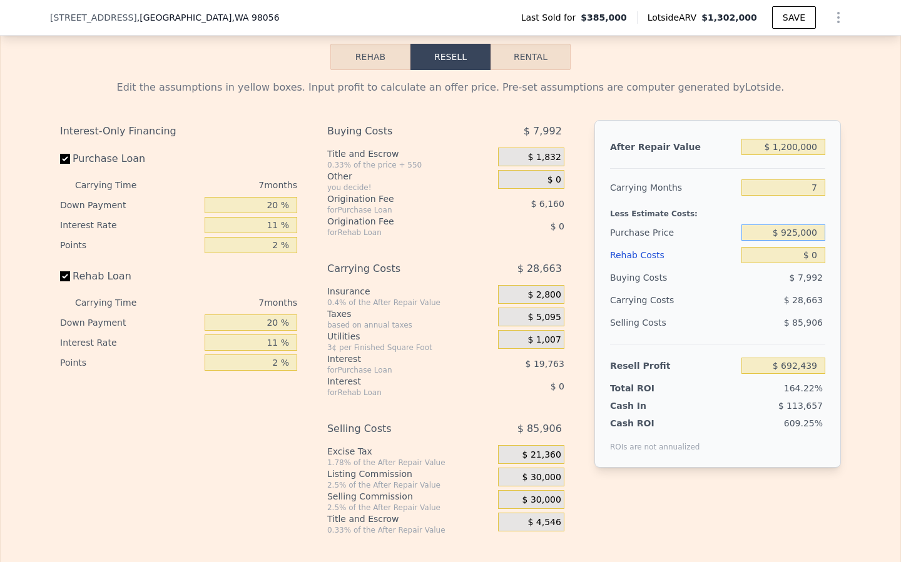
type input "$ 925,000"
click at [816, 259] on input "$ 0" at bounding box center [783, 255] width 84 height 16
type input "$ 114,281"
type input "$ 1"
type input "$ 114,280"
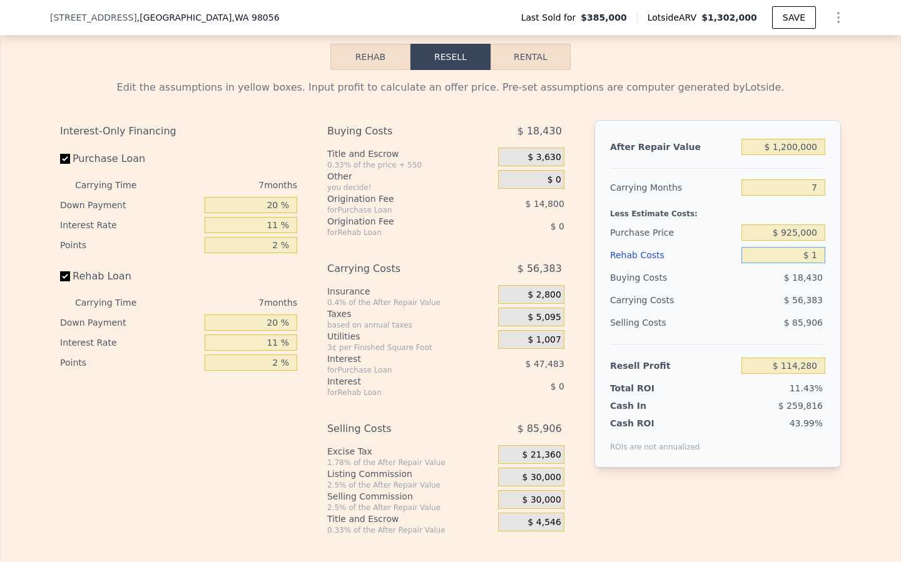
type input "$ 10"
type input "$ 114,271"
type input "$ 100"
type input "$ 114,172"
type input "$ 1,000"
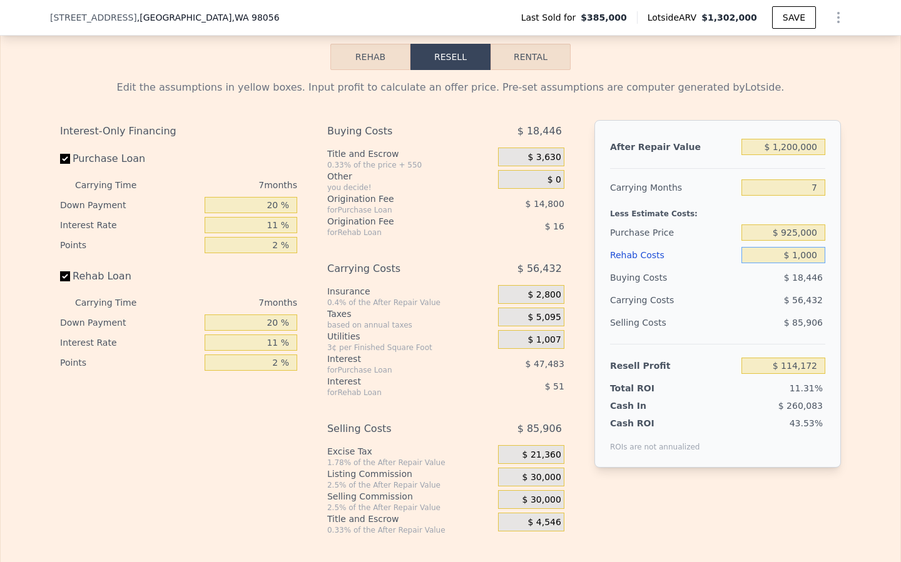
type input "$ 113,216"
type input "$ 10,000"
type input "$ 103,610"
type input "$ 100,000"
type input "$ 7,550"
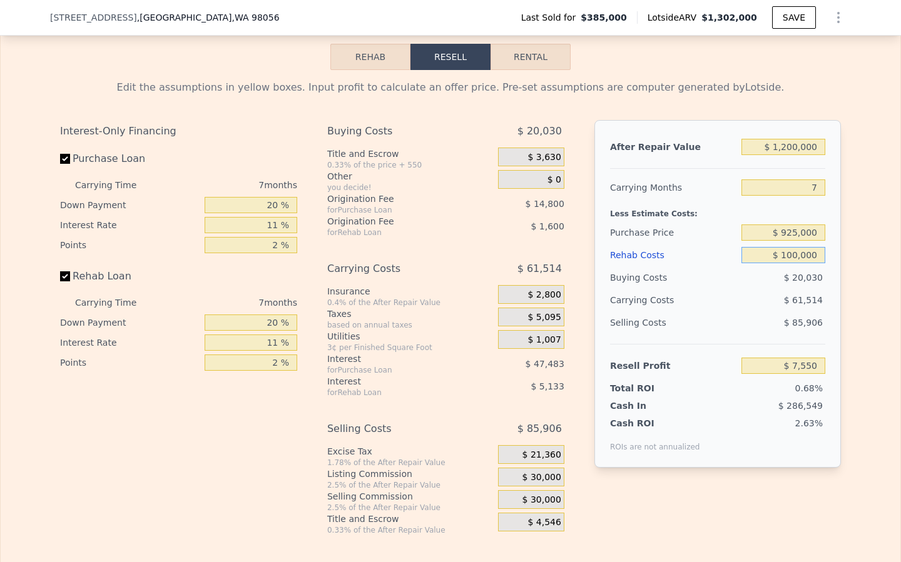
type input "$ 100,000"
click at [774, 299] on div "$ 61,514" at bounding box center [759, 300] width 132 height 23
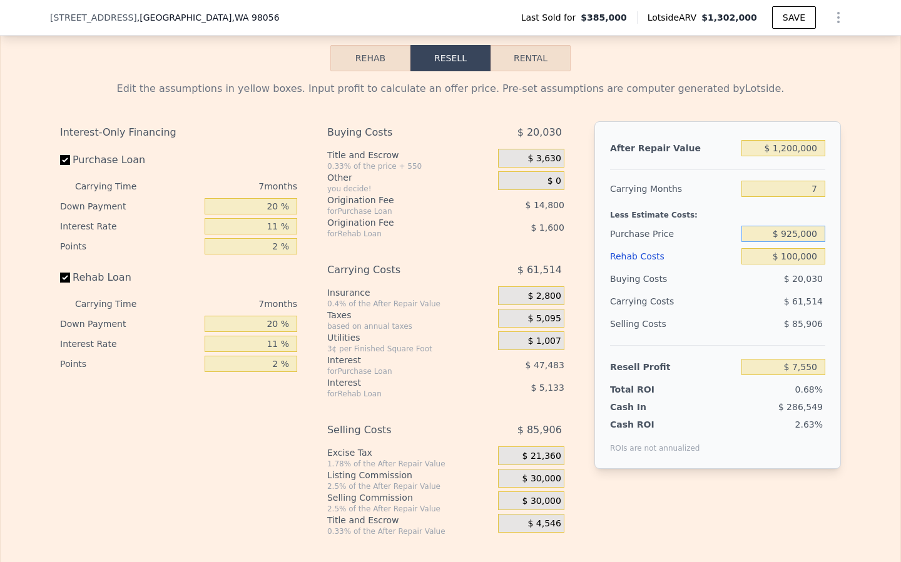
click at [790, 233] on input "$ 925,000" at bounding box center [783, 234] width 84 height 16
click at [792, 234] on input "$ 925,000" at bounding box center [783, 234] width 84 height 16
click at [787, 235] on input "$ 925,000" at bounding box center [783, 234] width 84 height 16
type input "$ 900,000"
click at [744, 303] on div "$ 61,514" at bounding box center [759, 301] width 132 height 23
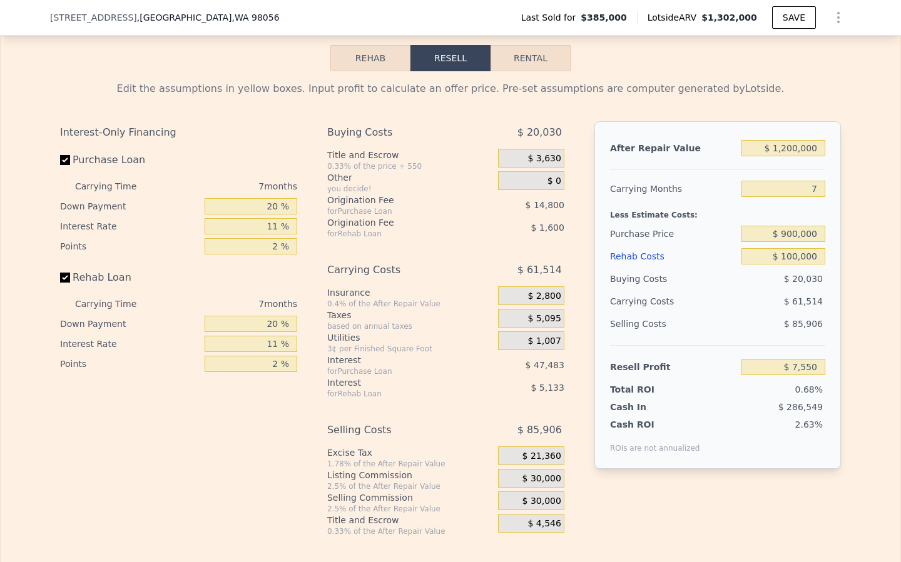
type input "$ 34,314"
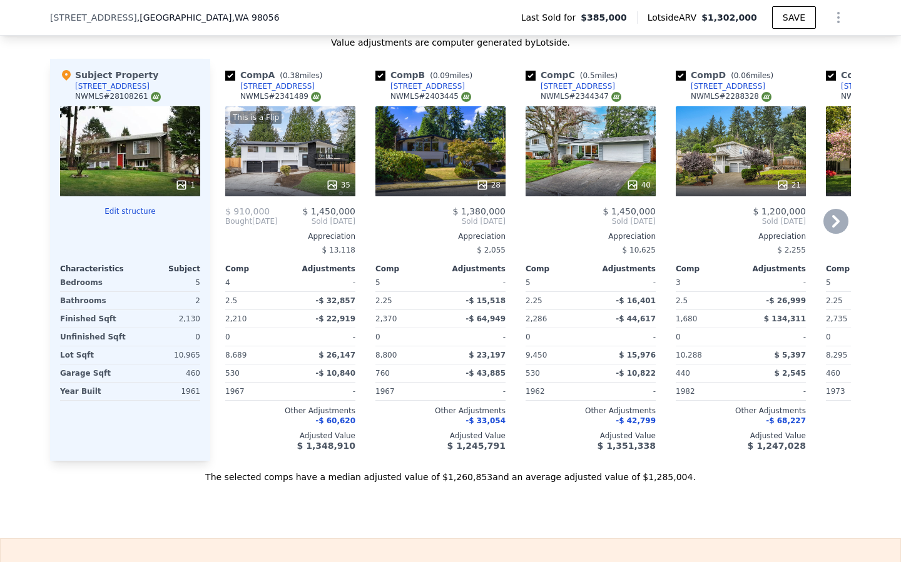
scroll to position [1467, 0]
click at [685, 74] on input "checkbox" at bounding box center [680, 75] width 10 height 10
checkbox input "false"
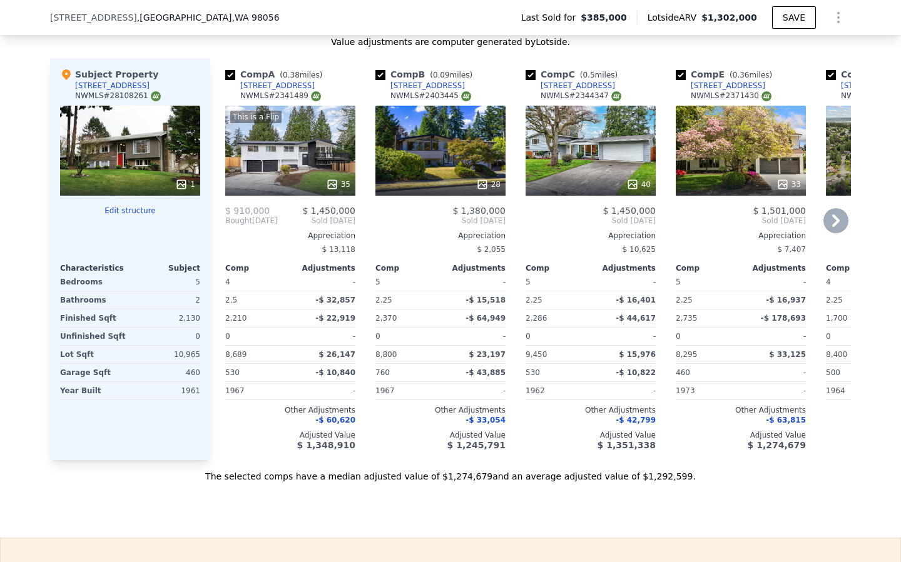
click at [681, 76] on input "checkbox" at bounding box center [680, 75] width 10 height 10
checkbox input "false"
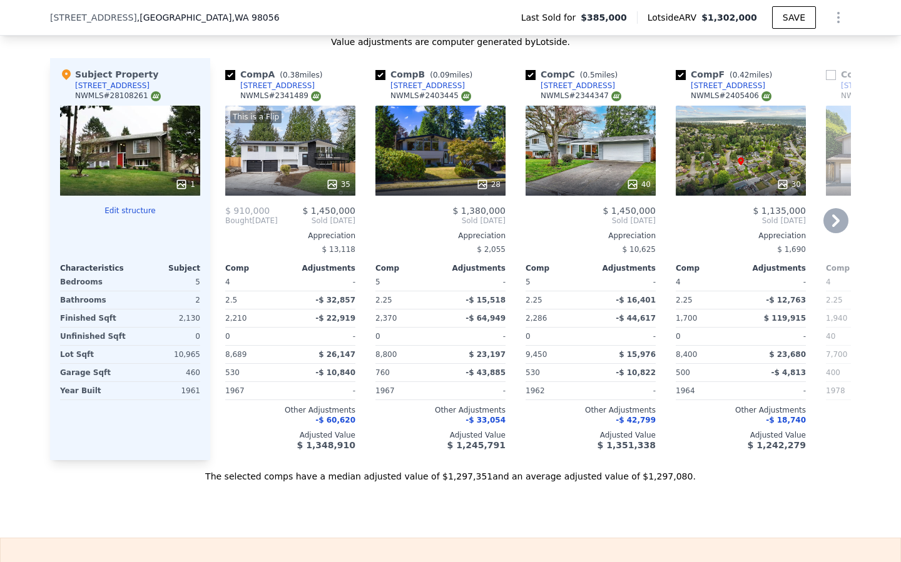
click at [681, 76] on input "checkbox" at bounding box center [680, 75] width 10 height 10
checkbox input "false"
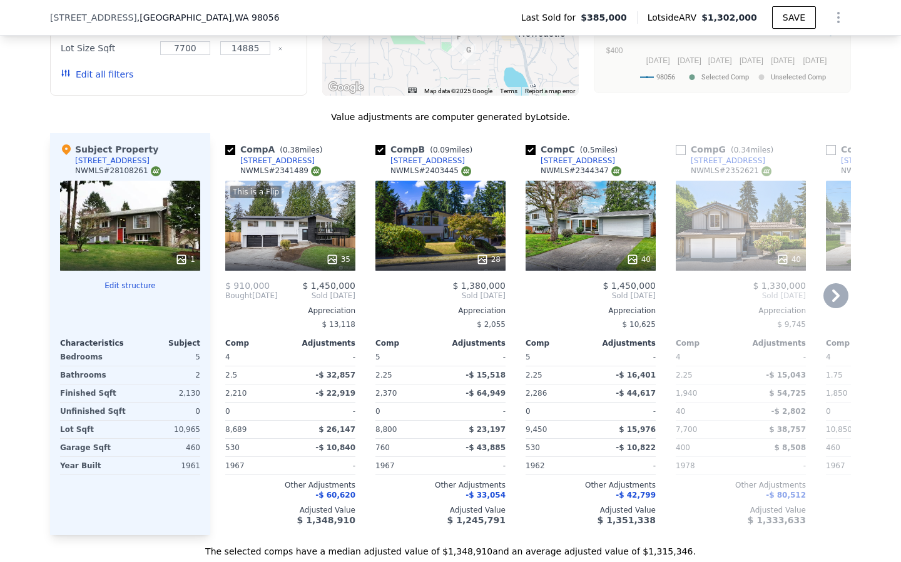
scroll to position [1393, 0]
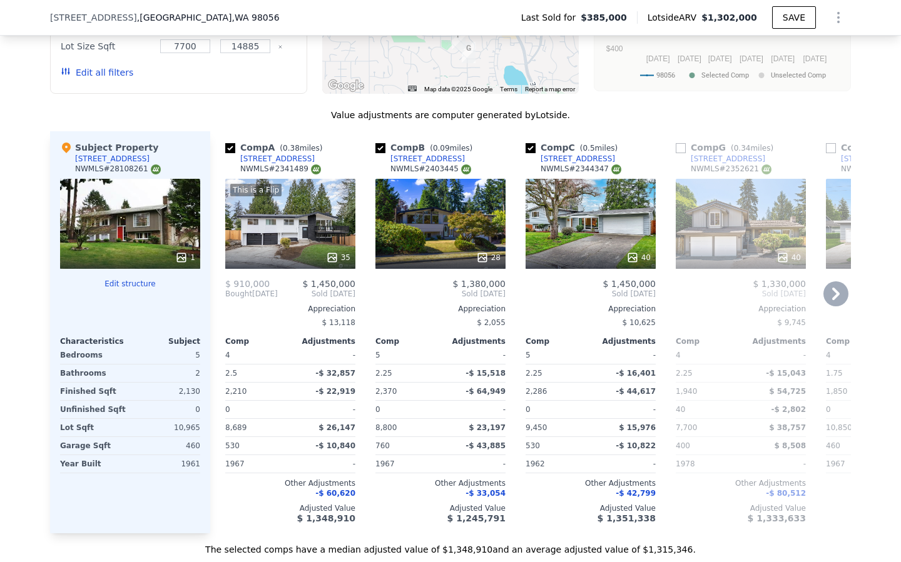
click at [836, 293] on icon at bounding box center [836, 294] width 8 height 13
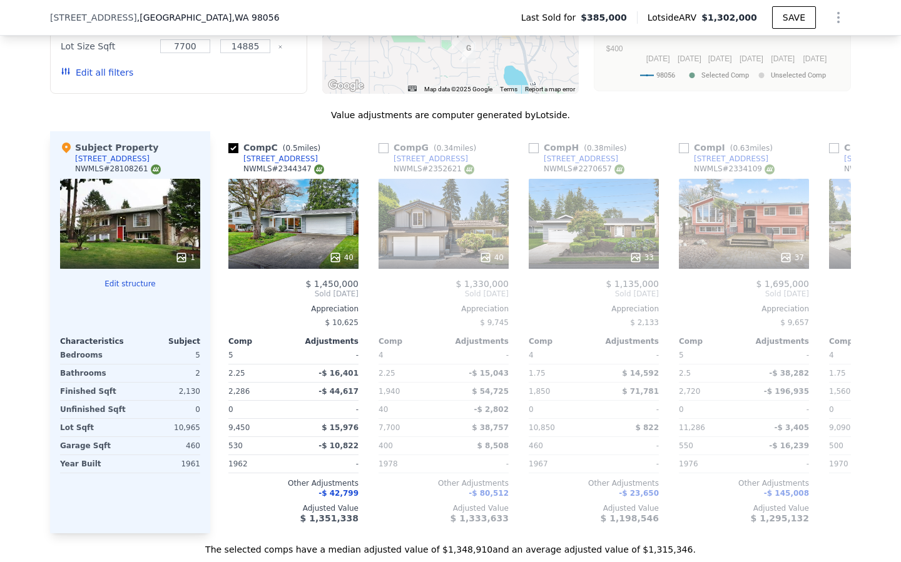
scroll to position [0, 300]
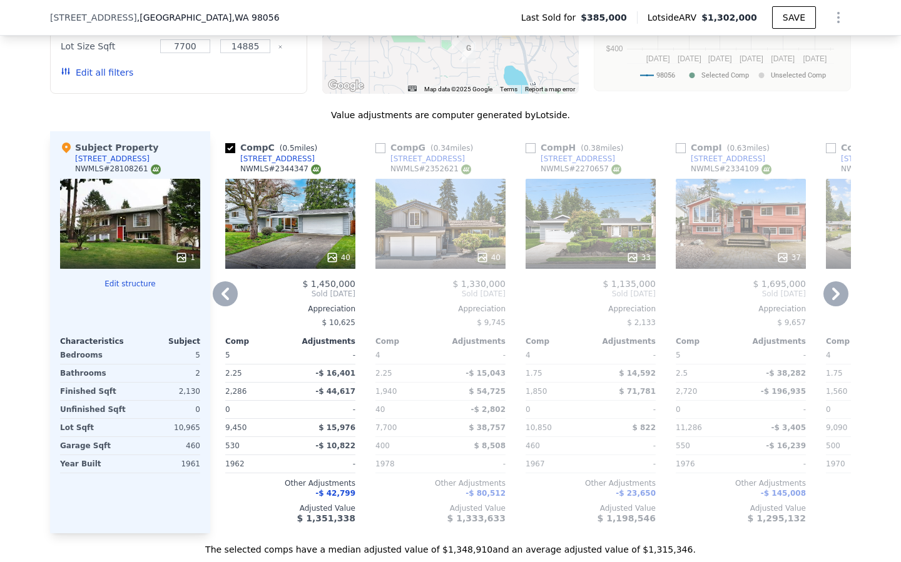
click at [235, 293] on icon at bounding box center [225, 293] width 25 height 25
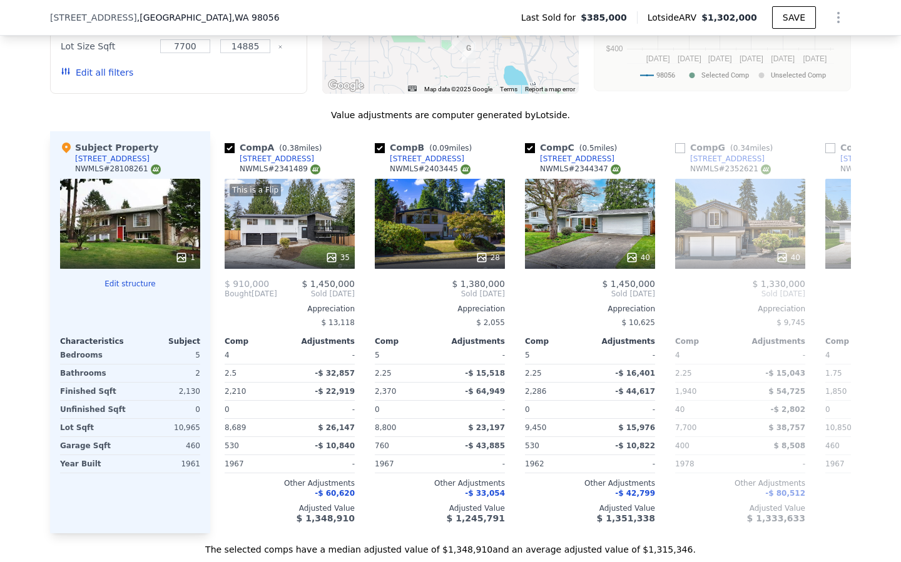
scroll to position [0, 0]
click at [837, 294] on icon at bounding box center [836, 294] width 8 height 13
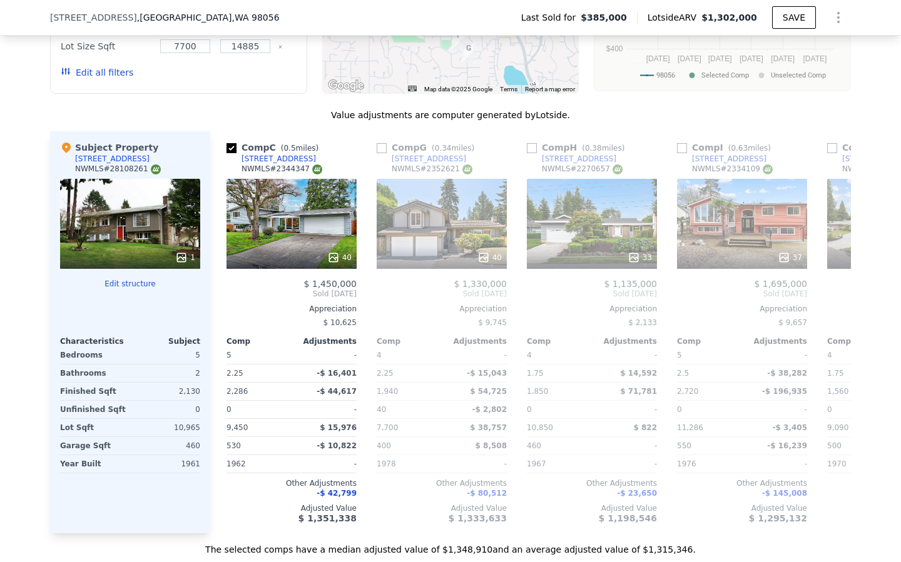
scroll to position [0, 300]
click at [837, 294] on span "Sold Sep 2025" at bounding box center [891, 294] width 130 height 10
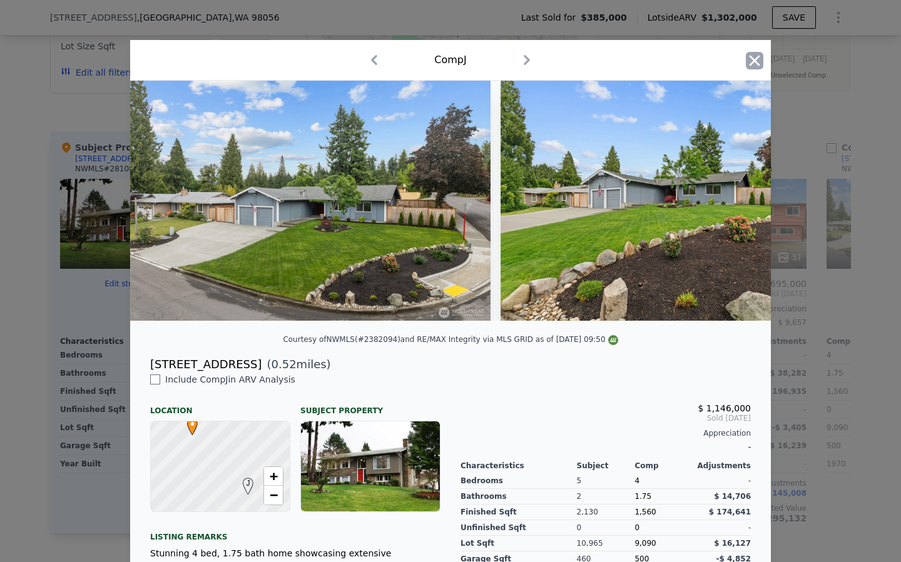
click at [749, 62] on icon "button" at bounding box center [754, 61] width 18 height 18
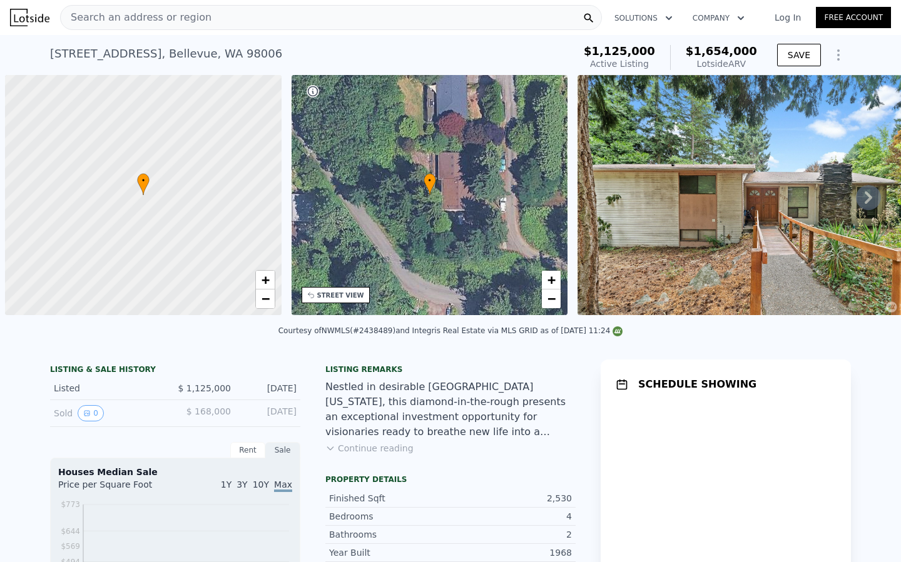
scroll to position [0, 5]
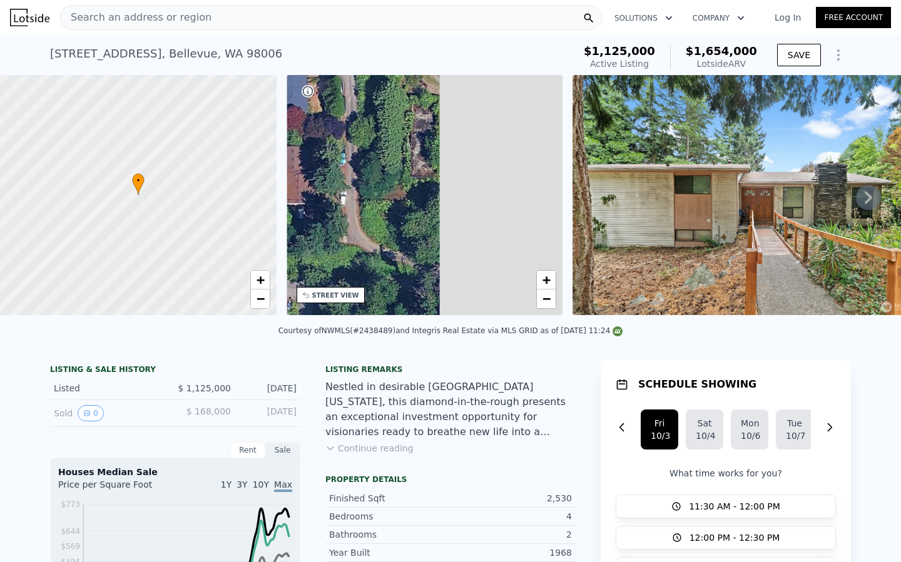
drag, startPoint x: 479, startPoint y: 238, endPoint x: 345, endPoint y: 237, distance: 133.8
click at [324, 231] on div "• + −" at bounding box center [424, 195] width 276 height 240
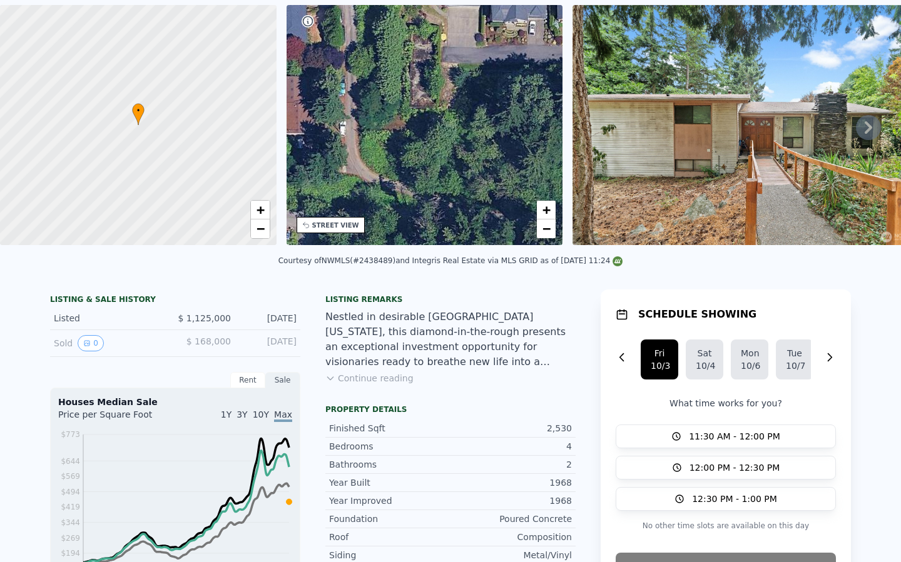
scroll to position [28, 0]
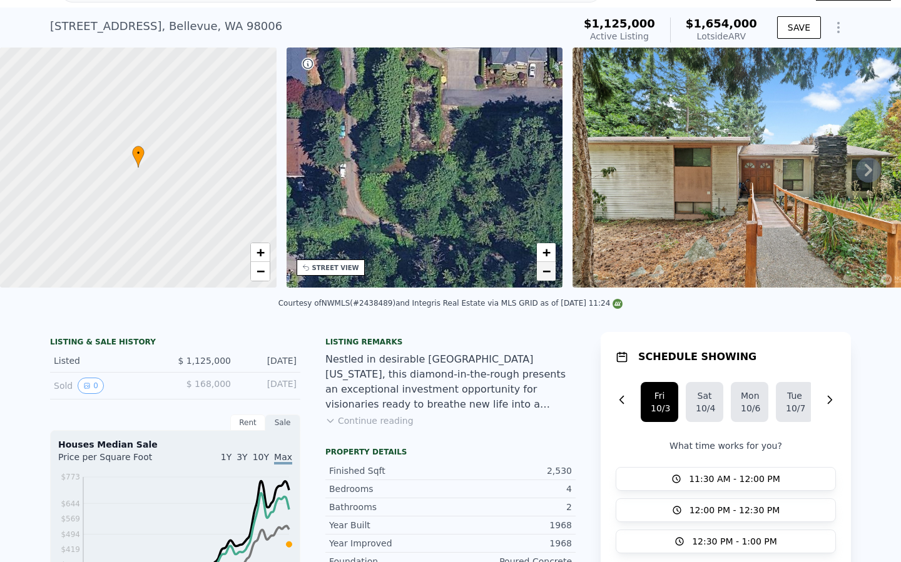
click at [542, 273] on span "−" at bounding box center [546, 271] width 8 height 16
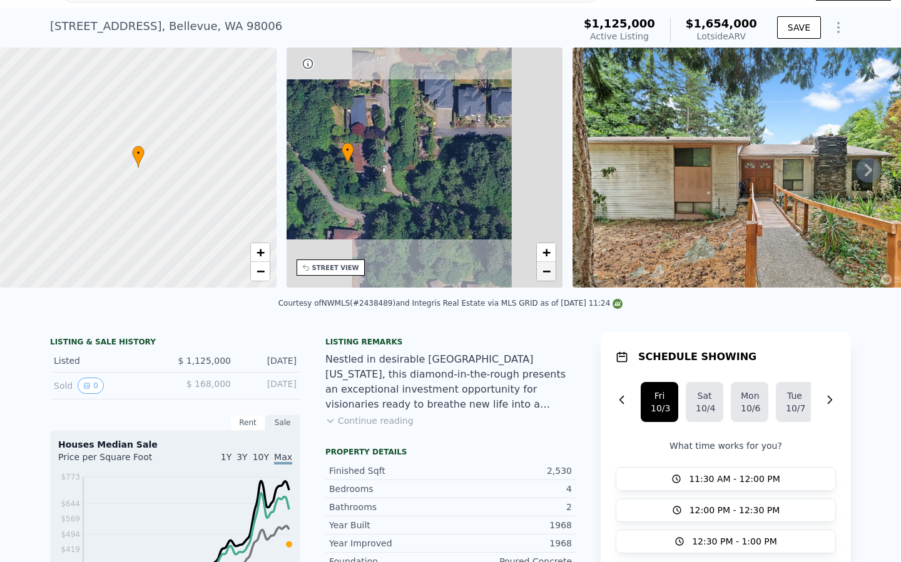
click at [541, 273] on link "−" at bounding box center [546, 271] width 19 height 19
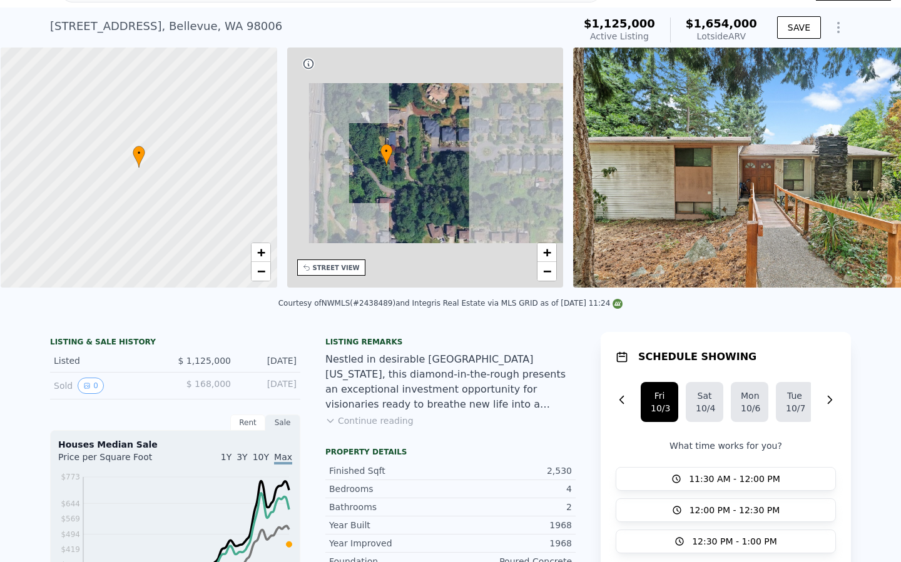
scroll to position [0, 5]
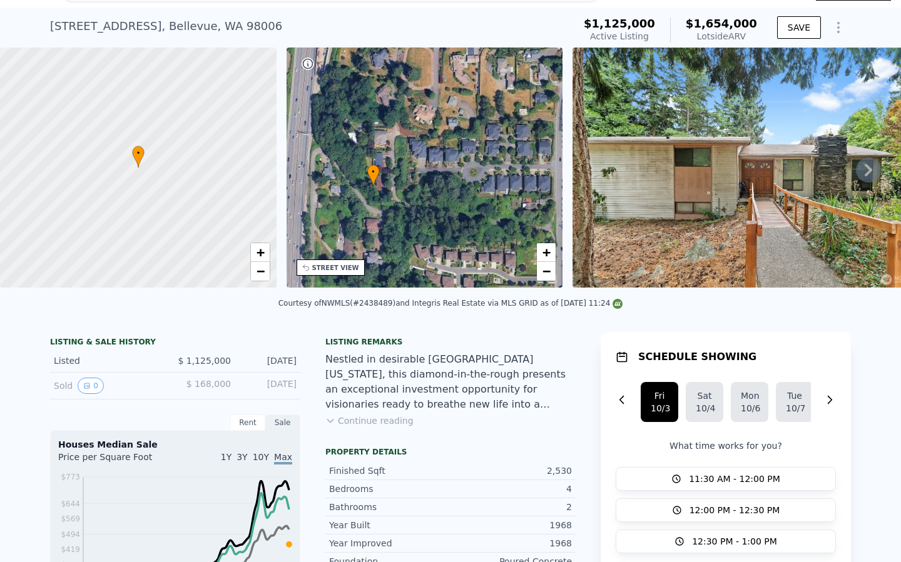
drag, startPoint x: 438, startPoint y: 203, endPoint x: 430, endPoint y: 221, distance: 19.9
click at [430, 221] on div "• + −" at bounding box center [424, 168] width 276 height 240
click at [544, 271] on span "−" at bounding box center [546, 271] width 8 height 16
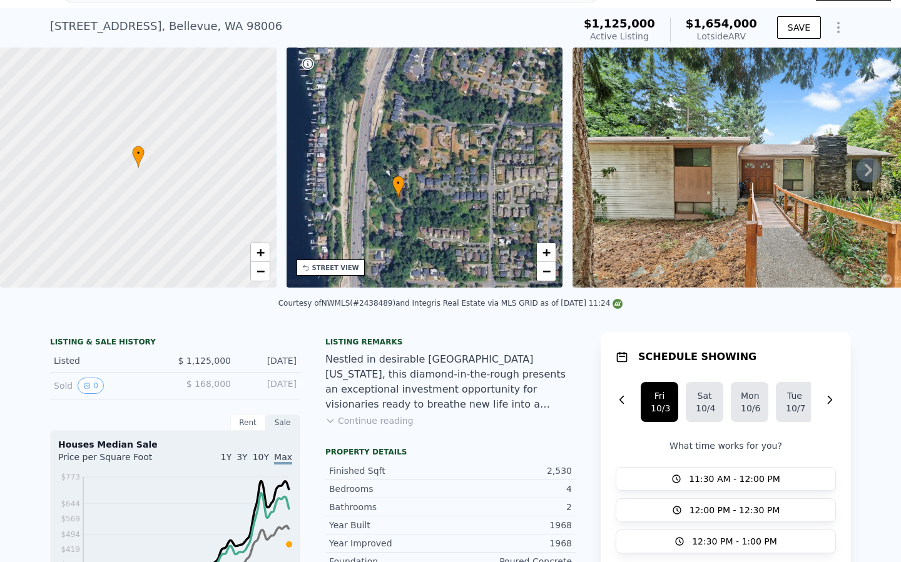
drag, startPoint x: 427, startPoint y: 187, endPoint x: 427, endPoint y: 207, distance: 20.0
click at [427, 208] on div "• + −" at bounding box center [424, 168] width 276 height 240
click at [547, 274] on span "−" at bounding box center [546, 271] width 8 height 16
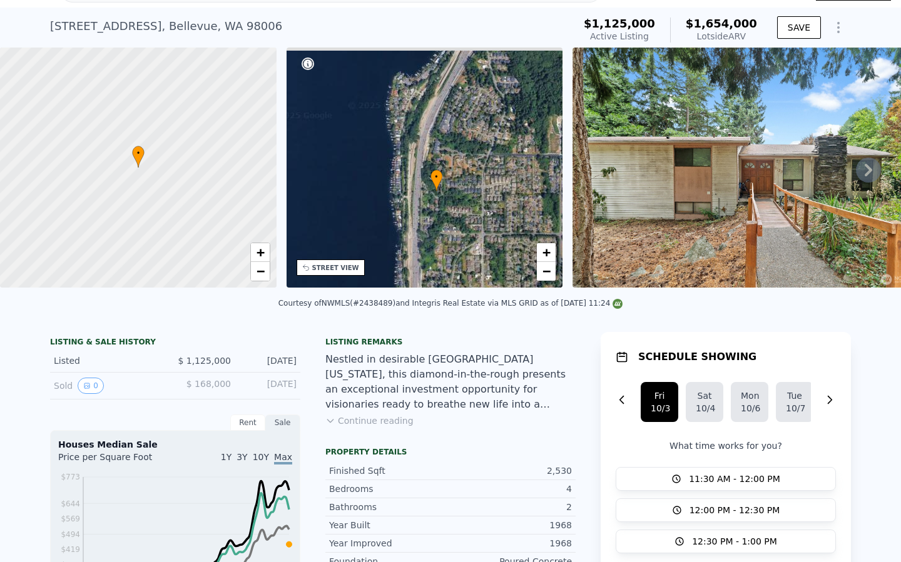
click at [447, 202] on div "• + −" at bounding box center [424, 168] width 276 height 240
click at [547, 247] on span "+" at bounding box center [546, 253] width 8 height 16
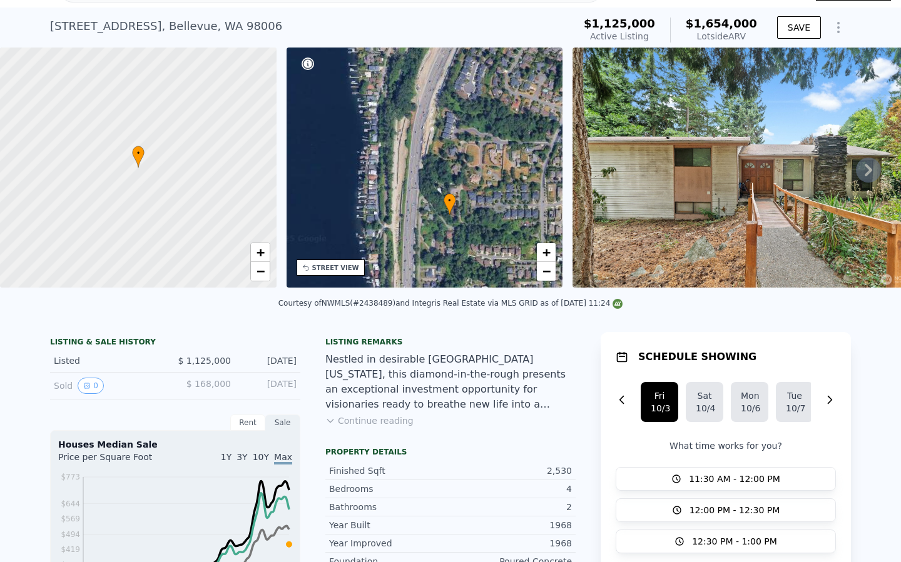
drag, startPoint x: 470, startPoint y: 218, endPoint x: 438, endPoint y: 189, distance: 42.9
click at [438, 189] on div "• + −" at bounding box center [424, 168] width 276 height 240
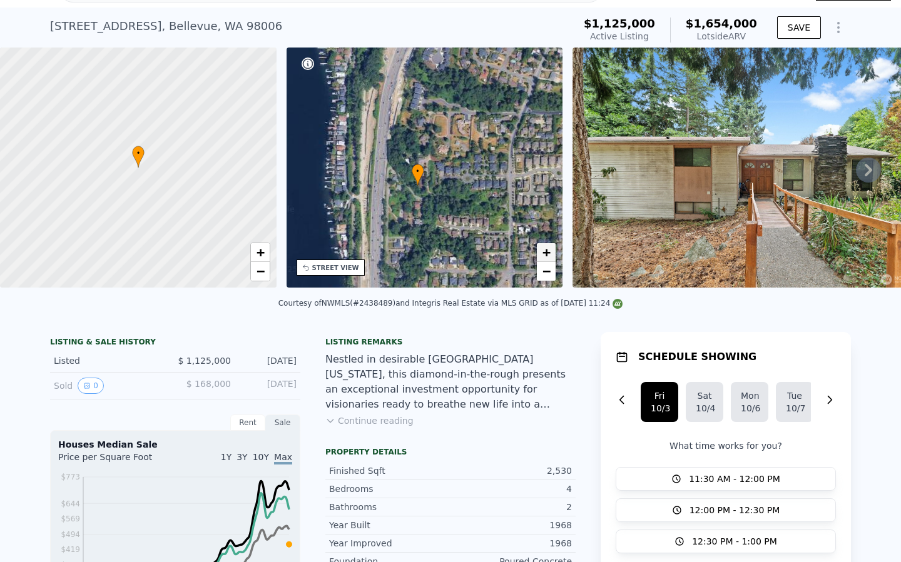
click at [540, 253] on link "+" at bounding box center [546, 252] width 19 height 19
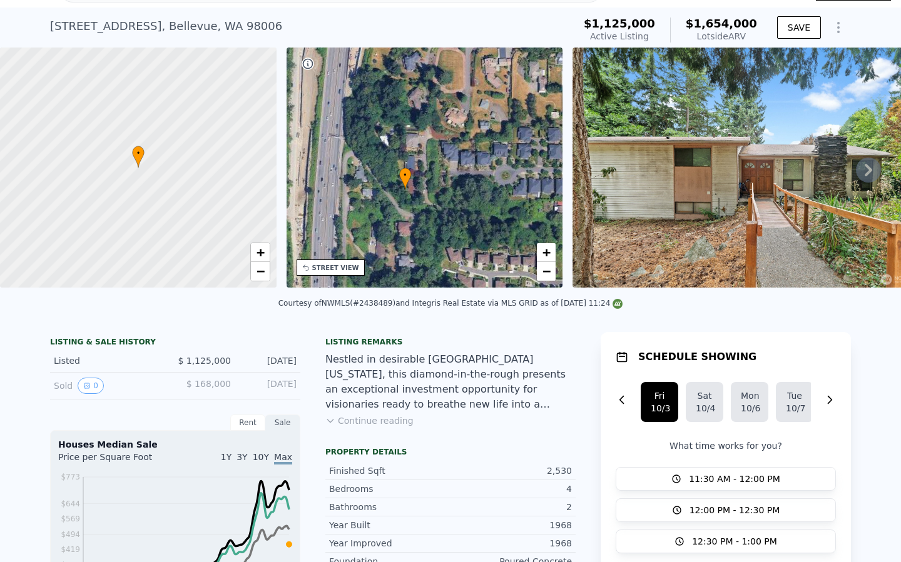
click at [413, 208] on div "• + −" at bounding box center [424, 168] width 276 height 240
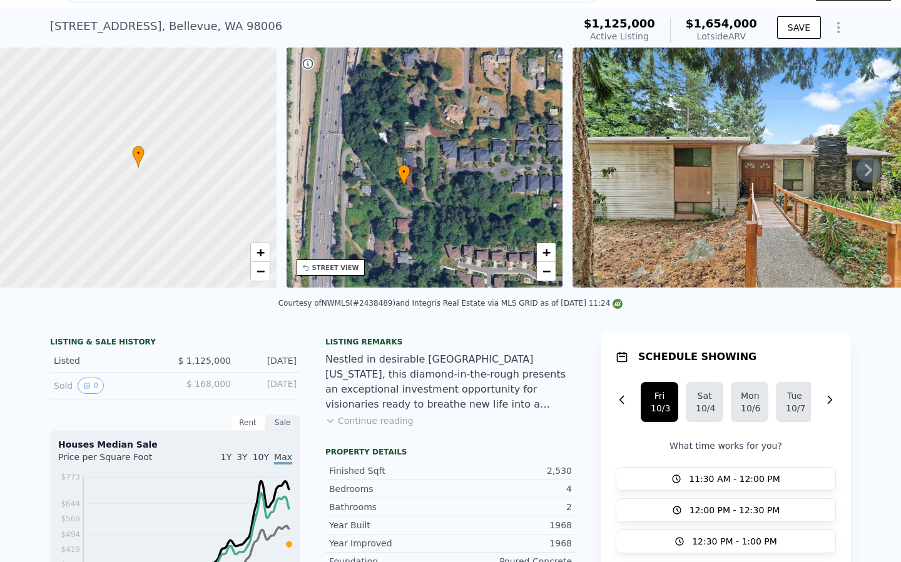
click at [863, 173] on icon at bounding box center [868, 170] width 25 height 25
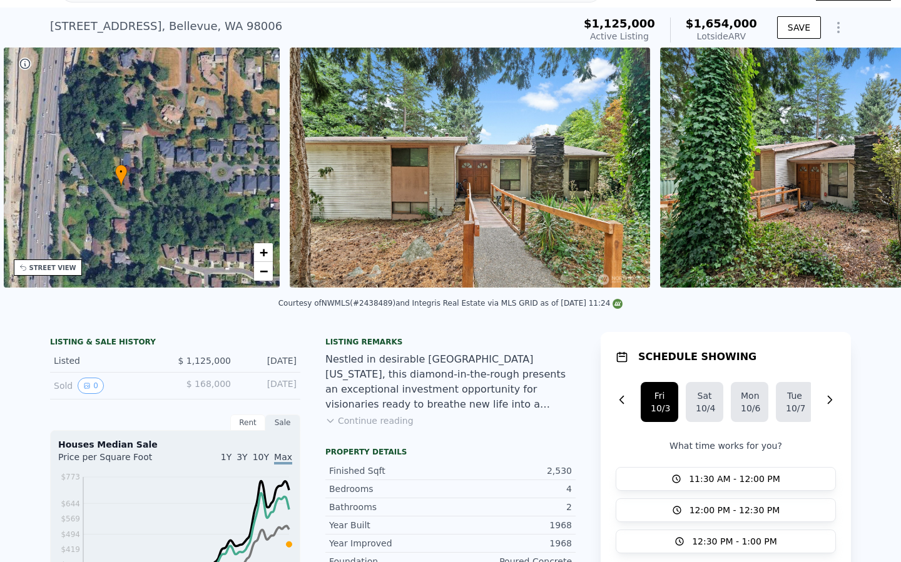
scroll to position [0, 291]
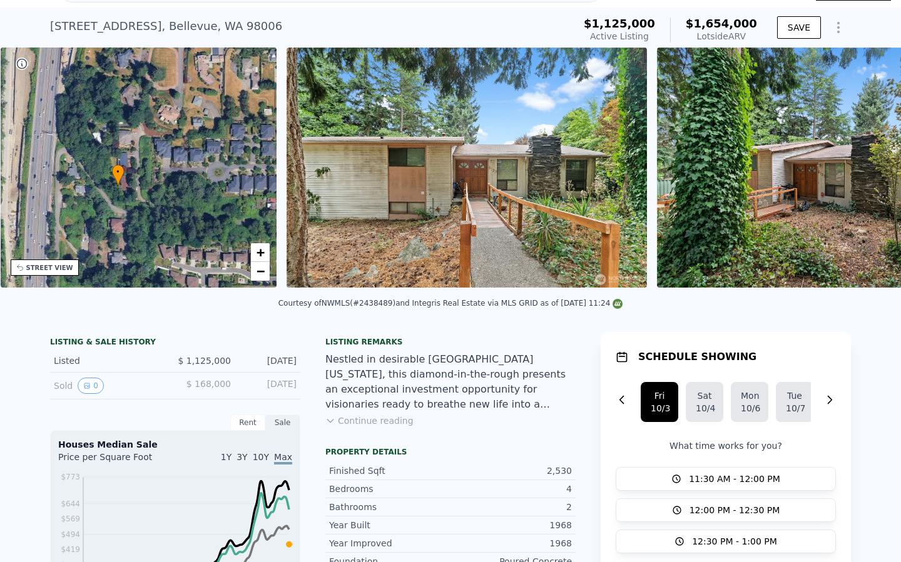
click at [863, 173] on img at bounding box center [837, 168] width 360 height 240
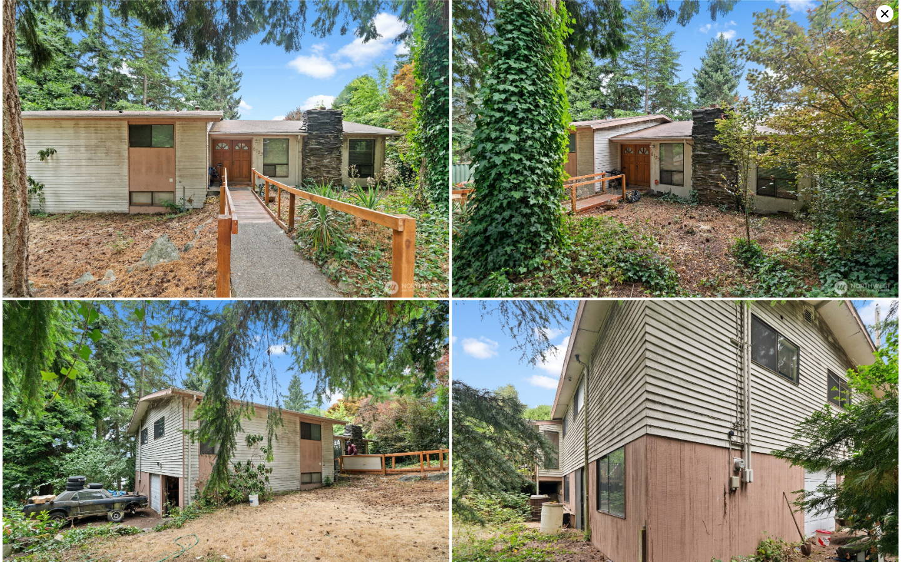
click at [877, 17] on icon at bounding box center [885, 14] width 18 height 18
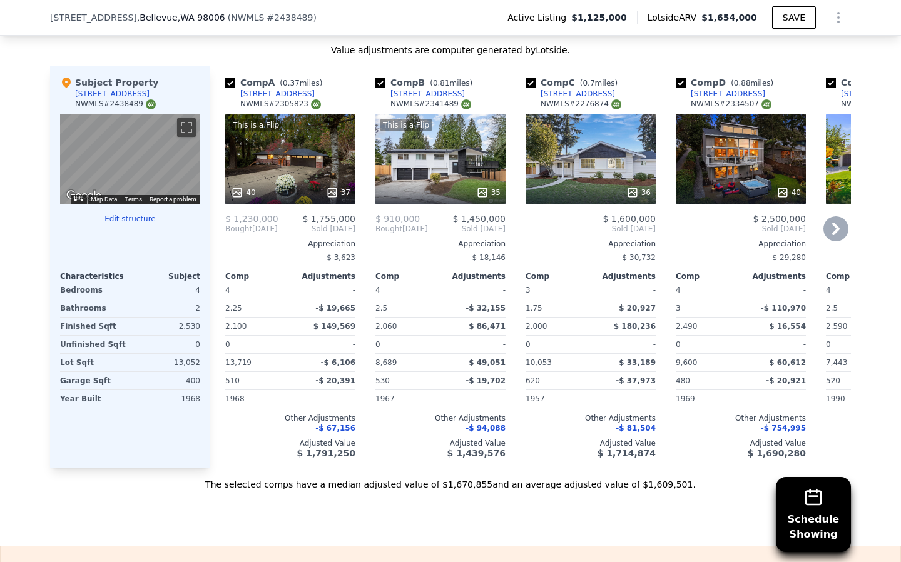
scroll to position [1310, 0]
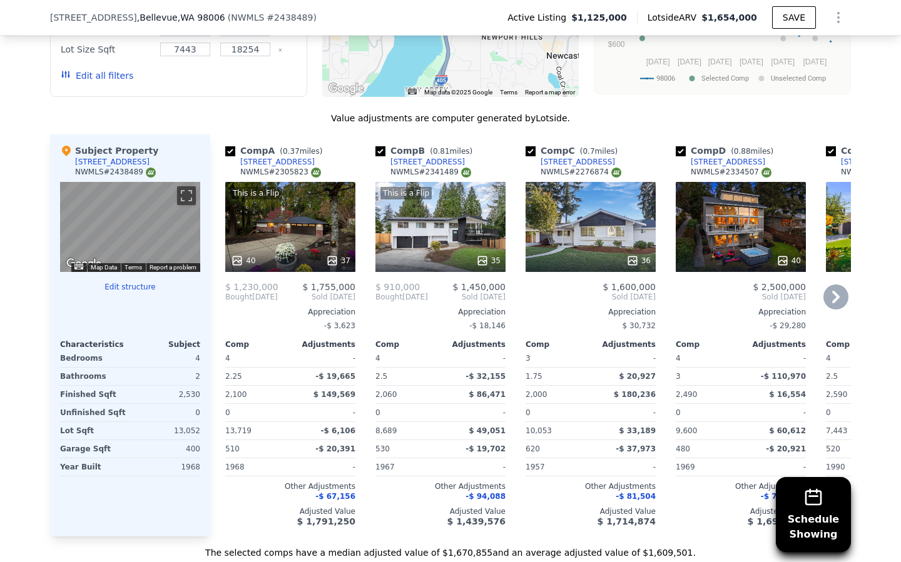
click at [845, 293] on icon at bounding box center [835, 297] width 25 height 25
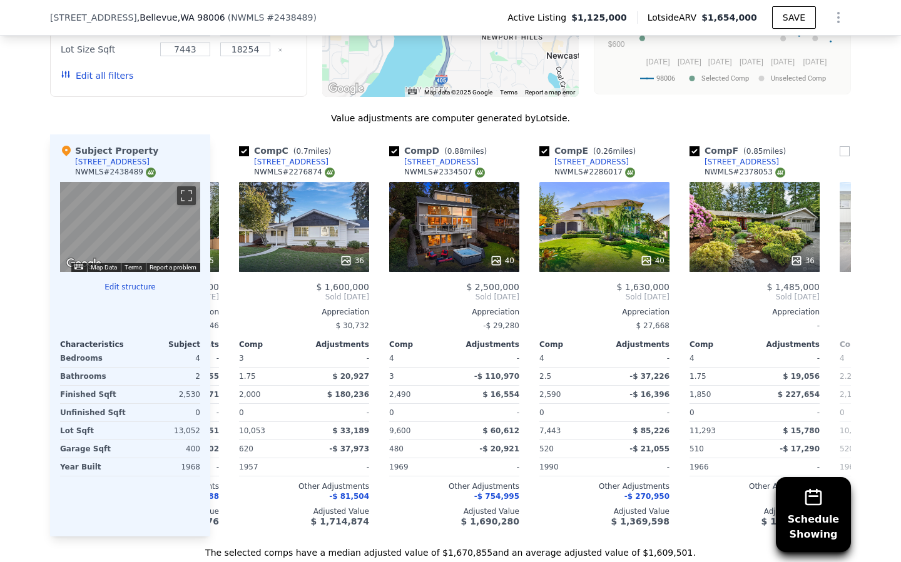
scroll to position [0, 300]
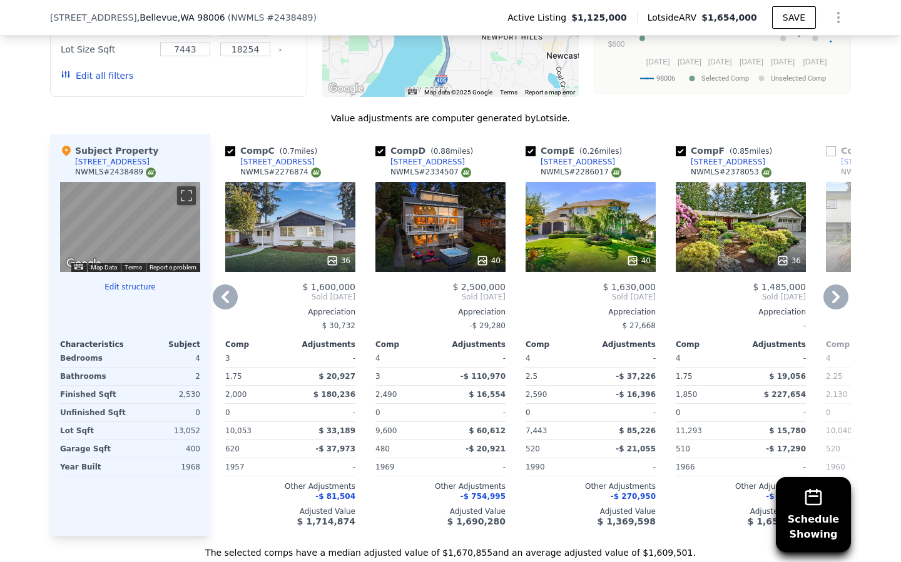
click at [843, 294] on icon at bounding box center [835, 297] width 25 height 25
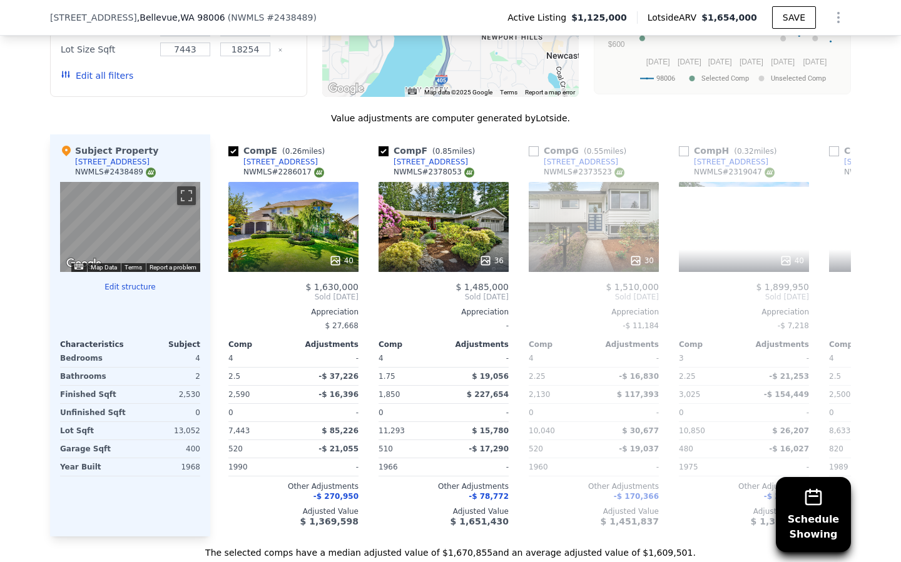
scroll to position [0, 600]
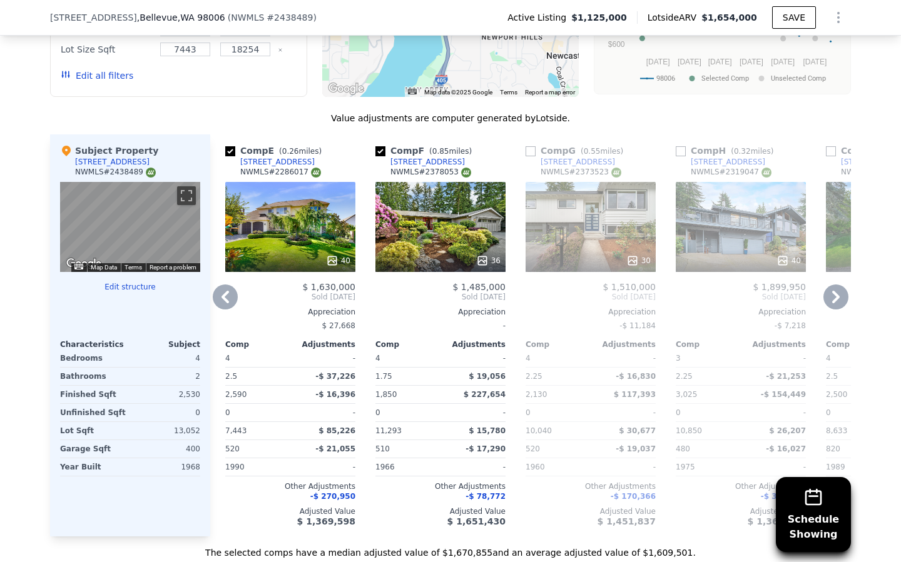
click at [225, 299] on icon at bounding box center [225, 297] width 8 height 13
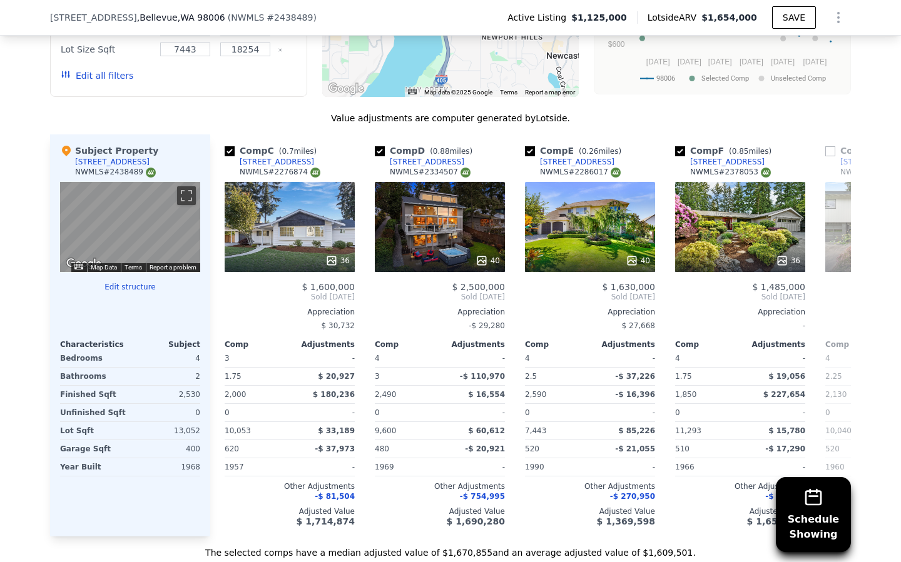
scroll to position [0, 300]
click at [223, 295] on icon at bounding box center [225, 297] width 8 height 13
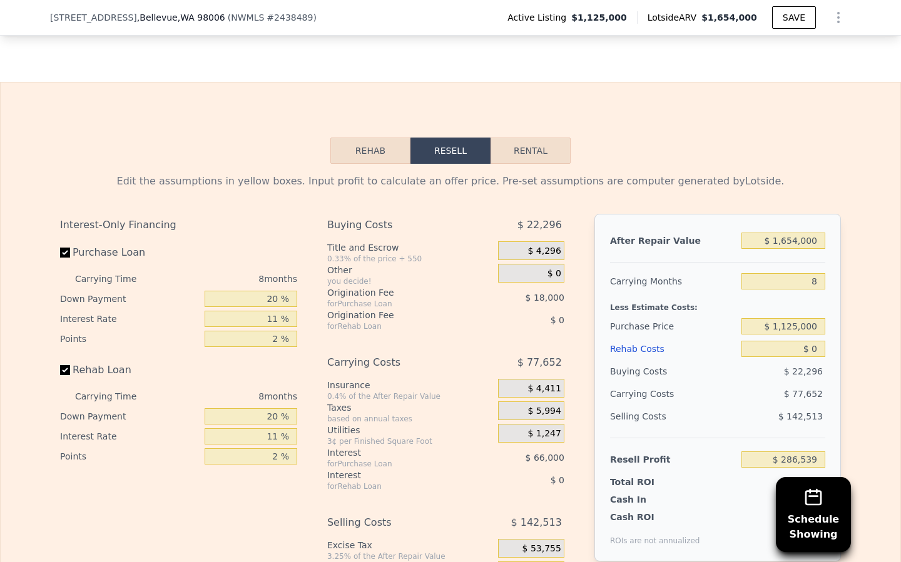
scroll to position [1842, 0]
click at [816, 346] on input "$ 0" at bounding box center [783, 348] width 84 height 16
click at [819, 347] on input "$ 0" at bounding box center [783, 348] width 84 height 16
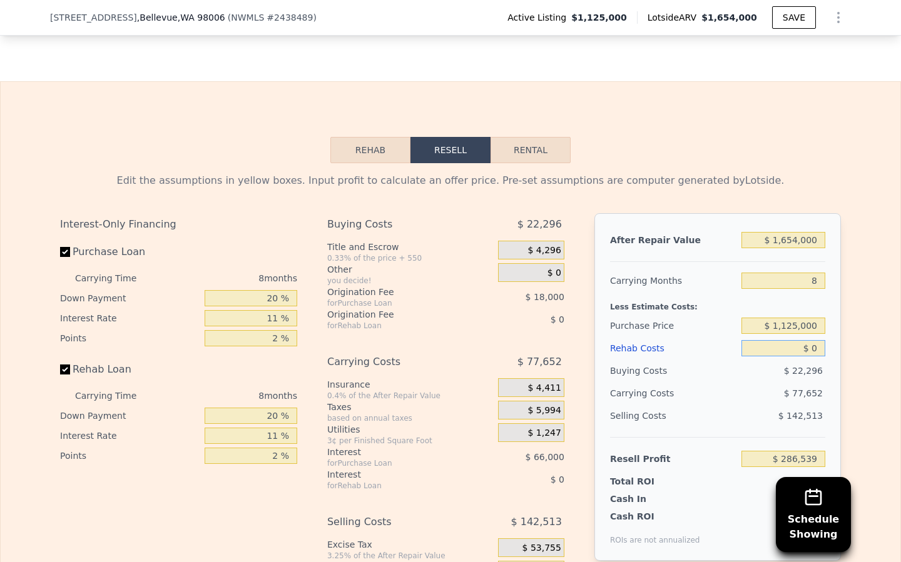
type input "$ 2"
type input "$ 286,537"
type input "$ 20"
type input "$ 286,519"
type input "$ 200"
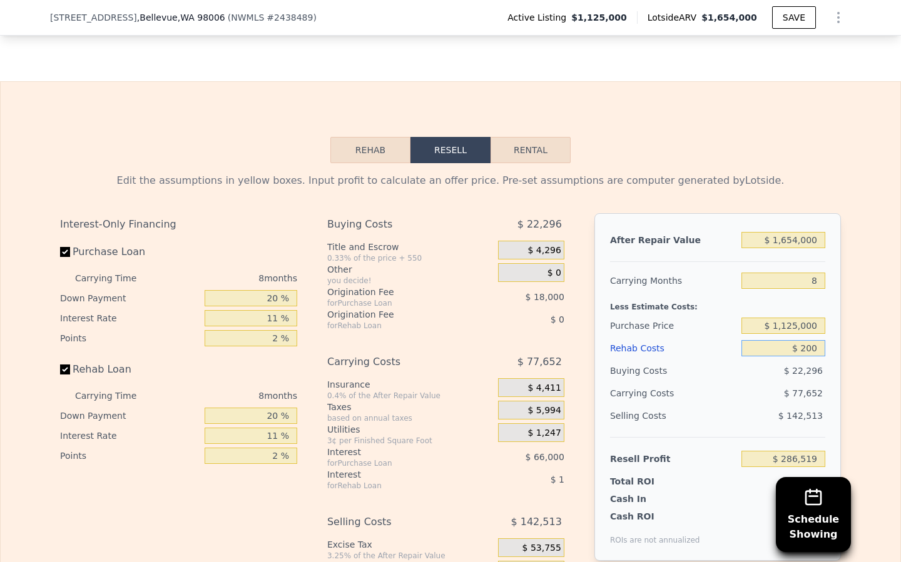
type input "$ 286,328"
type input "$ 2,000"
type input "$ 284,387"
type input "$ 20,000"
type input "$ 265,043"
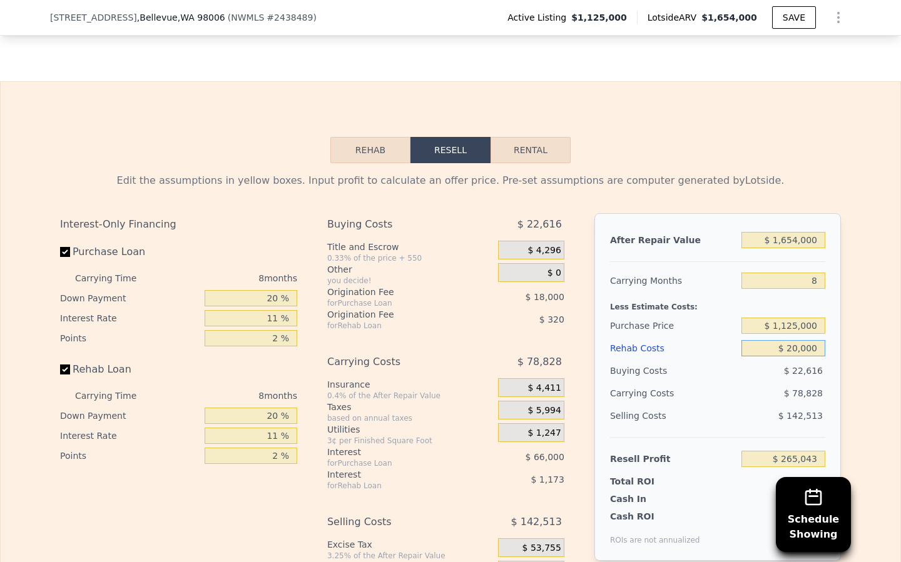
type input "$ 200,000"
type input "$ 71,603"
type input "$ 200,000"
click at [722, 365] on div "Buying Costs" at bounding box center [673, 371] width 126 height 23
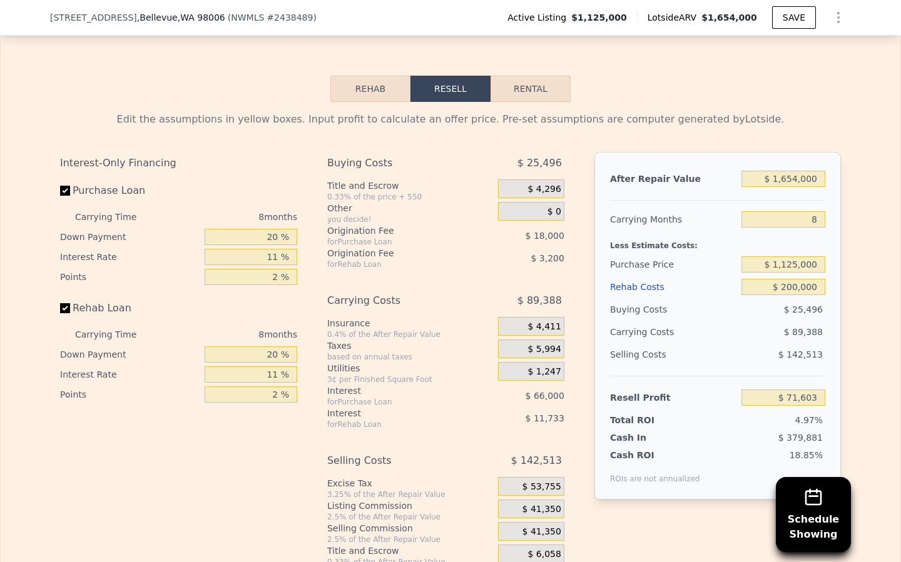
scroll to position [1873, 0]
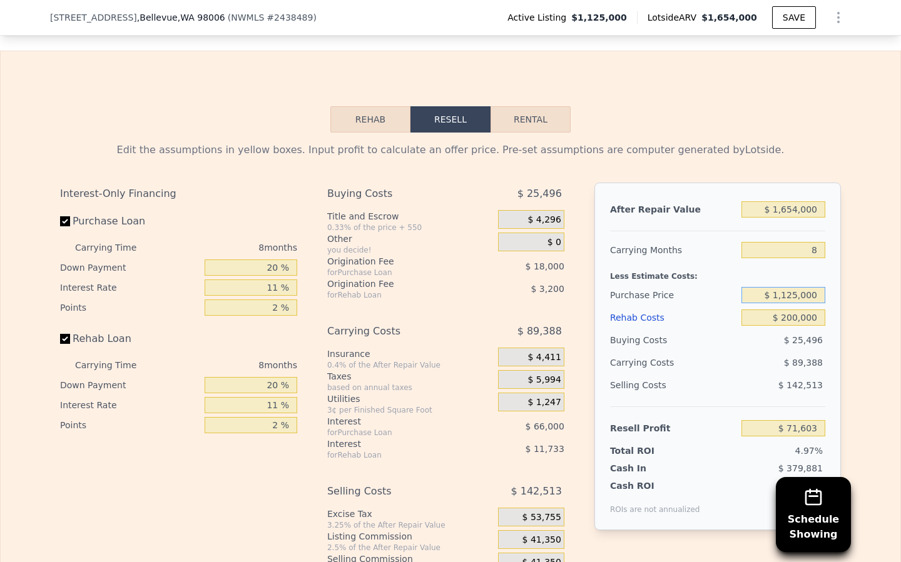
drag, startPoint x: 819, startPoint y: 291, endPoint x: 759, endPoint y: 293, distance: 60.1
click at [759, 293] on input "$ 1,125,000" at bounding box center [783, 295] width 84 height 16
type input "$ 900,000"
click at [664, 358] on div "Carrying Costs" at bounding box center [649, 362] width 78 height 23
type input "$ 314,152"
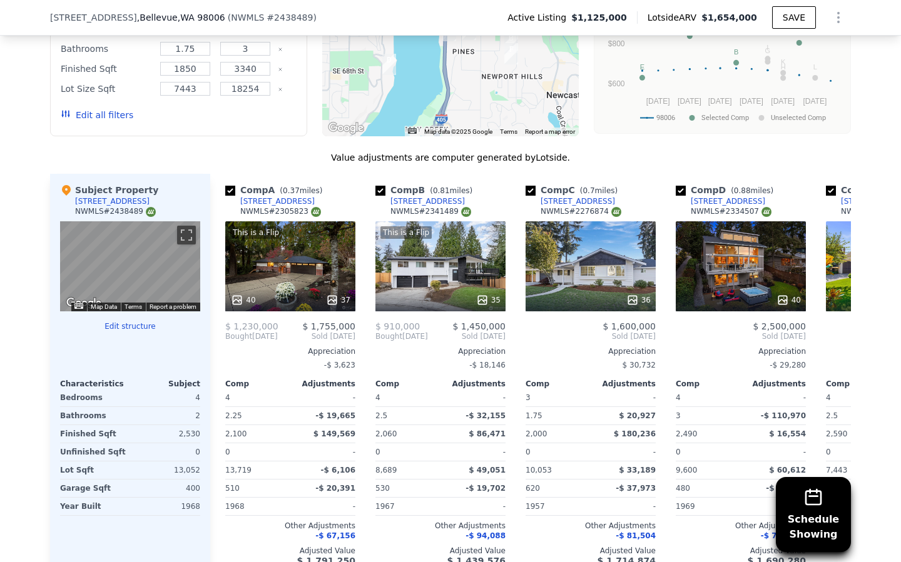
scroll to position [1193, 0]
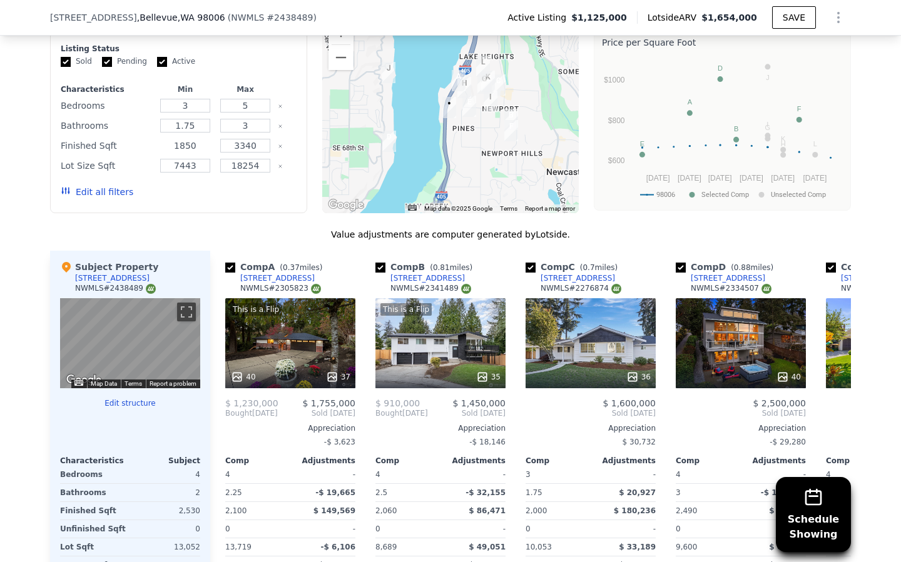
drag, startPoint x: 196, startPoint y: 148, endPoint x: 158, endPoint y: 149, distance: 38.2
click at [157, 149] on div "Finished Sqft 1850 3340" at bounding box center [179, 146] width 236 height 18
type input "2200"
drag, startPoint x: 258, startPoint y: 147, endPoint x: 212, endPoint y: 146, distance: 46.3
click at [212, 146] on div "Finished Sqft 2200 3340" at bounding box center [179, 146] width 236 height 18
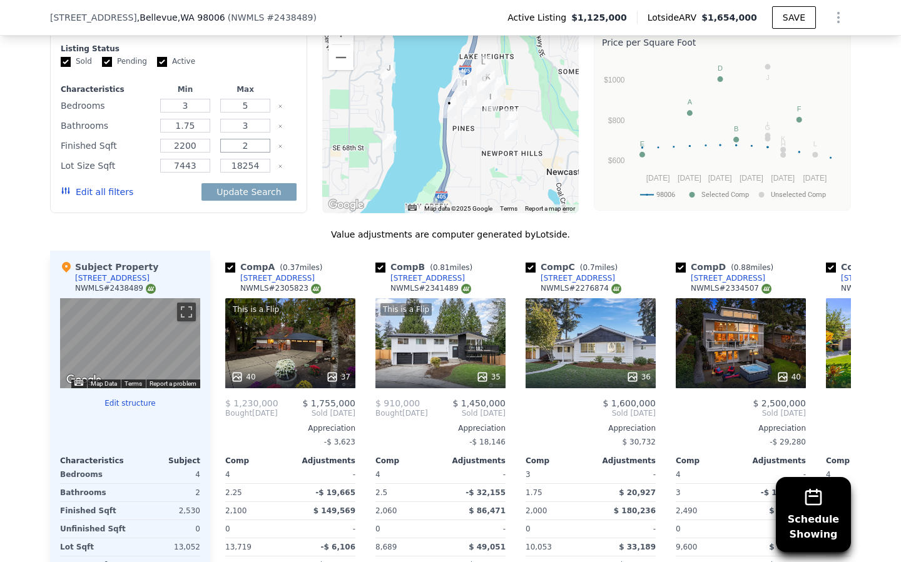
type input "2"
type input "3000"
click at [150, 211] on div "Modify Comp Filters Listing Status Sold Pending Active Characteristics Min Max …" at bounding box center [178, 113] width 257 height 200
click at [150, 213] on div "We found 12 sales that match your search Listings provided by NWMLS Filters Map…" at bounding box center [450, 324] width 801 height 702
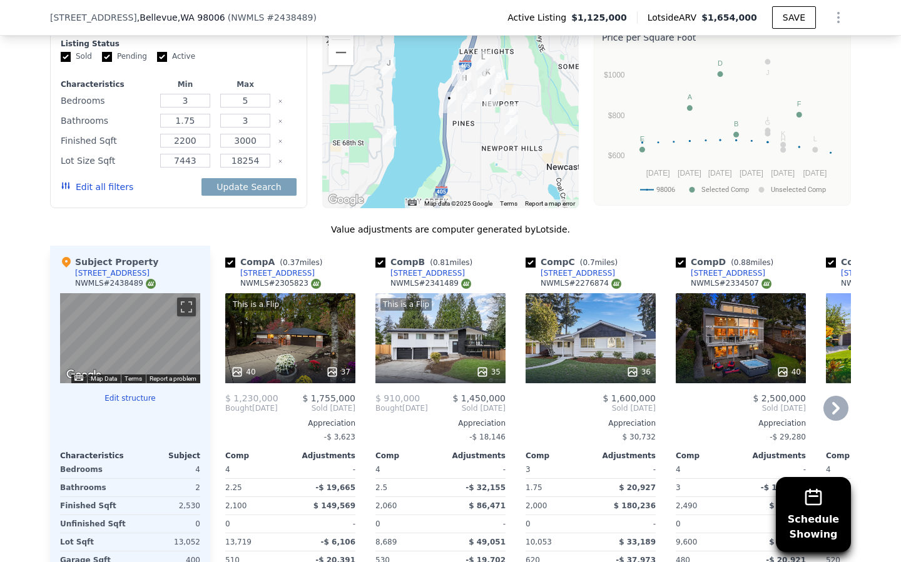
scroll to position [1195, 0]
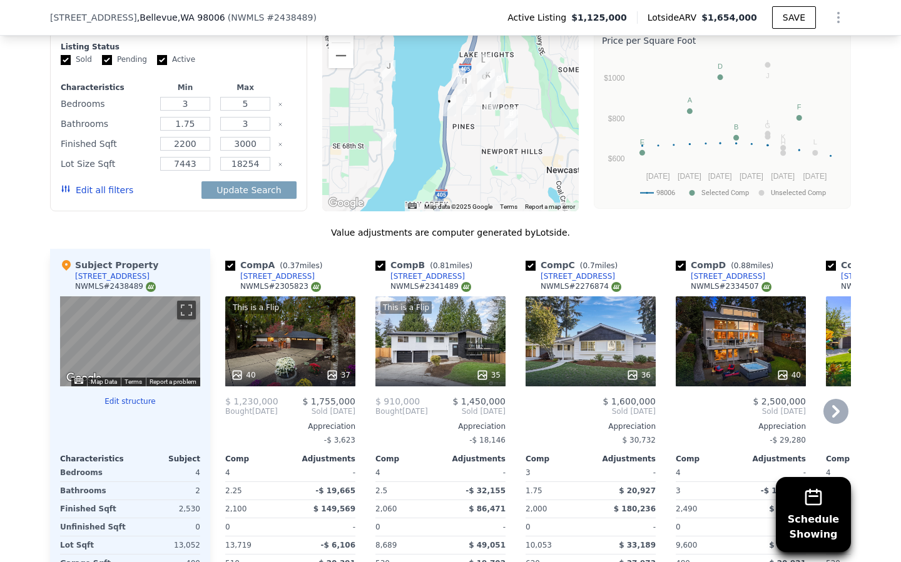
click at [336, 344] on div "This is a Flip 40 37" at bounding box center [290, 341] width 130 height 90
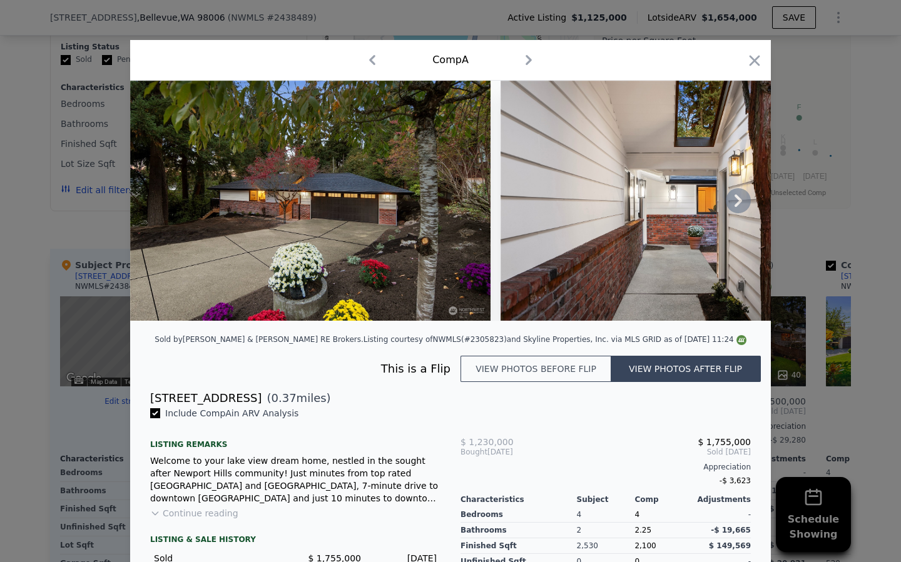
click at [733, 204] on icon at bounding box center [737, 200] width 25 height 25
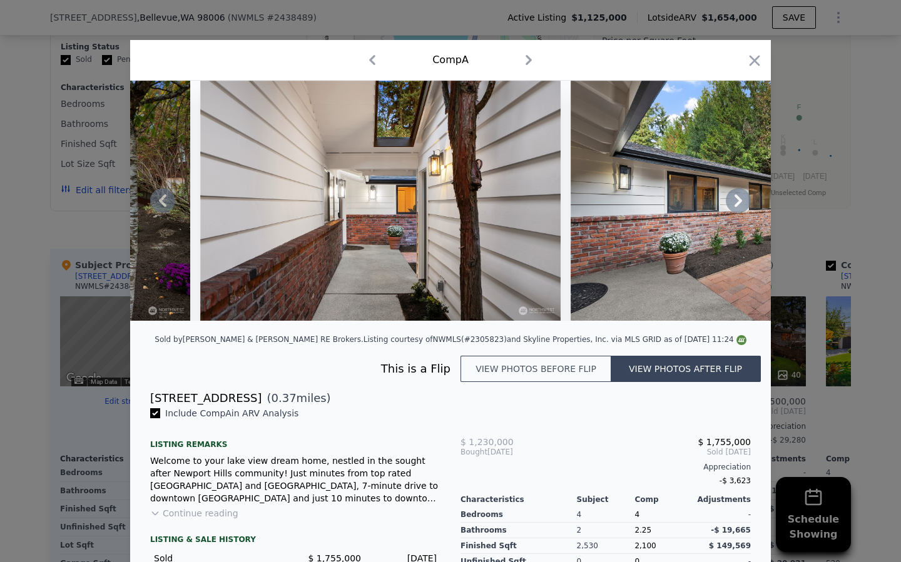
click at [733, 204] on icon at bounding box center [737, 200] width 25 height 25
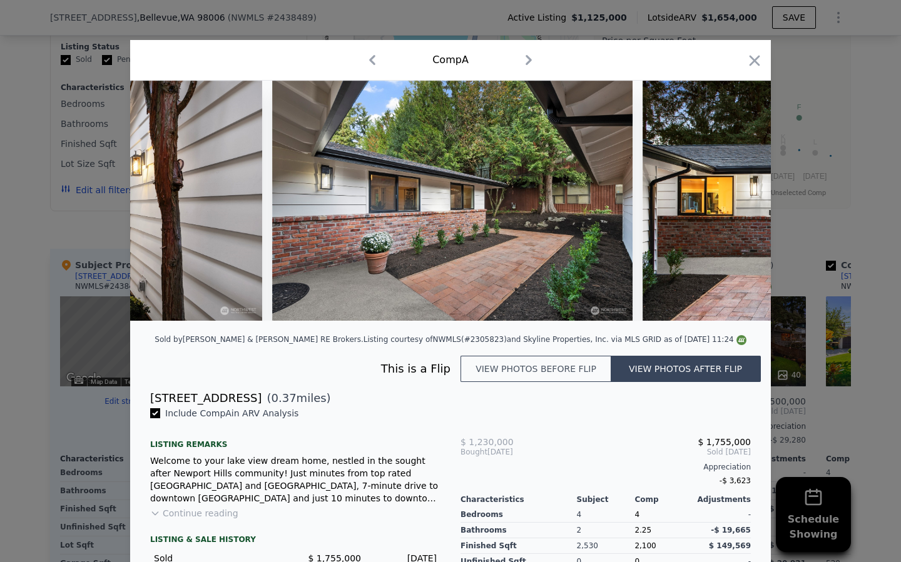
click at [733, 204] on img at bounding box center [822, 201] width 360 height 240
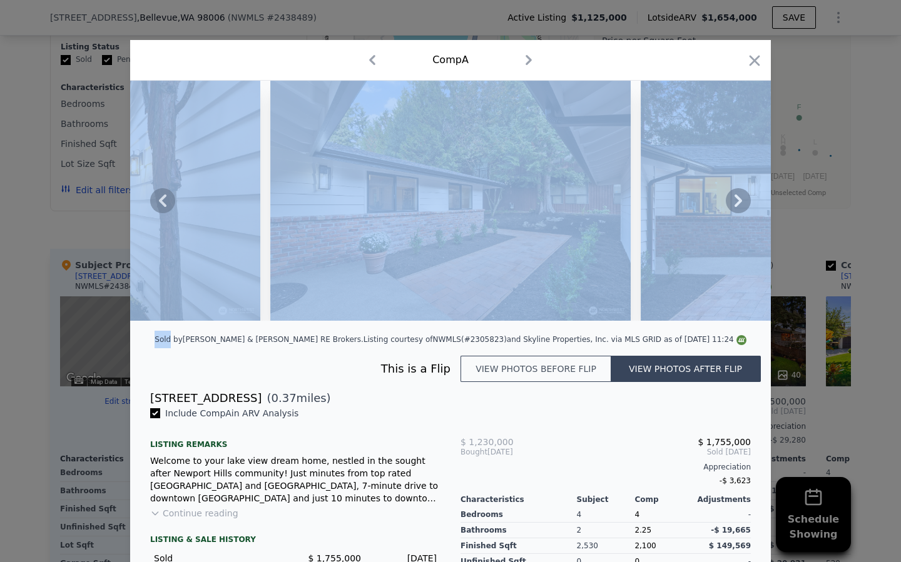
click at [733, 204] on icon at bounding box center [737, 200] width 25 height 25
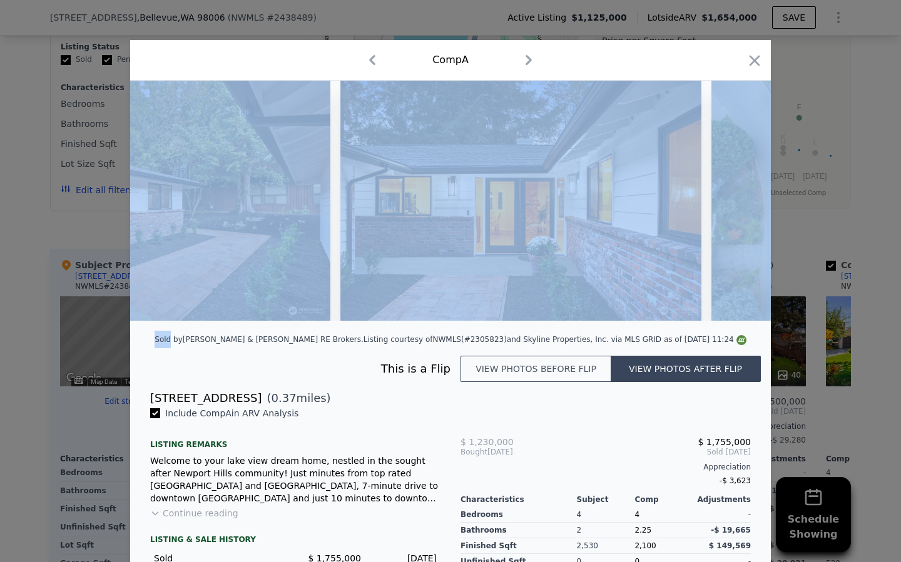
click at [733, 204] on img at bounding box center [871, 201] width 320 height 240
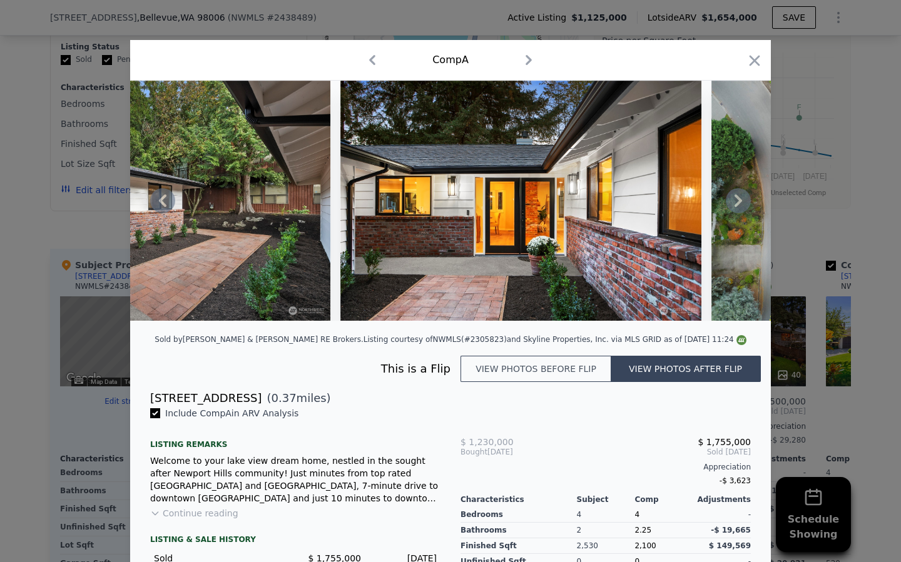
click at [742, 197] on icon at bounding box center [737, 200] width 25 height 25
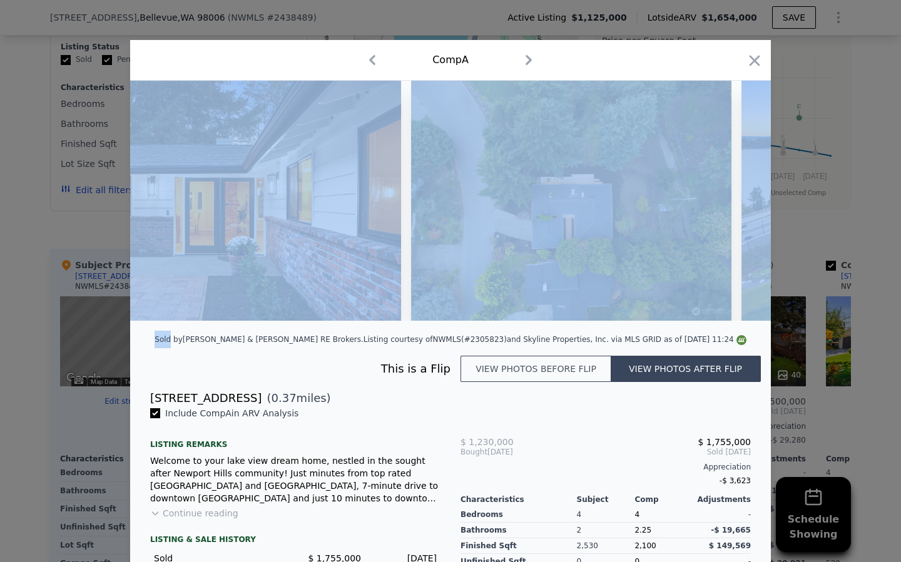
click at [615, 223] on img at bounding box center [571, 201] width 320 height 240
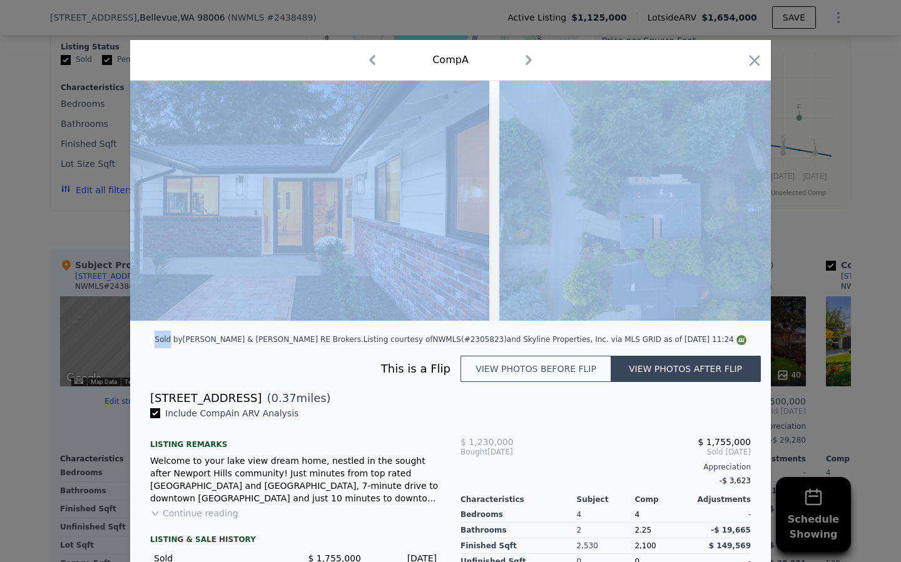
scroll to position [0, 1100]
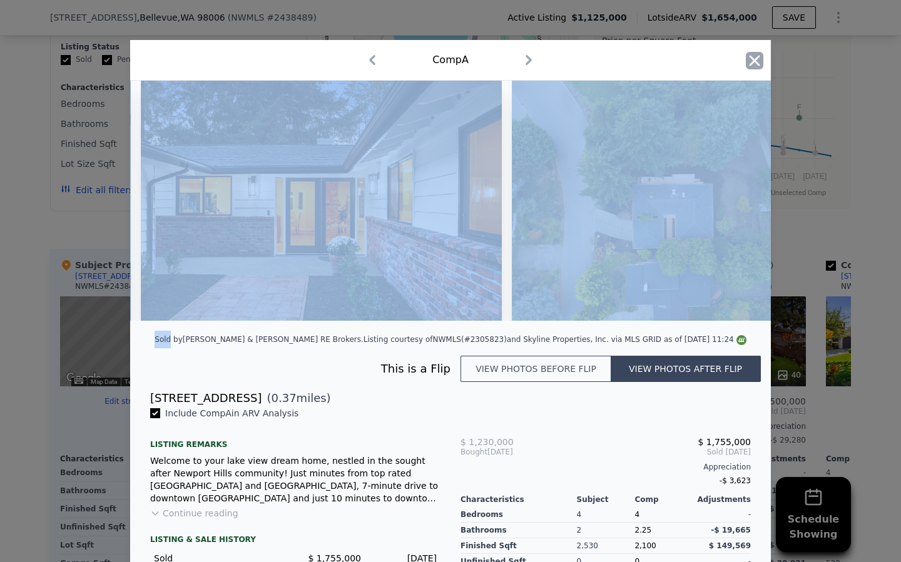
click at [750, 61] on icon "button" at bounding box center [754, 61] width 18 height 18
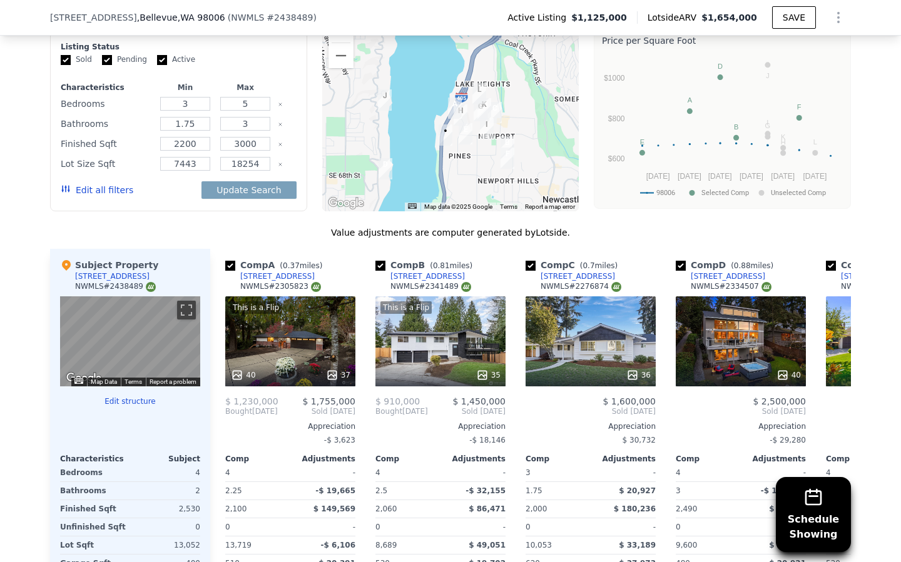
drag, startPoint x: 462, startPoint y: 133, endPoint x: 458, endPoint y: 164, distance: 30.9
click at [458, 164] on div at bounding box center [450, 111] width 257 height 200
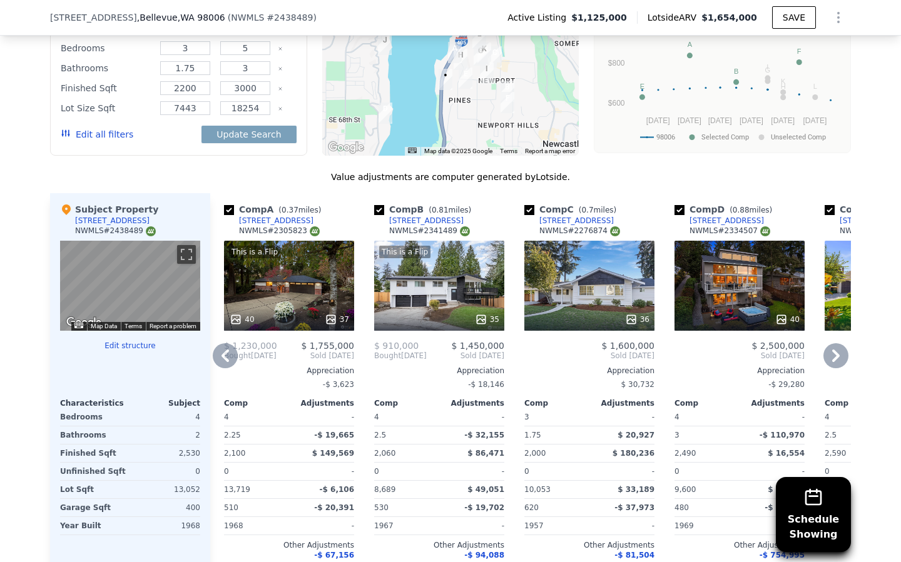
scroll to position [1255, 0]
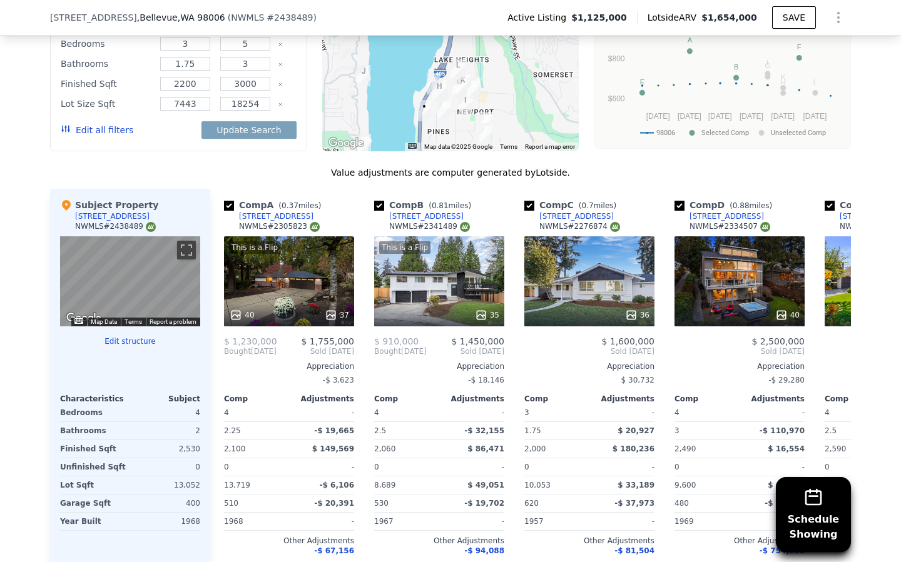
drag, startPoint x: 478, startPoint y: 105, endPoint x: 457, endPoint y: 141, distance: 41.5
click at [457, 141] on div at bounding box center [450, 51] width 257 height 200
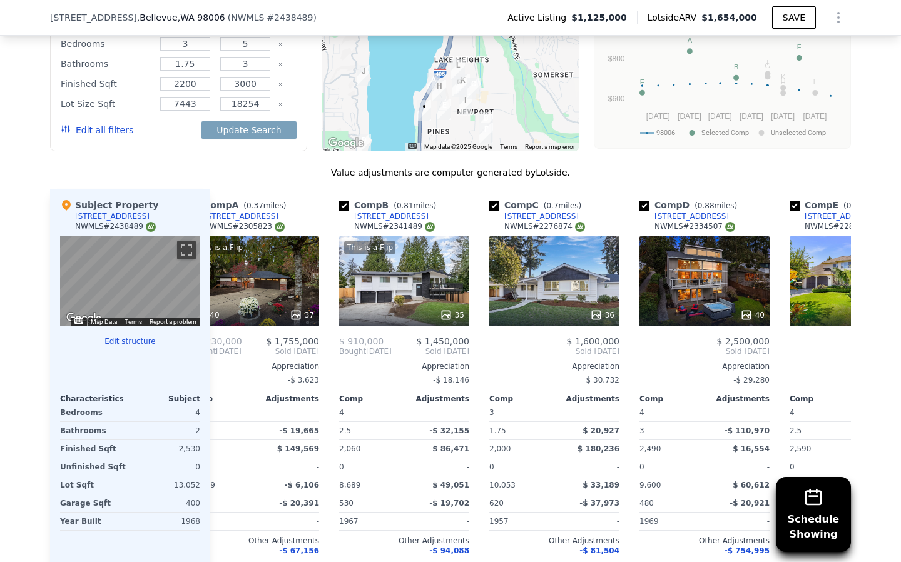
scroll to position [0, 37]
click at [569, 285] on div "36" at bounding box center [553, 281] width 130 height 90
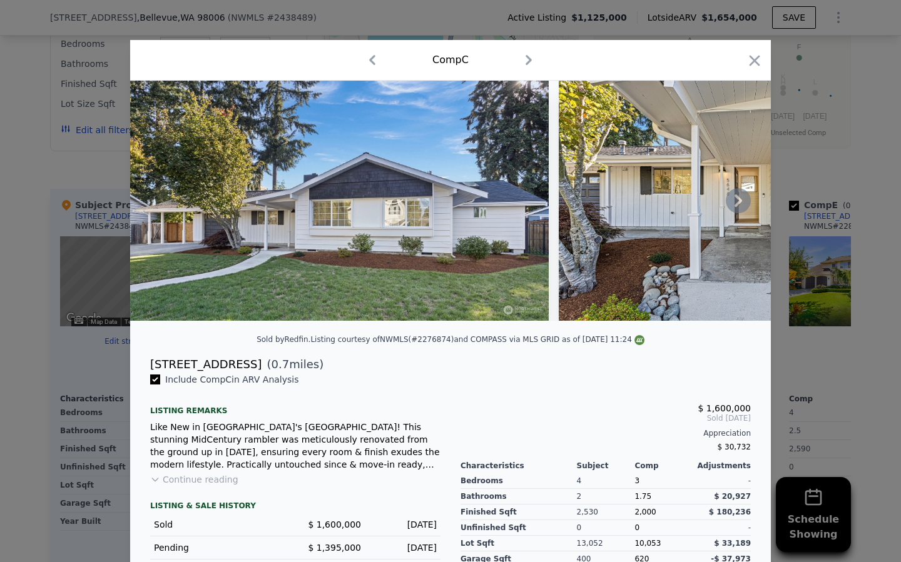
click at [743, 198] on icon at bounding box center [737, 200] width 25 height 25
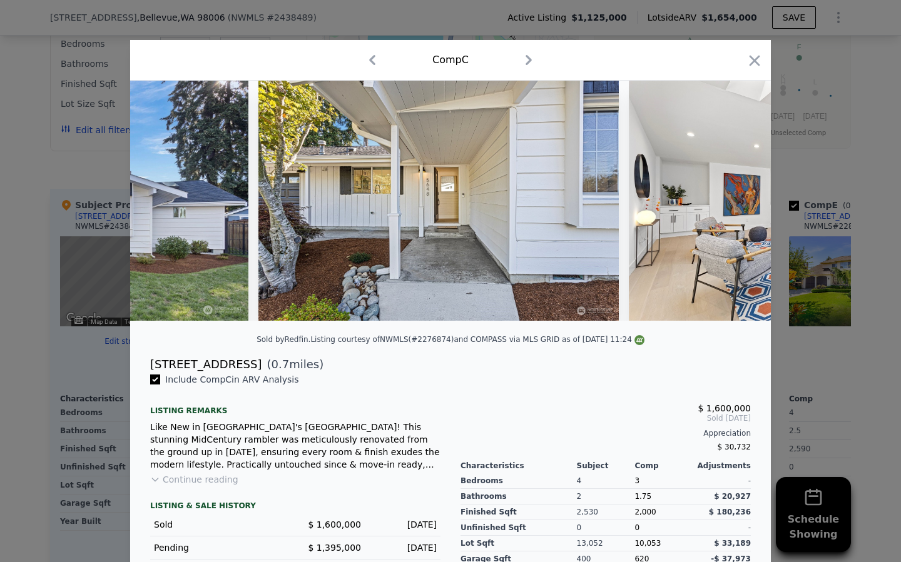
click at [743, 198] on img at bounding box center [809, 201] width 360 height 240
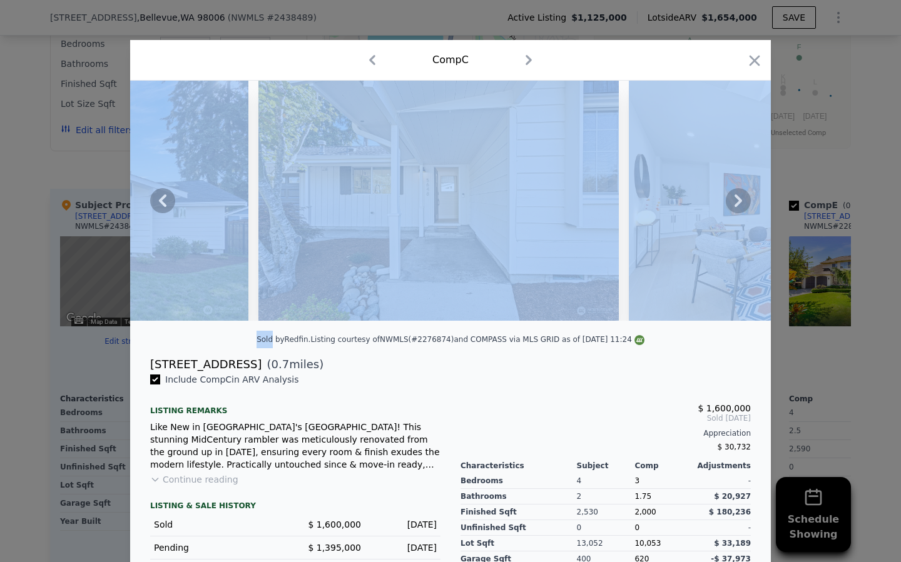
click at [743, 198] on icon at bounding box center [737, 200] width 25 height 25
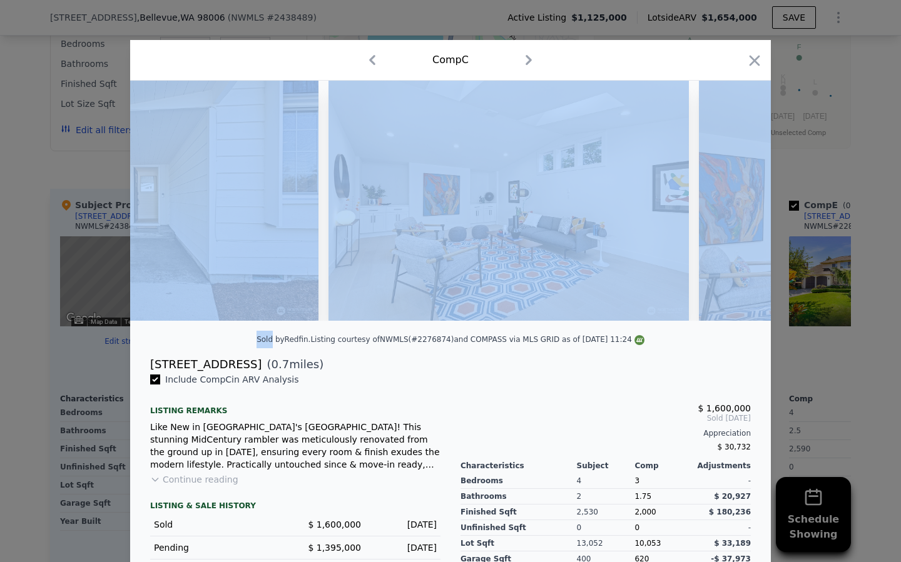
click at [735, 200] on img at bounding box center [879, 201] width 360 height 240
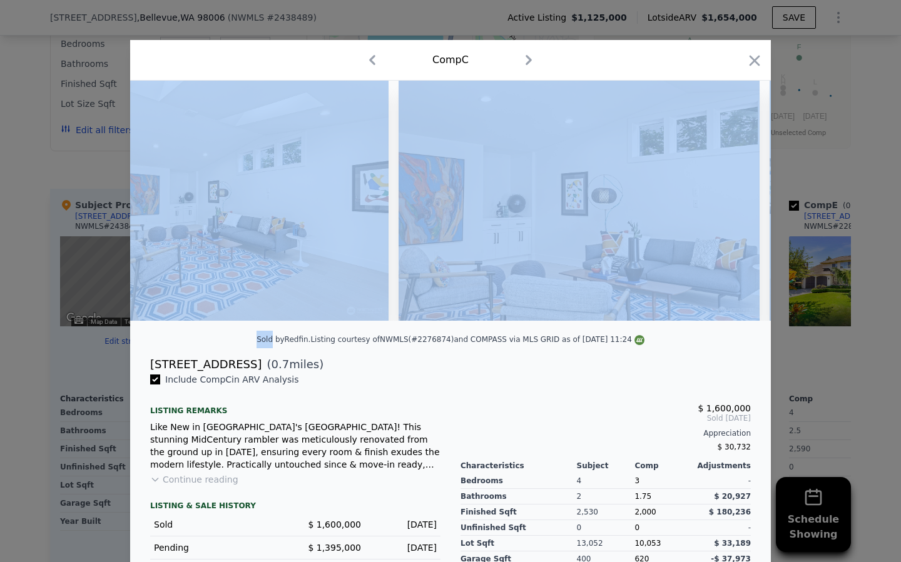
click at [736, 200] on img at bounding box center [578, 201] width 360 height 240
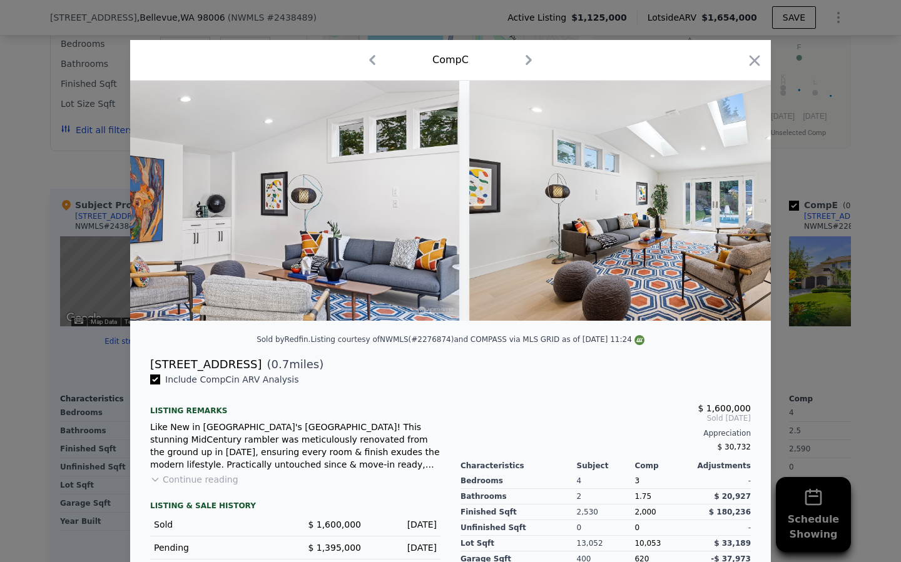
click at [736, 201] on img at bounding box center [649, 201] width 360 height 240
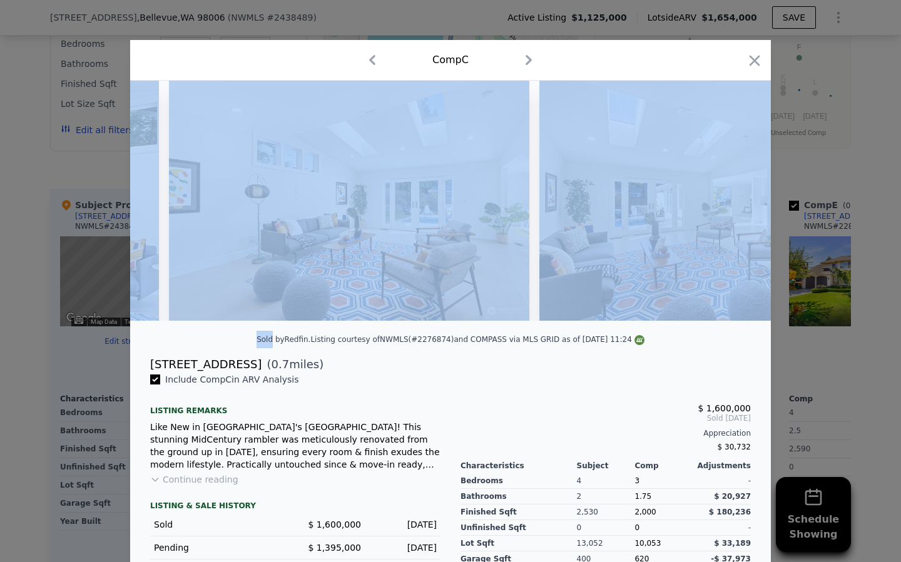
click at [736, 201] on img at bounding box center [719, 201] width 360 height 240
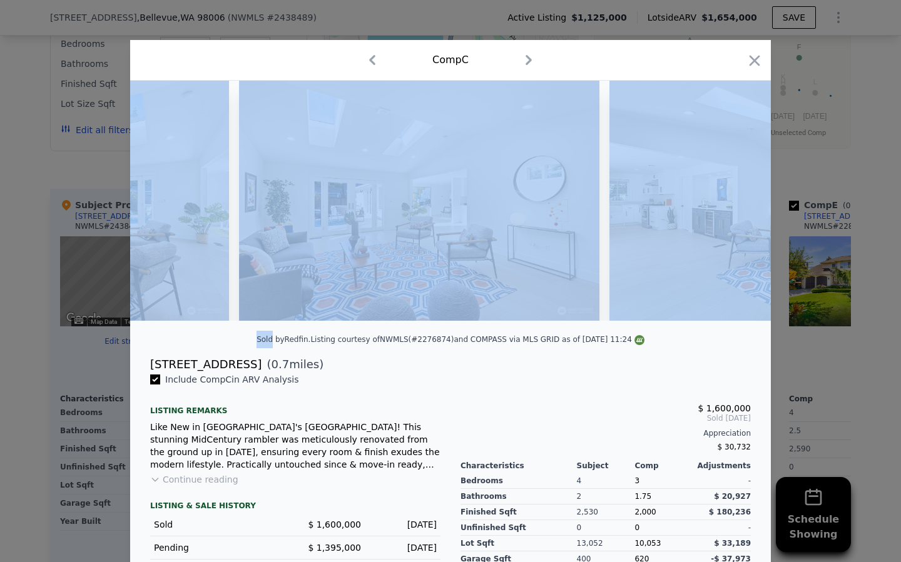
click at [736, 201] on img at bounding box center [789, 201] width 360 height 240
click at [736, 201] on icon at bounding box center [737, 200] width 25 height 25
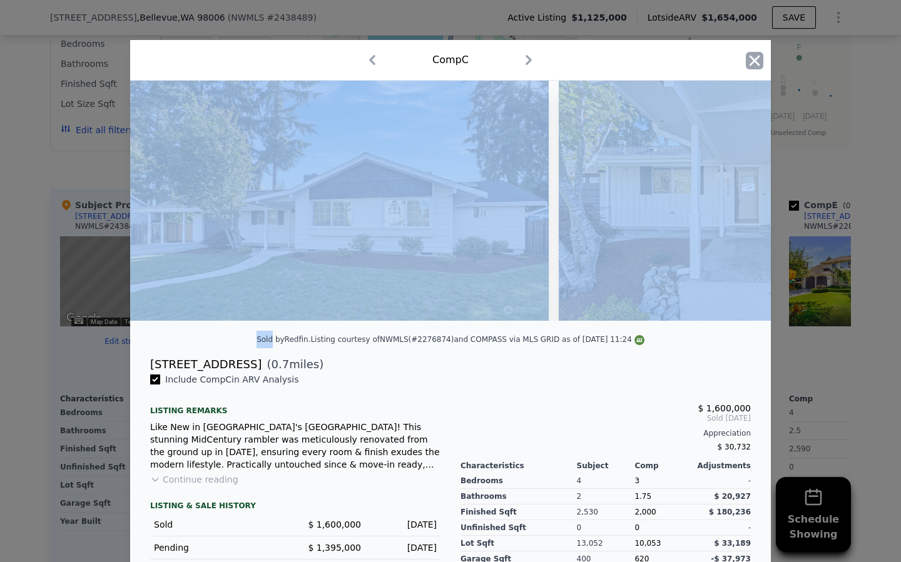
click at [755, 66] on icon "button" at bounding box center [754, 61] width 18 height 18
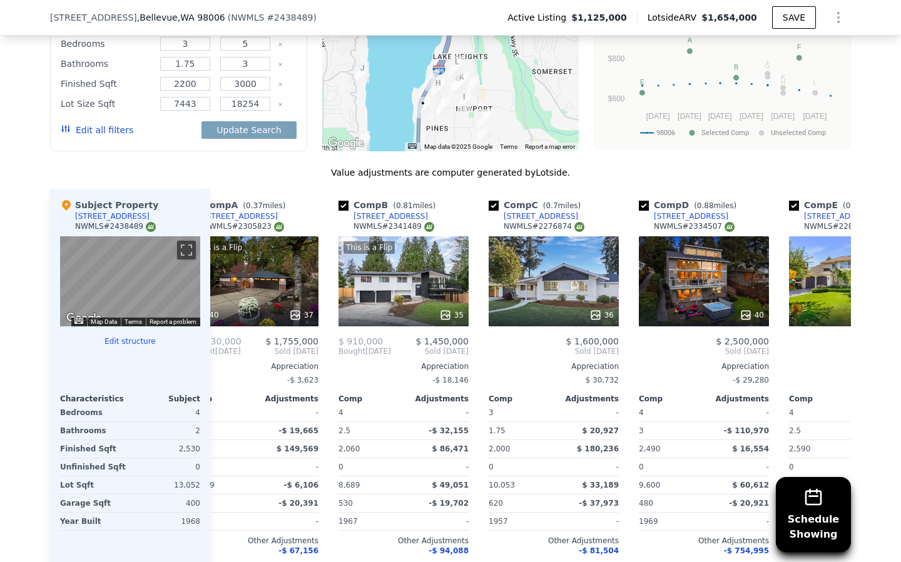
click at [430, 120] on div at bounding box center [450, 51] width 257 height 200
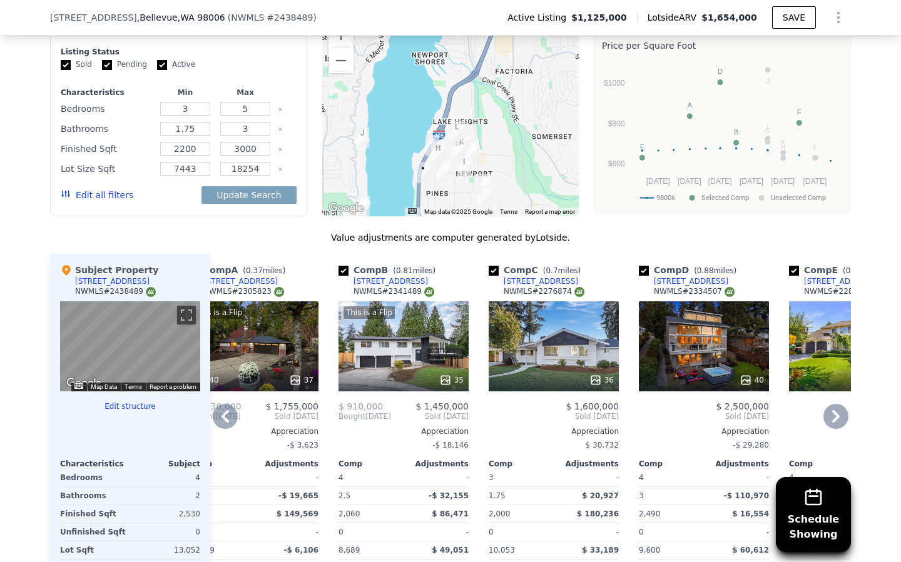
scroll to position [1198, 0]
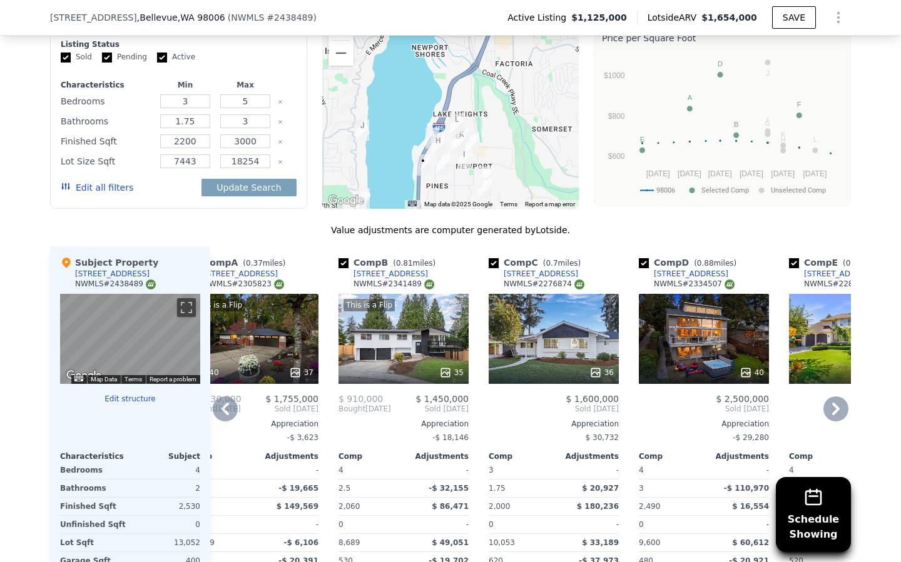
click at [491, 261] on input "checkbox" at bounding box center [493, 263] width 10 height 10
checkbox input "false"
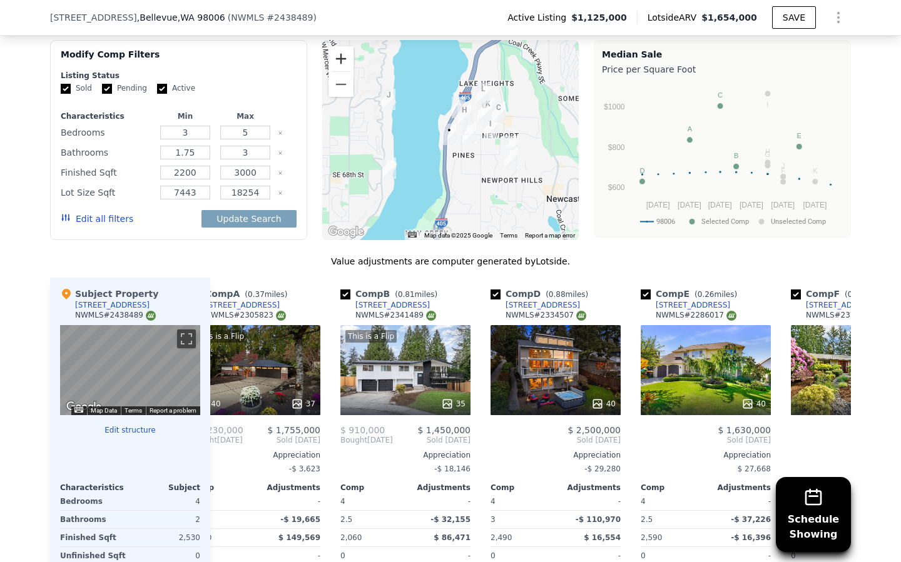
scroll to position [1167, 0]
click at [340, 60] on button "Zoom in" at bounding box center [340, 58] width 25 height 25
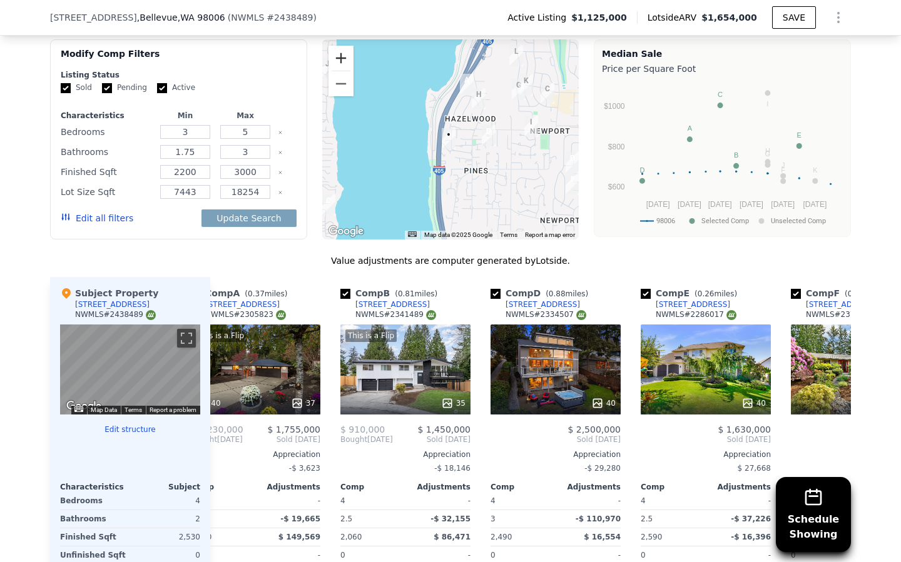
click at [341, 63] on button "Zoom in" at bounding box center [340, 58] width 25 height 25
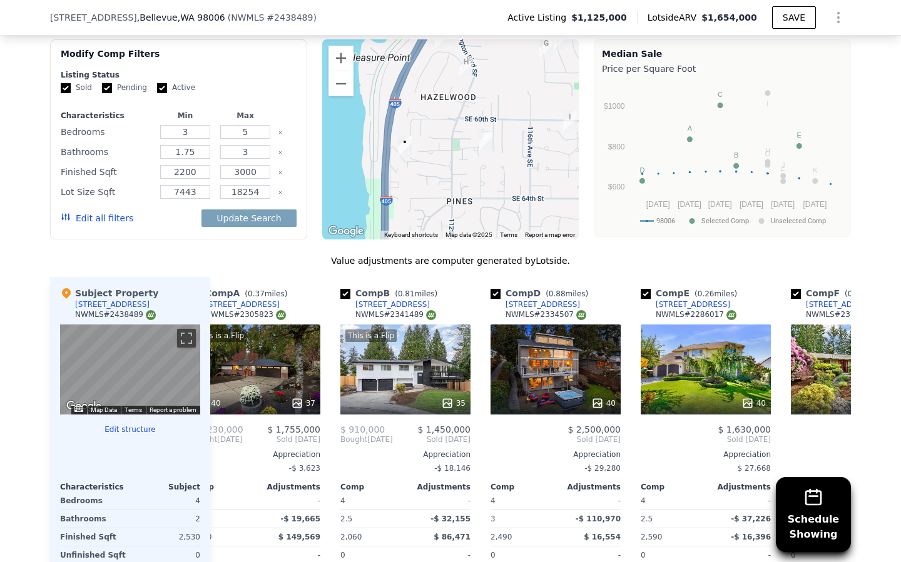
click at [435, 146] on div at bounding box center [450, 139] width 257 height 200
click at [343, 57] on button "Zoom in" at bounding box center [340, 58] width 25 height 25
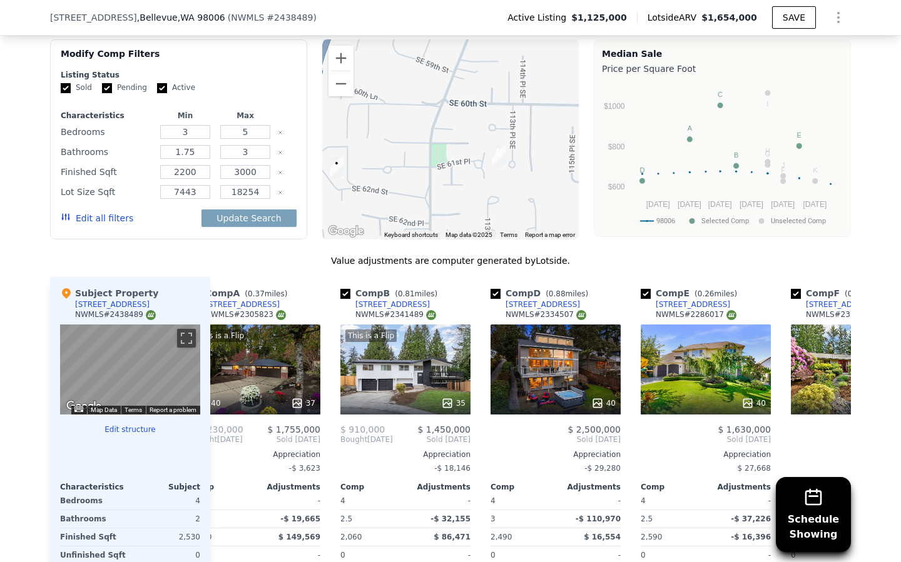
drag, startPoint x: 447, startPoint y: 168, endPoint x: 423, endPoint y: 169, distance: 23.1
click at [423, 169] on div at bounding box center [450, 139] width 257 height 200
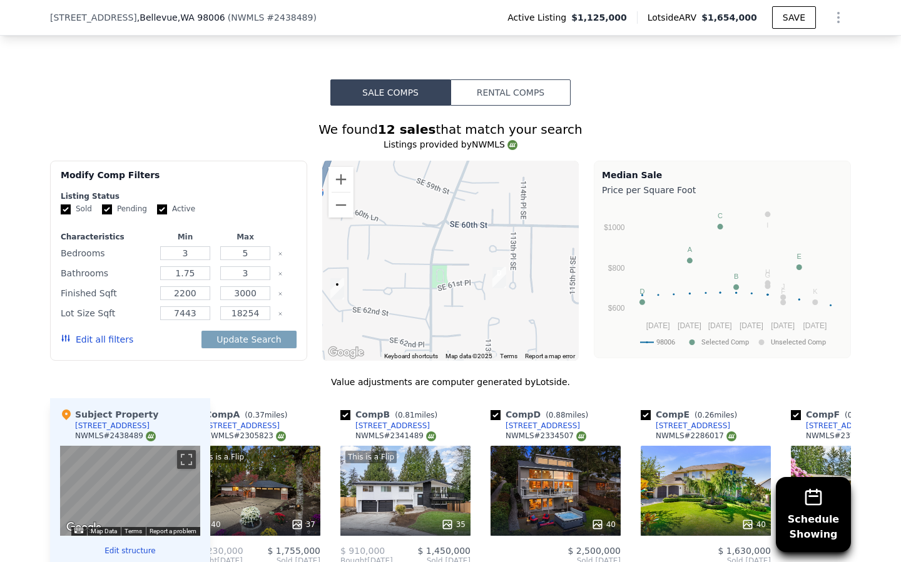
scroll to position [1031, 0]
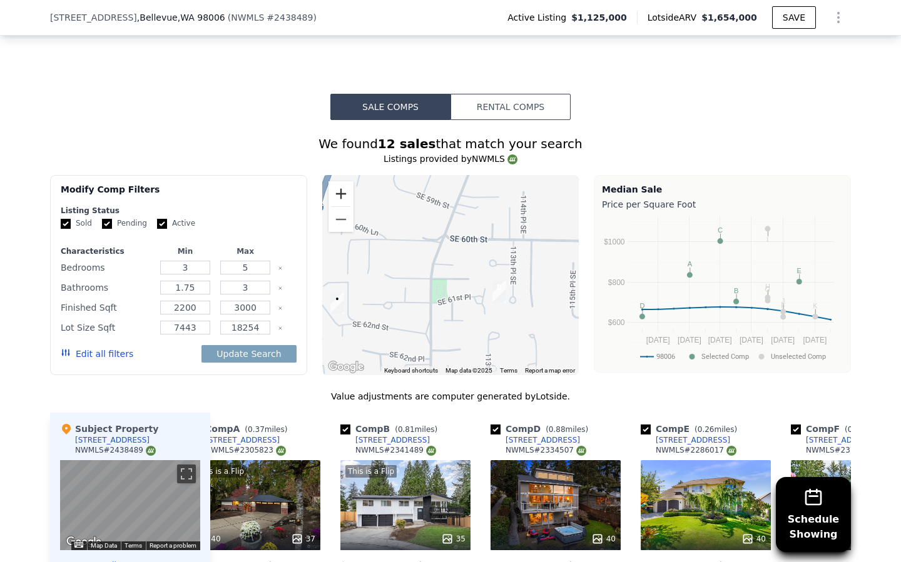
click at [338, 192] on button "Zoom in" at bounding box center [340, 193] width 25 height 25
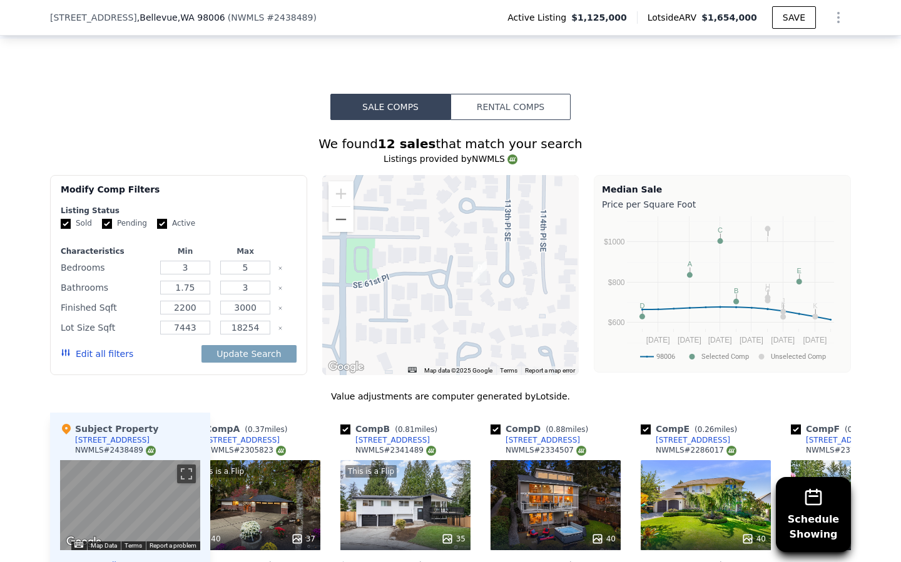
drag, startPoint x: 468, startPoint y: 304, endPoint x: 417, endPoint y: 267, distance: 63.2
click at [398, 257] on div at bounding box center [450, 275] width 257 height 200
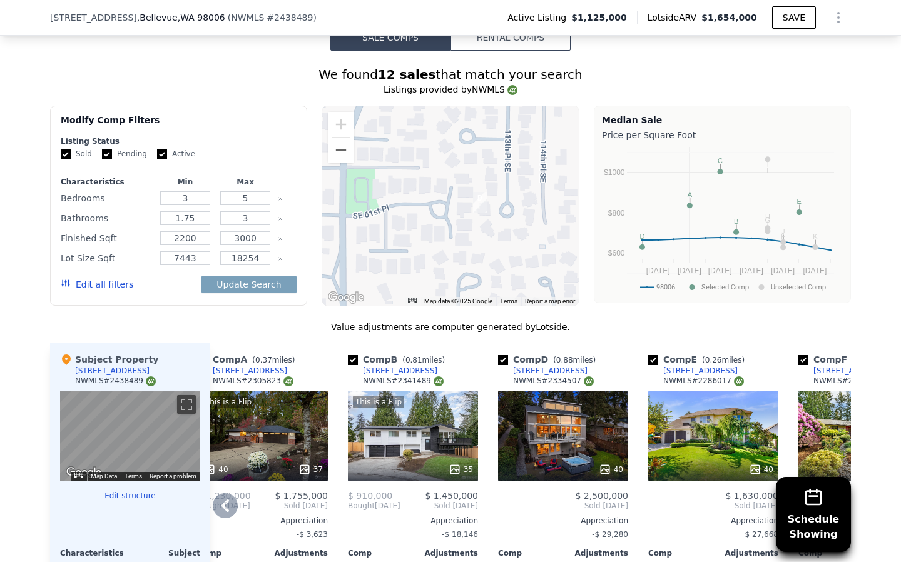
scroll to position [1129, 0]
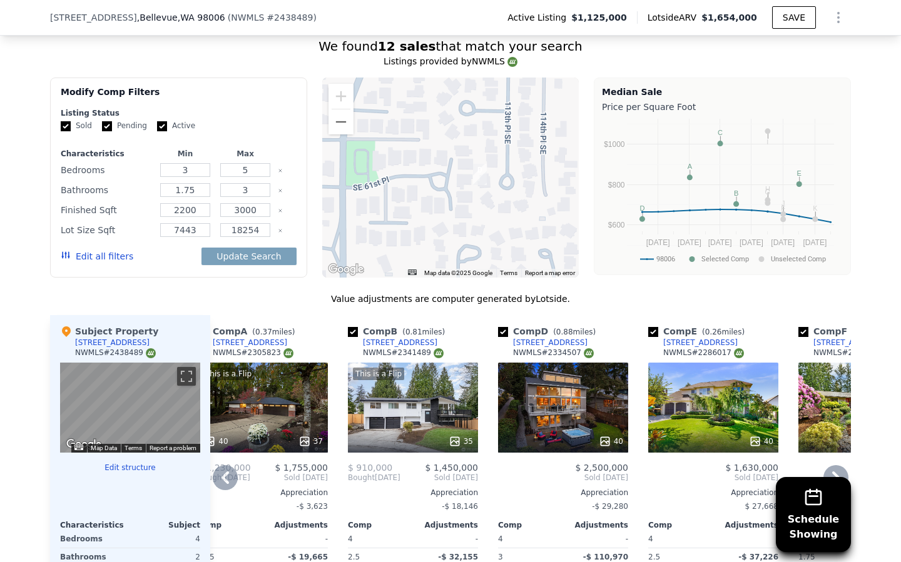
click at [542, 416] on div "40" at bounding box center [563, 408] width 130 height 90
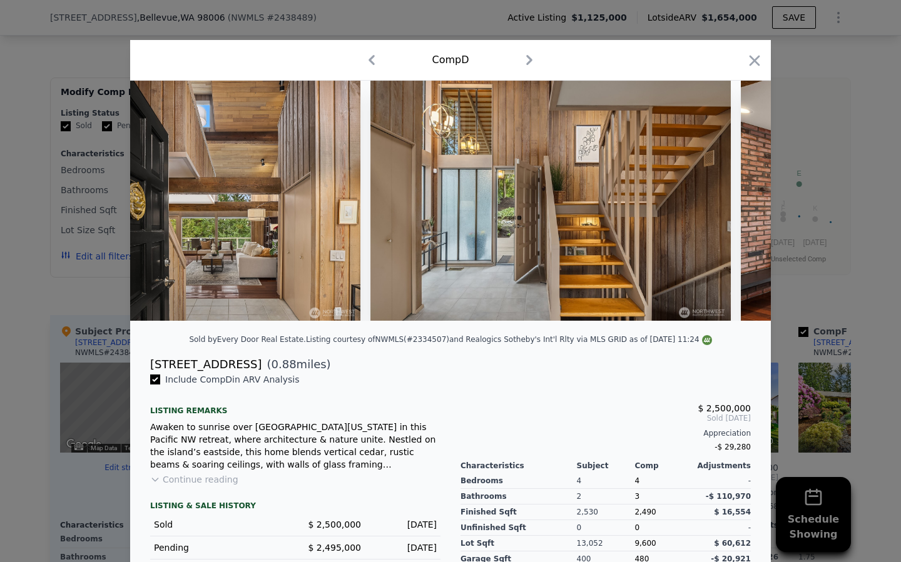
scroll to position [0, 1370]
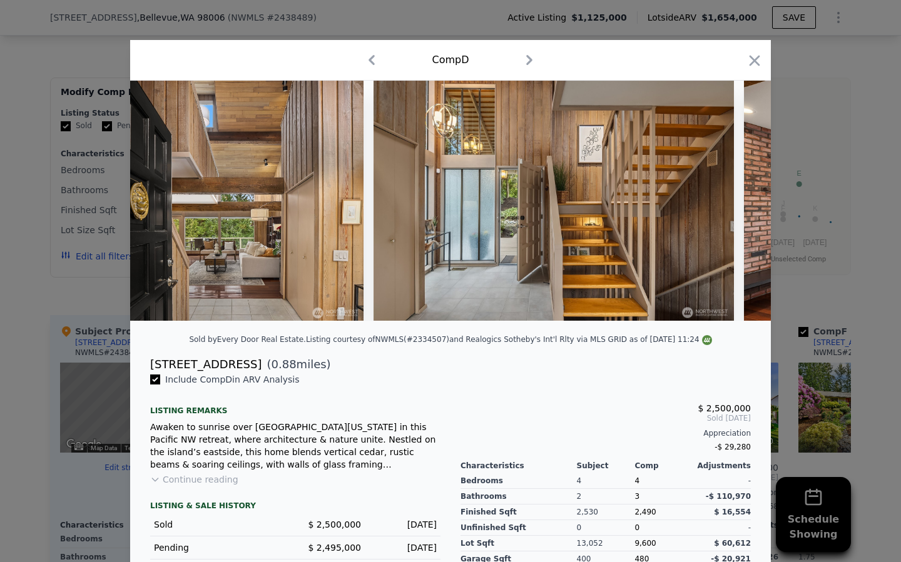
drag, startPoint x: 750, startPoint y: 63, endPoint x: 714, endPoint y: 85, distance: 42.2
click at [750, 63] on icon "button" at bounding box center [754, 61] width 18 height 18
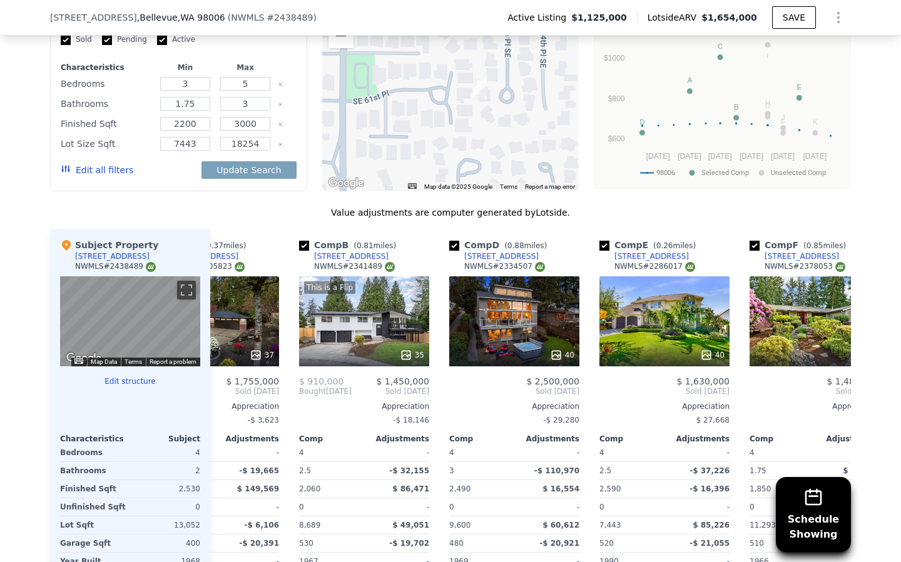
scroll to position [0, 78]
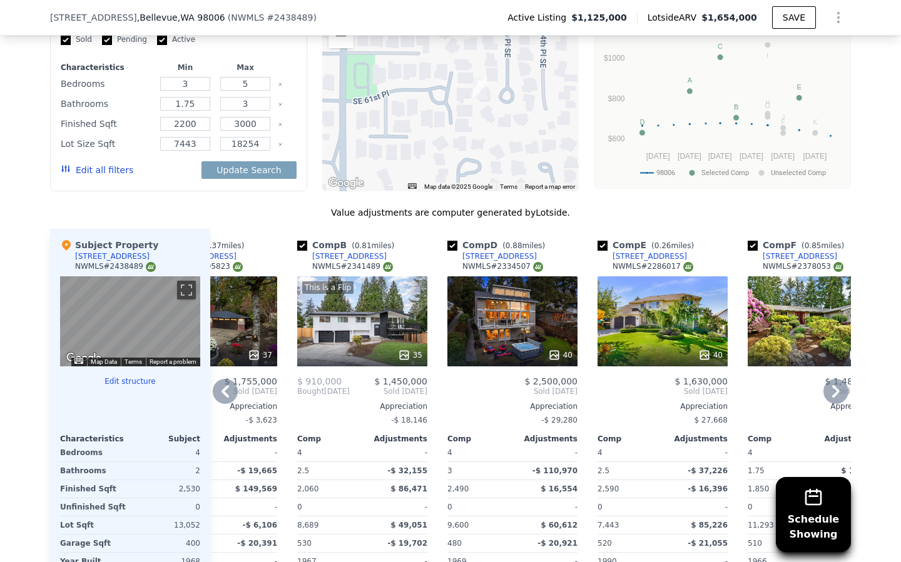
click at [685, 320] on div "40" at bounding box center [662, 321] width 130 height 90
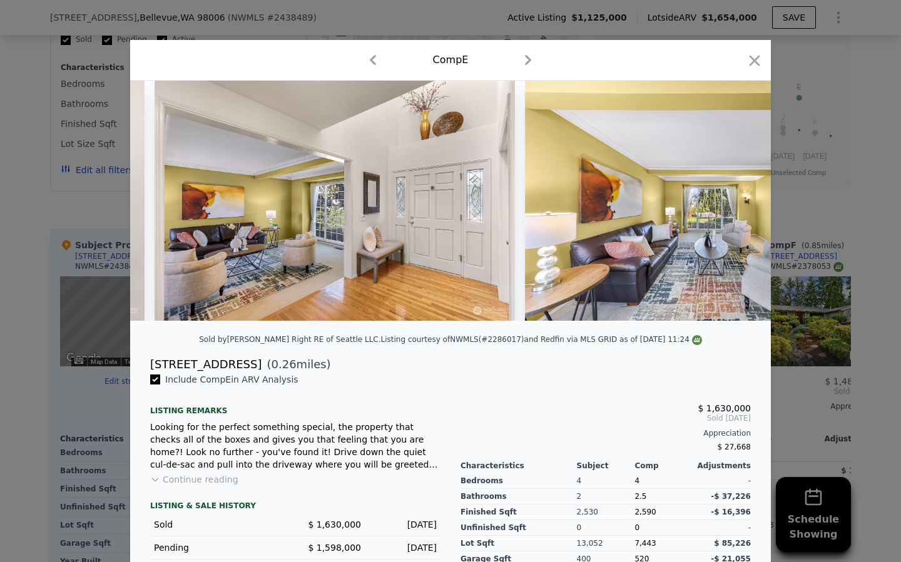
scroll to position [0, 1816]
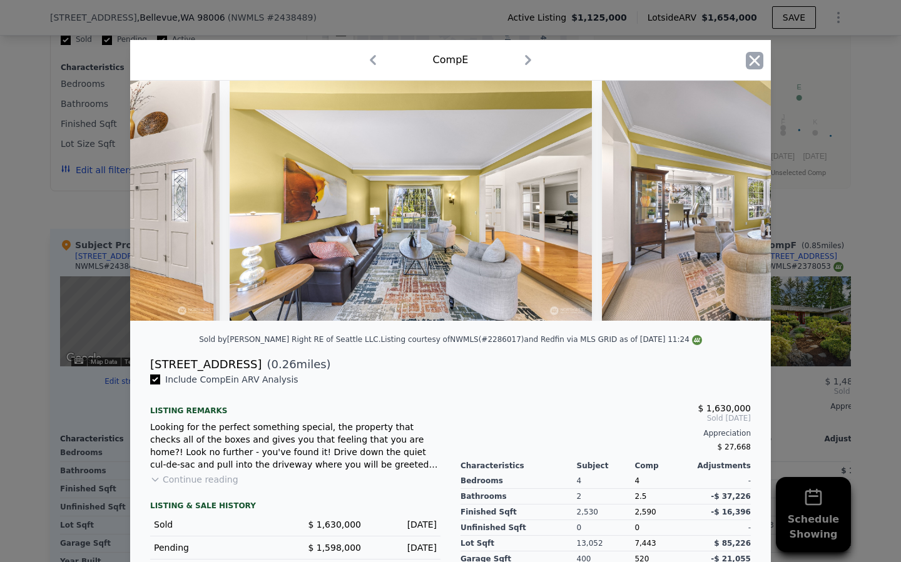
click at [757, 52] on icon "button" at bounding box center [754, 61] width 18 height 18
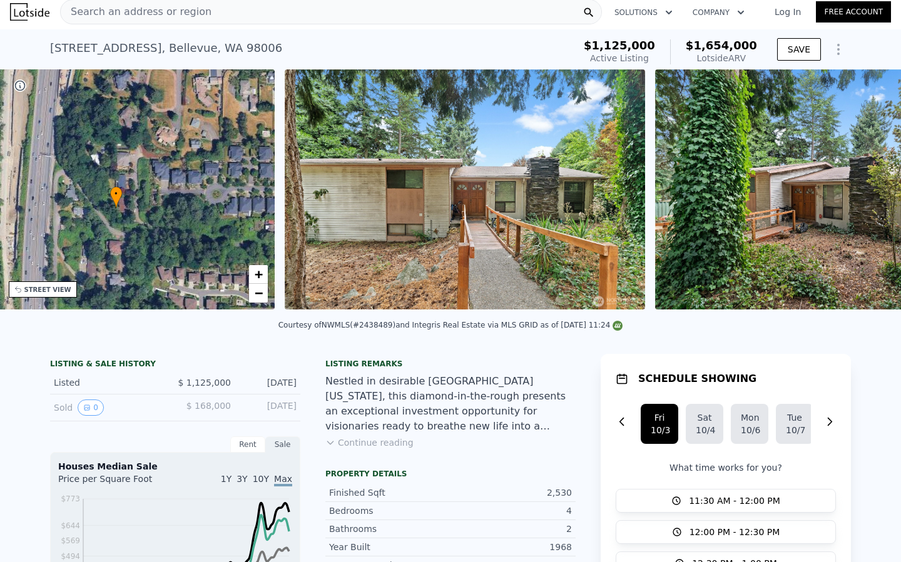
scroll to position [0, 291]
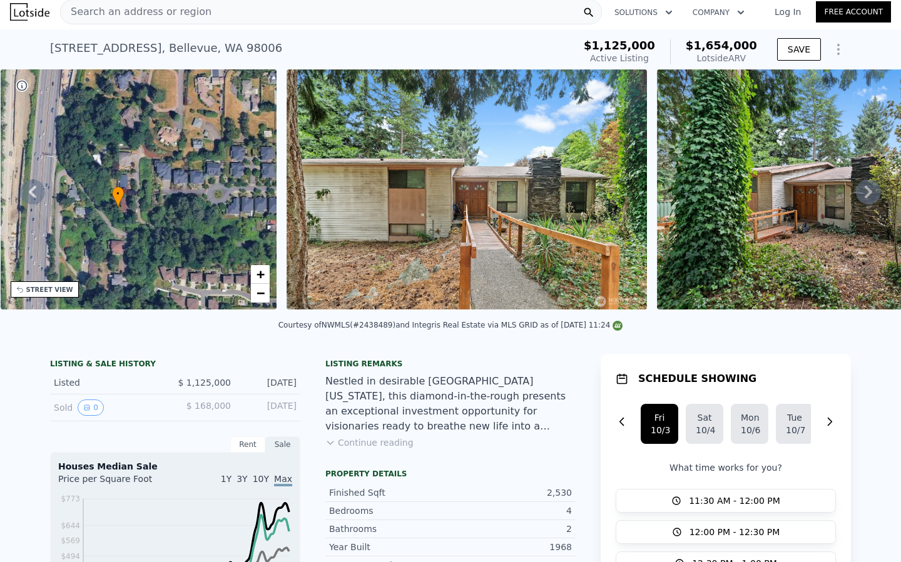
click at [864, 191] on icon at bounding box center [868, 191] width 25 height 25
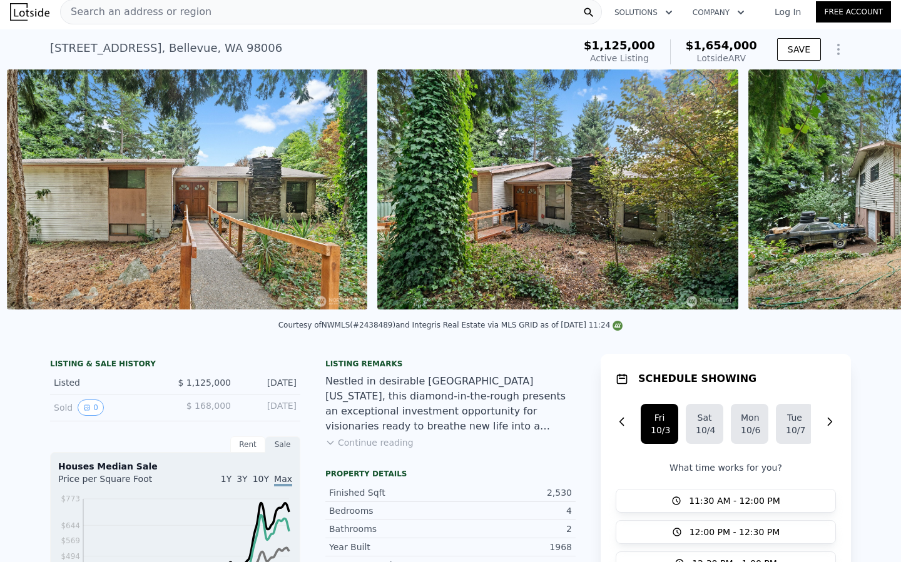
scroll to position [0, 572]
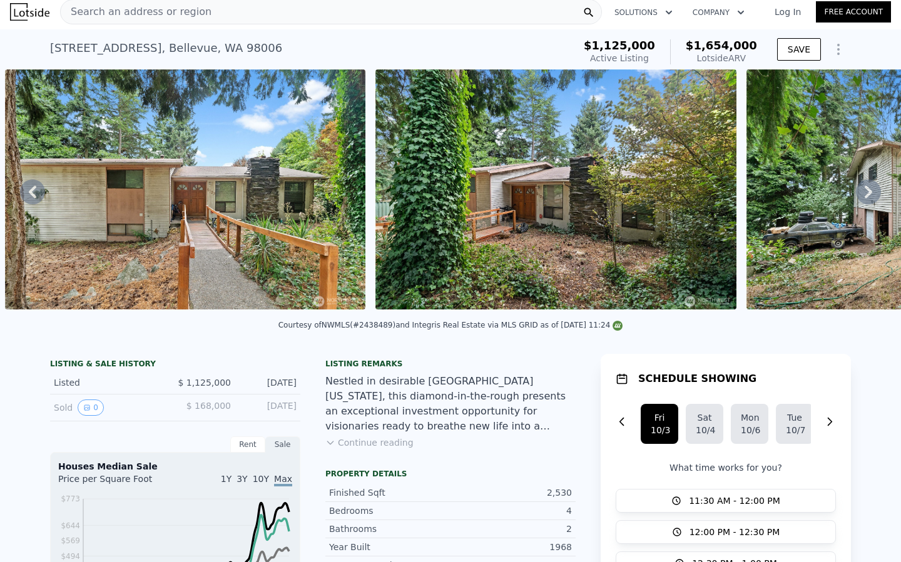
click at [864, 191] on icon at bounding box center [868, 191] width 25 height 25
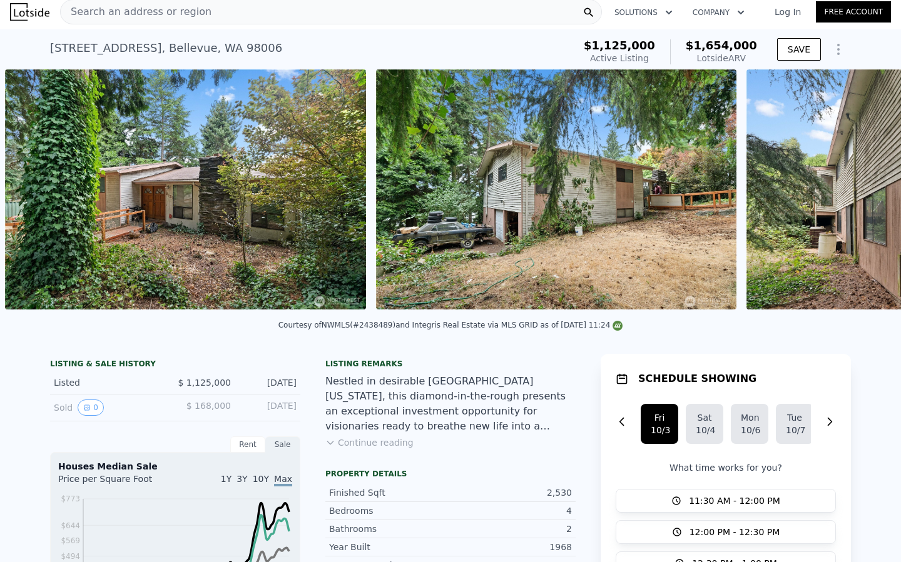
scroll to position [0, 943]
click at [482, 221] on img at bounding box center [556, 189] width 360 height 240
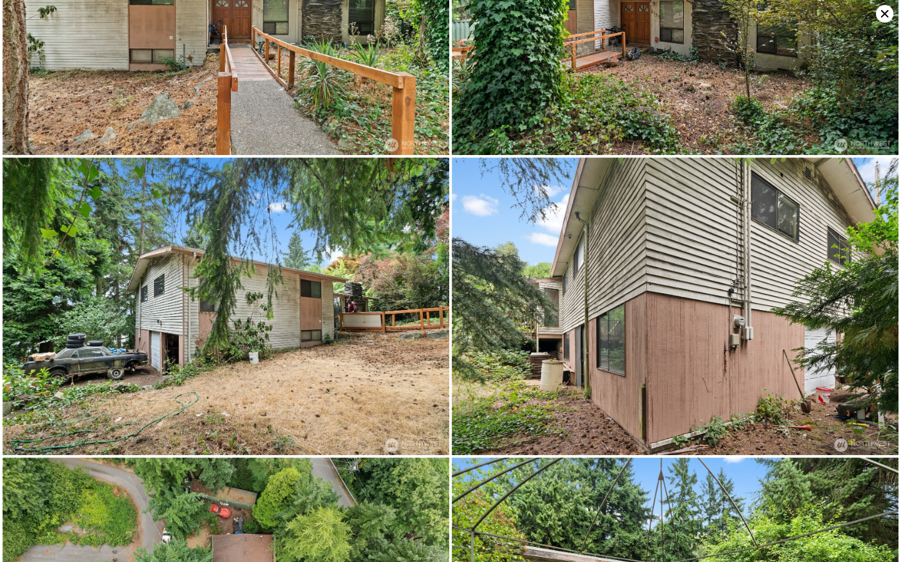
scroll to position [0, 0]
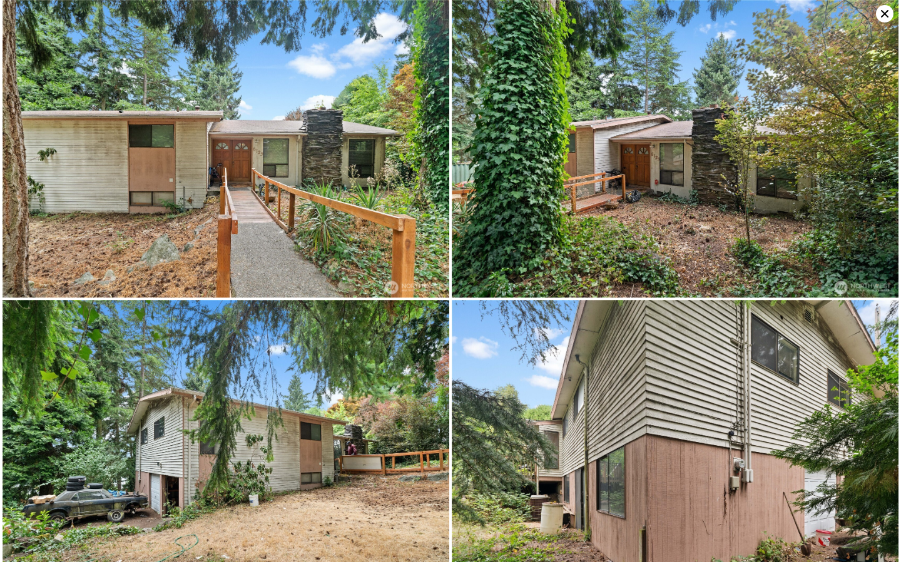
click at [889, 15] on icon at bounding box center [885, 14] width 18 height 18
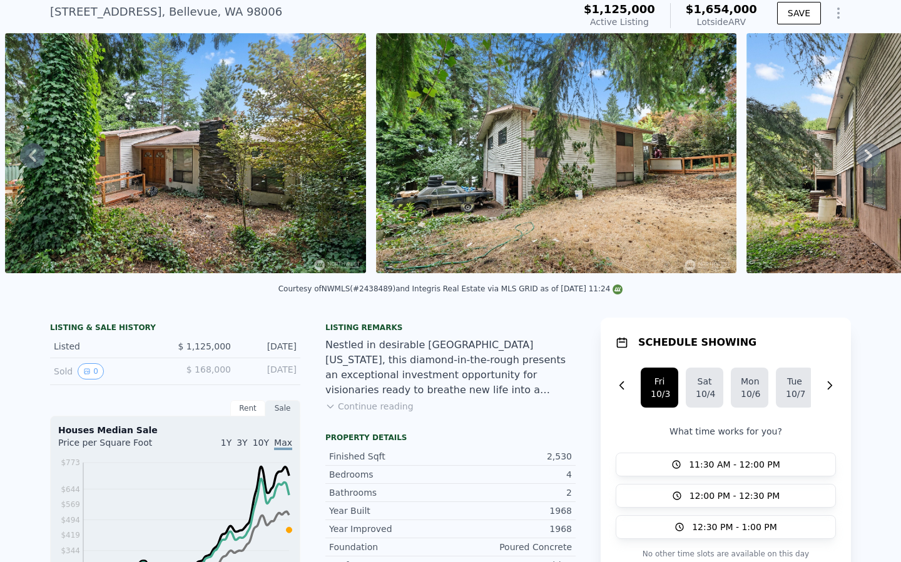
scroll to position [89, 0]
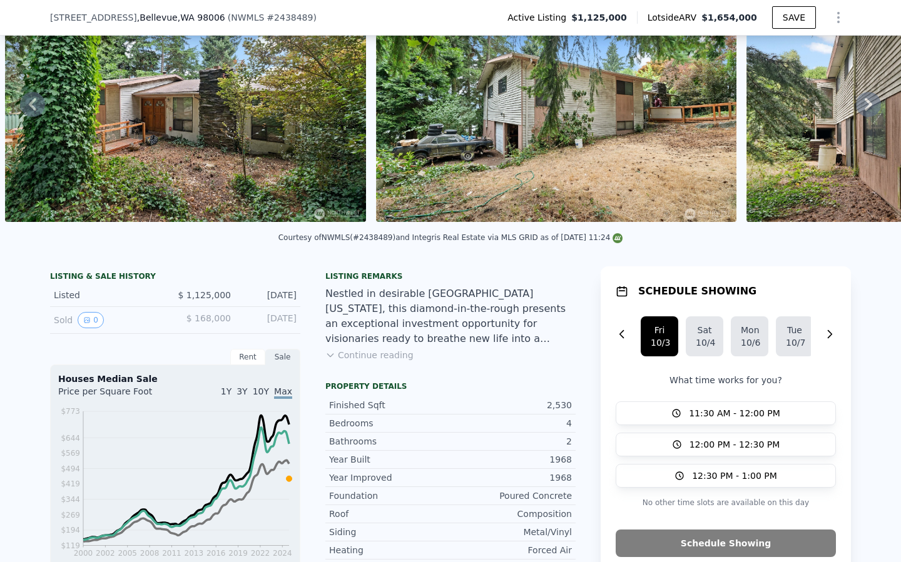
click at [384, 353] on button "Continue reading" at bounding box center [369, 355] width 88 height 13
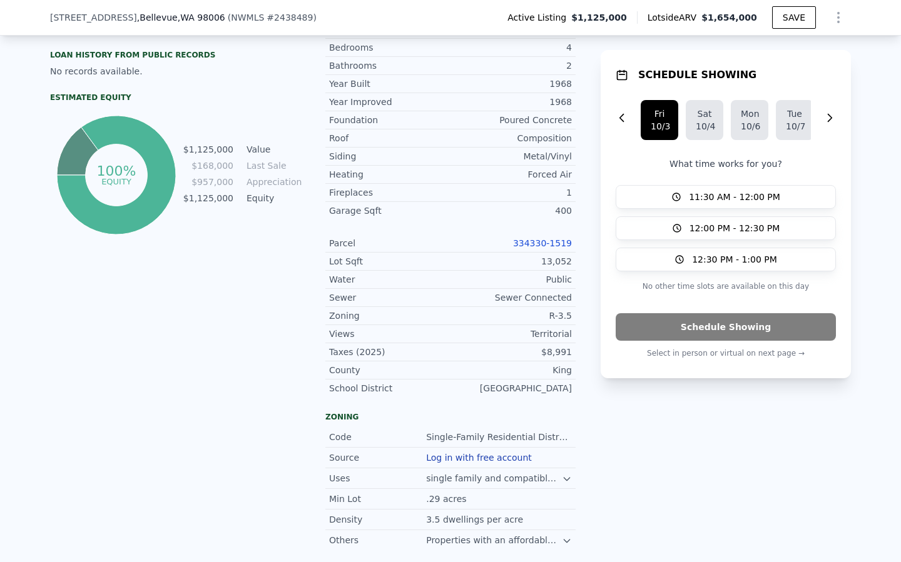
scroll to position [650, 0]
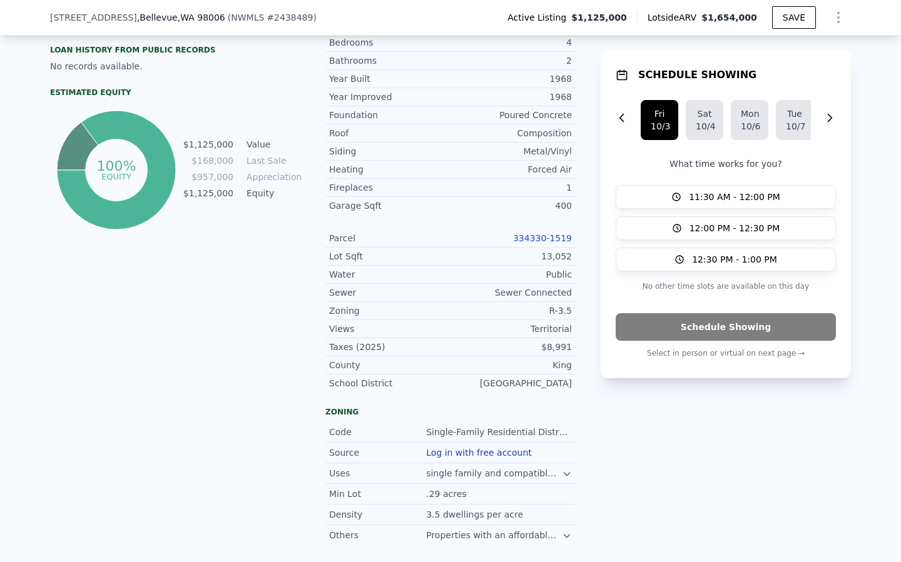
click at [565, 469] on icon at bounding box center [567, 474] width 10 height 10
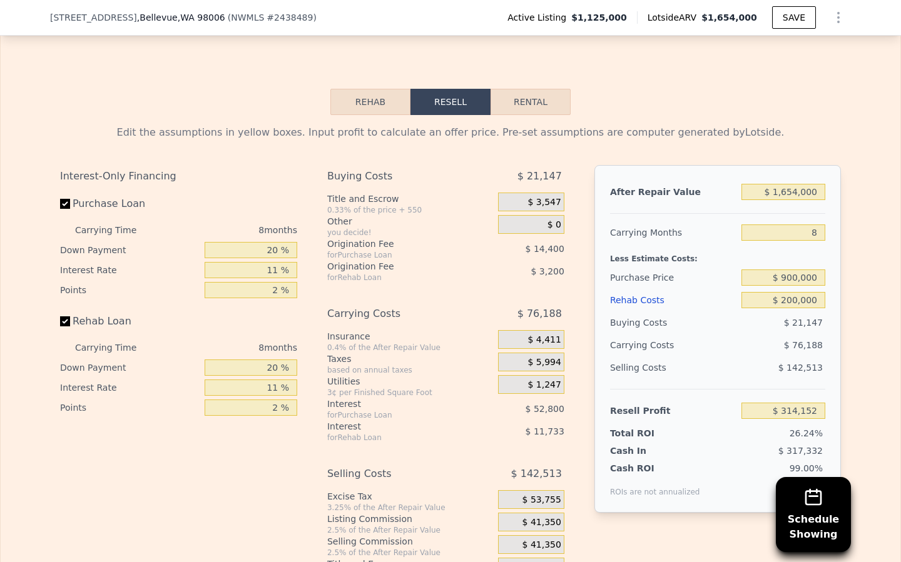
scroll to position [2089, 0]
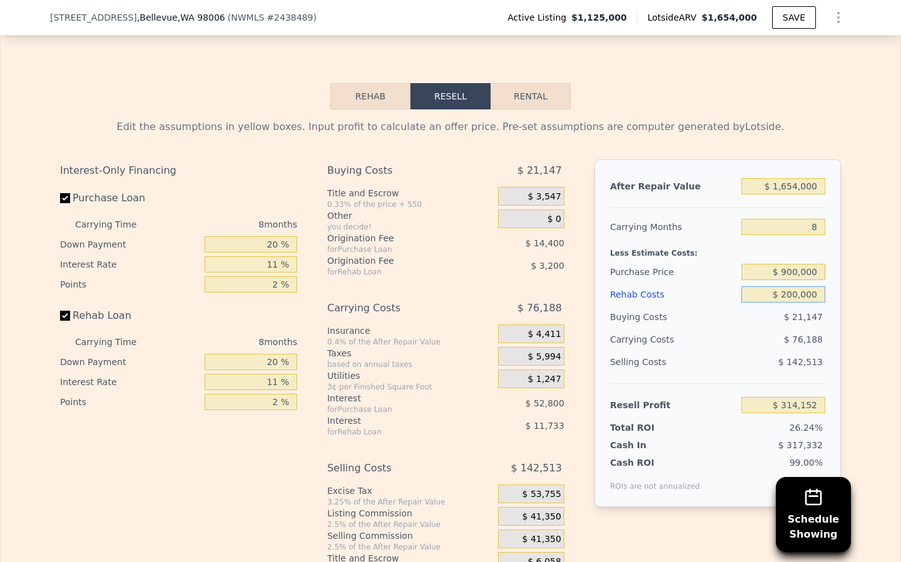
drag, startPoint x: 822, startPoint y: 264, endPoint x: 715, endPoint y: 267, distance: 107.0
click at [715, 283] on div "Rehab Costs $ 200,000" at bounding box center [717, 294] width 215 height 23
type input "$ 3"
type input "$ 529,085"
type input "$ 35"
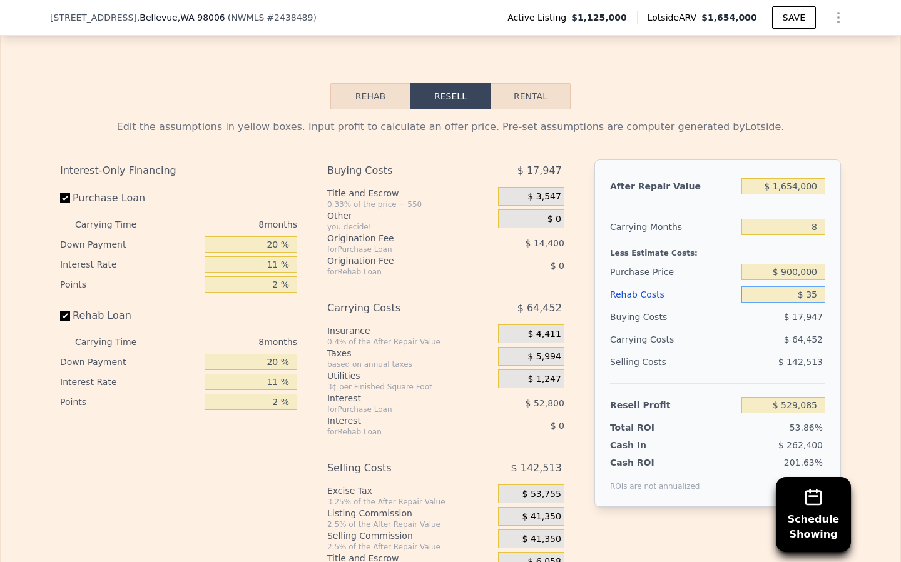
type input "$ 529,052"
type input "$ 350"
type input "$ 528,708"
type input "$ 3,500"
type input "$ 525,324"
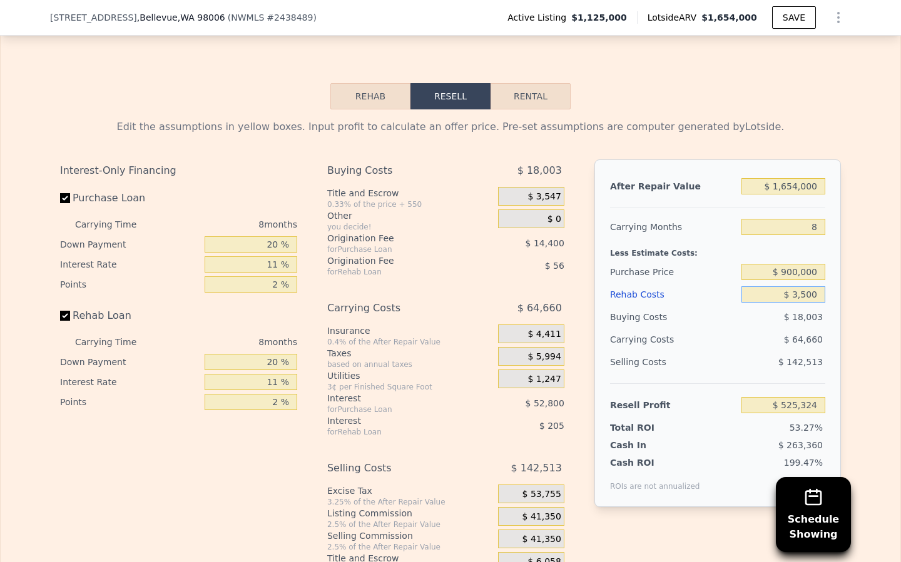
type input "$ 35,000"
type input "$ 491,472"
type input "$ 350,000"
type input "$ 152,952"
type input "$ 350,000"
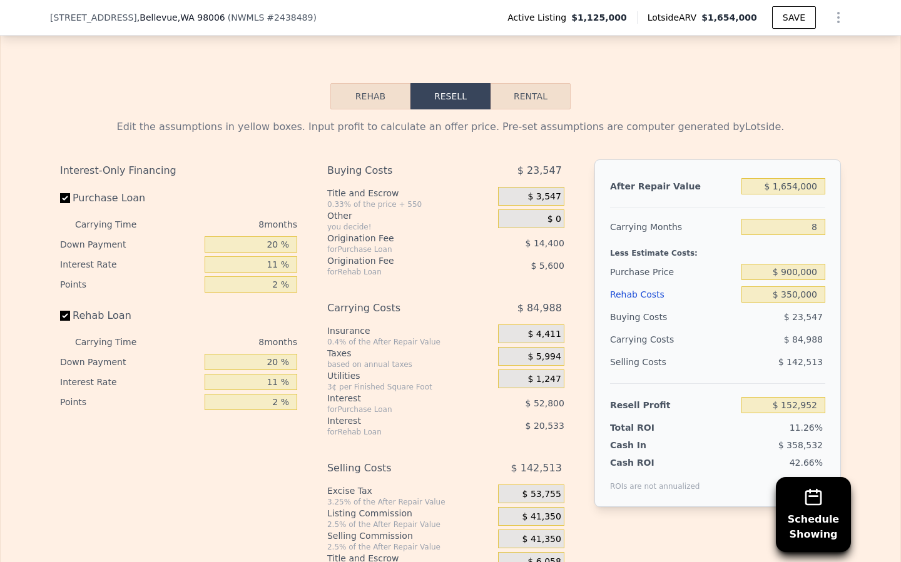
click at [701, 351] on div "Selling Costs" at bounding box center [673, 362] width 126 height 23
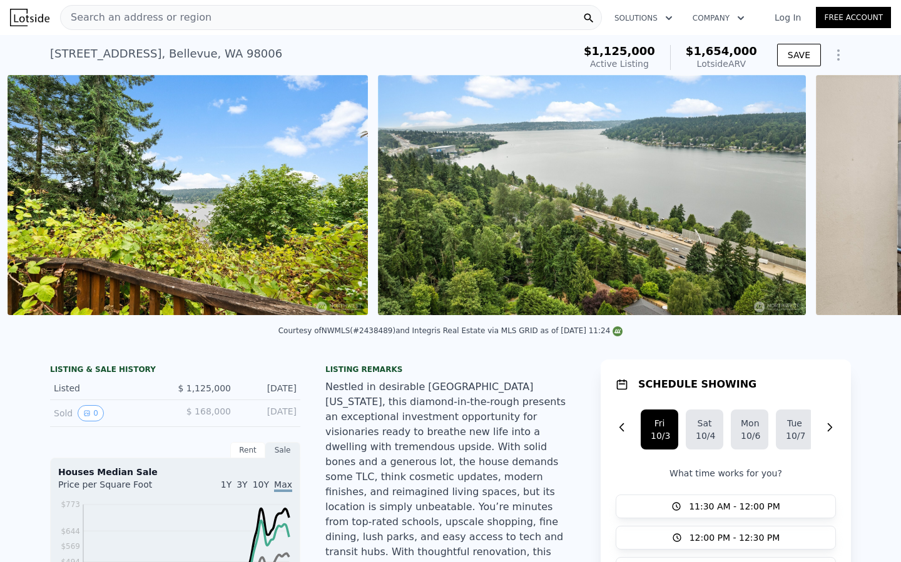
scroll to position [0, 3602]
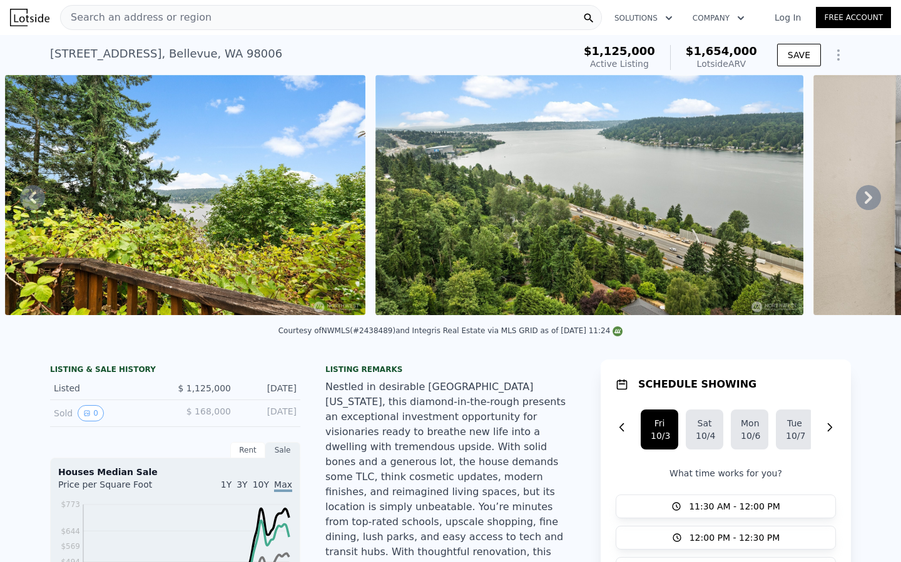
click at [188, 198] on img at bounding box center [185, 195] width 360 height 240
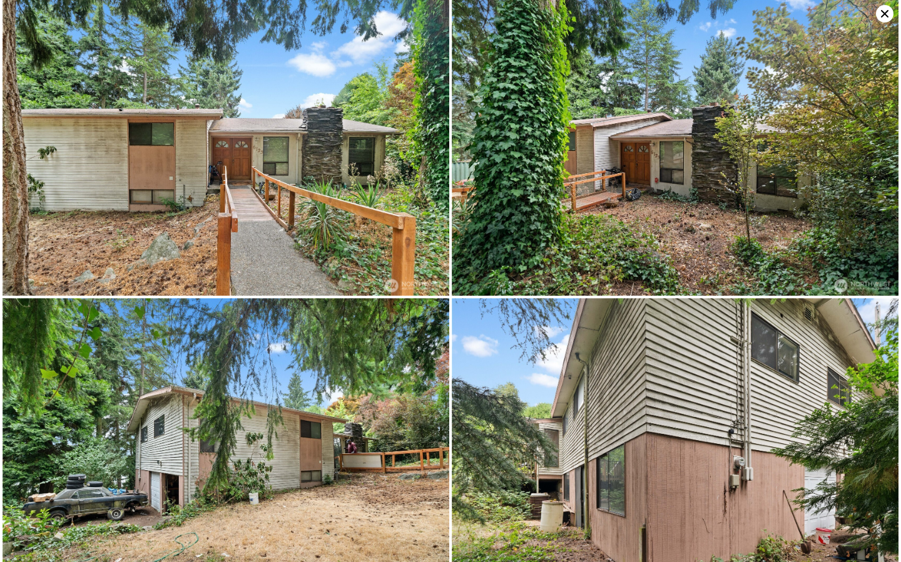
scroll to position [0, 0]
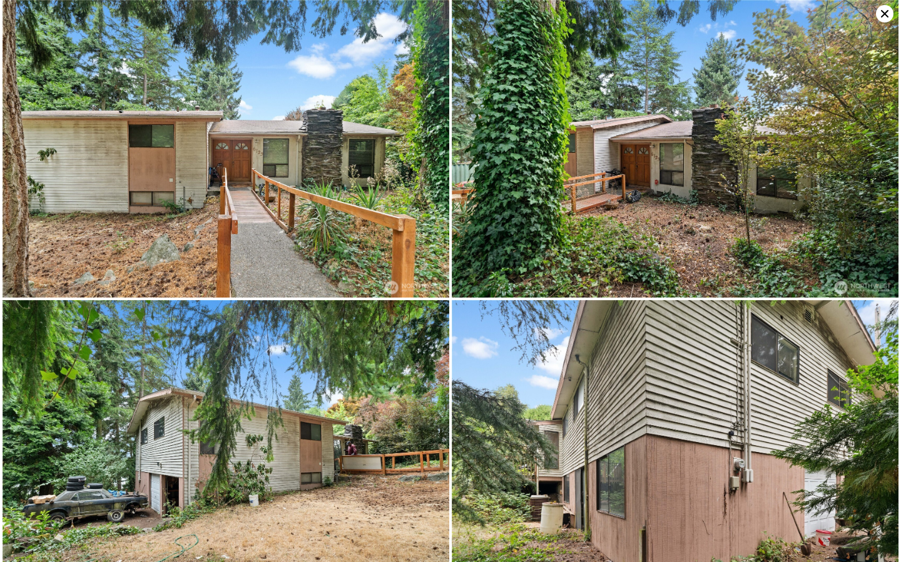
click at [876, 16] on icon at bounding box center [885, 14] width 18 height 18
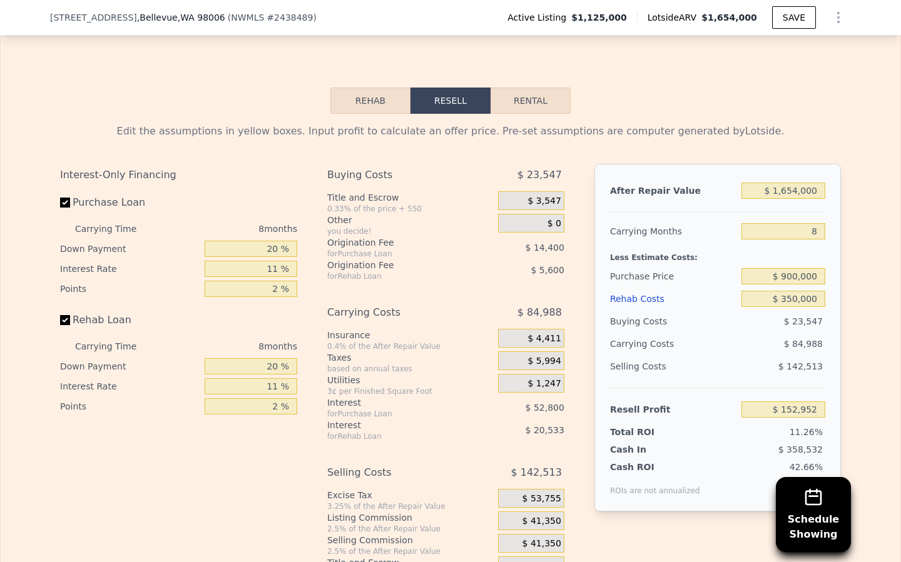
scroll to position [2112, 0]
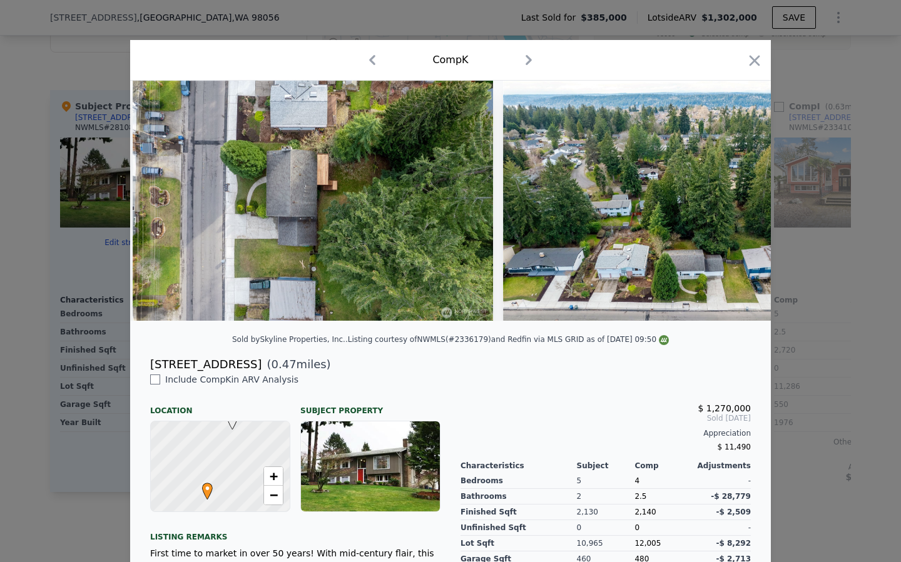
drag, startPoint x: 753, startPoint y: 59, endPoint x: 731, endPoint y: 70, distance: 24.6
click at [752, 59] on icon "button" at bounding box center [754, 60] width 11 height 11
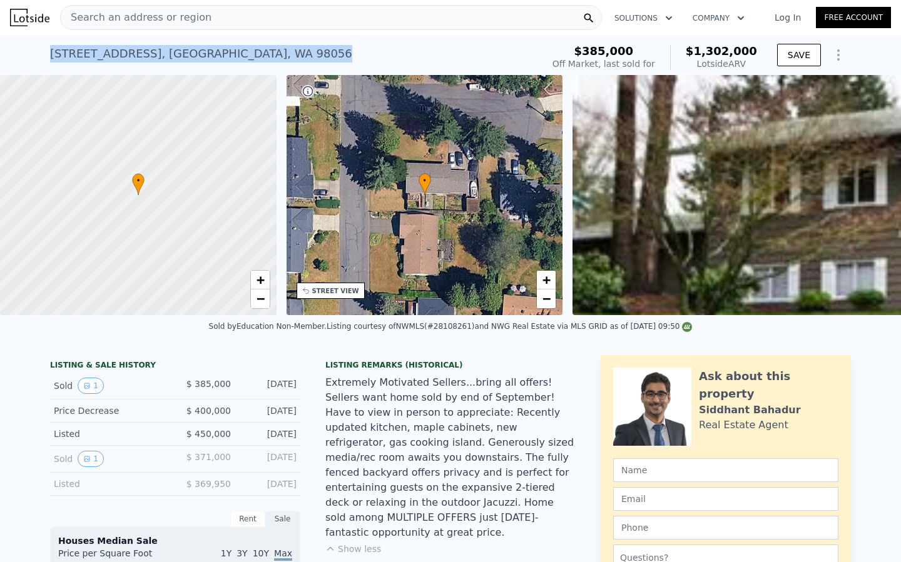
drag, startPoint x: 268, startPoint y: 51, endPoint x: 57, endPoint y: 49, distance: 210.8
click at [49, 46] on div "[STREET_ADDRESS] Sold [DATE] for $385k (~ARV $1.302m ) $385,000 Off Market, las…" at bounding box center [450, 55] width 901 height 40
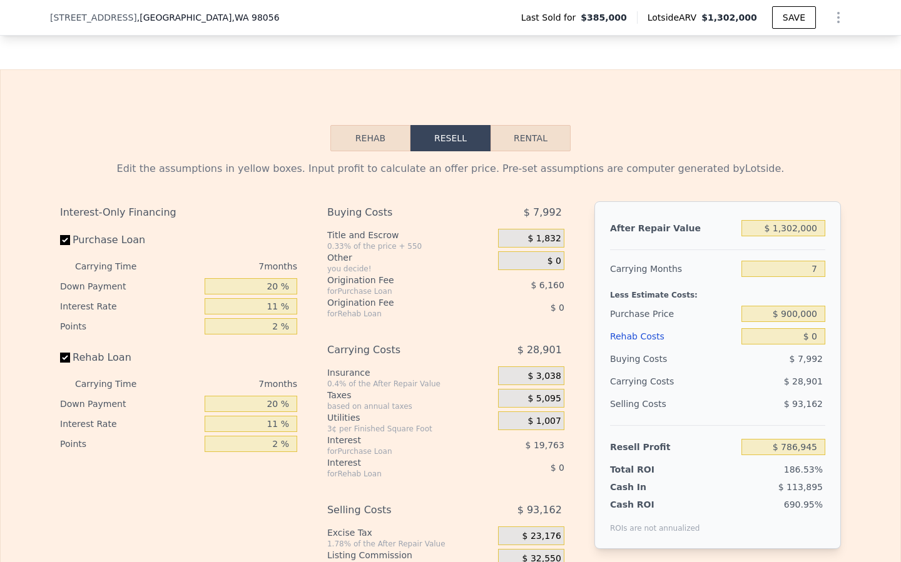
scroll to position [2048, 0]
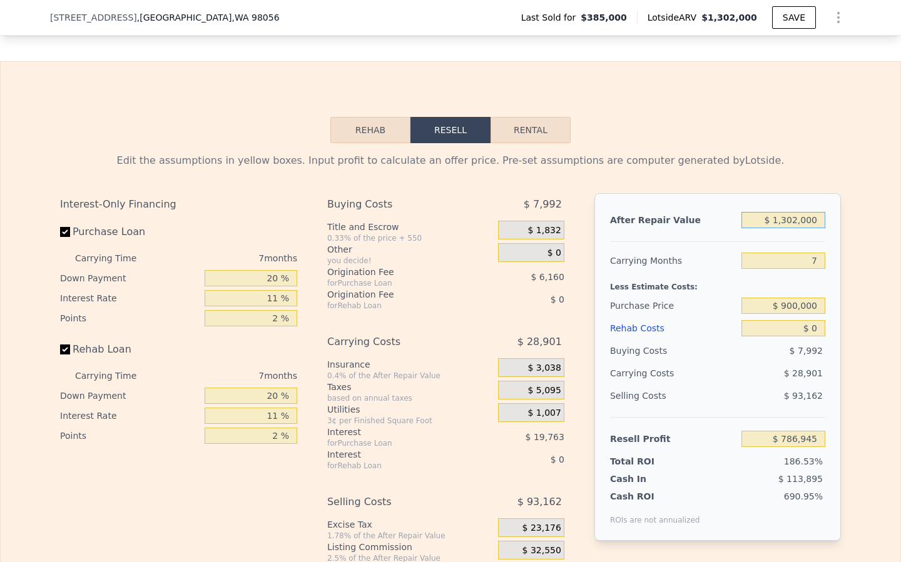
drag, startPoint x: 822, startPoint y: 207, endPoint x: 752, endPoint y: 209, distance: 70.7
click at [752, 212] on input "$ 1,302,000" at bounding box center [783, 220] width 84 height 16
type input "$ 1"
type input "-$ 419,404"
type input "$ 12"
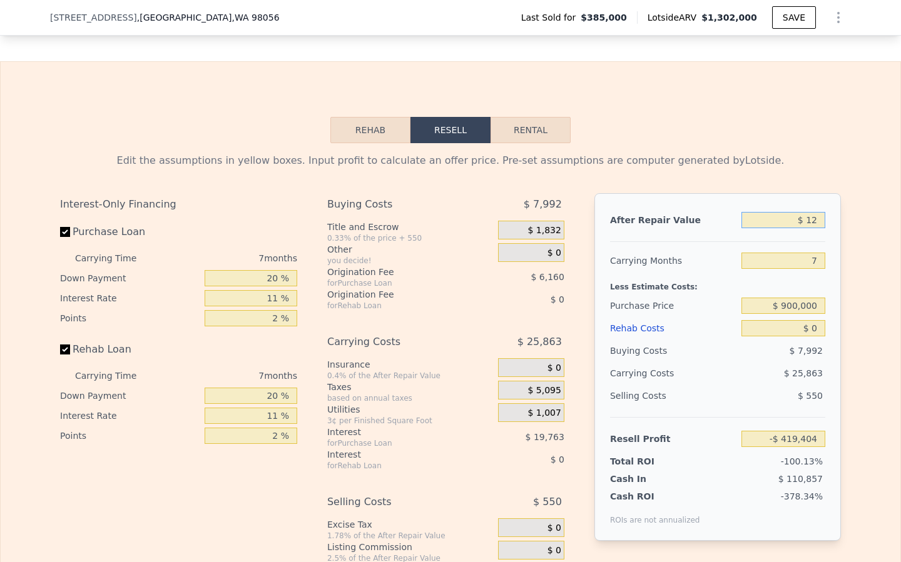
type input "-$ 419,393"
type input "$ 120"
type input "-$ 419,293"
type input "$ 1,200"
type input "-$ 418,293"
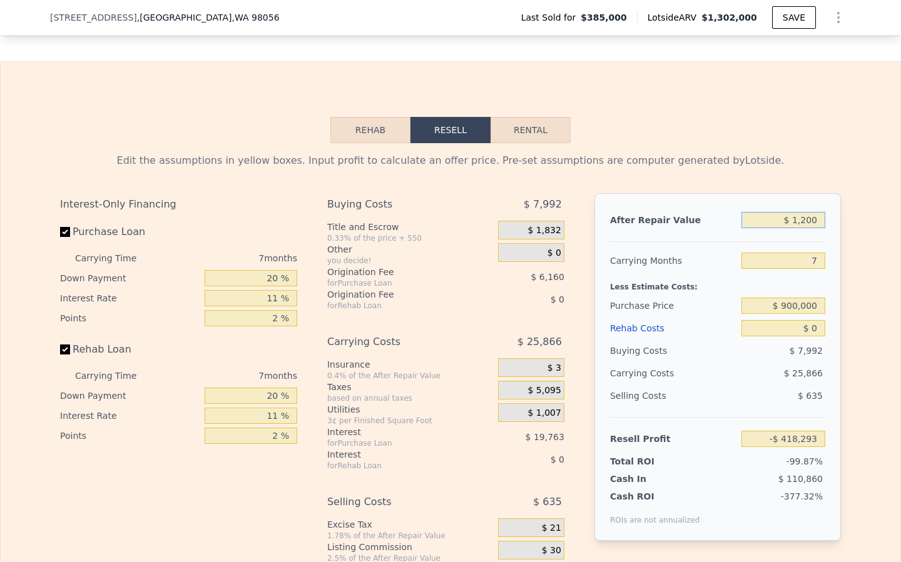
type input "$ 12,000"
type input "-$ 408,287"
type input "$ 120,000"
type input "-$ 308,221"
type input "$ 120,000"
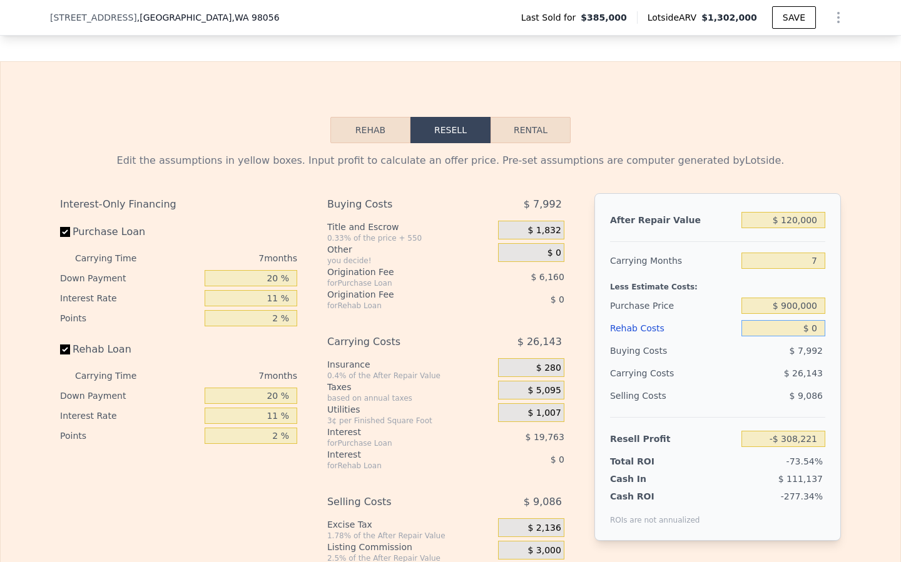
click at [818, 320] on input "$ 0" at bounding box center [783, 328] width 84 height 16
type input "$ 1"
type input "-$ 308,222"
type input "$ 12"
type input "-$ 308,233"
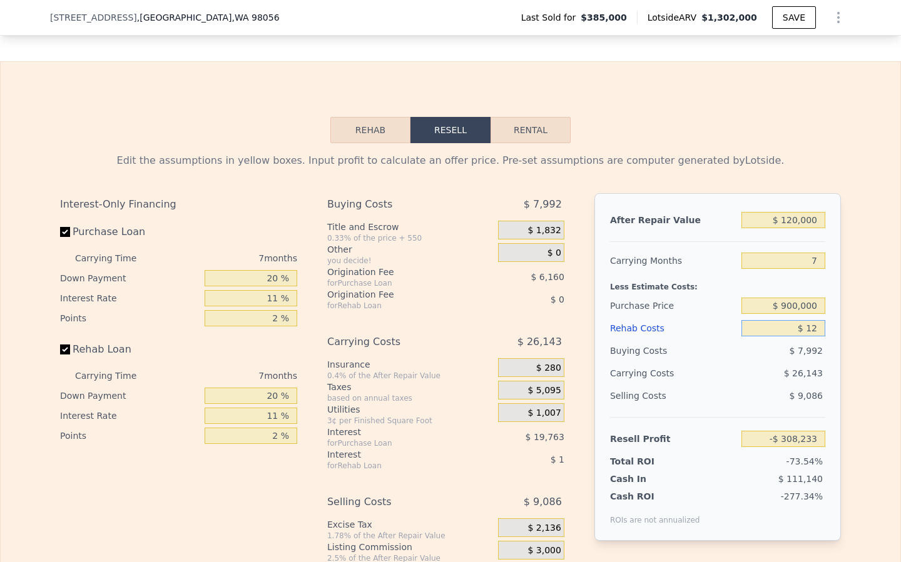
type input "$ 120"
type input "-$ 308,350"
type input "$ 1,200"
type input "-$ 309,503"
type input "$ 12,000"
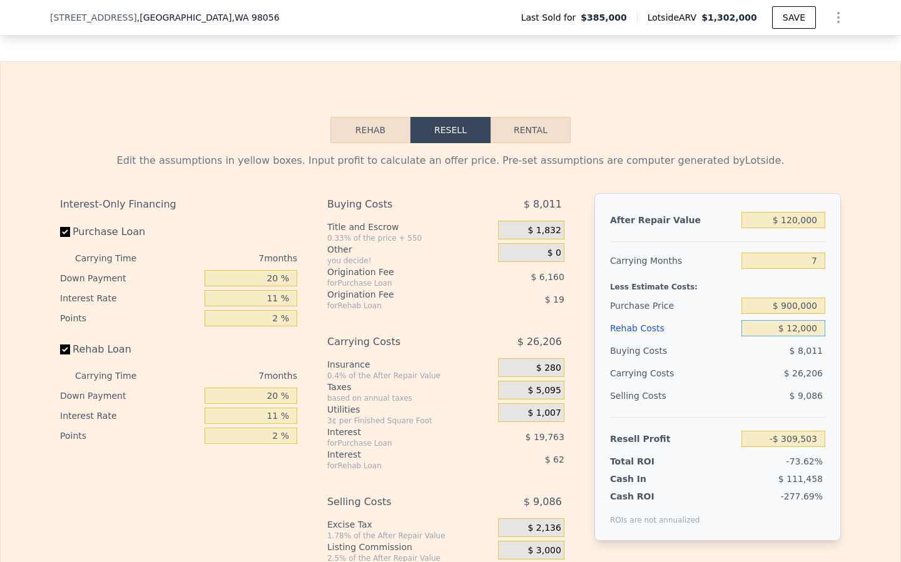
type input "-$ 321,029"
type input "$ 120,000"
type input "-$ 436,301"
type input "$ 1,200,000"
type input "-$ 1,589,021"
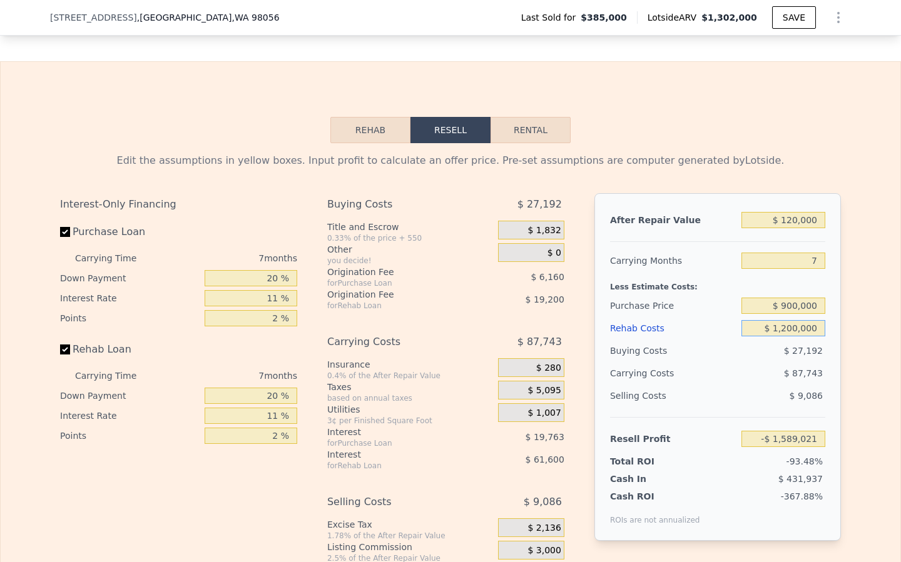
type input "$ 120,000"
type input "-$ 436,301"
type input "$ 120,000"
click at [690, 317] on div "Rehab Costs" at bounding box center [673, 328] width 126 height 23
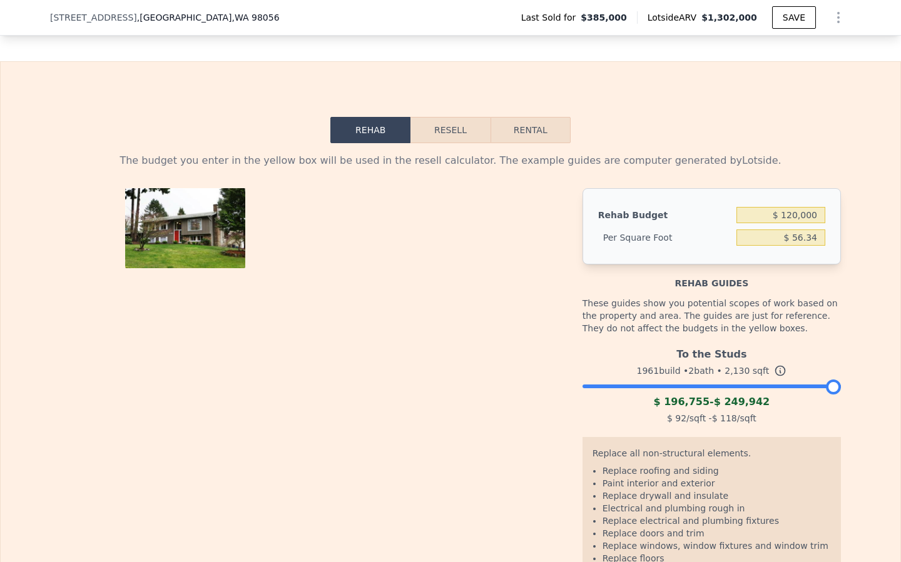
click at [437, 117] on button "Resell" at bounding box center [449, 130] width 79 height 26
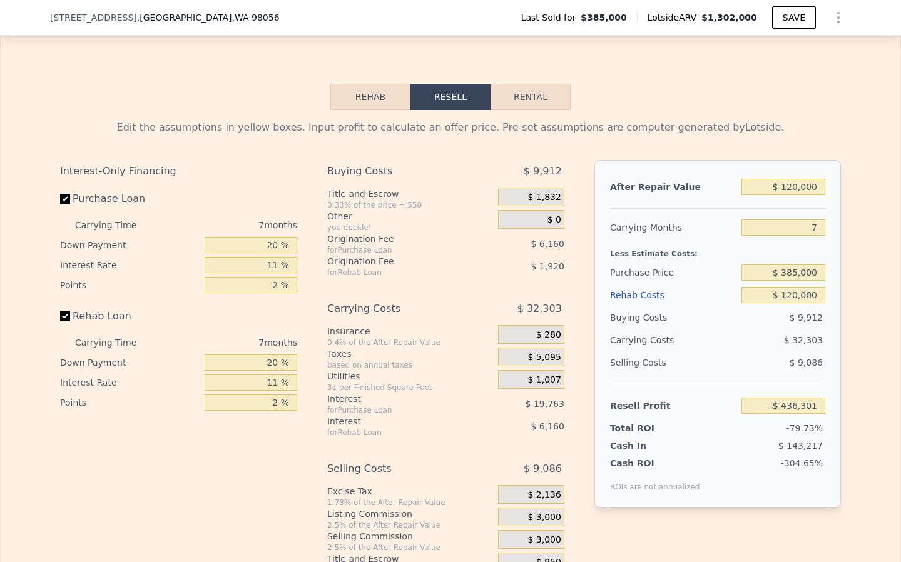
scroll to position [2090, 0]
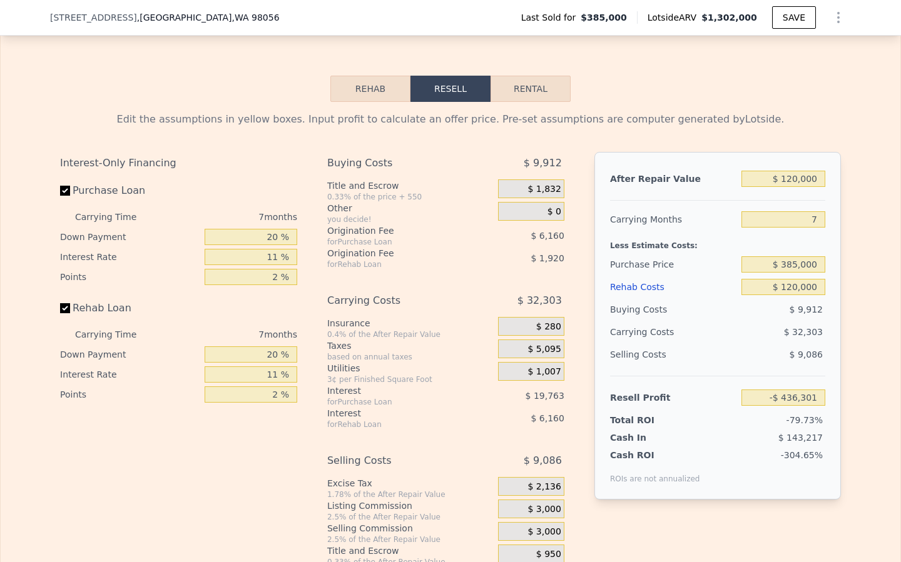
click at [725, 322] on div "$ 32,303" at bounding box center [759, 332] width 132 height 23
click at [781, 256] on input "$ 385,000" at bounding box center [783, 264] width 84 height 16
drag, startPoint x: 822, startPoint y: 250, endPoint x: 816, endPoint y: 249, distance: 6.3
click at [816, 249] on div "After Repair Value $ 120,000 Carrying Months 7 Less Estimate Costs: Purchase Pr…" at bounding box center [717, 326] width 246 height 348
click at [819, 171] on input "$ 120,000" at bounding box center [783, 179] width 84 height 16
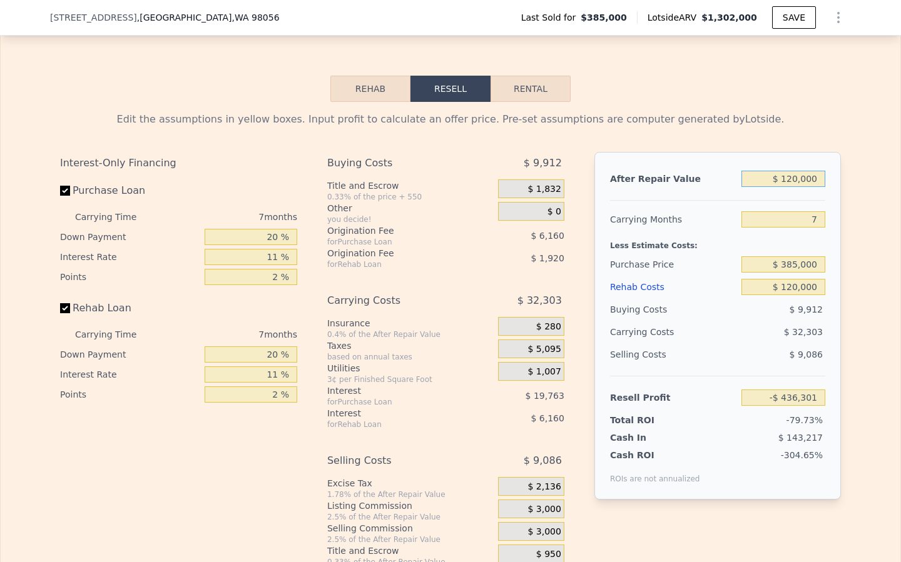
type input "$ 1,200,000"
type input "$ 564,359"
type input "$ 1,200,000"
click at [718, 276] on div "Rehab Costs" at bounding box center [673, 287] width 126 height 23
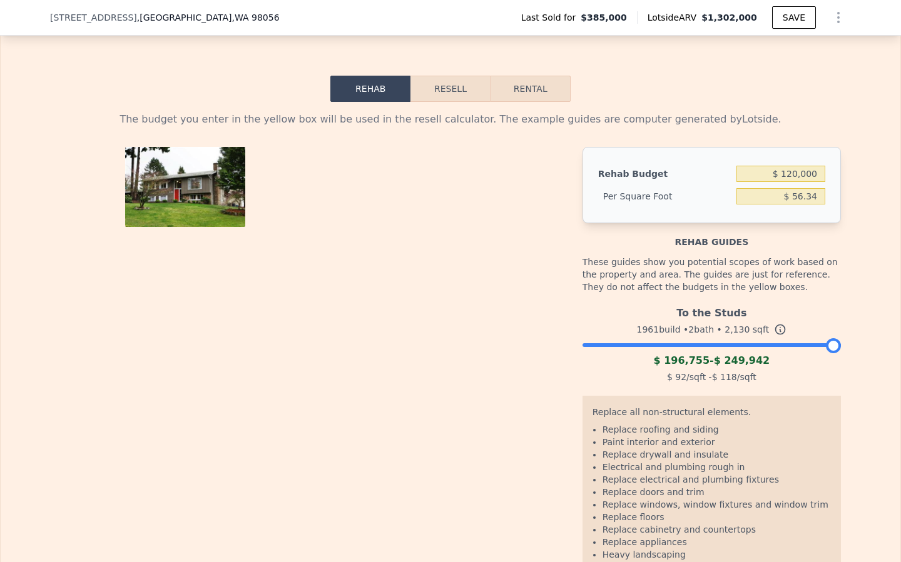
click at [435, 80] on button "Resell" at bounding box center [449, 89] width 79 height 26
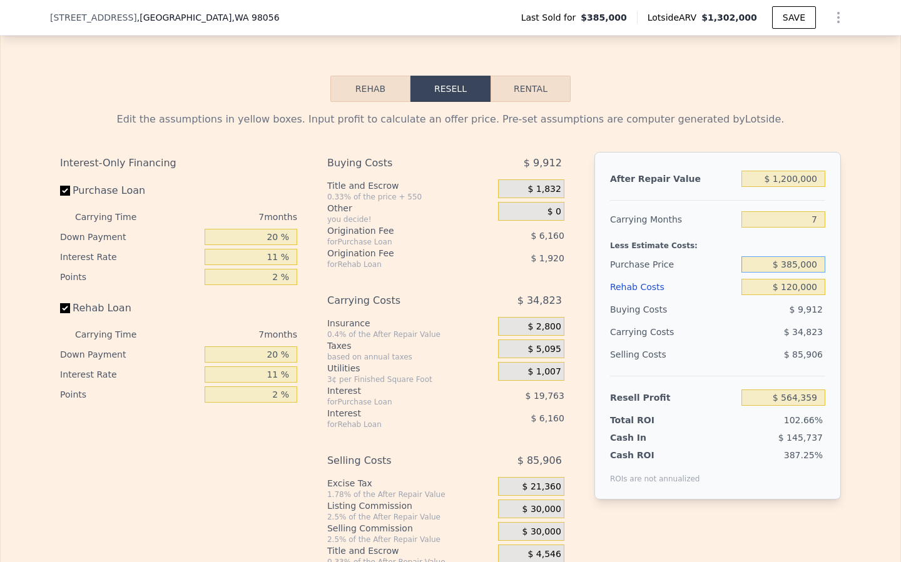
drag, startPoint x: 814, startPoint y: 246, endPoint x: 772, endPoint y: 246, distance: 41.9
click at [772, 256] on input "$ 385,000" at bounding box center [783, 264] width 84 height 16
type input "$ 900,000"
click at [852, 293] on div "Edit the assumptions in yellow boxes. Input profit to calculate an offer price.…" at bounding box center [450, 334] width 899 height 465
type input "$ 12,965"
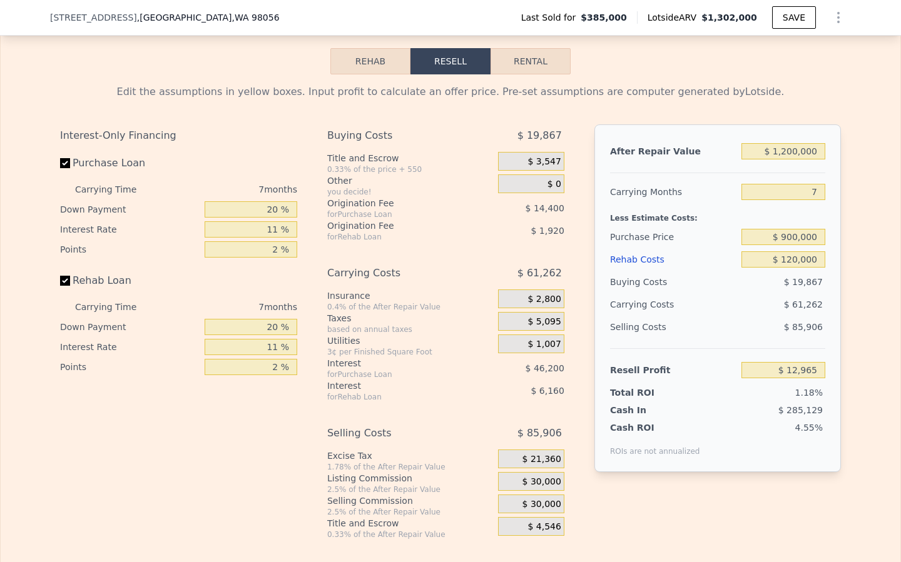
scroll to position [2106, 0]
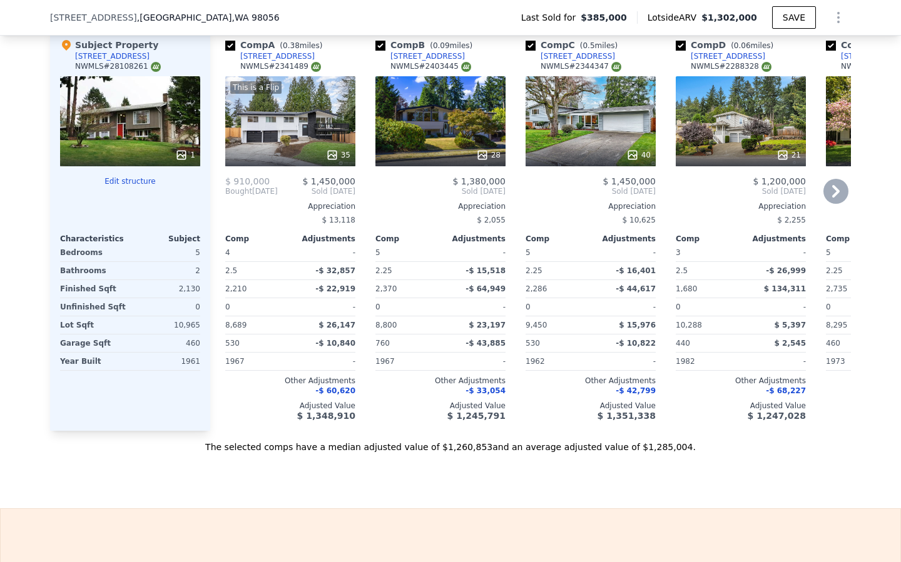
type input "$ 1,302,000"
type input "$ 0"
type input "$ 786,945"
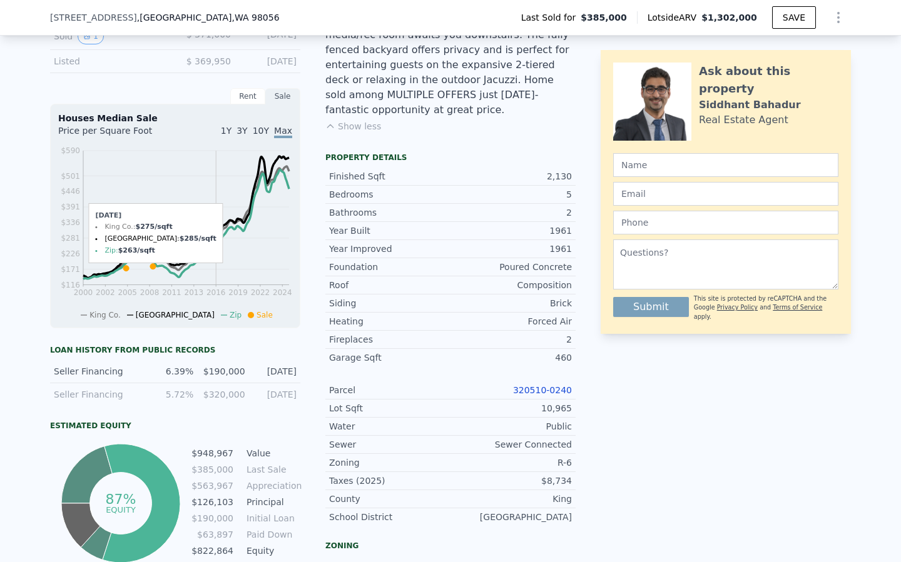
scroll to position [0, 0]
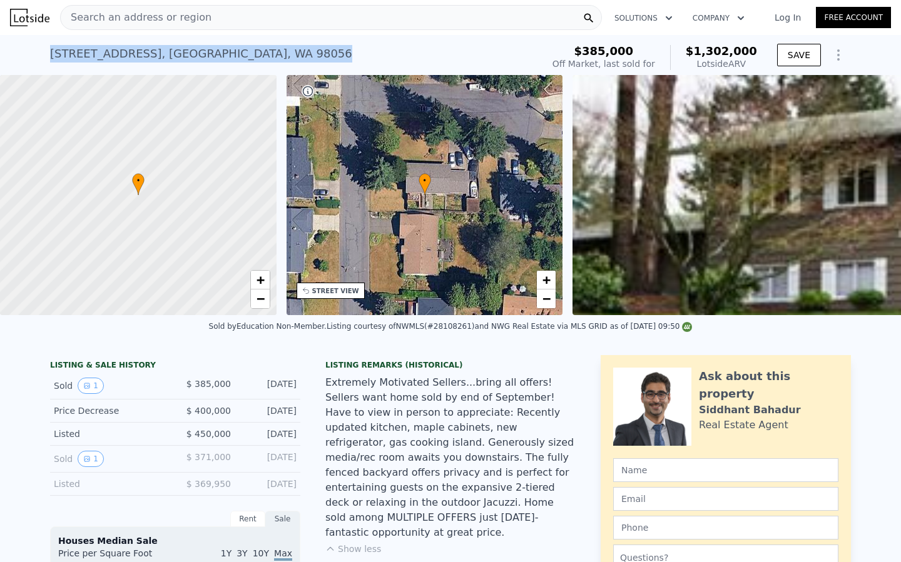
drag, startPoint x: 266, startPoint y: 51, endPoint x: 103, endPoint y: 58, distance: 163.4
click at [6, 57] on div "12103 SE 70th St , Newcastle , WA 98056 Sold Oct 2008 for $385k (~ARV $1.302m )…" at bounding box center [450, 55] width 901 height 40
copy div "12103 SE 70th St , Newcastle , WA 98056"
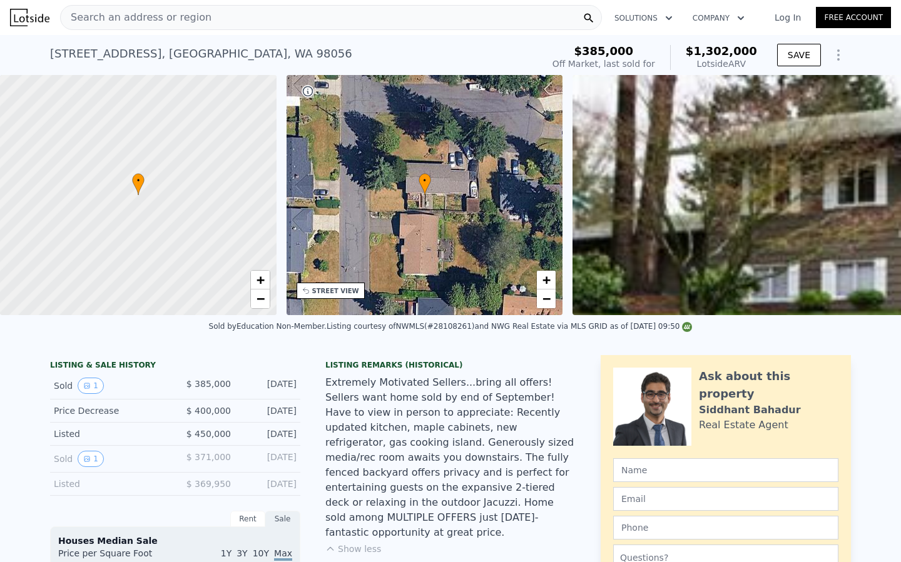
click at [213, 5] on div "Search an address or region" at bounding box center [331, 17] width 542 height 25
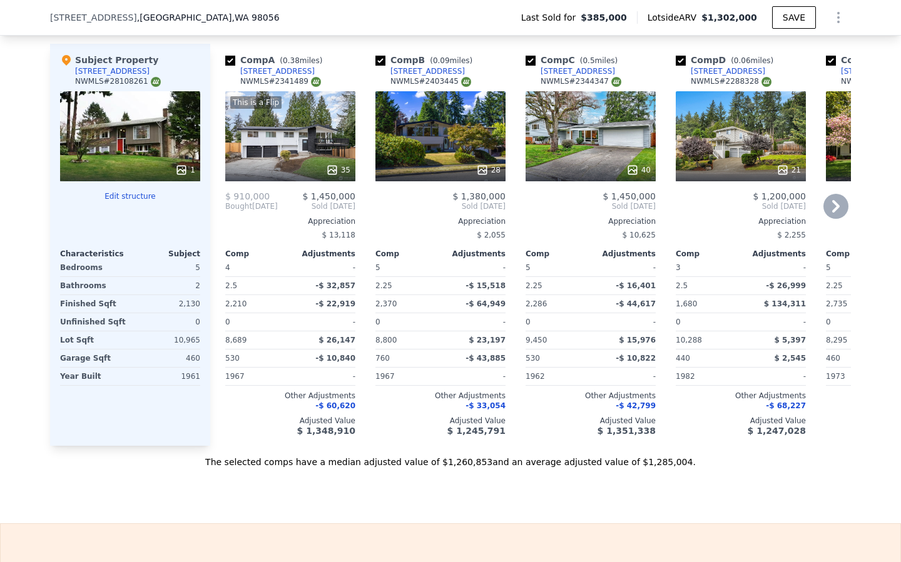
click at [285, 134] on div "This is a Flip 35" at bounding box center [290, 136] width 130 height 90
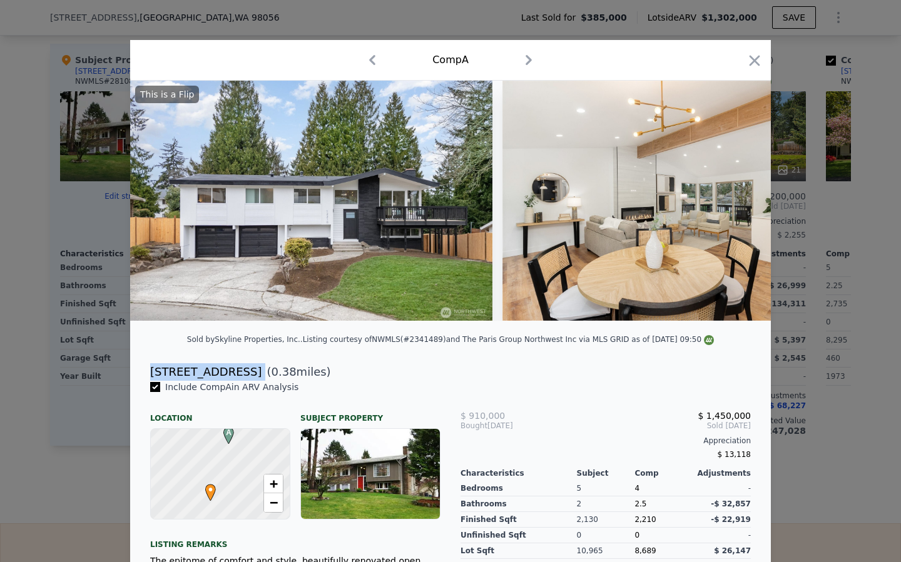
drag, startPoint x: 193, startPoint y: 368, endPoint x: 228, endPoint y: 371, distance: 35.2
click at [239, 368] on div "[STREET_ADDRESS] ( 0.38 miles)" at bounding box center [450, 372] width 620 height 18
click at [528, 66] on icon "button" at bounding box center [528, 60] width 20 height 20
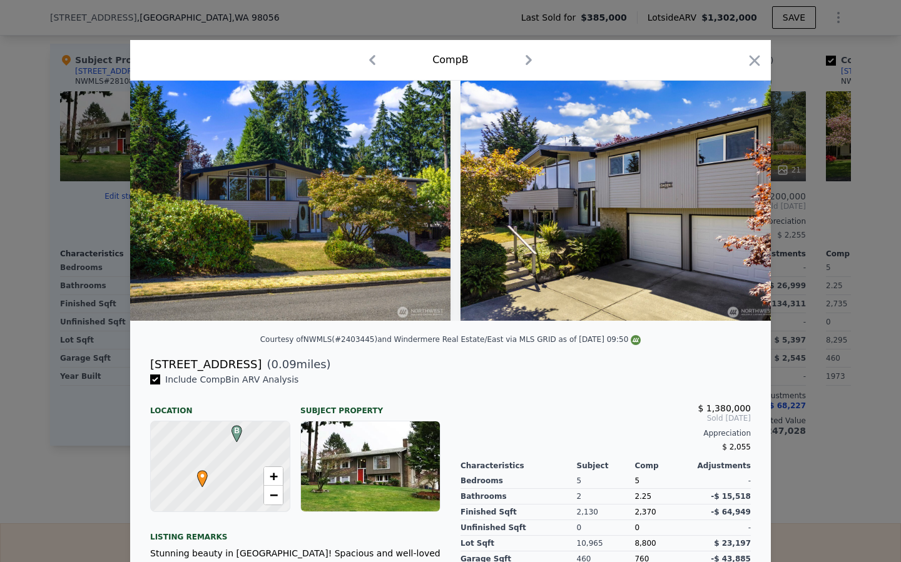
click at [146, 353] on div "Courtesy of NWMLS (#2403445) and Windermere Real Estate/East via MLS GRID as of…" at bounding box center [450, 343] width 640 height 25
drag, startPoint x: 150, startPoint y: 362, endPoint x: 236, endPoint y: 364, distance: 85.7
click at [238, 363] on div "12143 SE 68th Pl ( 0.09 miles)" at bounding box center [450, 365] width 620 height 18
copy div "12143 SE 68th Pl"
click at [528, 62] on icon "button" at bounding box center [528, 60] width 6 height 10
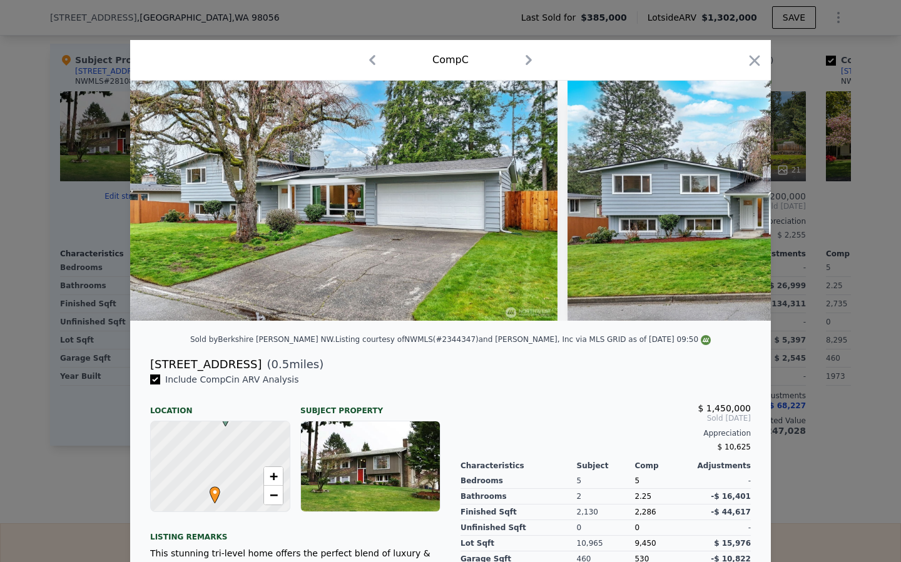
click at [204, 354] on div "Sold by Berkshire Hathaway HS NW . Listing courtesy of NWMLS (#2344347) and Joh…" at bounding box center [450, 343] width 640 height 25
drag, startPoint x: 244, startPoint y: 365, endPoint x: 148, endPoint y: 366, distance: 95.7
click at [148, 366] on div "6212 121st Ave SE ( 0.5 miles)" at bounding box center [450, 365] width 620 height 18
copy div "6212 121st Ave SE"
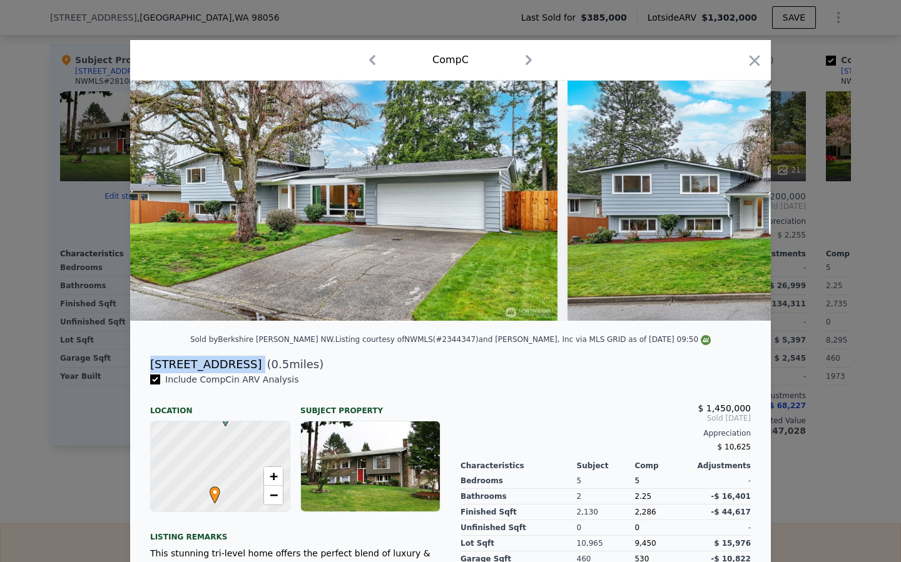
copy div "6212 121st Ave SE"
click at [378, 56] on icon "button" at bounding box center [372, 60] width 20 height 20
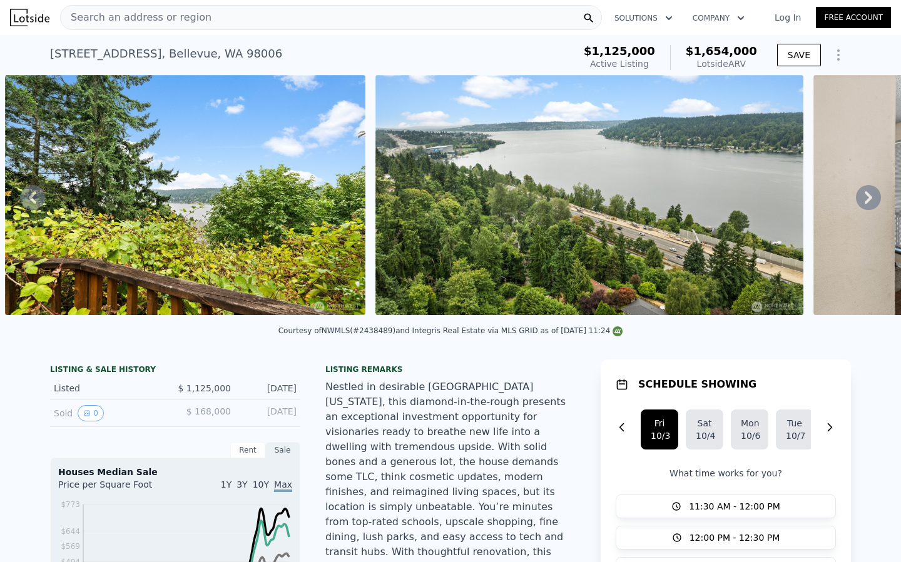
click at [110, 14] on span "Search an address or region" at bounding box center [136, 17] width 151 height 15
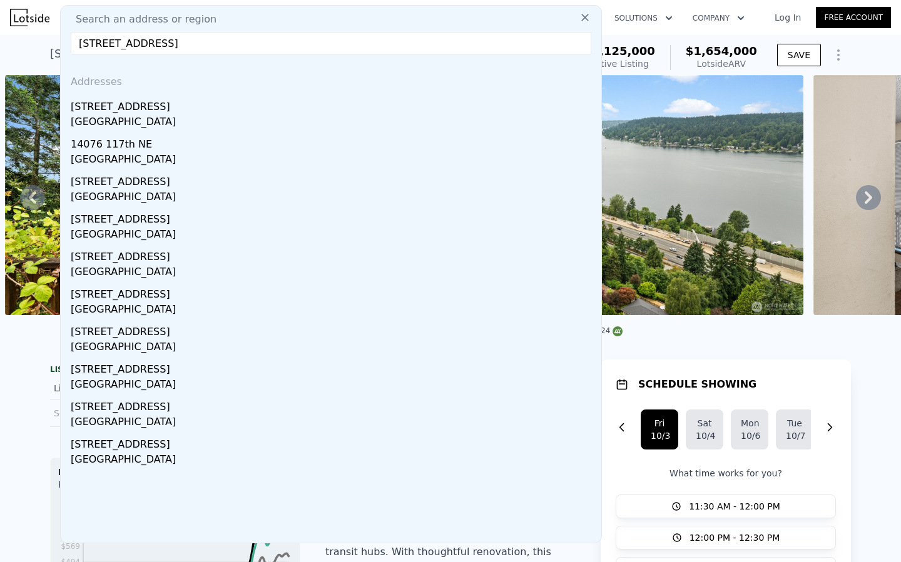
type input "[STREET_ADDRESS]"
click at [98, 121] on div "[GEOGRAPHIC_DATA]" at bounding box center [333, 123] width 525 height 18
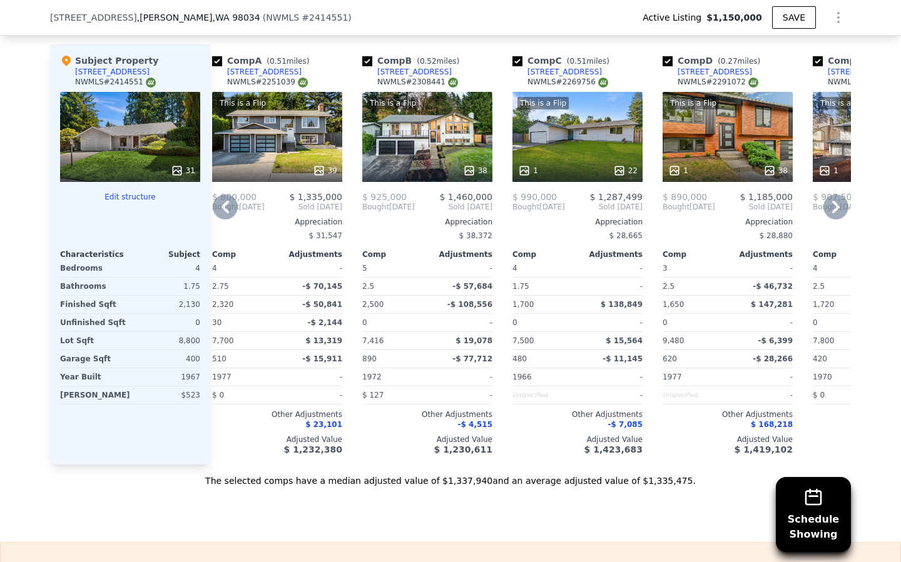
scroll to position [1700, 0]
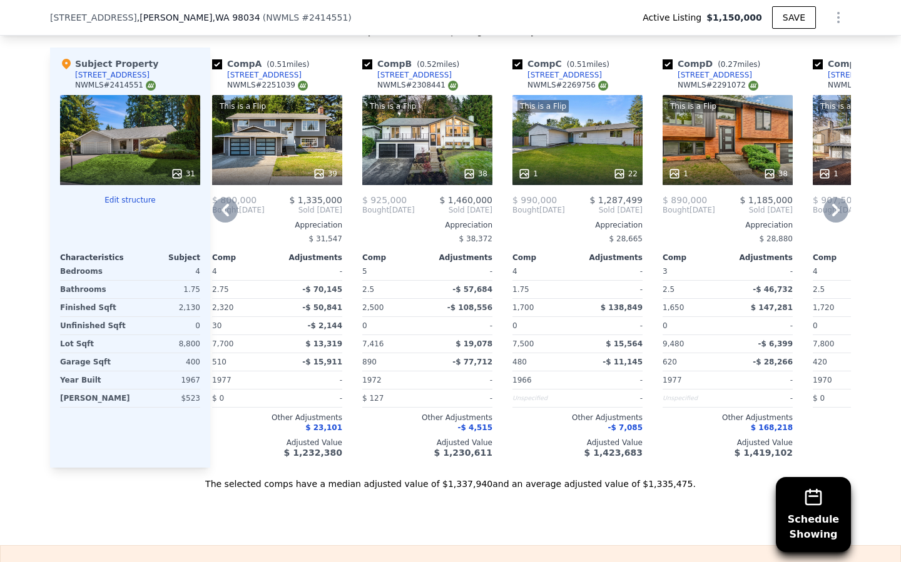
click at [597, 104] on div "This is a Flip 1 22" at bounding box center [577, 140] width 130 height 90
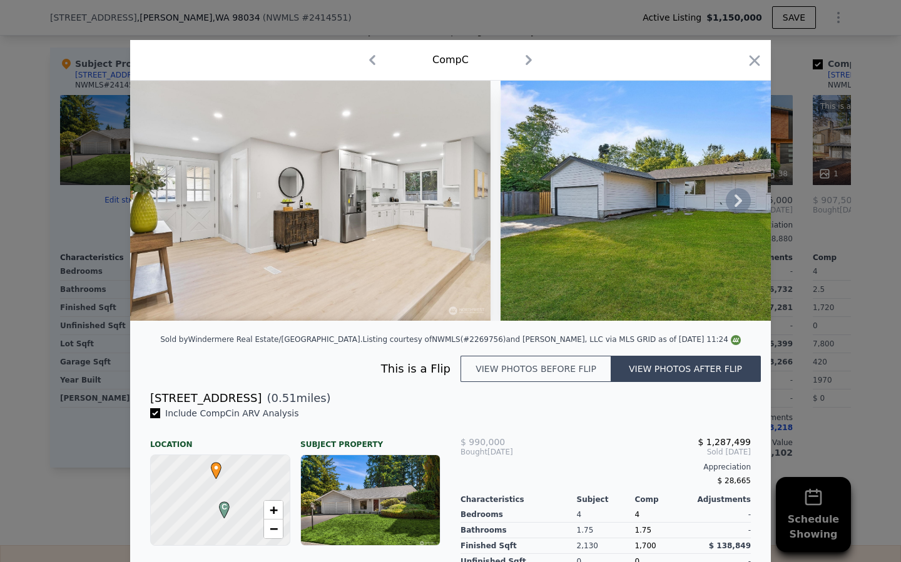
click at [735, 209] on icon at bounding box center [737, 200] width 25 height 25
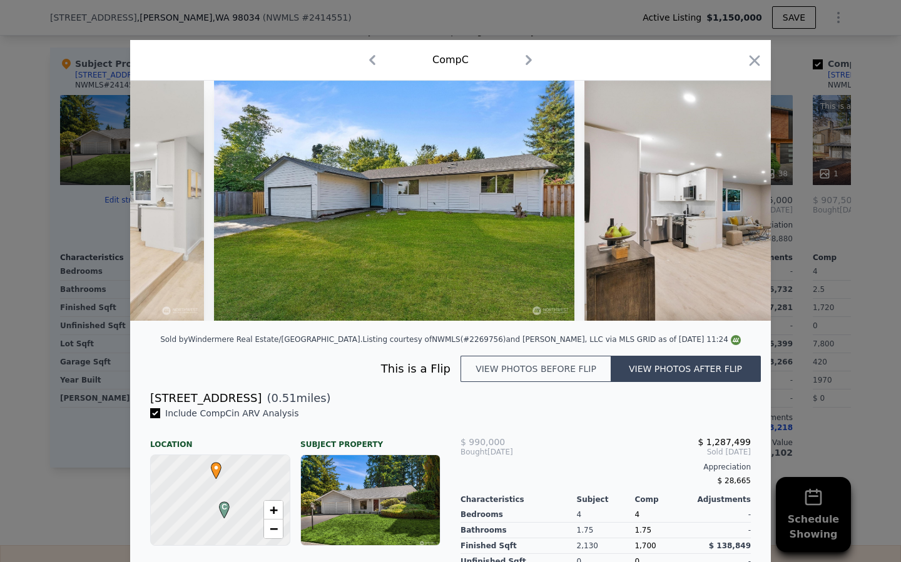
click at [736, 209] on img at bounding box center [764, 201] width 360 height 240
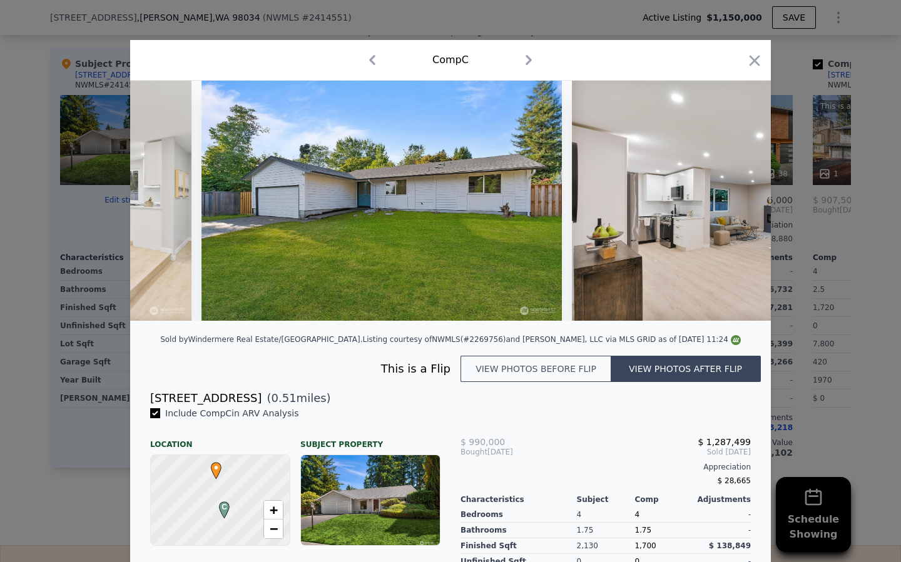
scroll to position [0, 300]
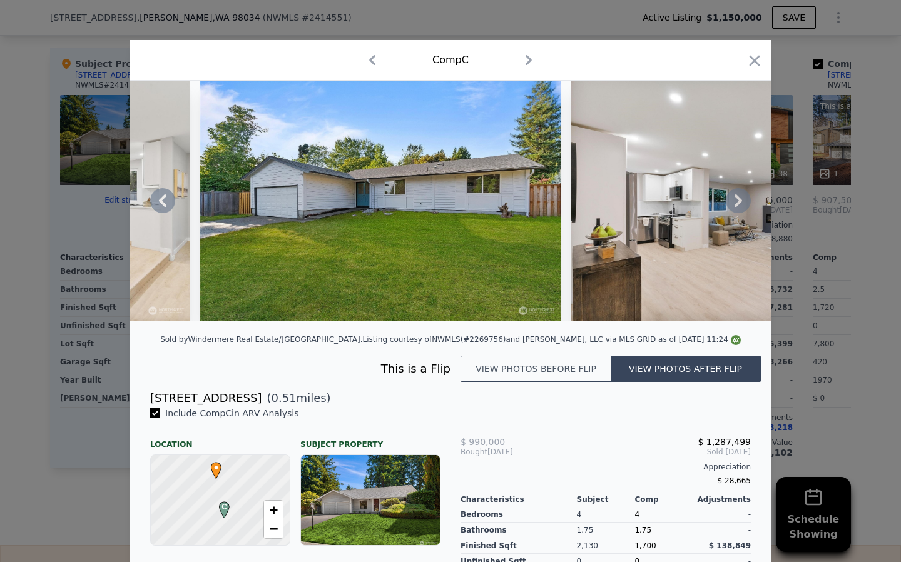
click at [735, 197] on icon at bounding box center [737, 200] width 25 height 25
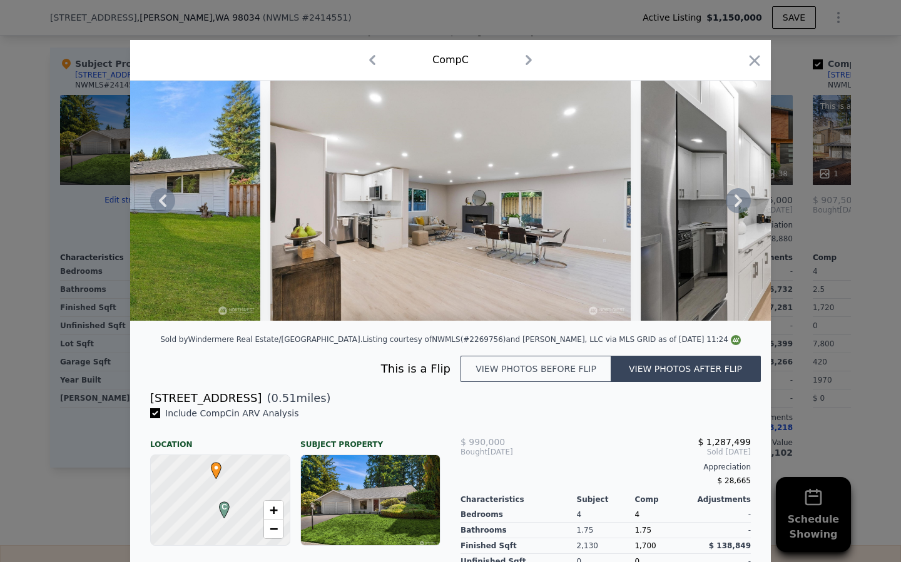
click at [735, 200] on div at bounding box center [450, 201] width 640 height 240
click at [735, 201] on icon at bounding box center [737, 200] width 25 height 25
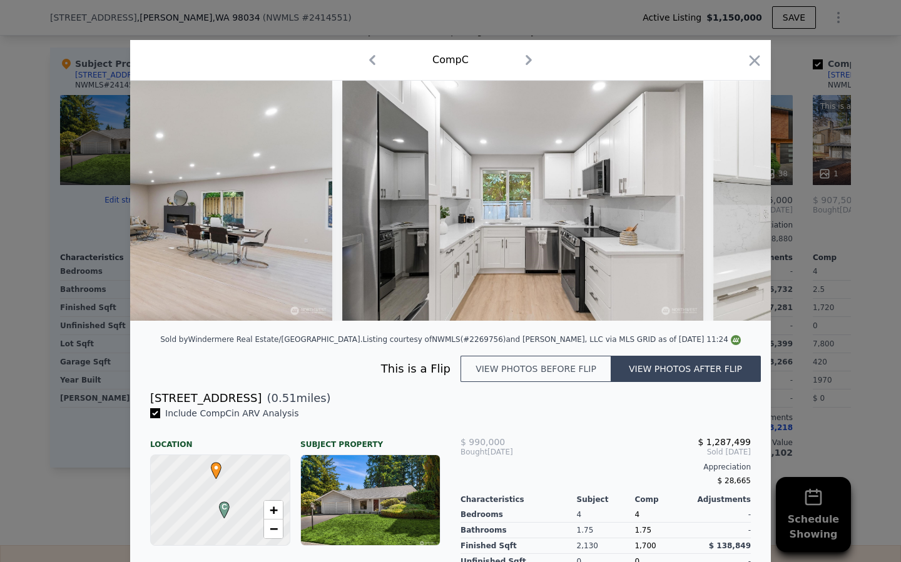
scroll to position [0, 901]
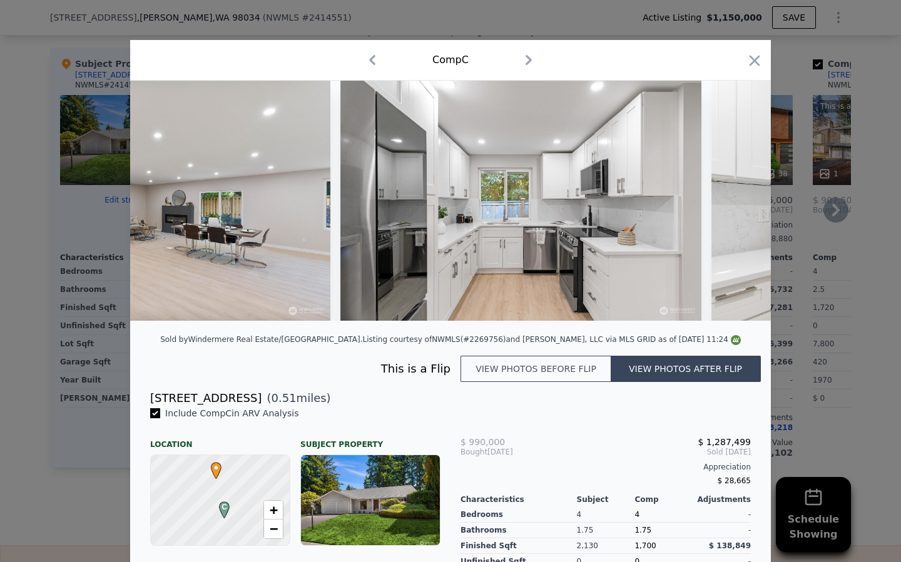
click at [754, 63] on icon "button" at bounding box center [754, 61] width 18 height 18
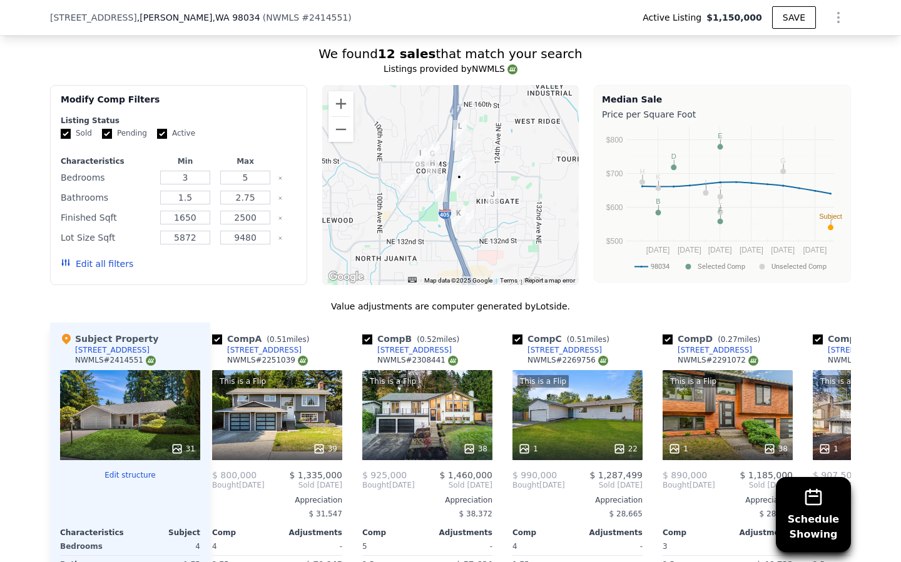
scroll to position [1415, 0]
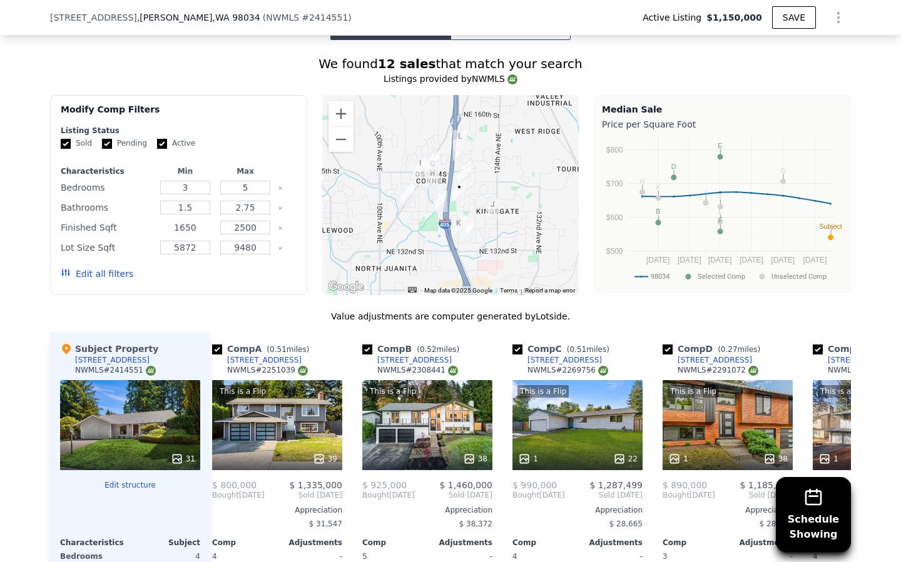
click at [200, 221] on input "1650" at bounding box center [184, 228] width 49 height 14
click at [196, 221] on input "1650" at bounding box center [184, 228] width 49 height 14
drag, startPoint x: 159, startPoint y: 198, endPoint x: 150, endPoint y: 197, distance: 9.4
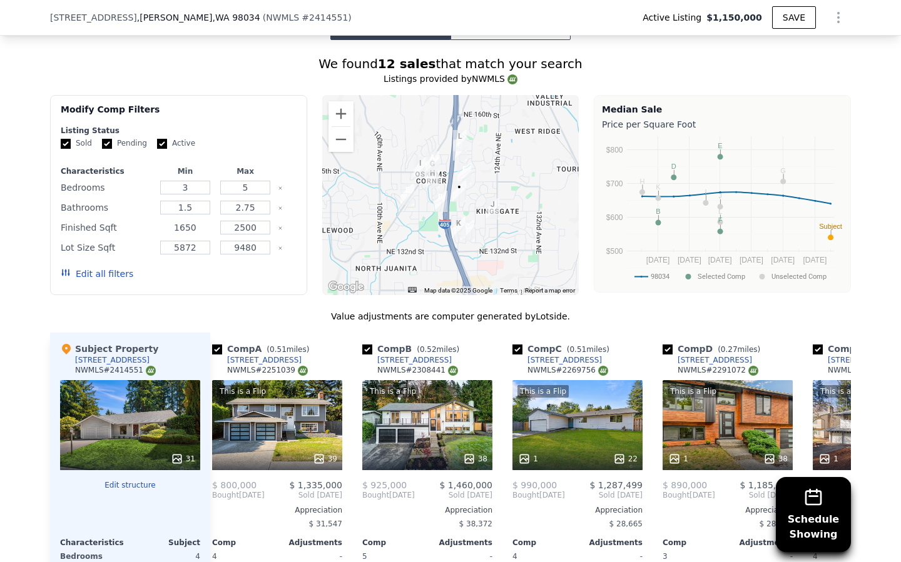
click at [150, 219] on div "Finished Sqft 1650 2500" at bounding box center [179, 228] width 236 height 18
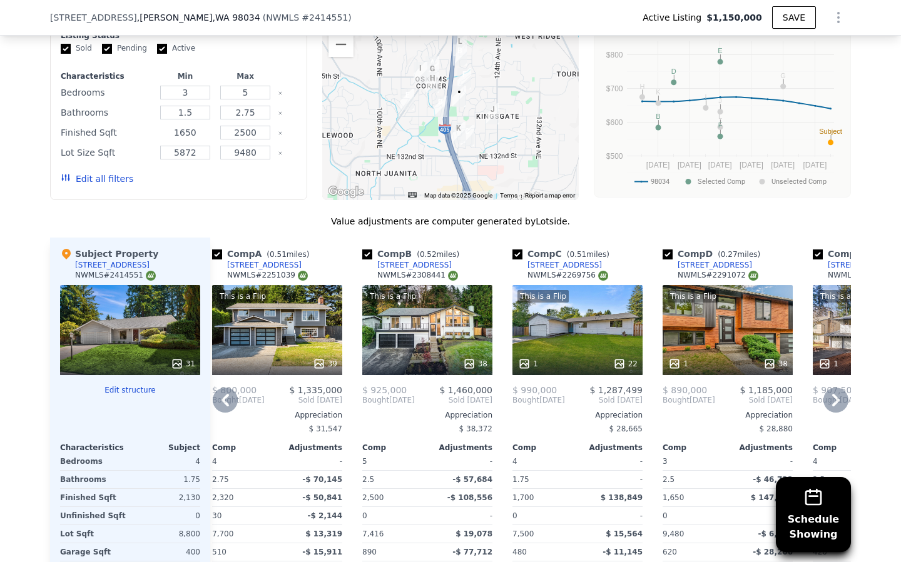
scroll to position [1509, 0]
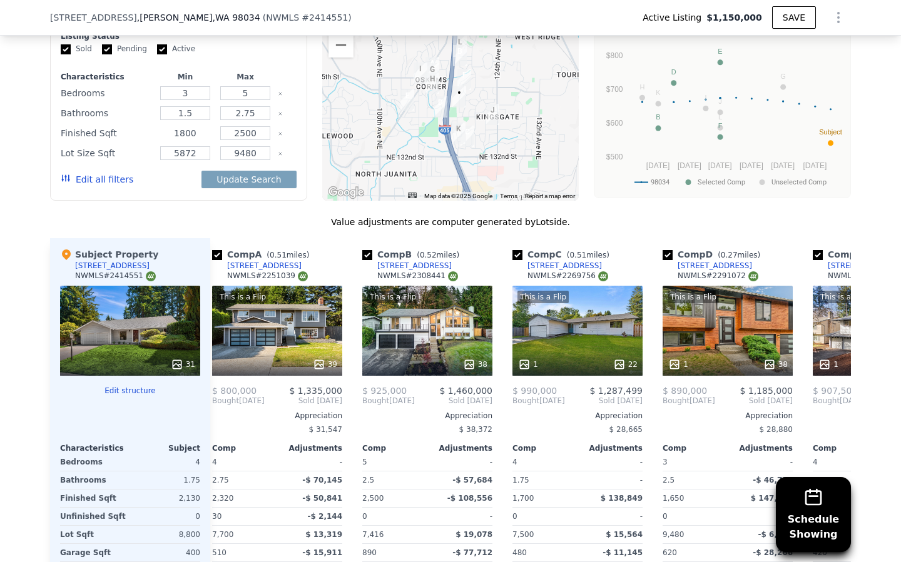
type input "1800"
click at [258, 126] on input "2500" at bounding box center [244, 133] width 49 height 14
type input "2350"
click at [237, 171] on button "Update Search" at bounding box center [248, 180] width 94 height 18
checkbox input "false"
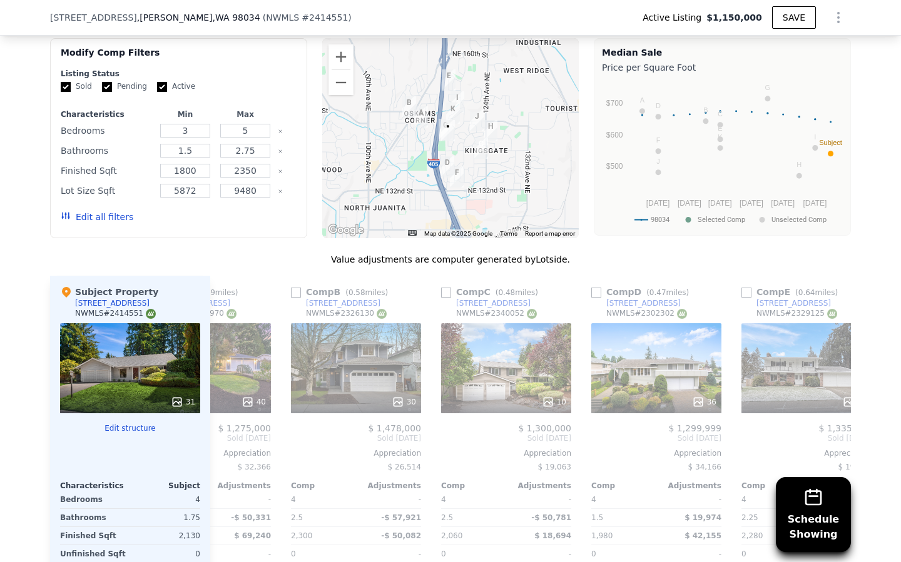
scroll to position [0, 0]
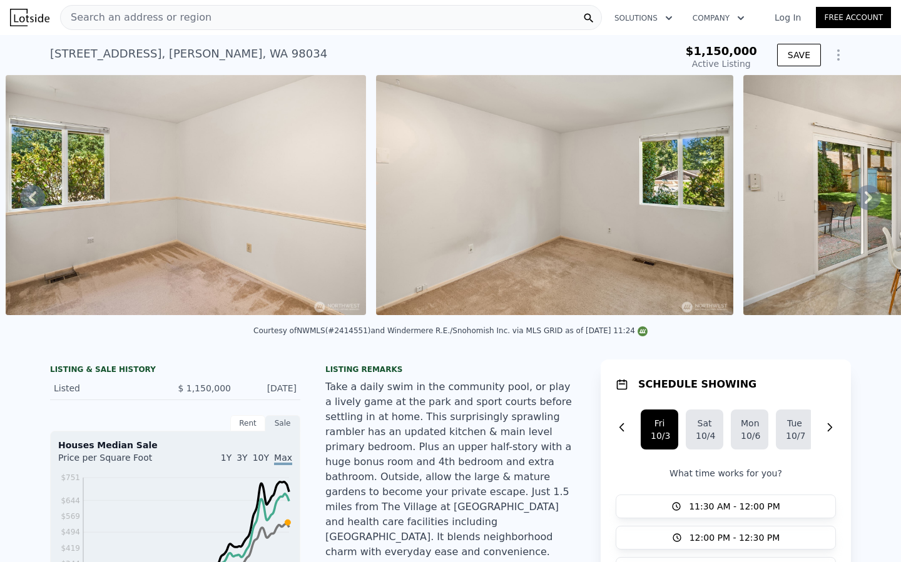
click at [138, 18] on span "Search an address or region" at bounding box center [136, 17] width 151 height 15
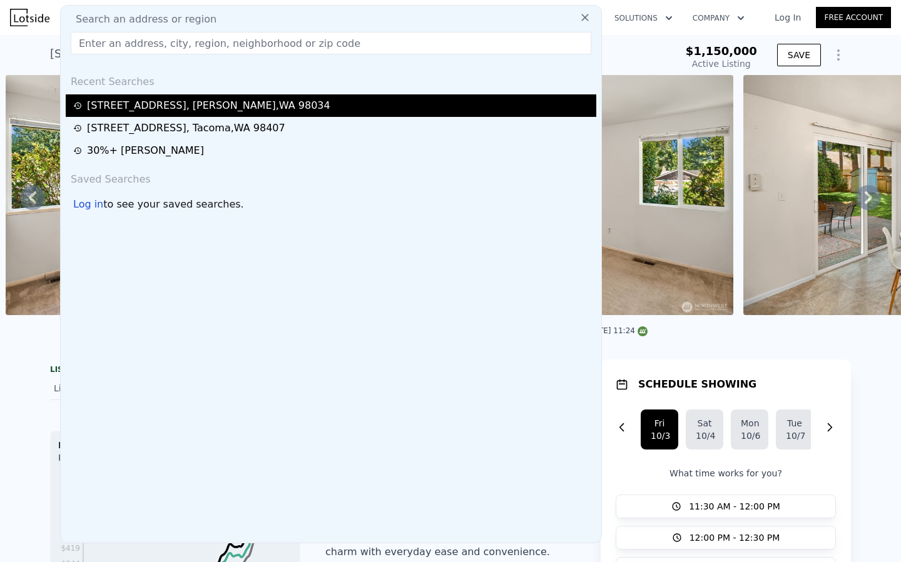
click at [129, 94] on div "[STREET_ADDRESS]" at bounding box center [331, 105] width 530 height 23
click at [138, 105] on div "[STREET_ADDRESS]" at bounding box center [208, 105] width 243 height 15
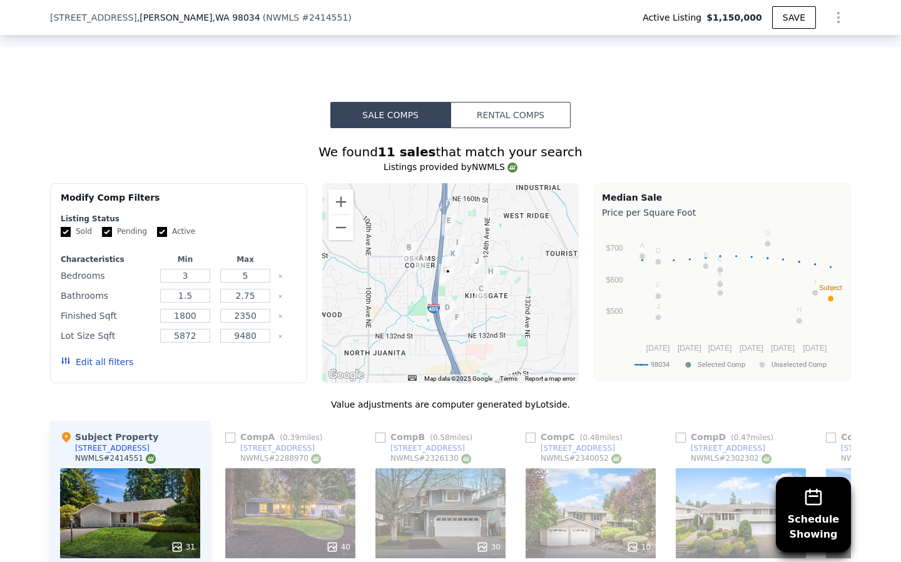
scroll to position [1629, 0]
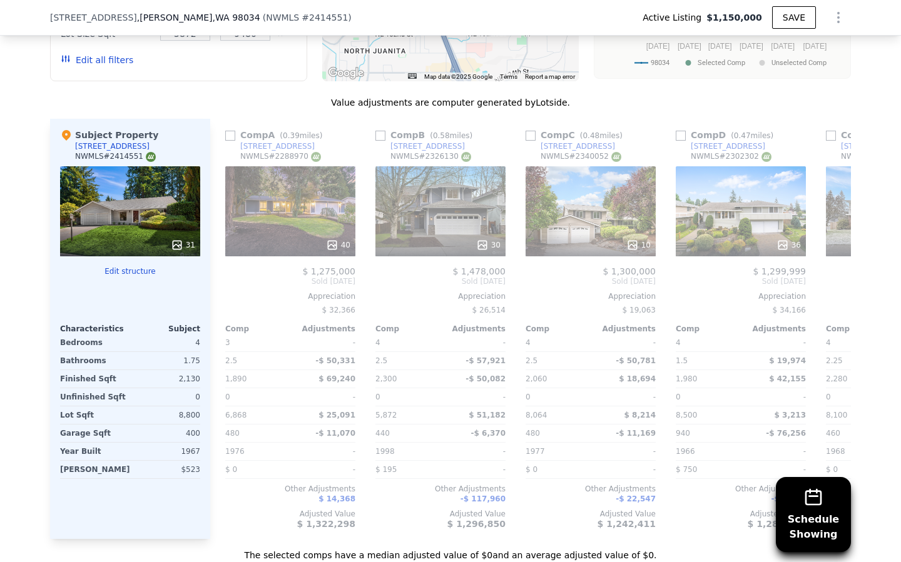
click at [834, 21] on icon "Show Options" at bounding box center [838, 17] width 15 height 15
click at [783, 49] on div "Edit Structure" at bounding box center [780, 50] width 140 height 25
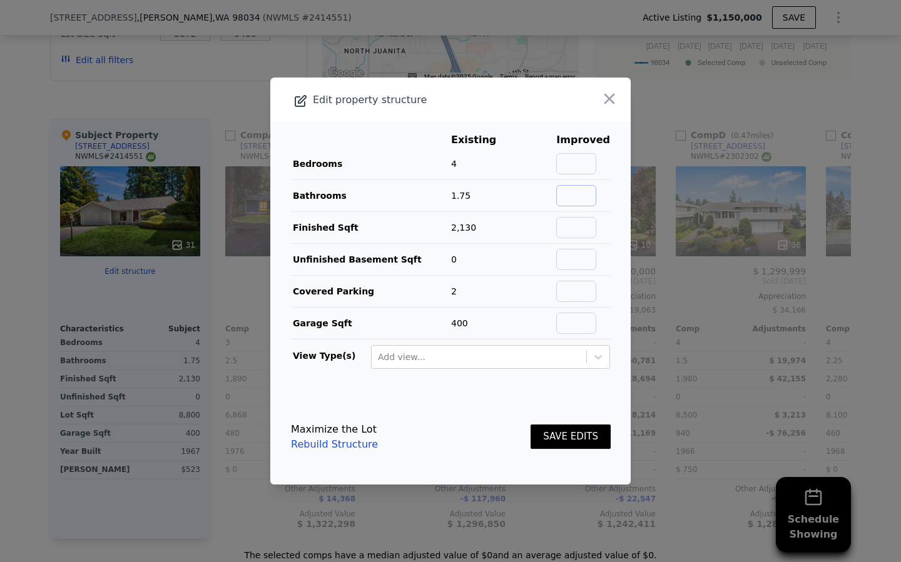
click at [581, 196] on input "text" at bounding box center [576, 195] width 40 height 21
type input "2.5"
click at [546, 440] on button "SAVE EDITS" at bounding box center [570, 437] width 80 height 24
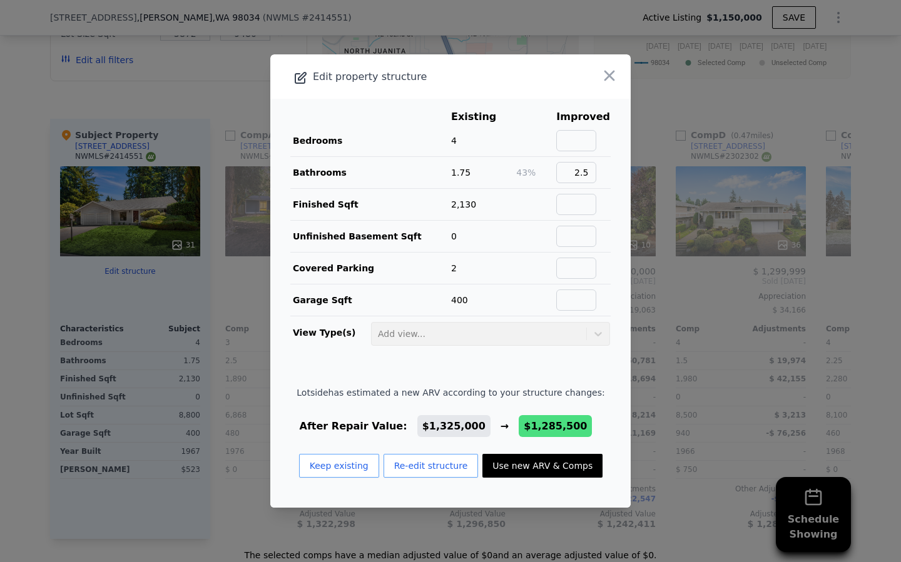
click at [497, 463] on button "Use new ARV & Comps" at bounding box center [542, 466] width 120 height 24
type input "2.5"
type input "1580"
type input "2500"
type input "10540"
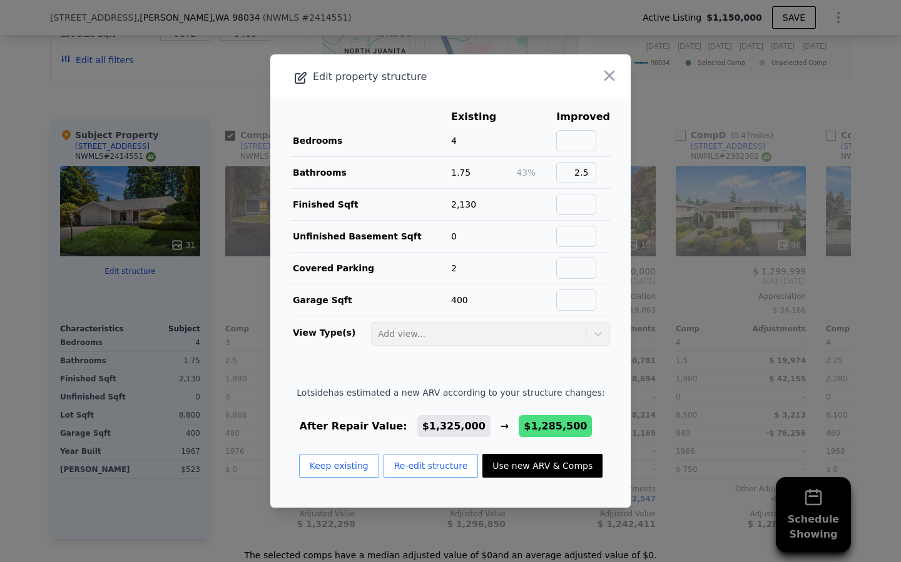
checkbox input "true"
type input "$ 1,285,500"
type input "-$ 51,971"
checkbox input "true"
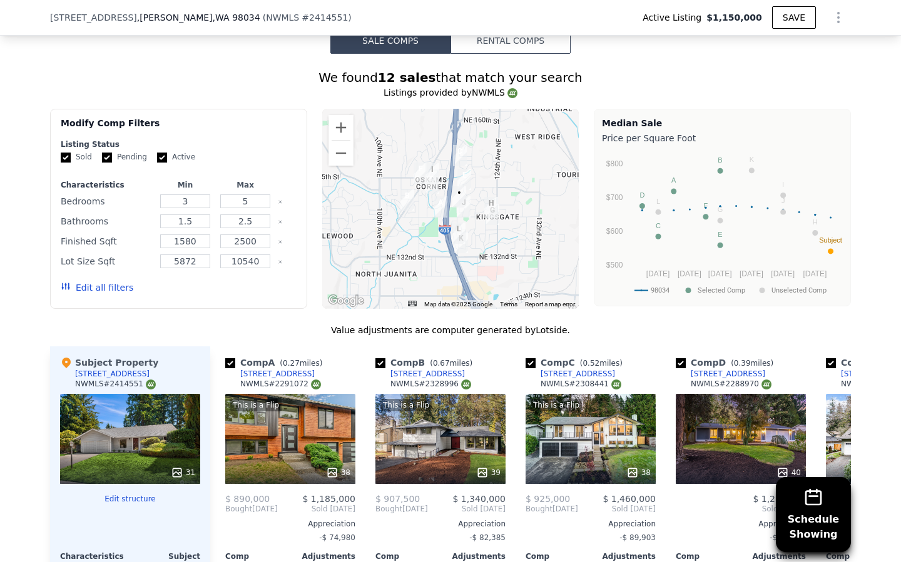
scroll to position [1395, 0]
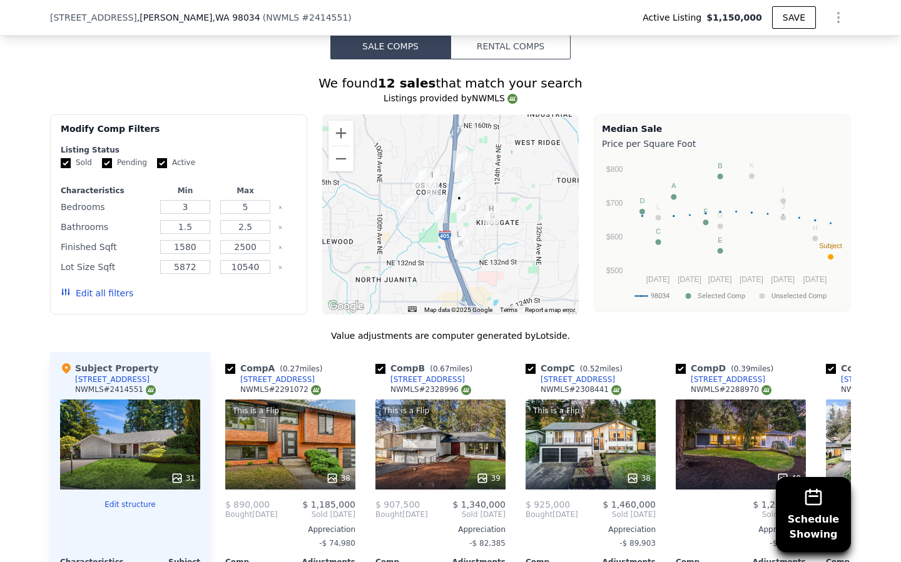
click at [837, 18] on icon "Show Options" at bounding box center [837, 18] width 1 height 10
click at [781, 43] on div "Edit Structure" at bounding box center [780, 50] width 140 height 25
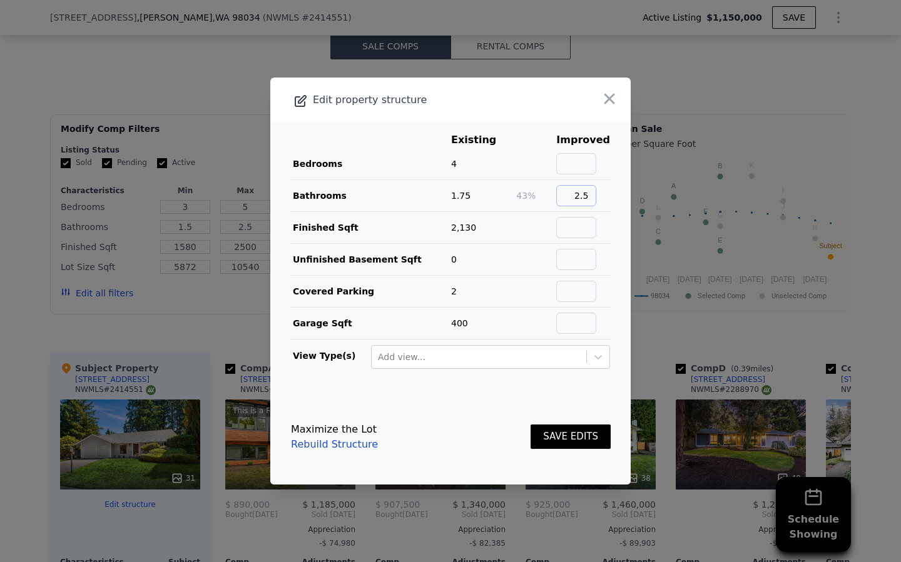
drag, startPoint x: 599, startPoint y: 198, endPoint x: 575, endPoint y: 198, distance: 24.4
click at [575, 198] on input "2.5" at bounding box center [576, 195] width 40 height 21
click at [607, 99] on icon "button" at bounding box center [609, 99] width 18 height 18
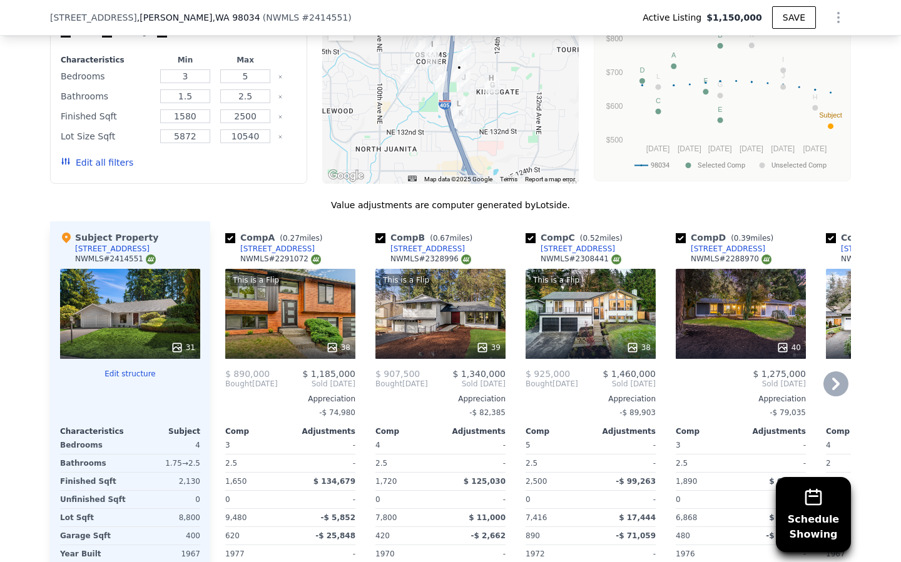
scroll to position [1519, 0]
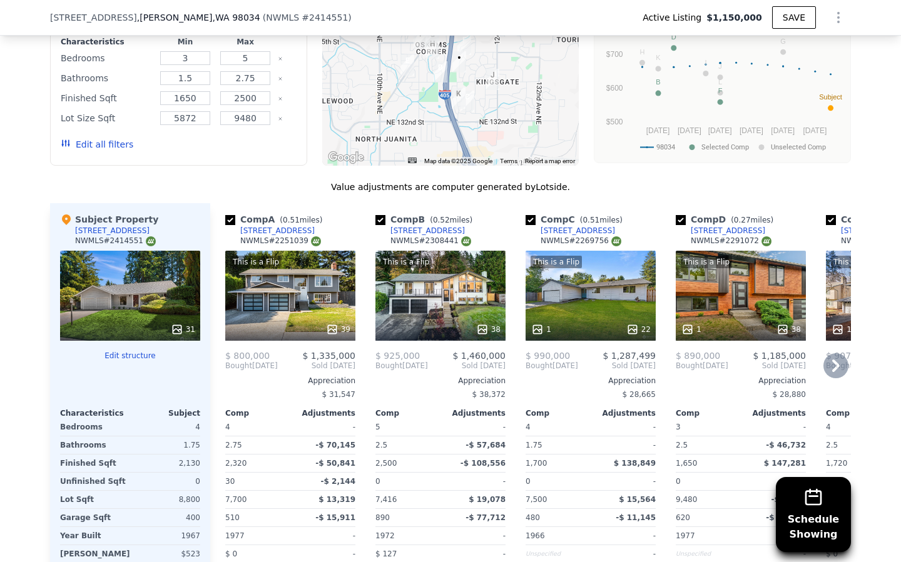
click at [323, 294] on div "This is a Flip 39" at bounding box center [290, 296] width 130 height 90
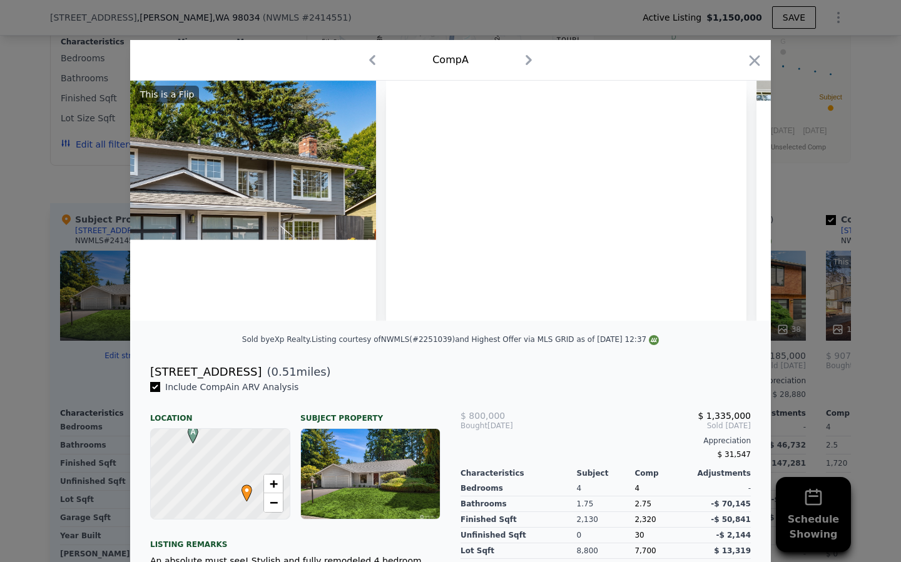
scroll to position [0, 1028]
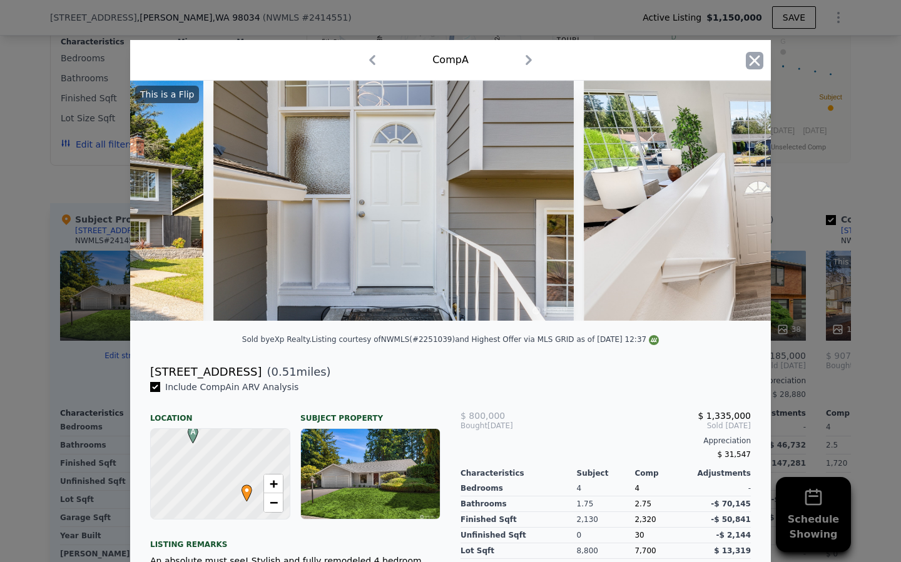
click at [754, 58] on icon "button" at bounding box center [754, 61] width 18 height 18
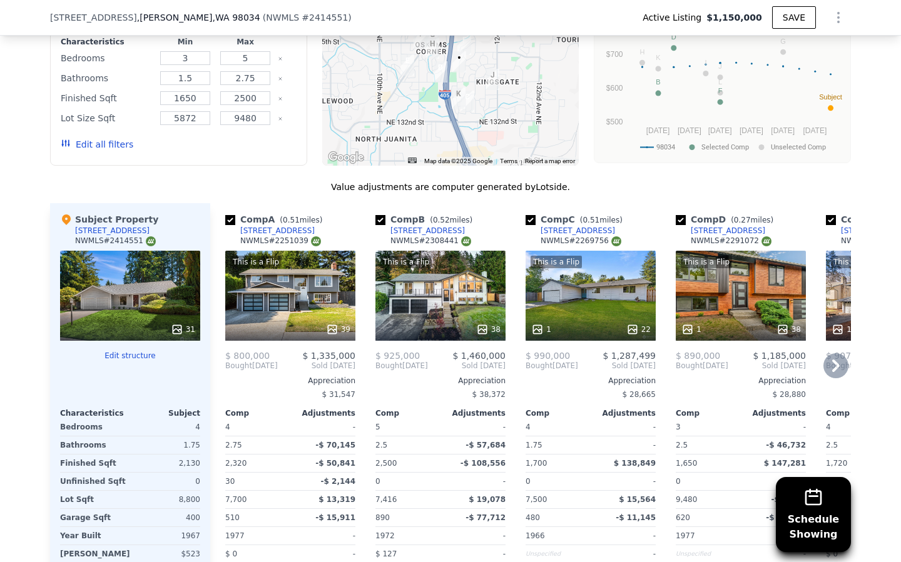
click at [383, 221] on input "checkbox" at bounding box center [380, 220] width 10 height 10
checkbox input "false"
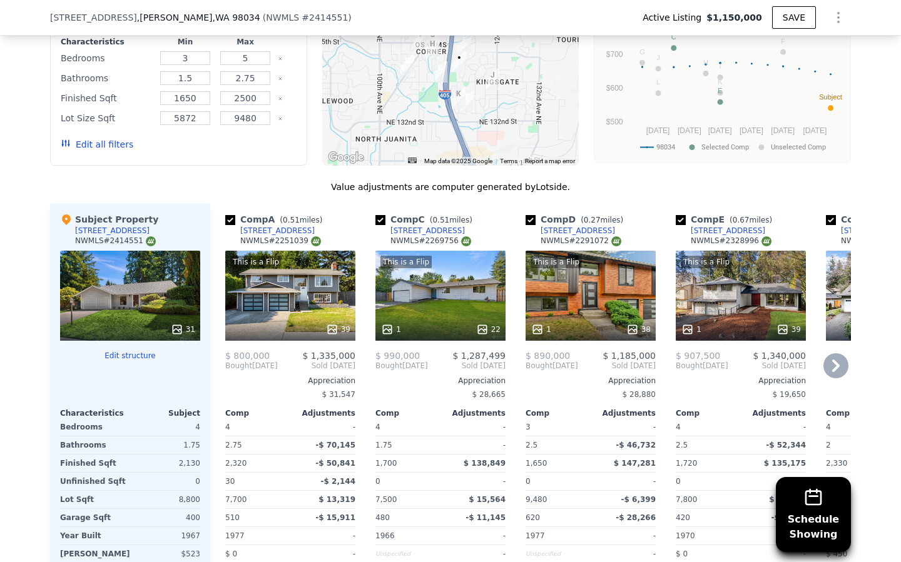
click at [528, 216] on input "checkbox" at bounding box center [530, 220] width 10 height 10
checkbox input "false"
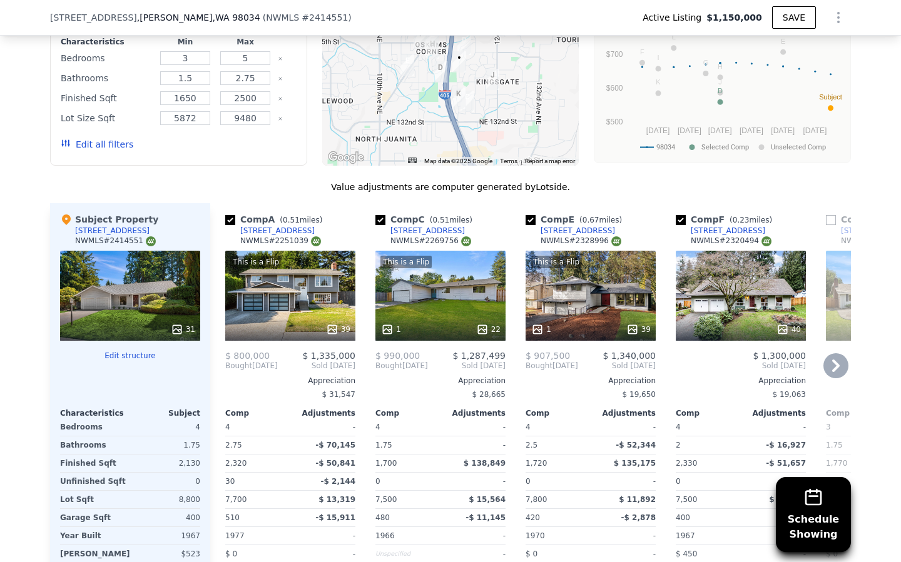
click at [528, 220] on input "checkbox" at bounding box center [530, 220] width 10 height 10
checkbox input "false"
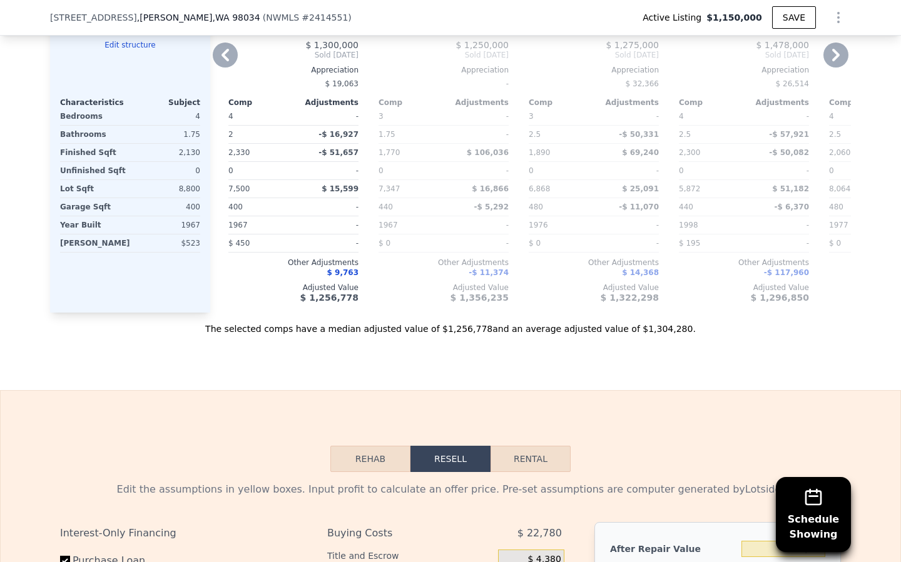
scroll to position [1911, 0]
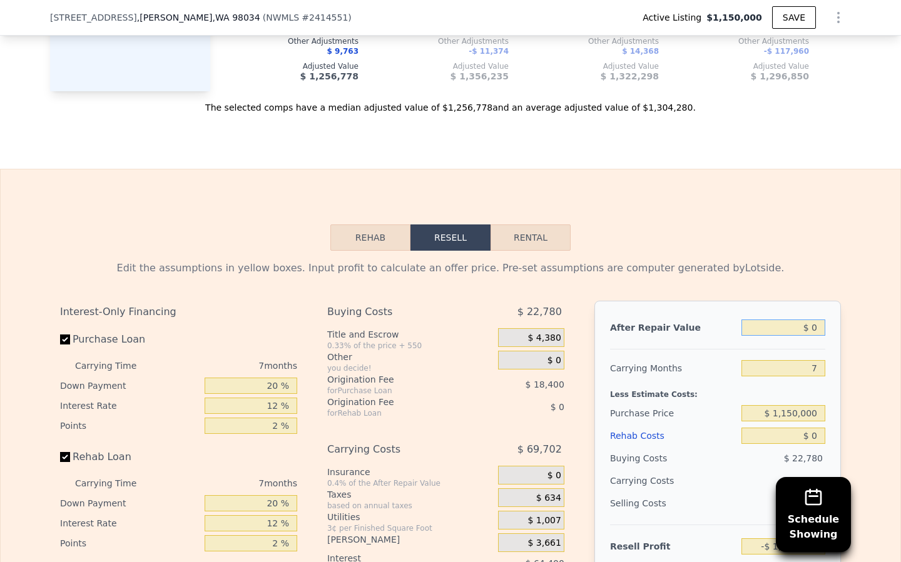
click at [817, 326] on input "$ 0" at bounding box center [783, 328] width 84 height 16
type input "$ 1"
type input "-$ 1,243,031"
type input "$ 13"
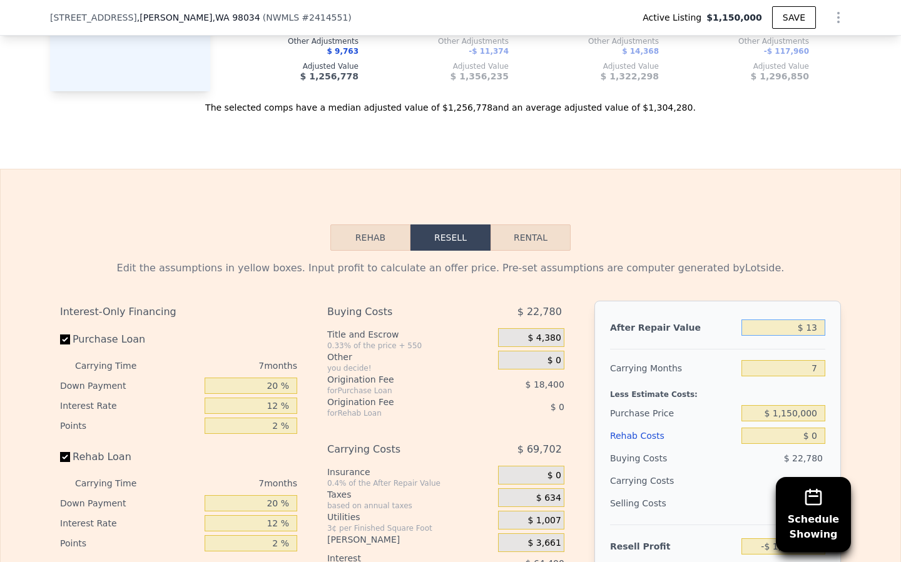
type input "-$ 1,243,019"
type input "$ 130"
type input "-$ 1,242,910"
type input "$ 1,300"
type input "-$ 1,241,828"
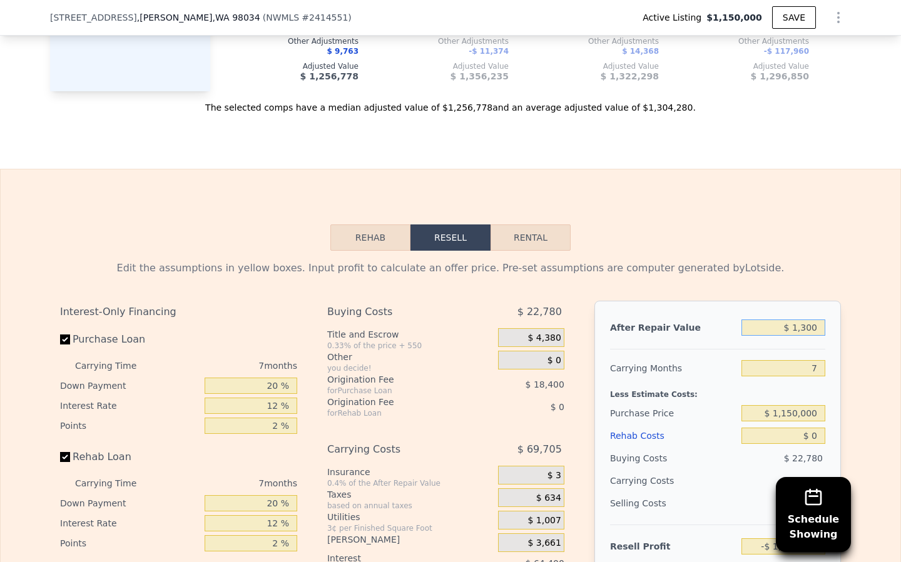
type input "$ 13,000"
type input "-$ 1,230,986"
type input "$ 130,000"
type input "-$ 1,122,582"
type input "$ 1,300,000"
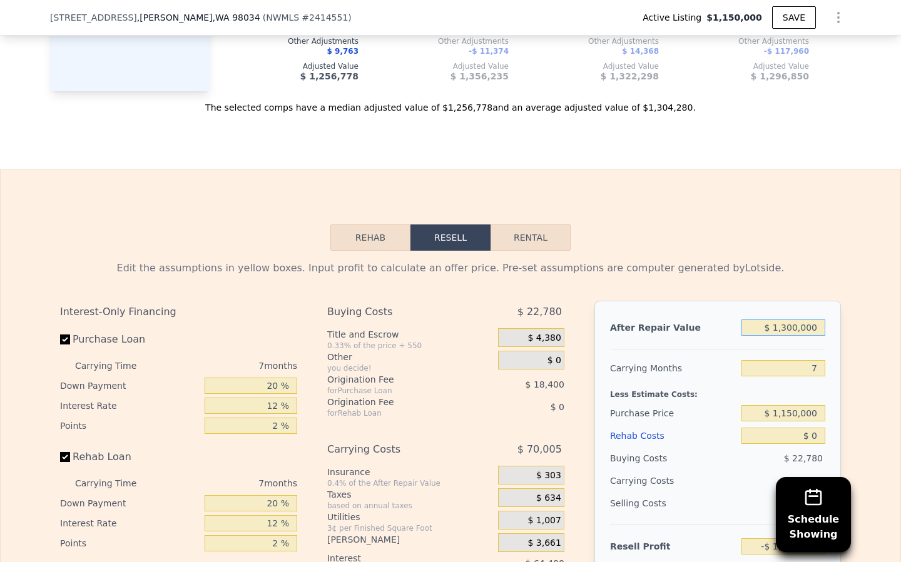
type input "-$ 38,534"
type input "$ 1,300,000"
click at [817, 367] on input "7" at bounding box center [783, 368] width 84 height 16
type input "6"
type input "-$ 28,144"
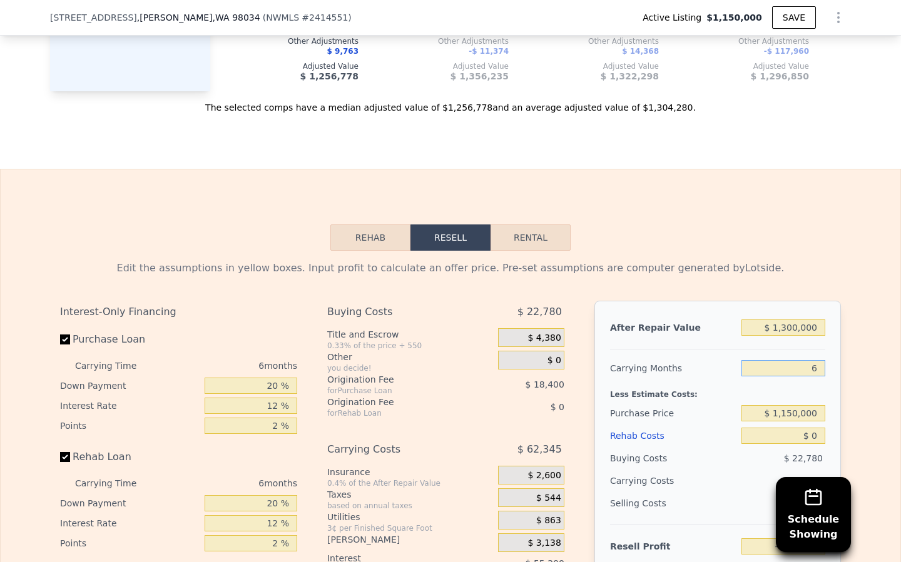
type input "6"
drag, startPoint x: 821, startPoint y: 411, endPoint x: 735, endPoint y: 410, distance: 85.7
click at [737, 410] on div "Purchase Price $ 1,150,000" at bounding box center [717, 413] width 215 height 23
type input "$ 900,000"
click at [814, 433] on input "$ 0" at bounding box center [783, 436] width 84 height 16
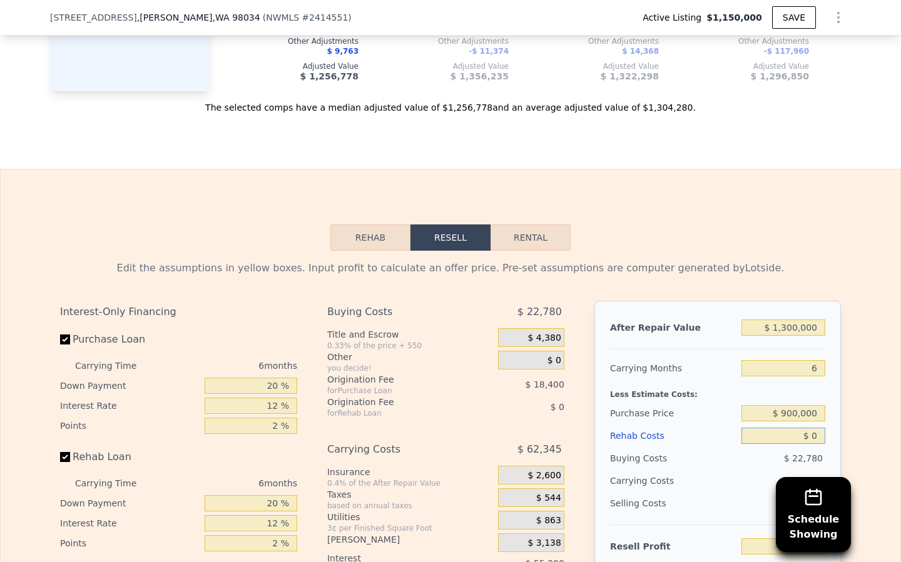
type input "$ 238,689"
click at [817, 435] on input "$ 0" at bounding box center [783, 436] width 84 height 16
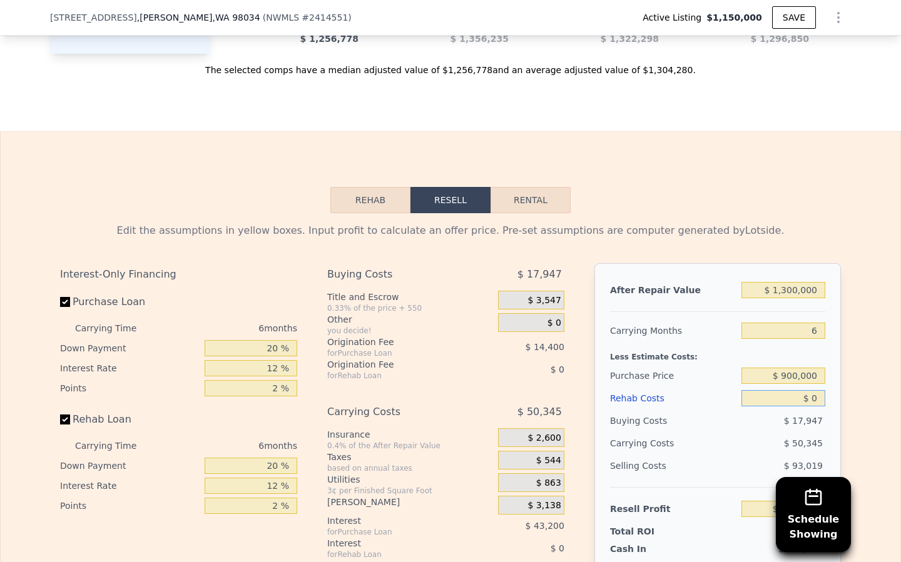
scroll to position [1949, 0]
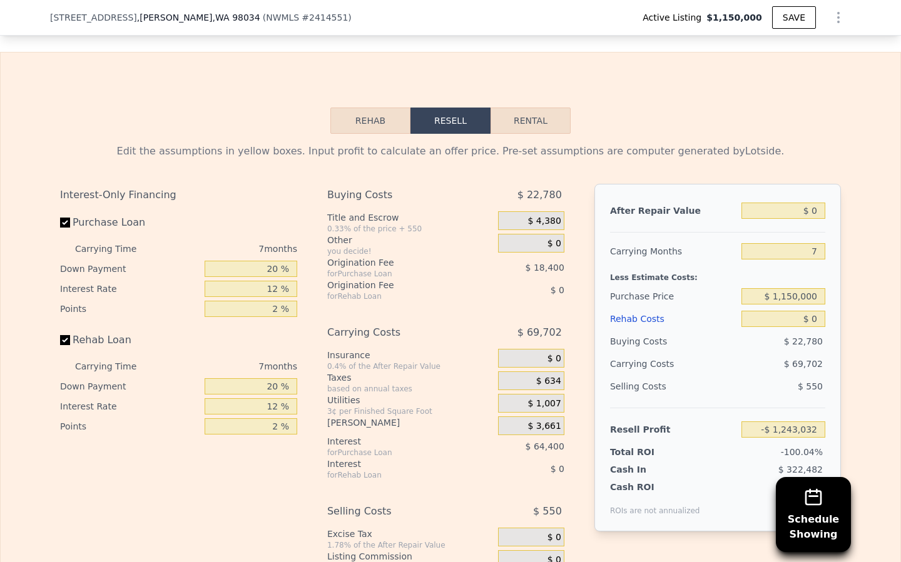
scroll to position [1771, 0]
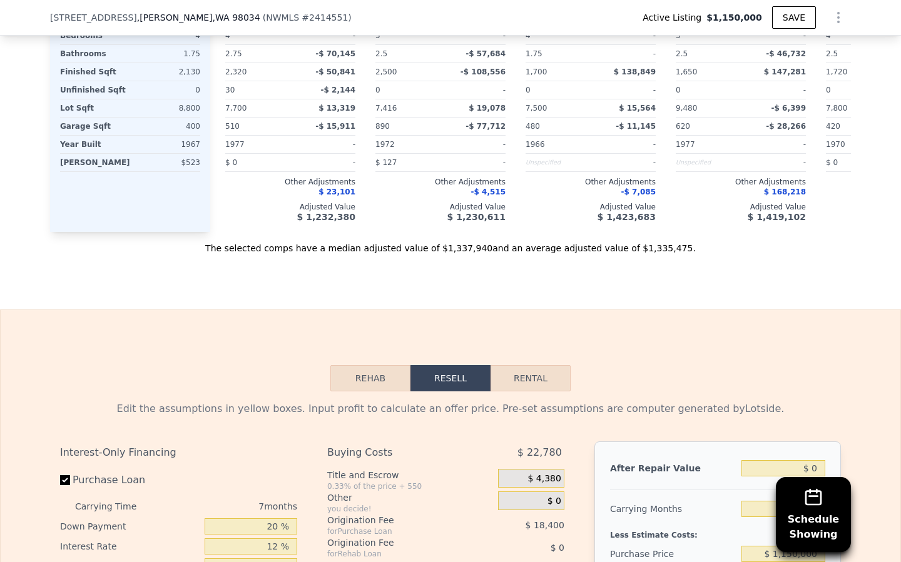
click at [366, 376] on button "Rehab" at bounding box center [370, 378] width 80 height 26
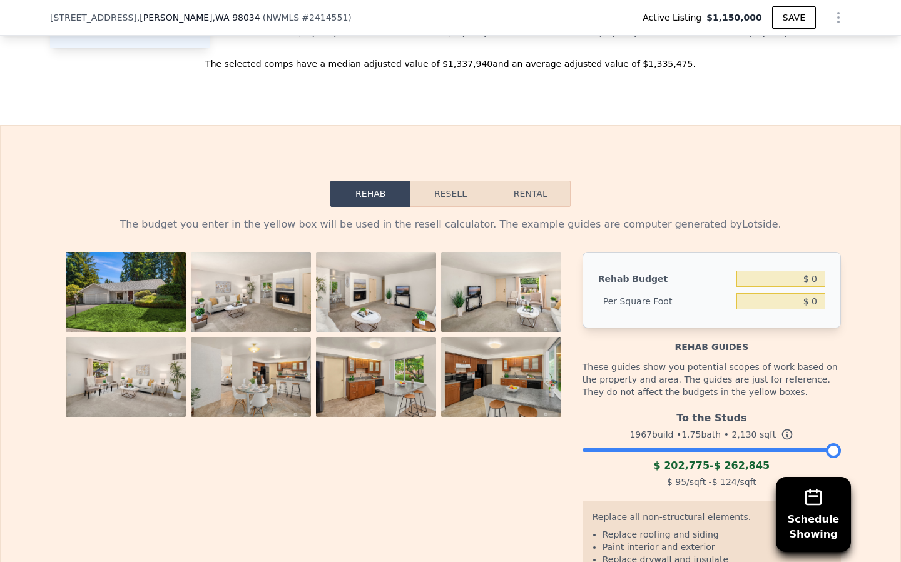
scroll to position [2051, 0]
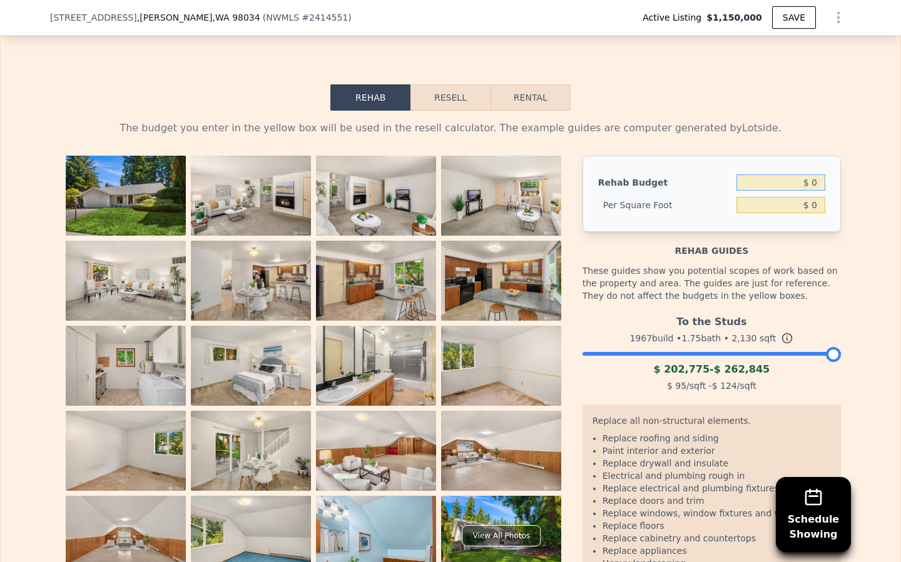
click at [819, 183] on input "$ 0" at bounding box center [780, 182] width 89 height 16
click at [819, 203] on input "$ 0" at bounding box center [780, 205] width 89 height 16
type input "$ 40"
click at [816, 219] on div "Rehab Budget $ 0 Per Square Foot $ 40" at bounding box center [711, 194] width 258 height 76
type input "$ 85,200"
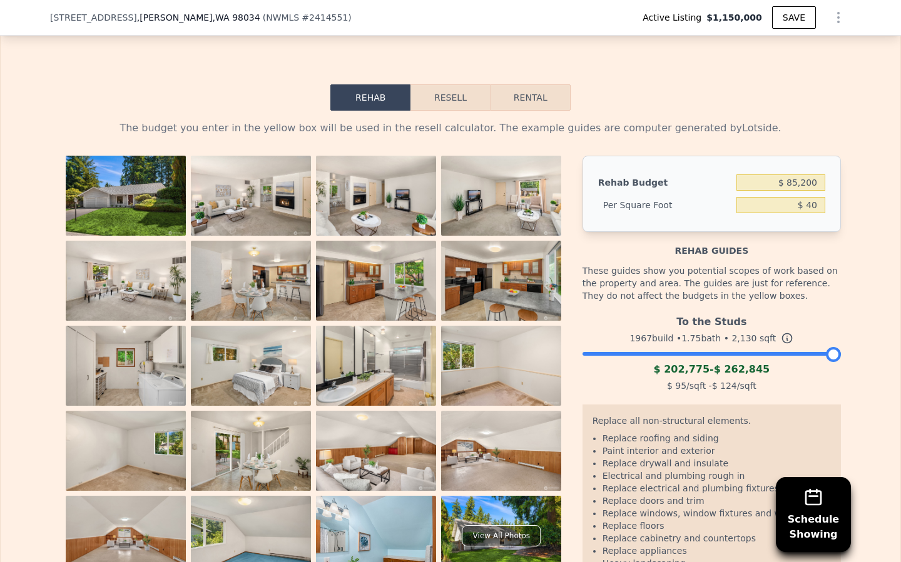
click at [435, 96] on button "Resell" at bounding box center [449, 97] width 79 height 26
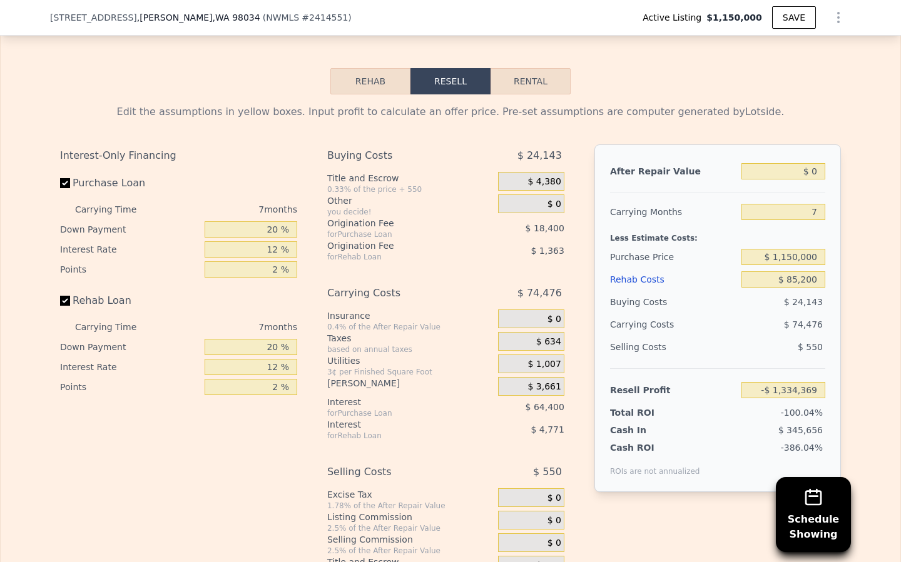
scroll to position [2071, 0]
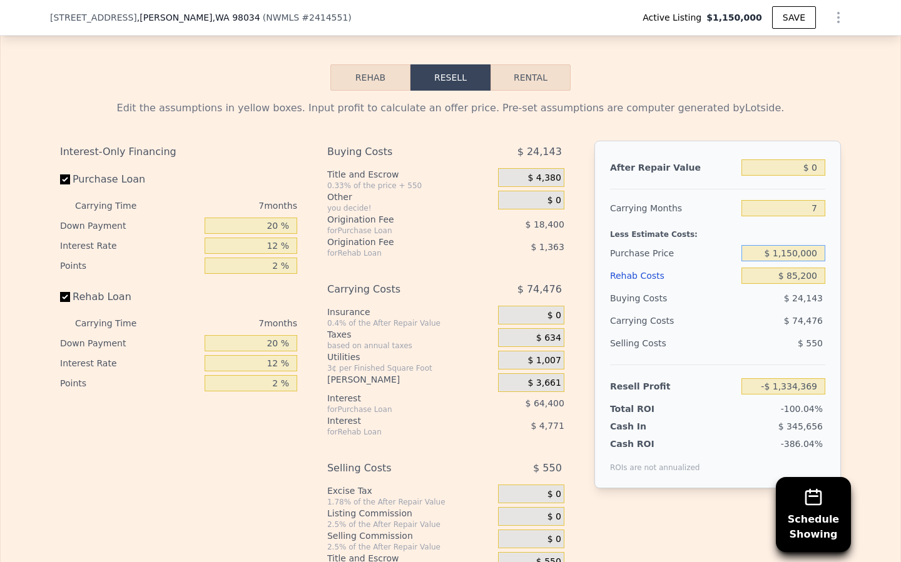
drag, startPoint x: 819, startPoint y: 255, endPoint x: 748, endPoint y: 253, distance: 70.7
click at [748, 253] on input "$ 1,150,000" at bounding box center [783, 253] width 84 height 16
type input "$ 925,000"
click at [819, 166] on input "$ 0" at bounding box center [783, 167] width 84 height 16
type input "-$ 1,092,419"
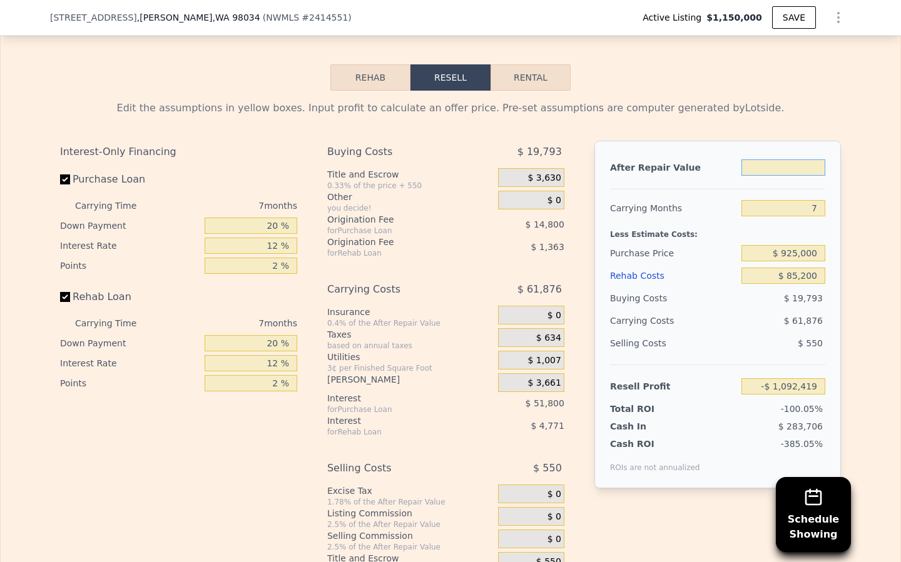
type input "$ 1"
type input "-$ 1,092,418"
type input "$ 13"
type input "-$ 1,092,406"
type input "$ 130"
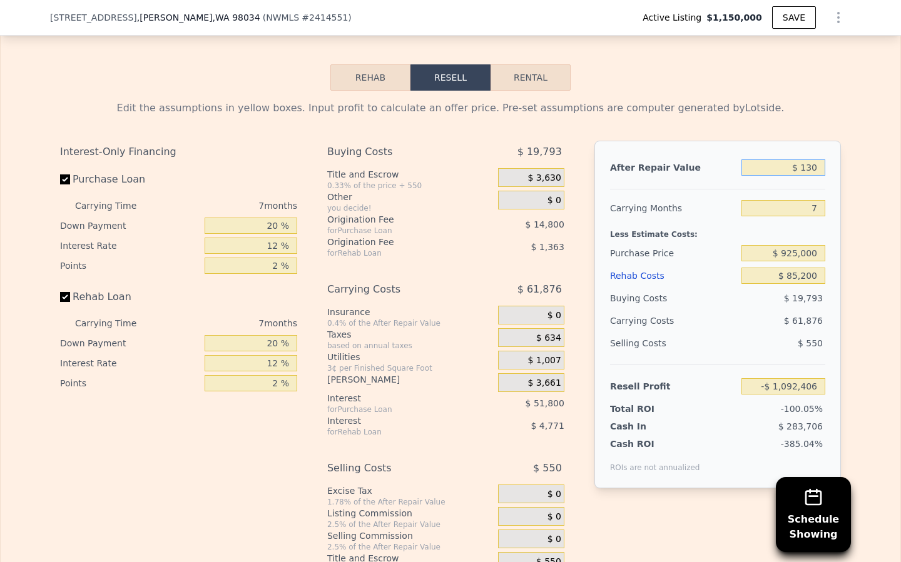
type input "-$ 1,092,297"
type input "$ 1,300"
type input "-$ 1,091,215"
type input "$ 13,000"
type input "-$ 1,080,373"
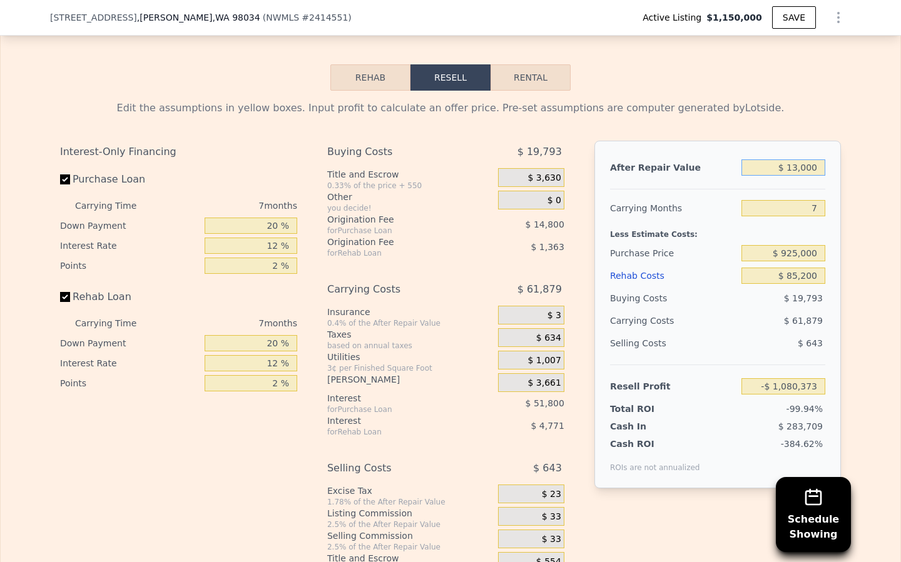
type input "$ 130,000"
type input "-$ 971,969"
type input "$ 1,300,000"
type input "$ 112,079"
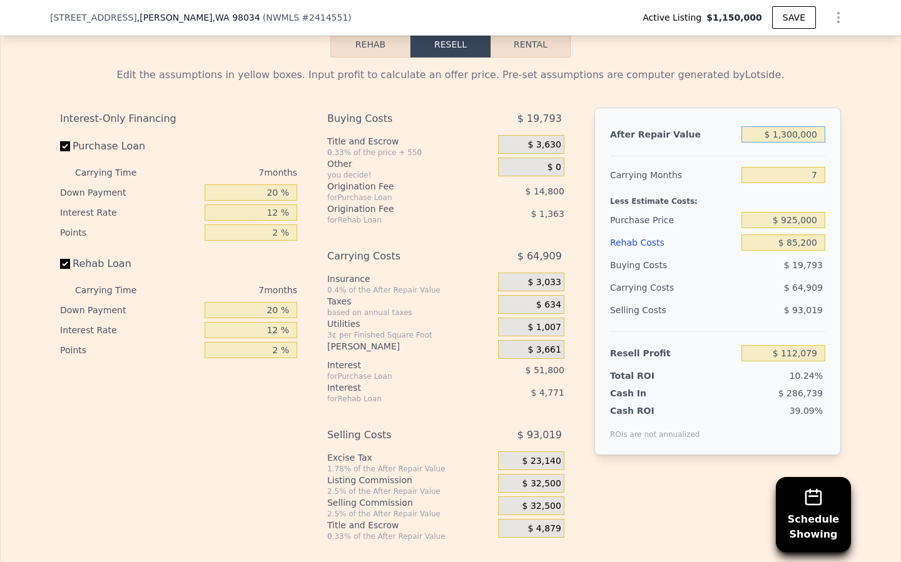
scroll to position [2106, 0]
type input "$ 1,300,000"
click at [711, 323] on div "Selling Costs $ 93,019" at bounding box center [717, 314] width 215 height 33
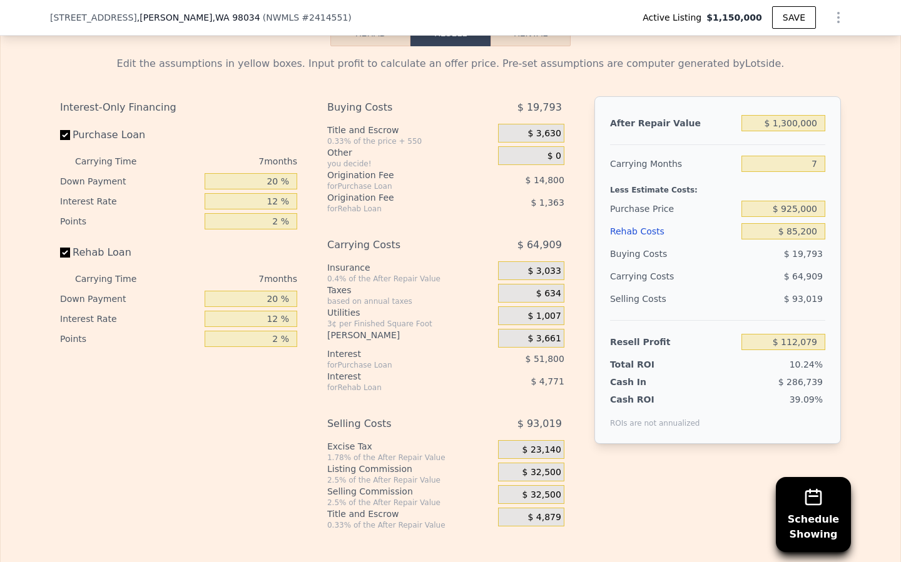
scroll to position [2123, 0]
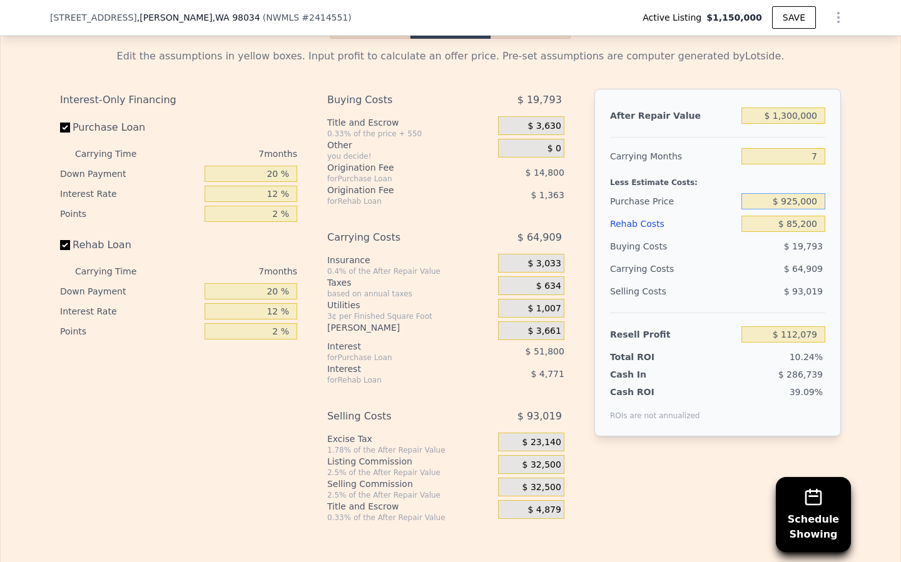
click at [794, 201] on input "$ 925,000" at bounding box center [783, 201] width 84 height 16
click at [796, 200] on input "$ 925,000" at bounding box center [783, 201] width 84 height 16
type input "$ 900,000"
click at [719, 301] on div "Selling Costs" at bounding box center [673, 291] width 126 height 23
type input "$ 138,962"
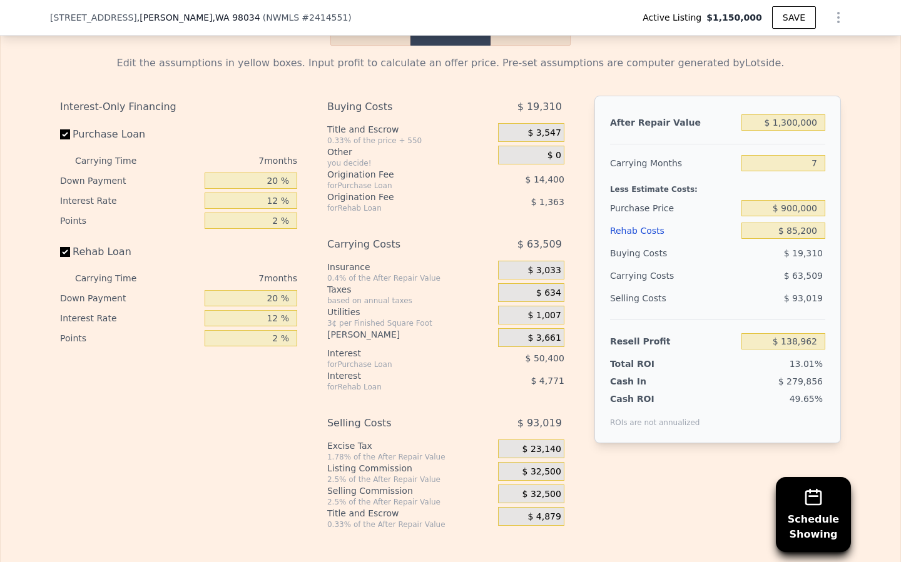
scroll to position [2115, 0]
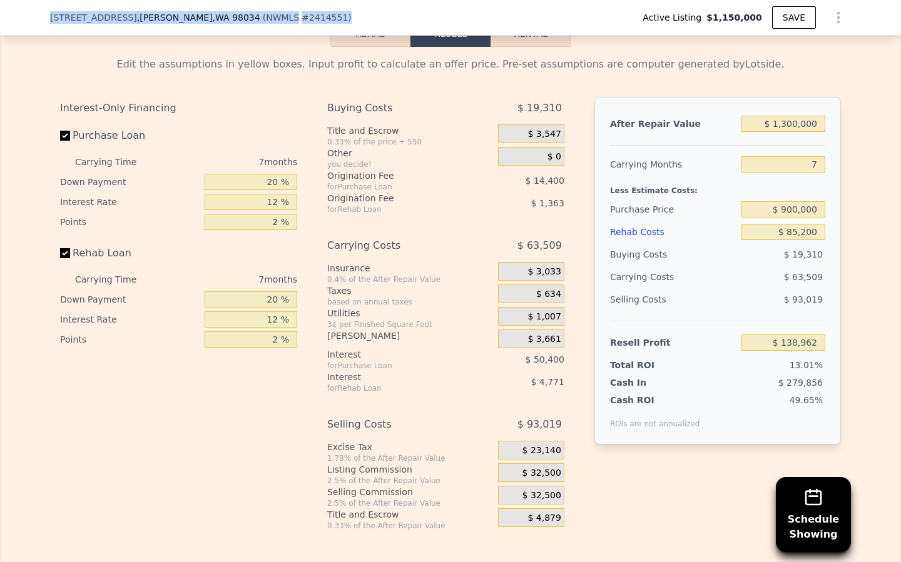
drag, startPoint x: 47, startPoint y: 14, endPoint x: 305, endPoint y: 19, distance: 258.3
click at [305, 19] on div "[STREET_ADDRESS] ( NWMLS # 2414551 ) Active Listing $1,150,000 SAVE" at bounding box center [450, 18] width 901 height 36
copy div "[STREET_ADDRESS] ( NWMLS # 2414551 )"
